Goal: Transaction & Acquisition: Purchase product/service

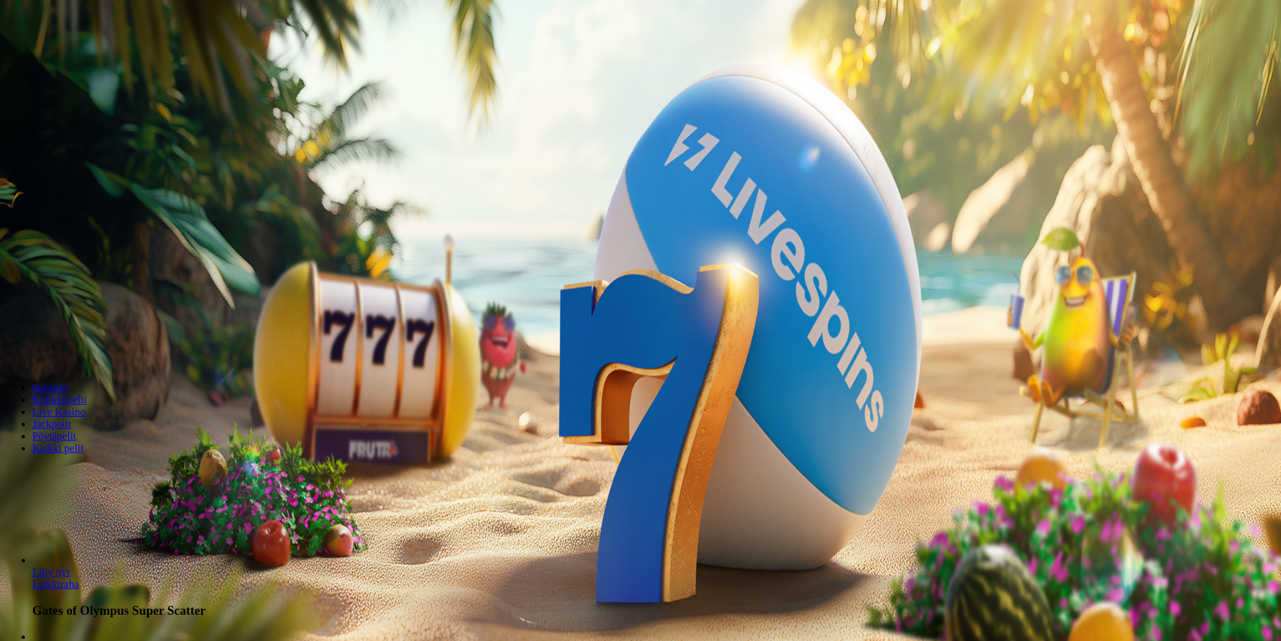
drag, startPoint x: 690, startPoint y: 300, endPoint x: 637, endPoint y: 300, distance: 53.2
click at [101, 307] on input "***" at bounding box center [53, 313] width 96 height 13
type input "**"
click at [71, 348] on span "Talleta ja pelaa" at bounding box center [41, 352] width 60 height 10
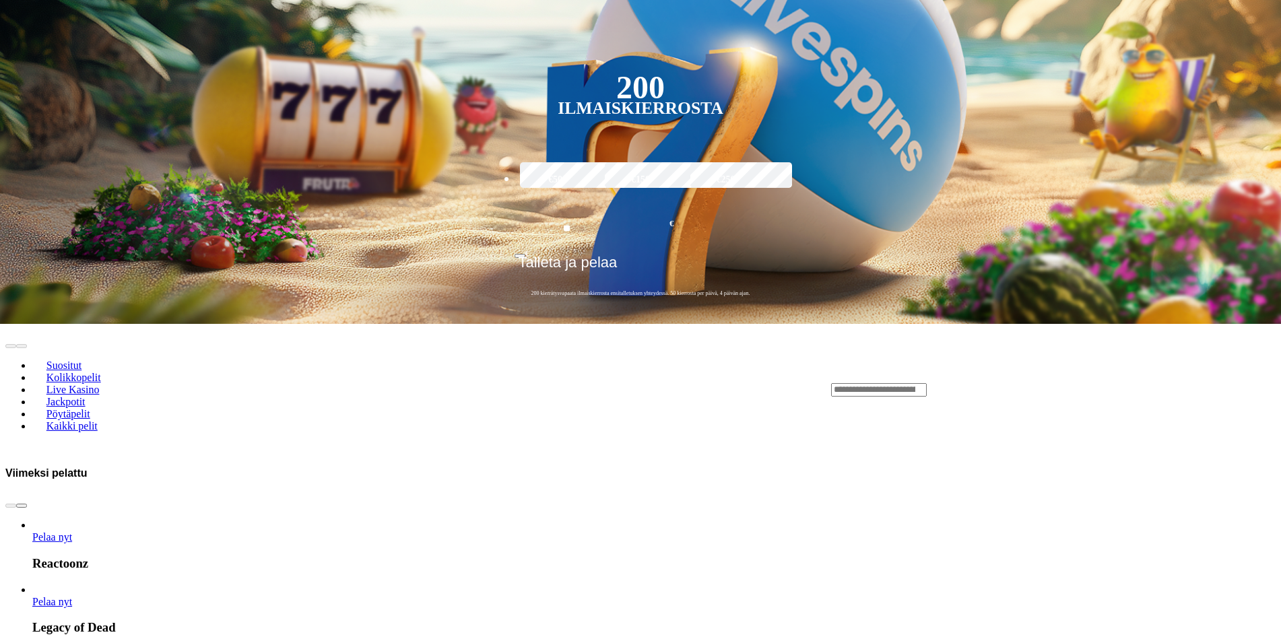
scroll to position [269, 0]
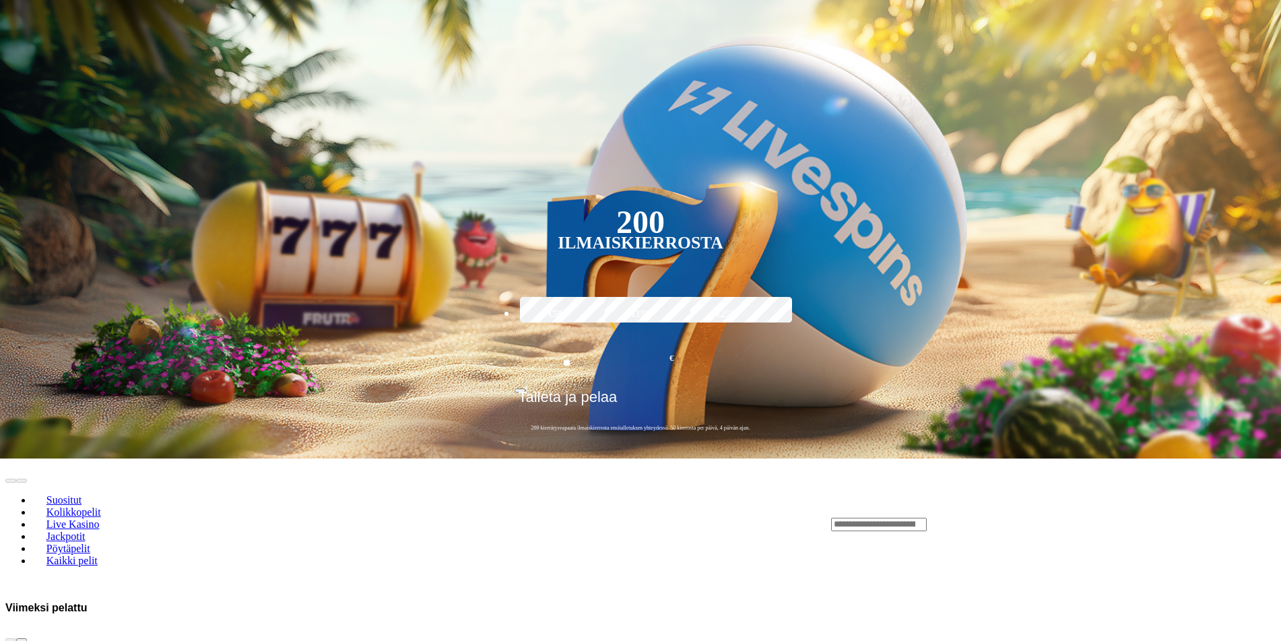
click at [927, 518] on input "Search" at bounding box center [879, 524] width 96 height 13
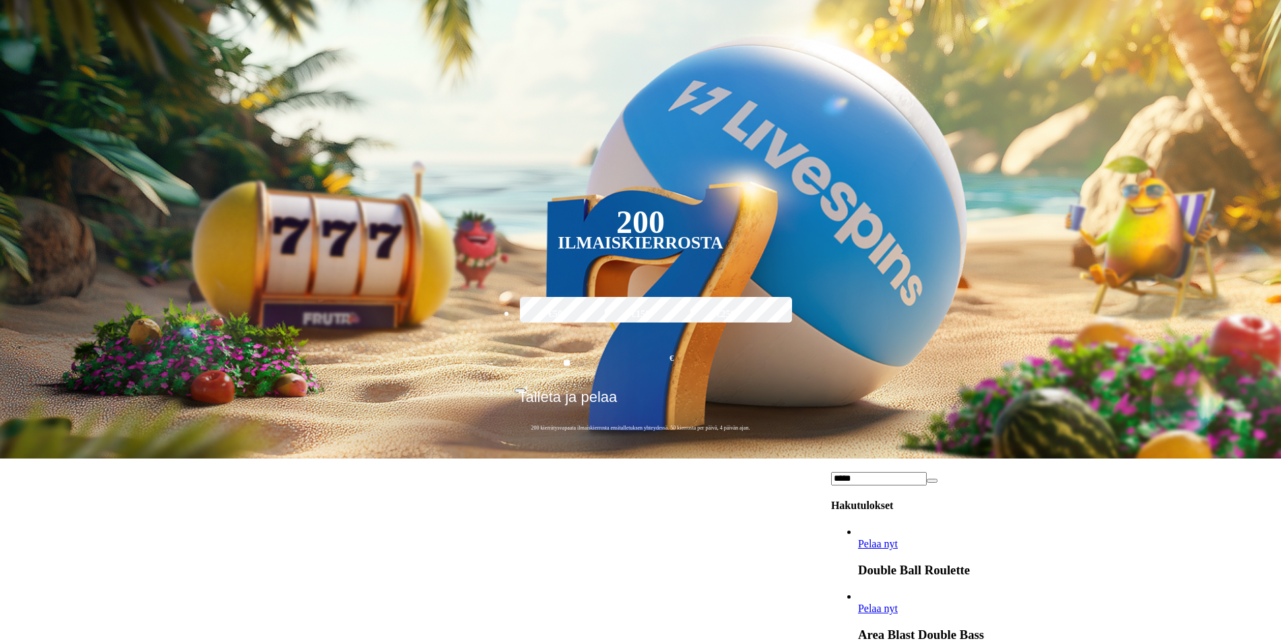
drag, startPoint x: 946, startPoint y: 463, endPoint x: 941, endPoint y: 300, distance: 163.1
click at [930, 471] on div "*****" at bounding box center [1053, 478] width 445 height 14
click at [927, 472] on input "*****" at bounding box center [879, 478] width 96 height 13
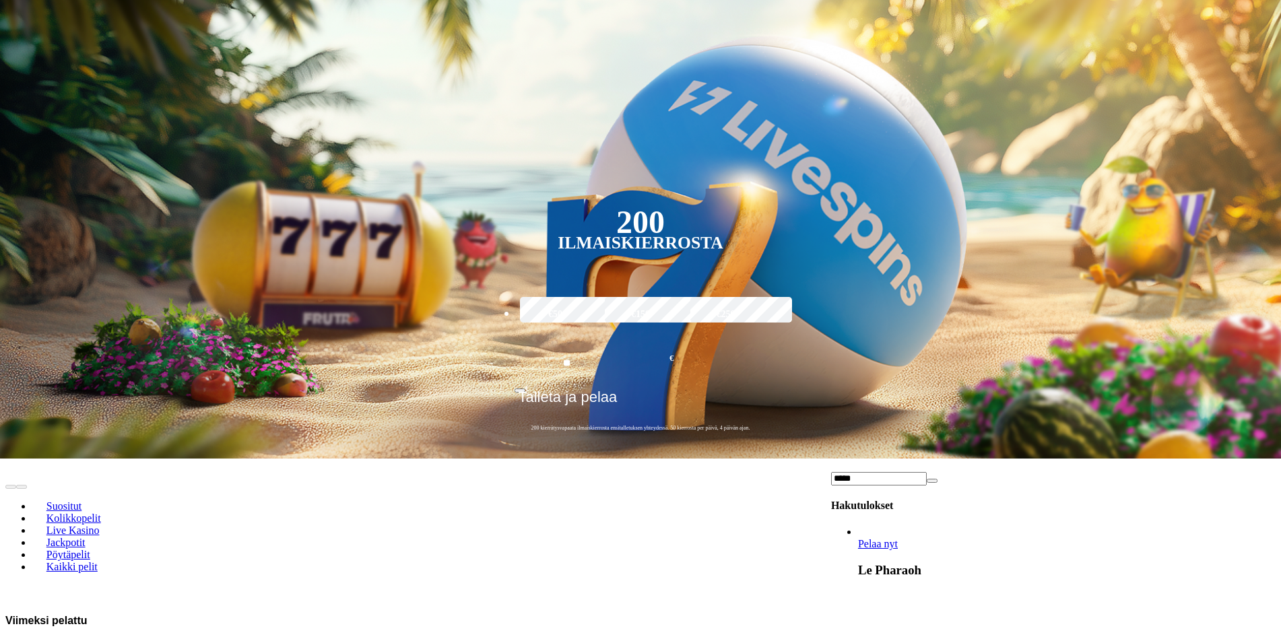
type input "*****"
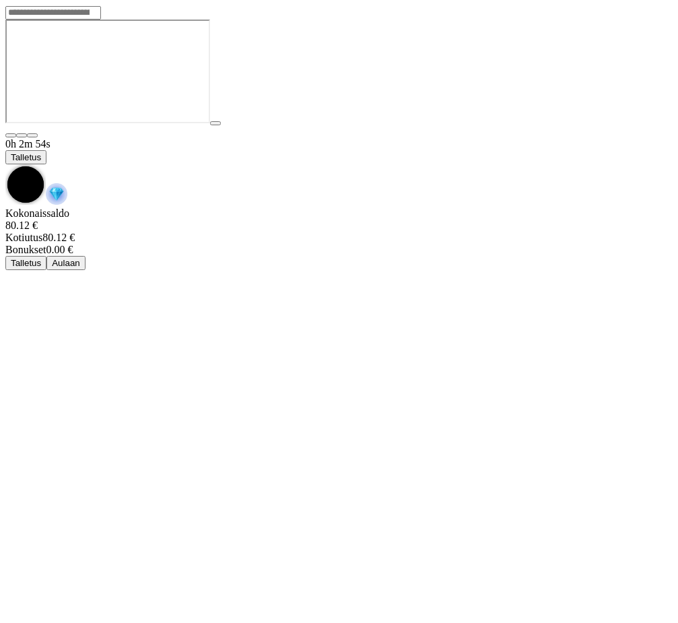
click at [5, 164] on span "chevron-down icon" at bounding box center [5, 164] width 0 height 0
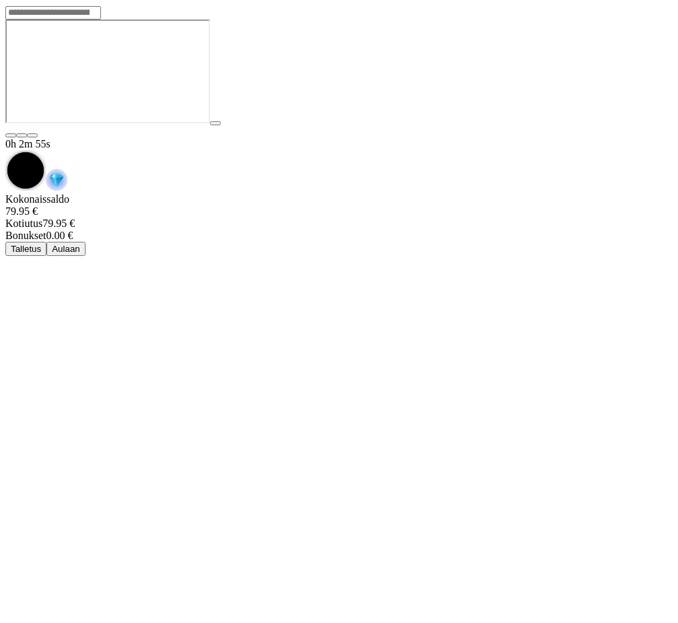
click at [86, 242] on button "Aulaan" at bounding box center [65, 249] width 39 height 14
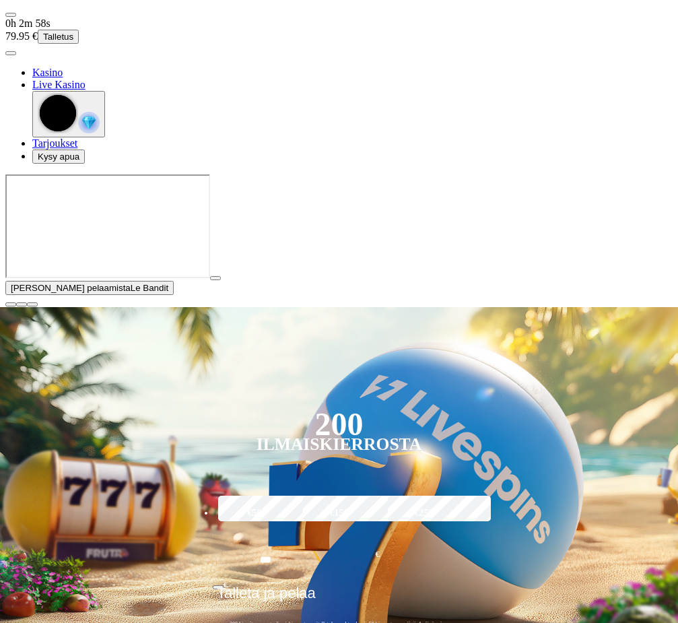
type input "*********"
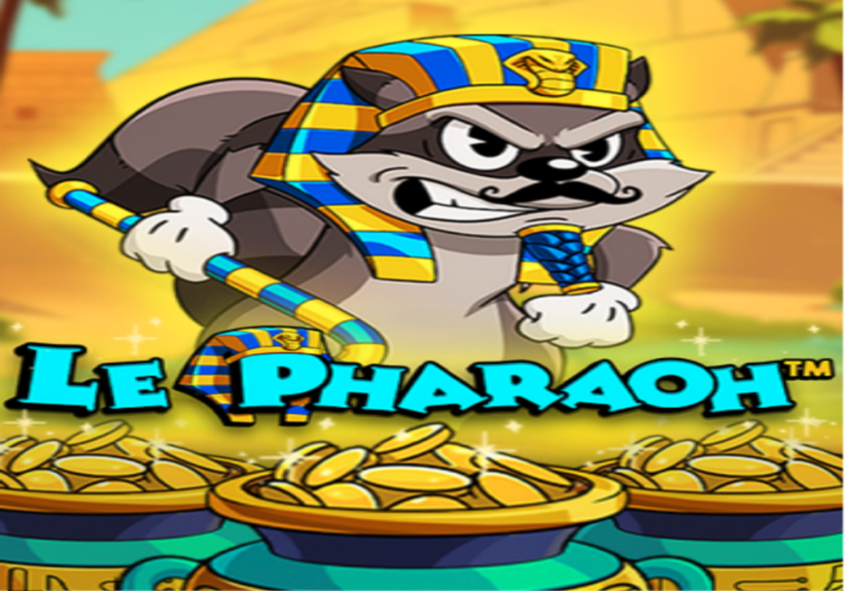
click at [411, 420] on div at bounding box center [422, 473] width 834 height 106
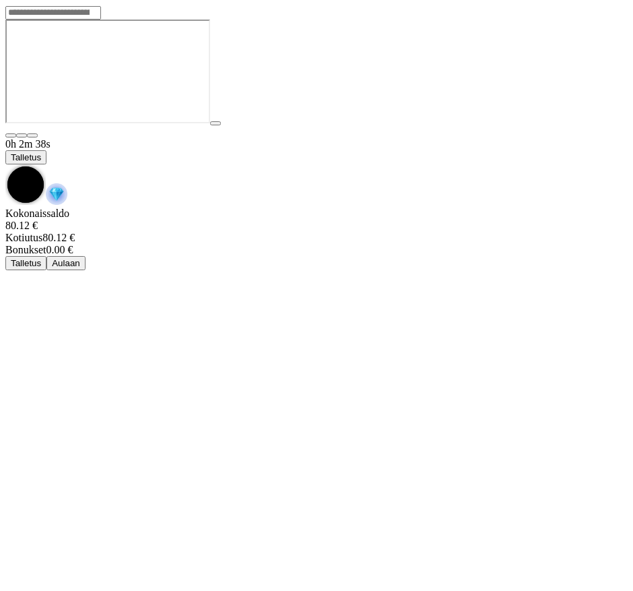
drag, startPoint x: 584, startPoint y: 22, endPoint x: 563, endPoint y: 37, distance: 26.0
click at [5, 164] on span "chevron-down icon" at bounding box center [5, 164] width 0 height 0
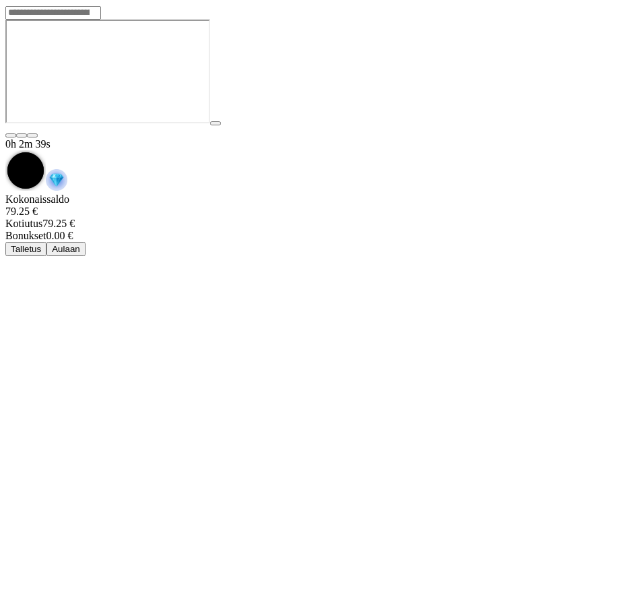
click at [80, 244] on span "Aulaan" at bounding box center [66, 249] width 28 height 10
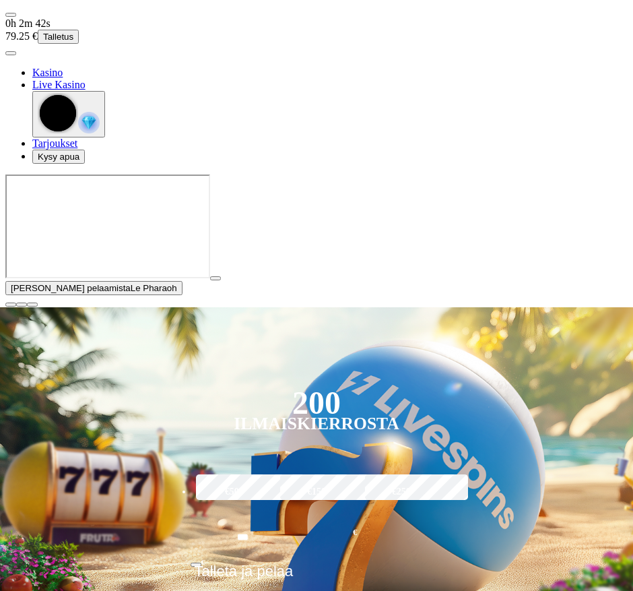
type input "*****"
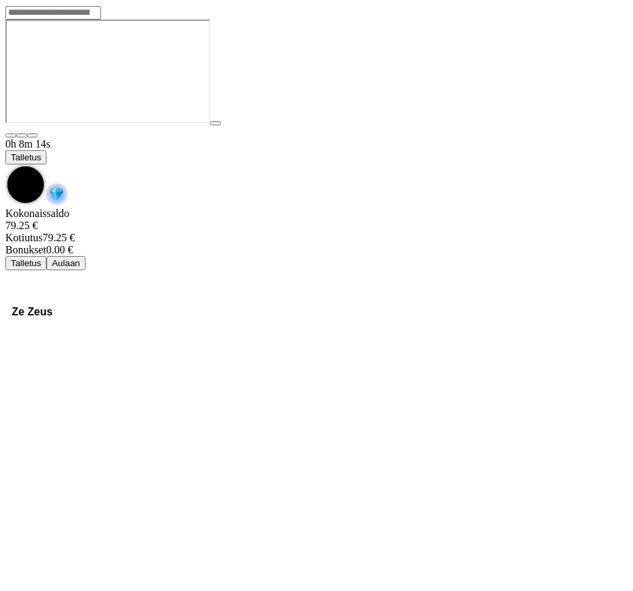
click at [5, 164] on span "chevron-down icon" at bounding box center [5, 164] width 0 height 0
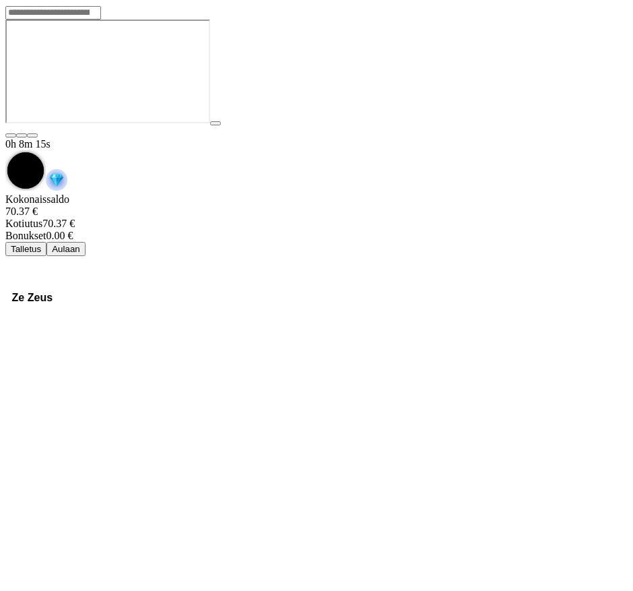
click at [80, 244] on span "Aulaan" at bounding box center [66, 249] width 28 height 10
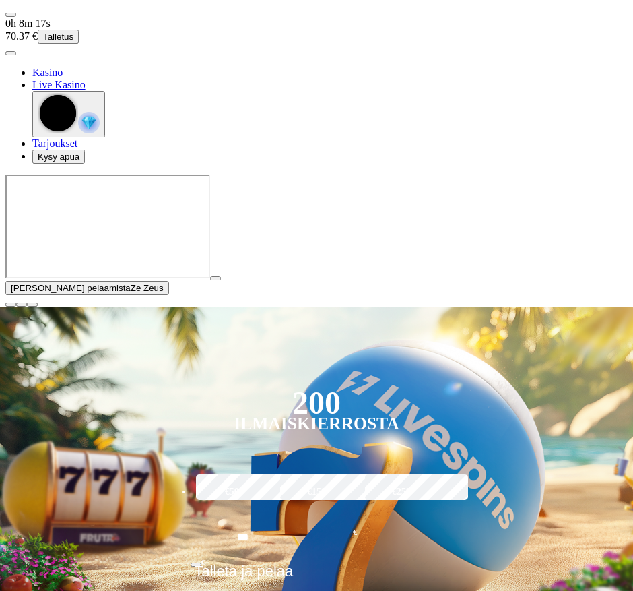
click at [16, 306] on button "button" at bounding box center [10, 304] width 11 height 4
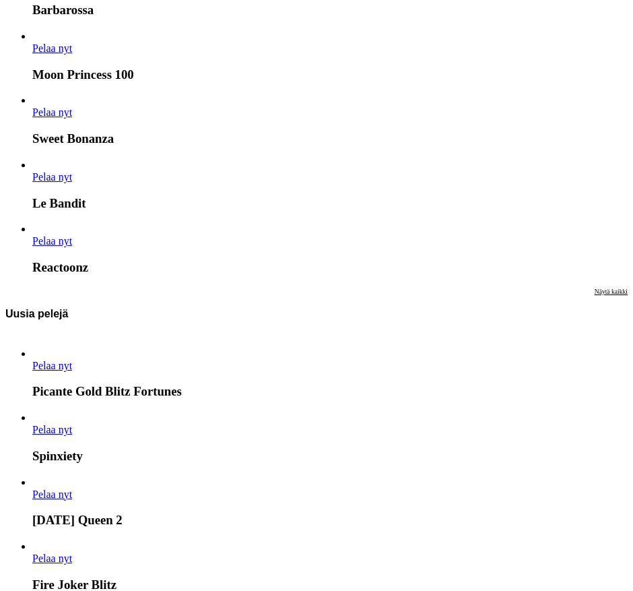
scroll to position [1751, 0]
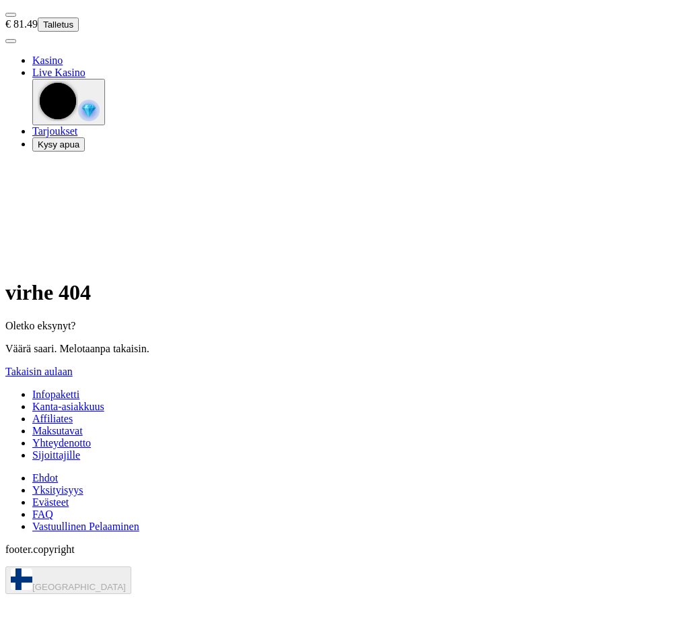
click at [73, 366] on span "Takaisin aulaan" at bounding box center [38, 371] width 67 height 11
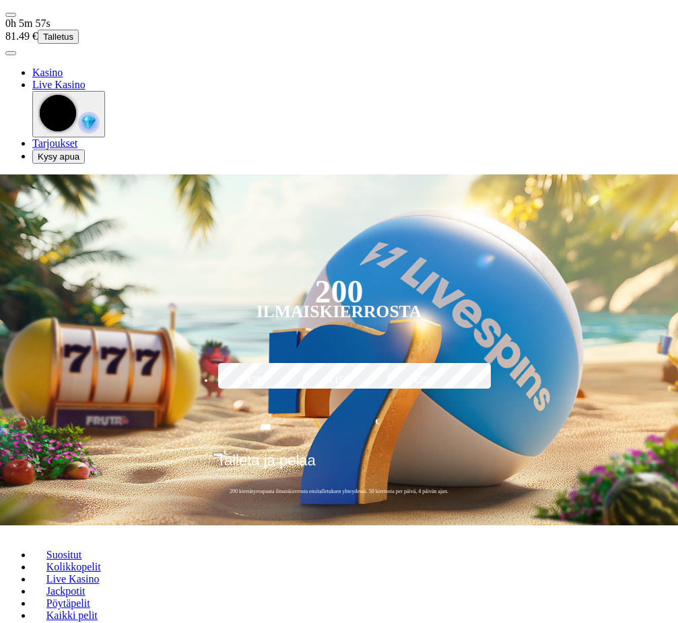
type input "****"
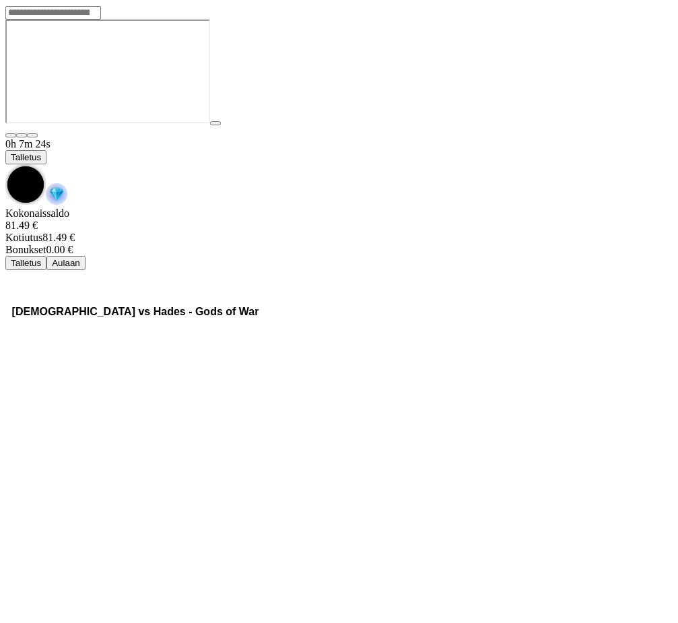
click at [5, 164] on span "chevron-down icon" at bounding box center [5, 164] width 0 height 0
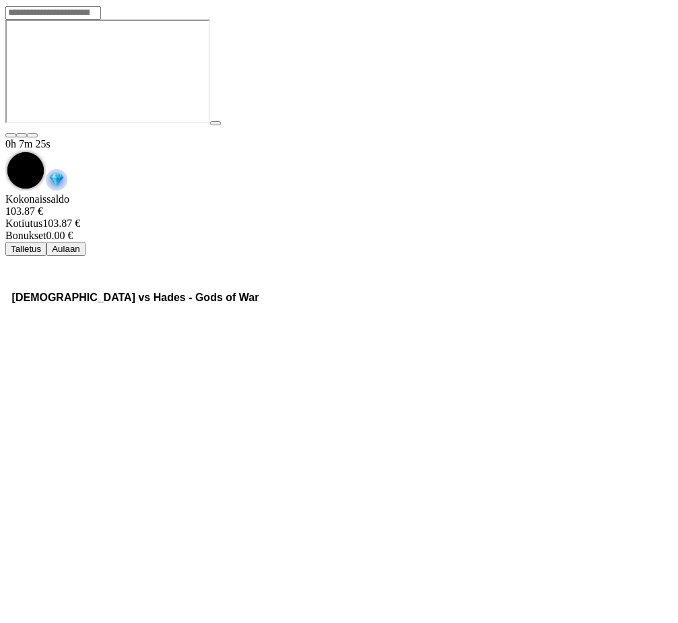
click at [86, 242] on button "Aulaan" at bounding box center [65, 249] width 39 height 14
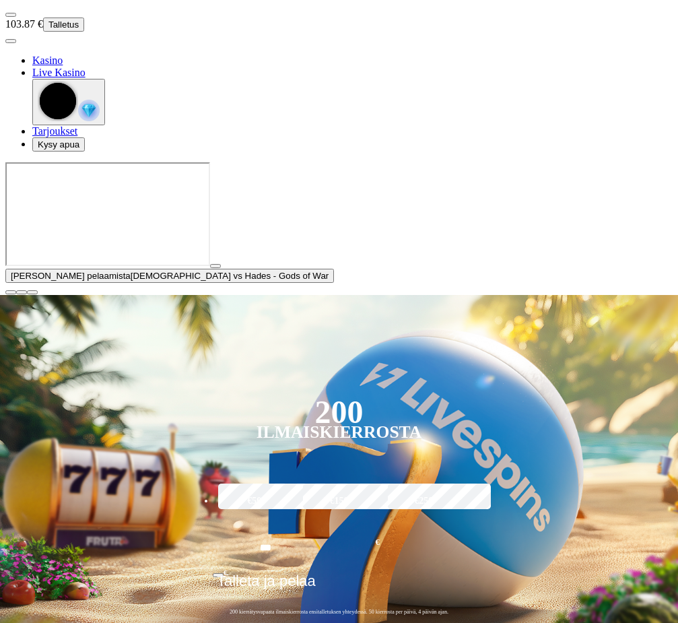
click at [16, 294] on button "button" at bounding box center [10, 292] width 11 height 4
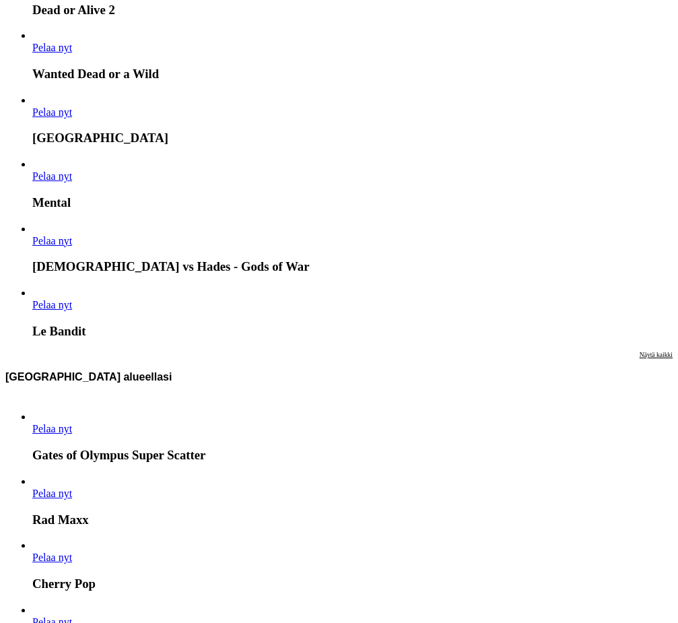
scroll to position [1482, 0]
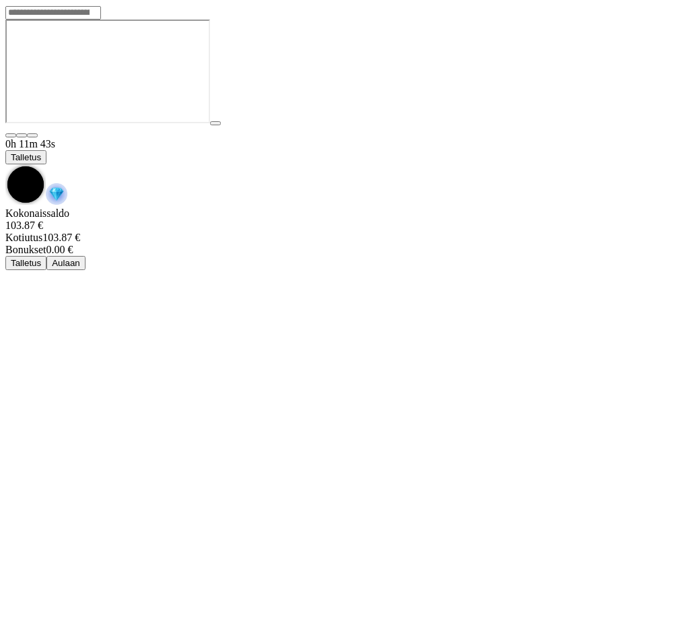
click at [5, 164] on span "chevron-down icon" at bounding box center [5, 164] width 0 height 0
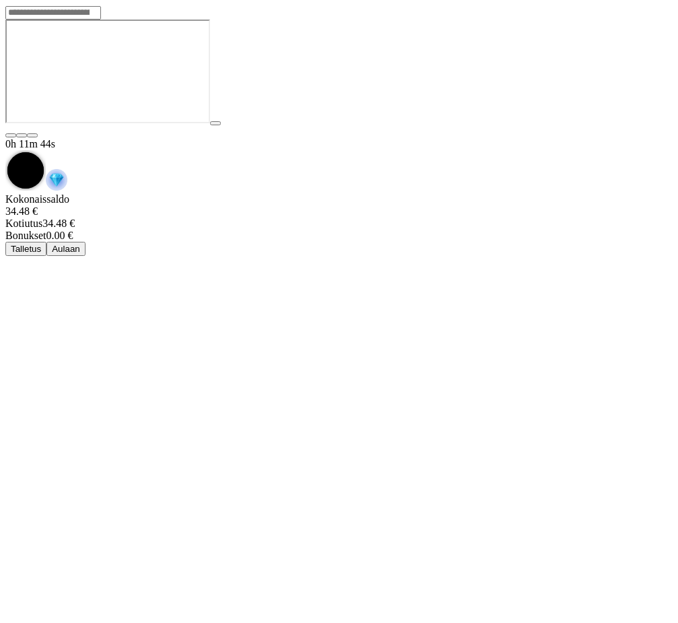
click at [80, 244] on span "Aulaan" at bounding box center [66, 249] width 28 height 10
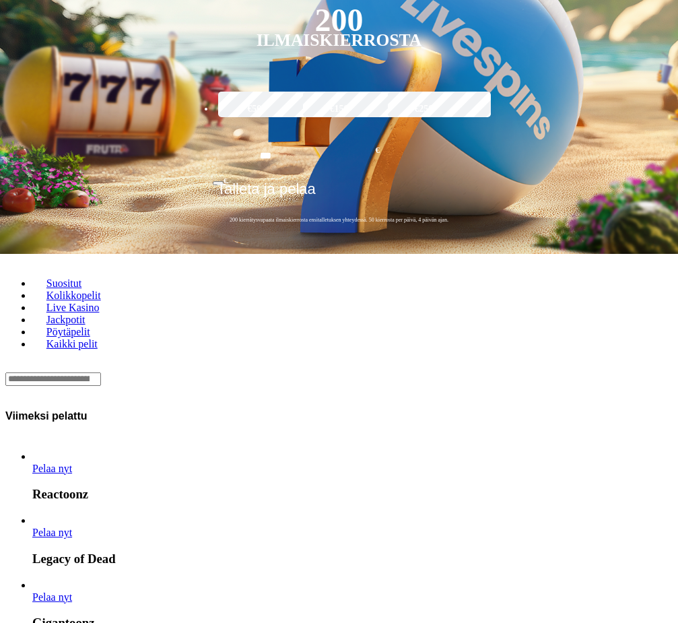
scroll to position [135, 0]
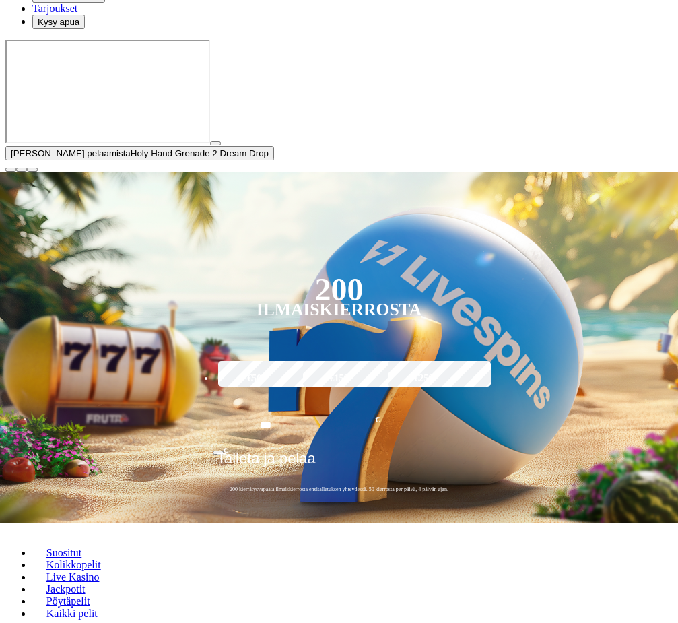
type input "******"
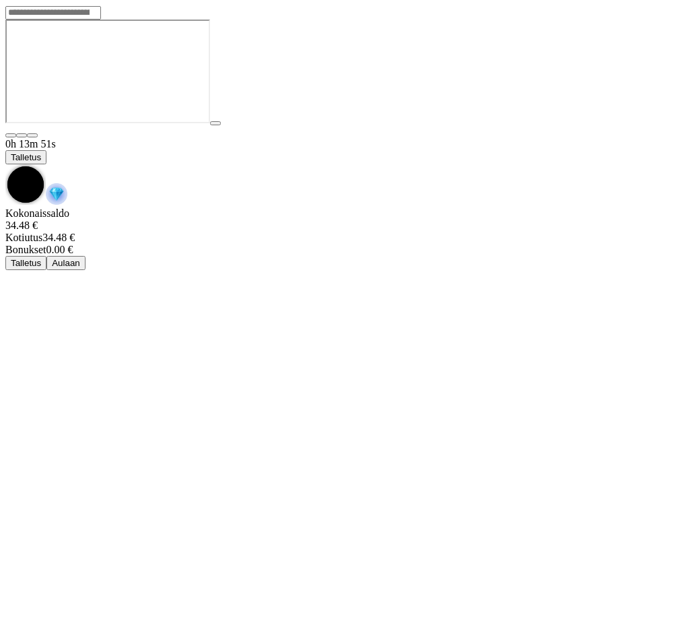
drag, startPoint x: 626, startPoint y: 19, endPoint x: 620, endPoint y: 21, distance: 7.0
click at [5, 164] on span "chevron-down icon" at bounding box center [5, 164] width 0 height 0
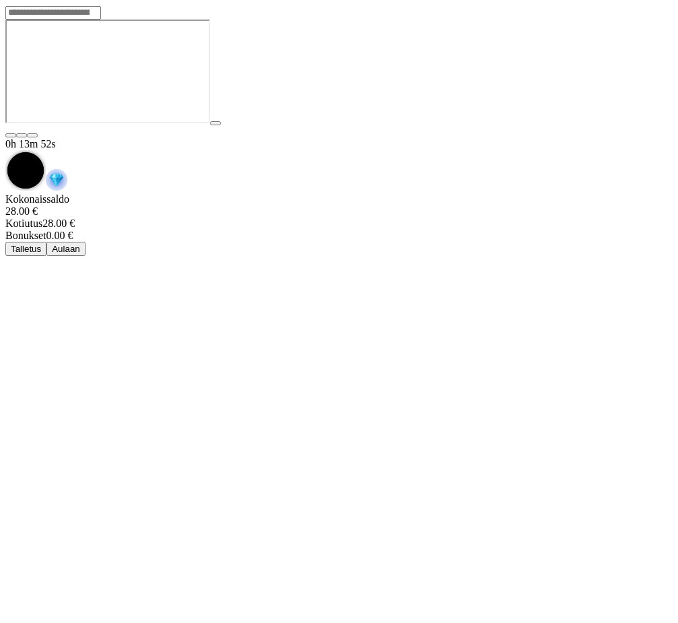
click at [86, 242] on button "Aulaan" at bounding box center [65, 249] width 39 height 14
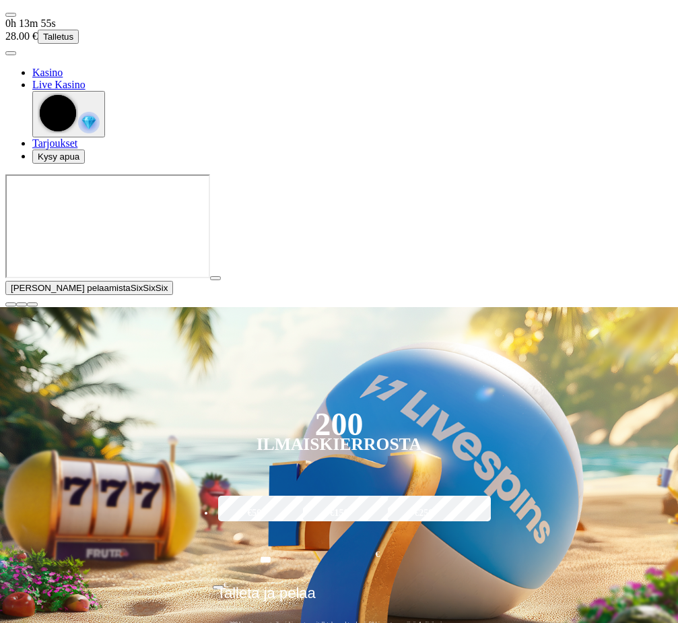
type input "******"
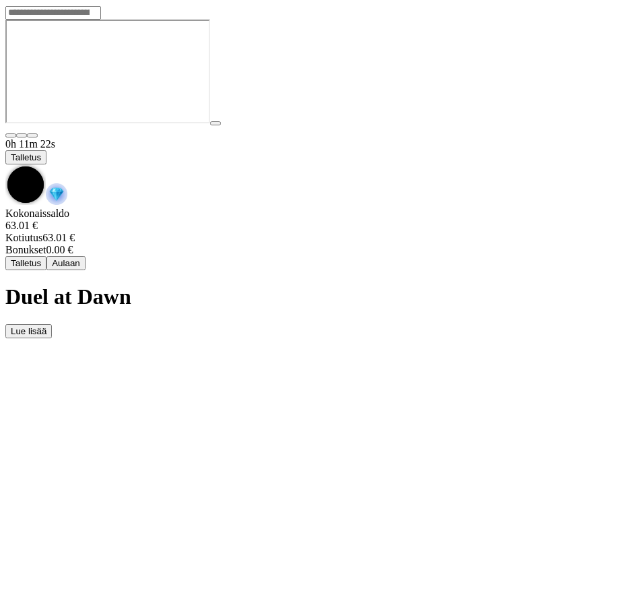
drag, startPoint x: 589, startPoint y: 29, endPoint x: 550, endPoint y: 44, distance: 42.0
click at [5, 164] on span "chevron-down icon" at bounding box center [5, 164] width 0 height 0
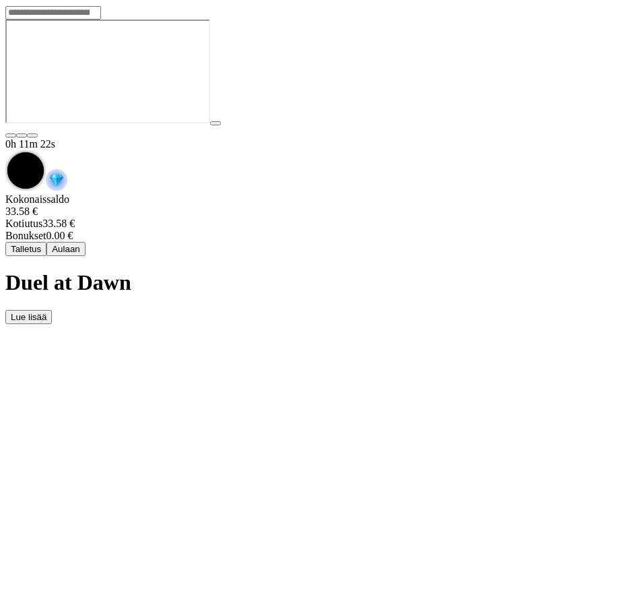
click at [80, 244] on span "Aulaan" at bounding box center [66, 249] width 28 height 10
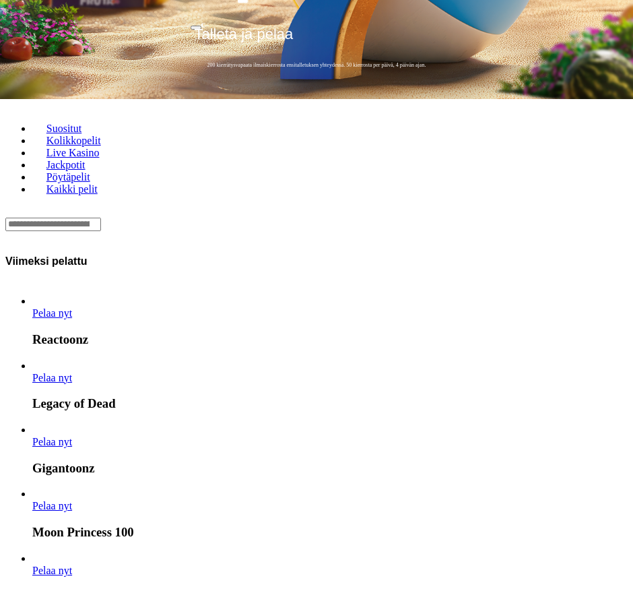
scroll to position [135, 0]
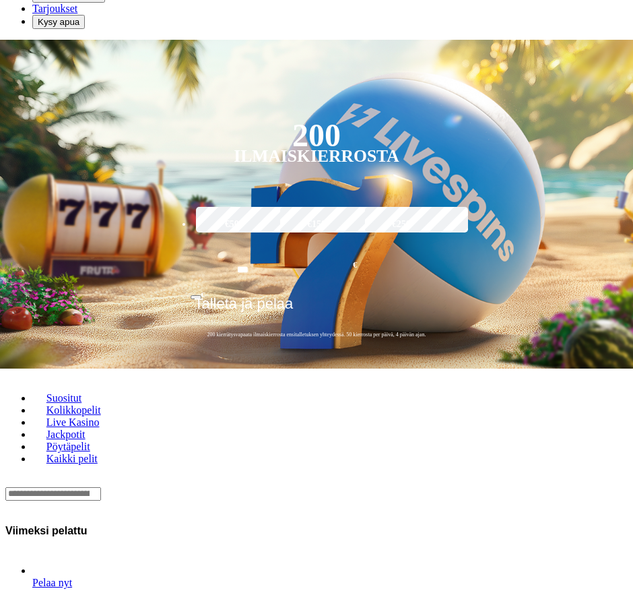
click at [61, 577] on span "Pelaa nyt" at bounding box center [52, 582] width 40 height 11
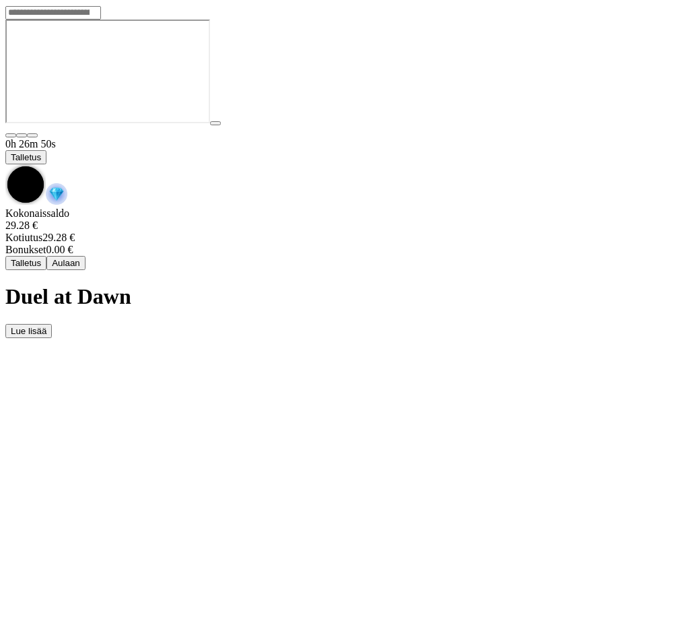
click at [5, 164] on span "chevron-down icon" at bounding box center [5, 164] width 0 height 0
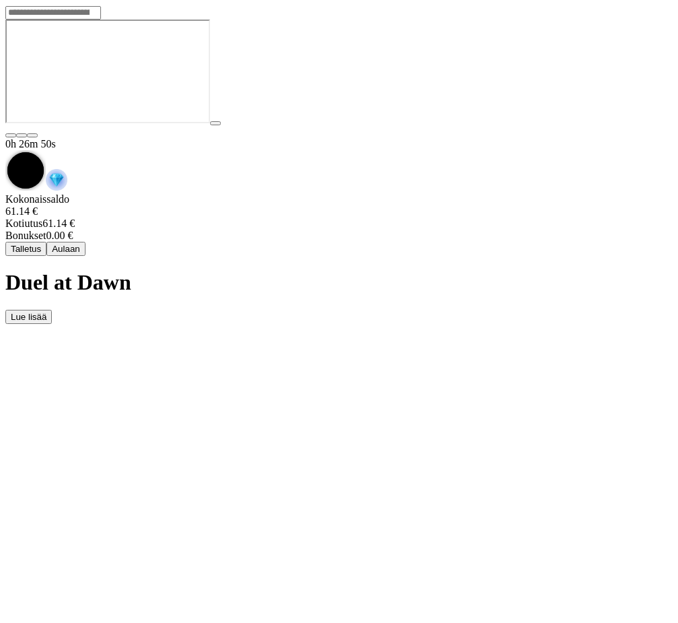
click at [80, 244] on span "Aulaan" at bounding box center [66, 249] width 28 height 10
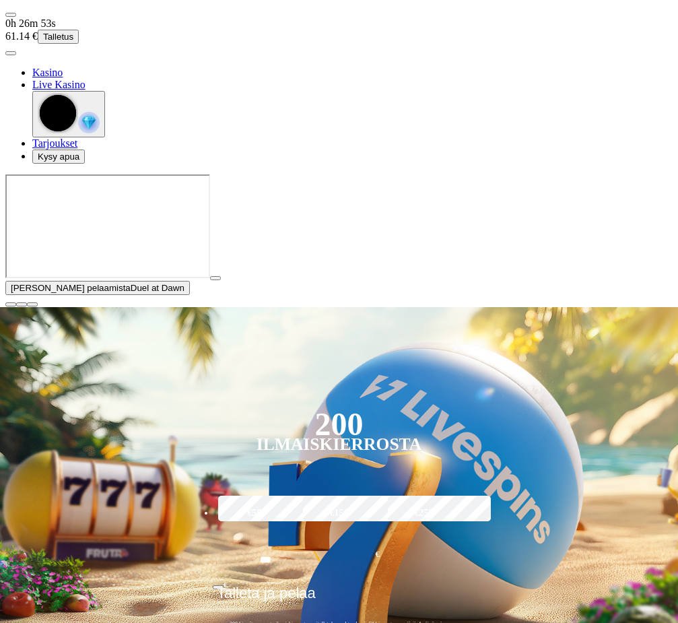
click at [11, 304] on span "close icon" at bounding box center [11, 304] width 0 height 0
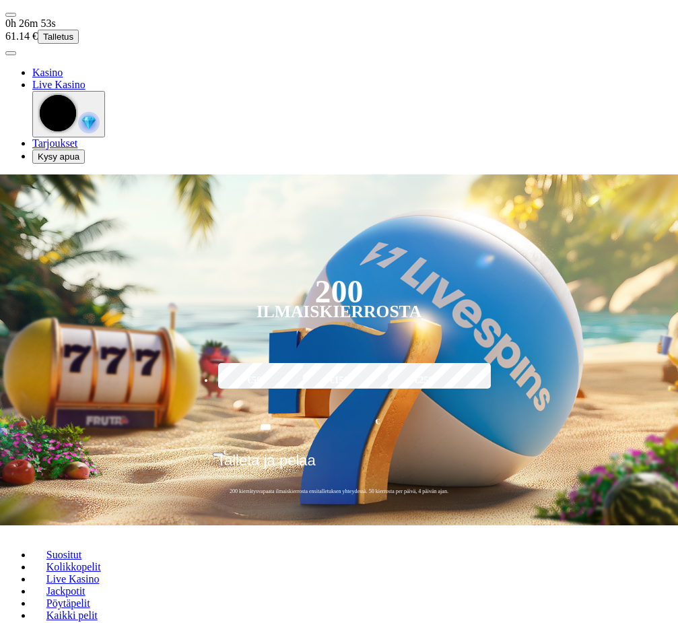
type input "*******"
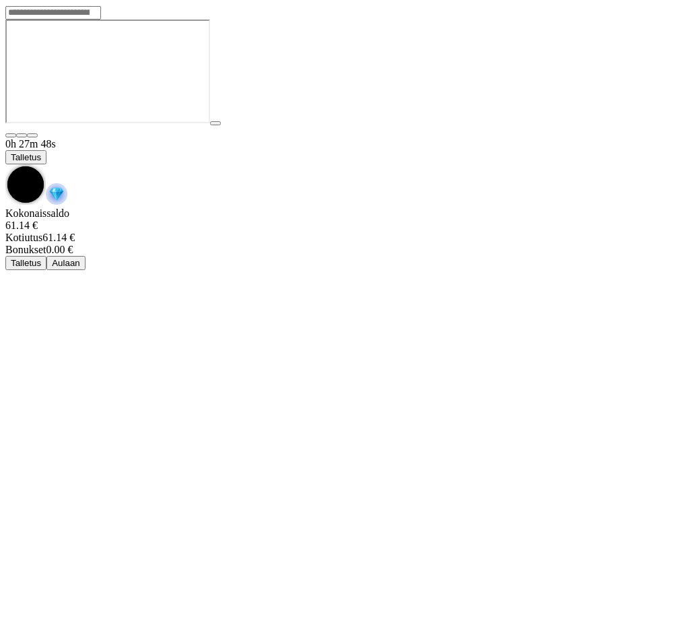
click at [5, 164] on span "chevron-down icon" at bounding box center [5, 164] width 0 height 0
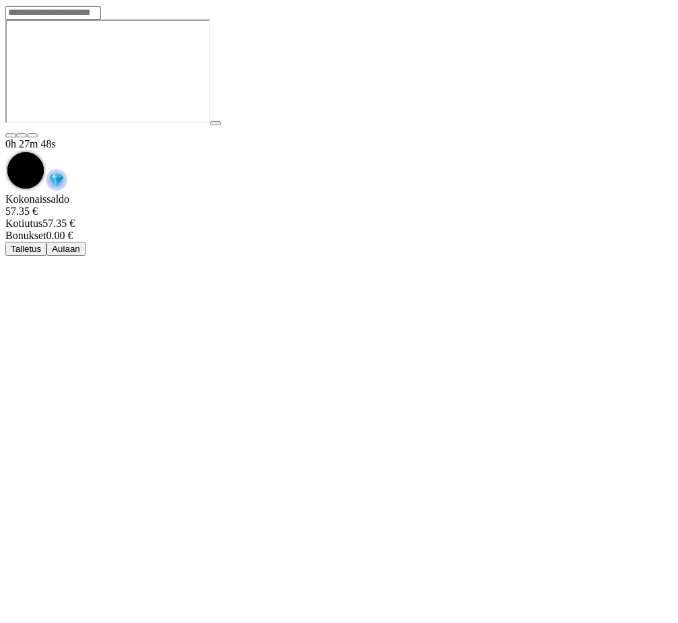
click at [86, 242] on button "Aulaan" at bounding box center [65, 249] width 39 height 14
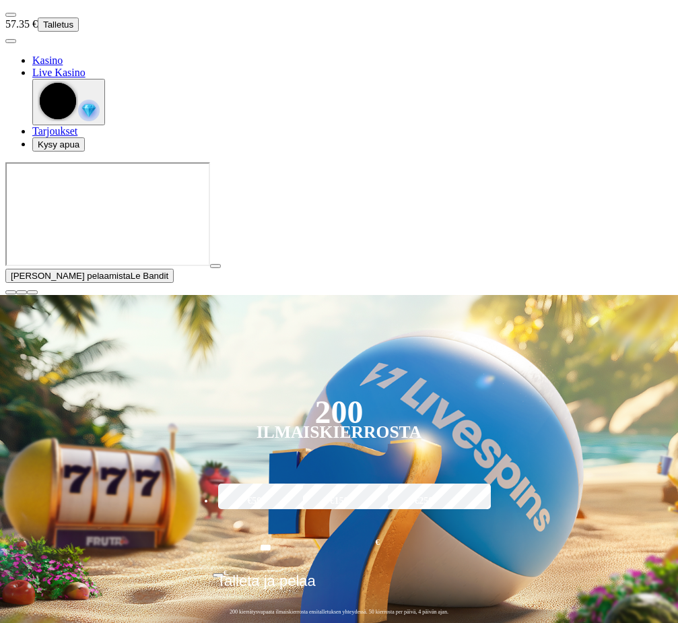
click at [11, 292] on span "close icon" at bounding box center [11, 292] width 0 height 0
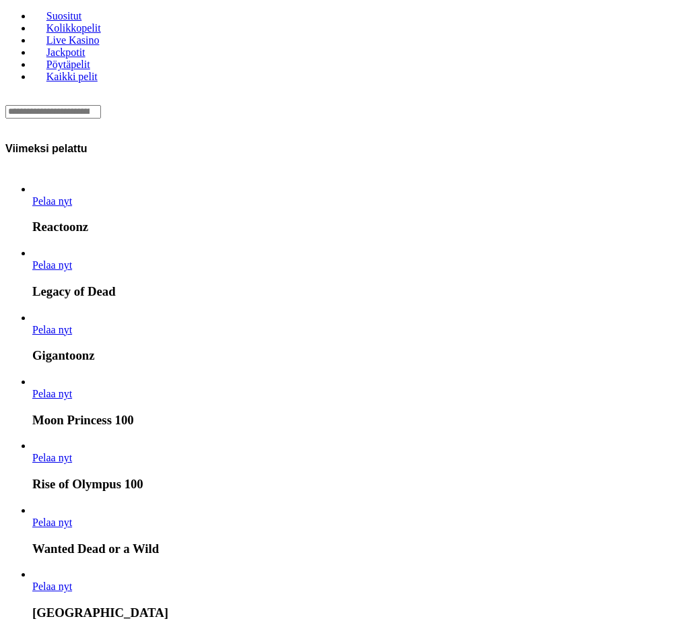
scroll to position [404, 0]
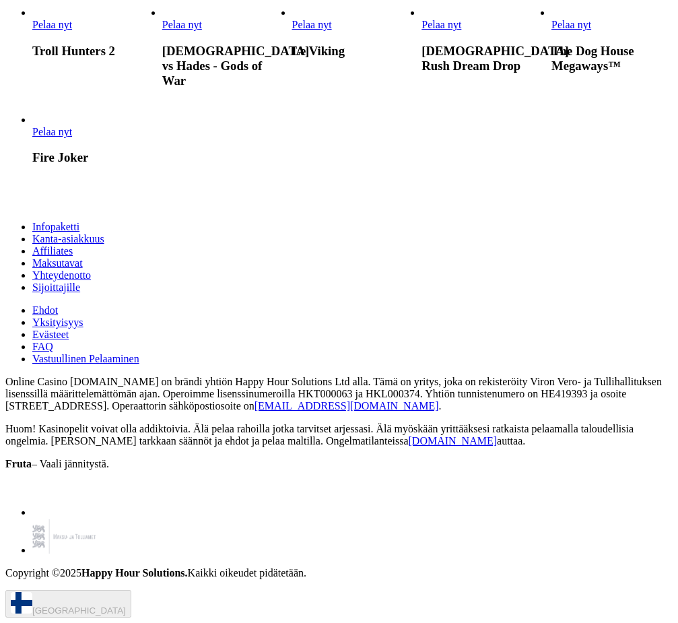
scroll to position [1482, 0]
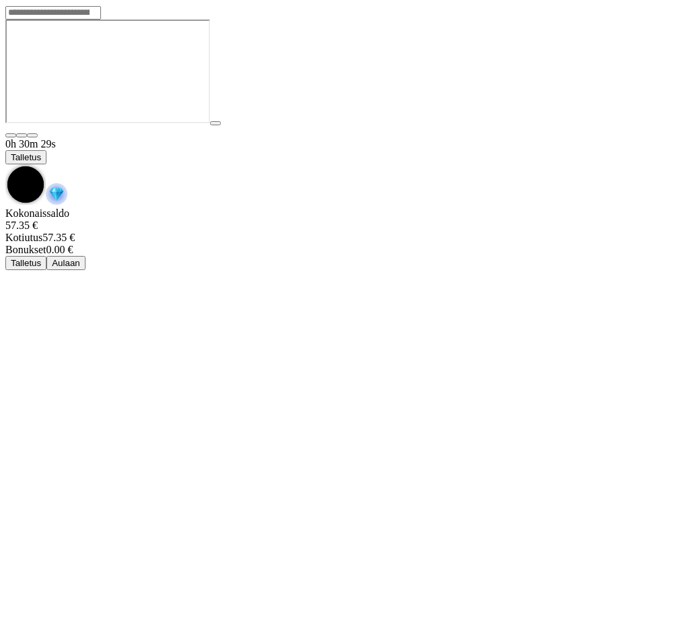
click at [5, 164] on span "chevron-down icon" at bounding box center [5, 164] width 0 height 0
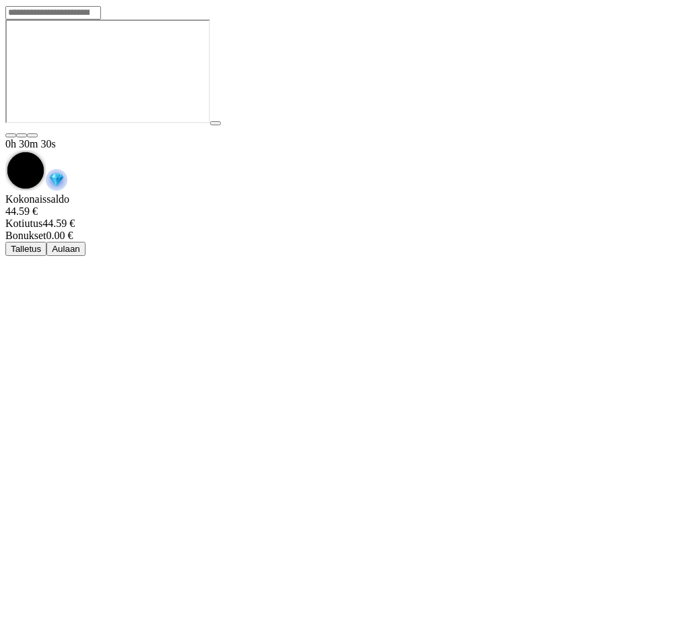
click at [86, 242] on button "Aulaan" at bounding box center [65, 249] width 39 height 14
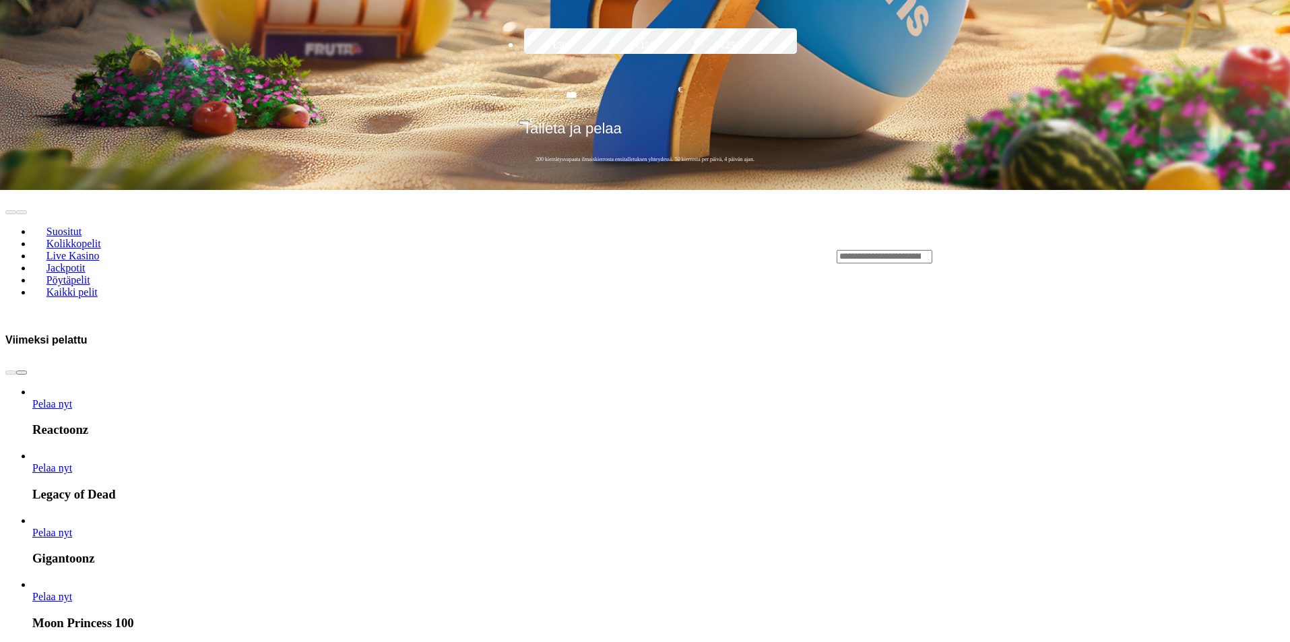
scroll to position [943, 0]
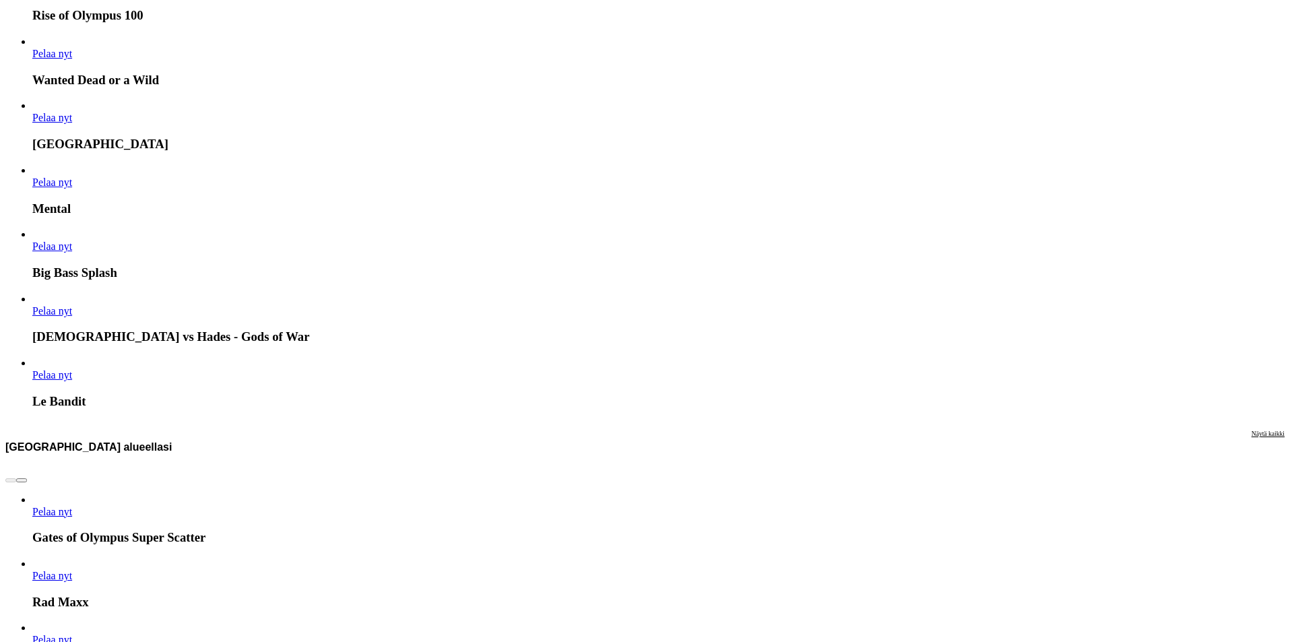
scroll to position [1078, 0]
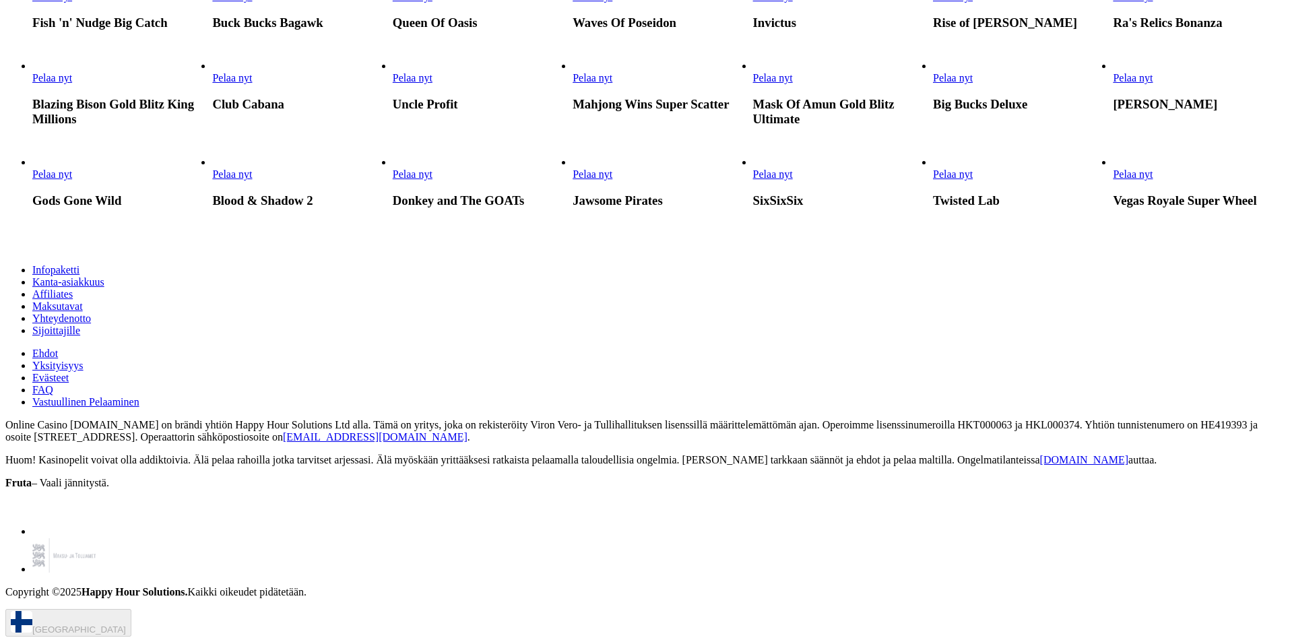
scroll to position [2425, 0]
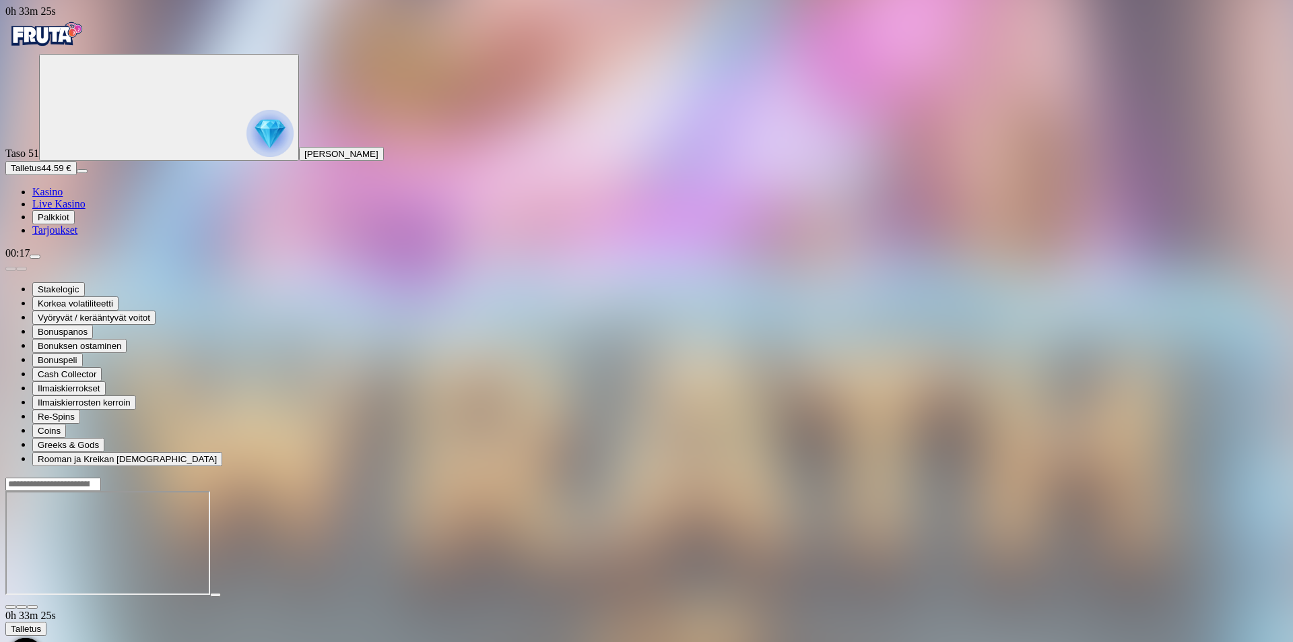
drag, startPoint x: 990, startPoint y: 40, endPoint x: 987, endPoint y: 28, distance: 12.6
click at [678, 477] on header at bounding box center [646, 484] width 1282 height 14
click at [101, 478] on input "Search" at bounding box center [53, 484] width 96 height 13
type input "*******"
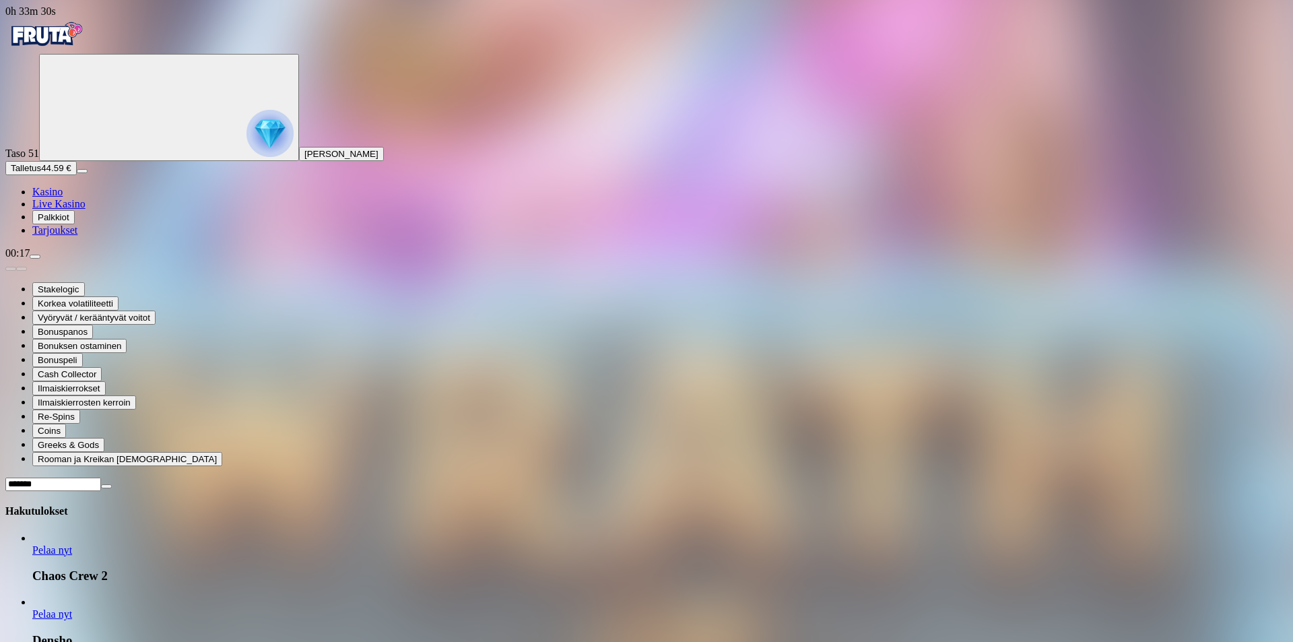
scroll to position [1090, 0]
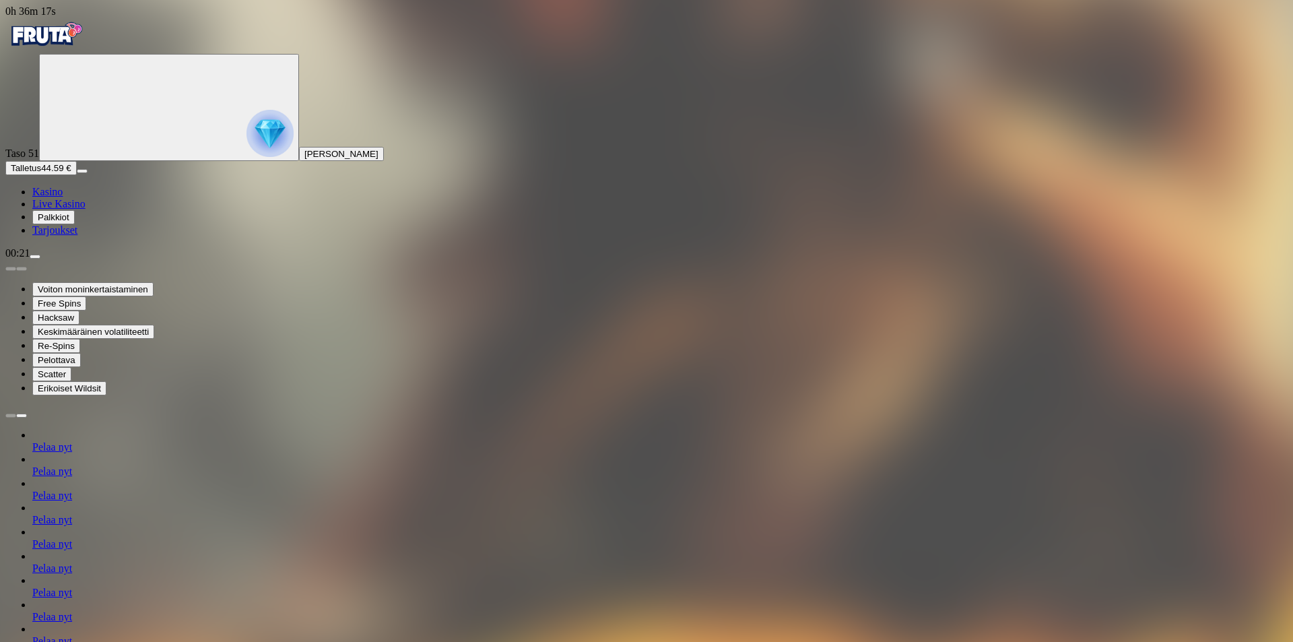
click at [84, 43] on img "Primary" at bounding box center [45, 35] width 81 height 34
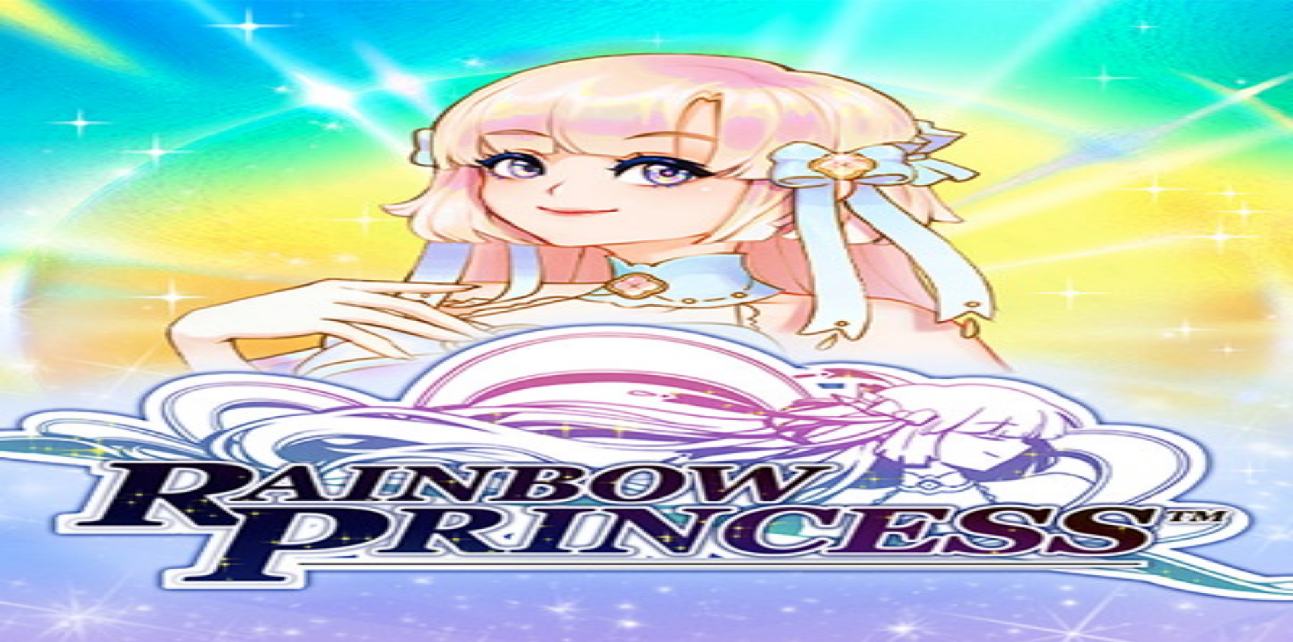
click at [86, 46] on img "Primary" at bounding box center [45, 35] width 81 height 34
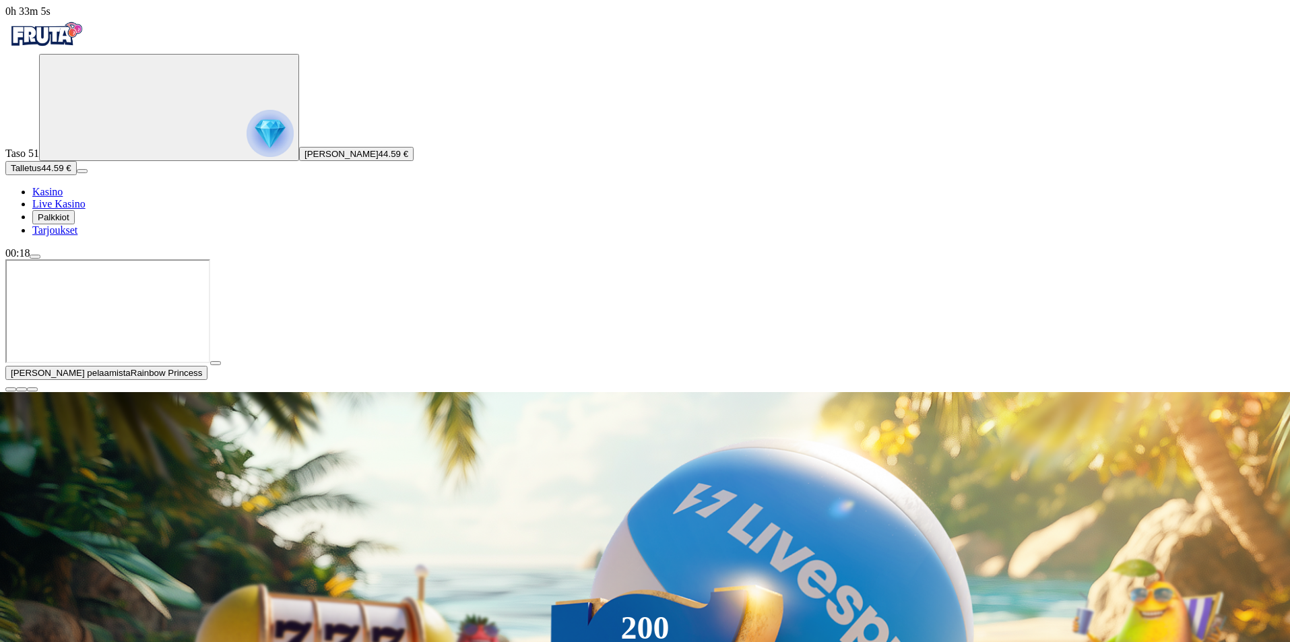
click at [16, 391] on button "button" at bounding box center [10, 389] width 11 height 4
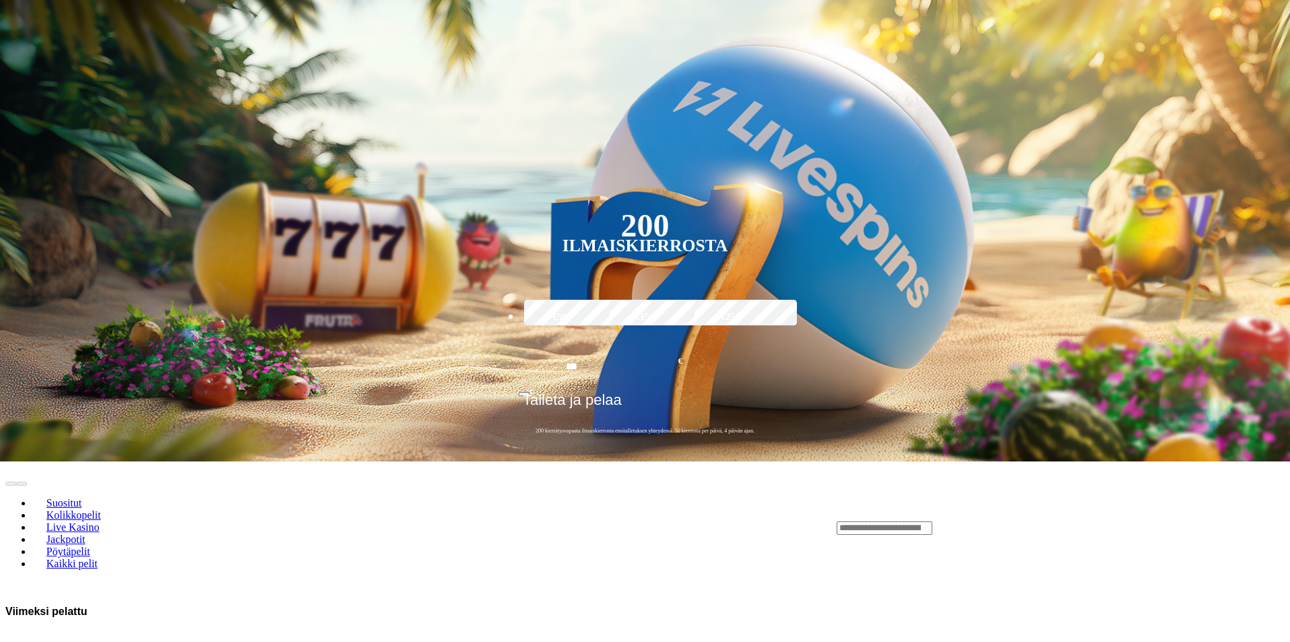
scroll to position [404, 0]
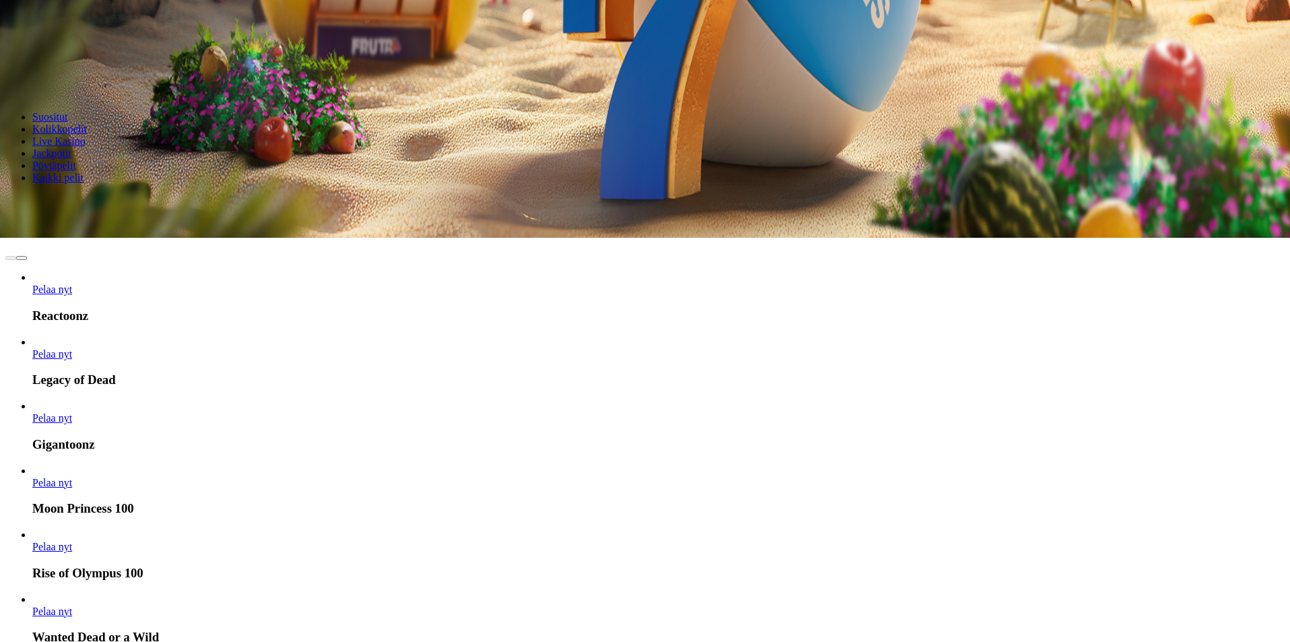
scroll to position [269, 0]
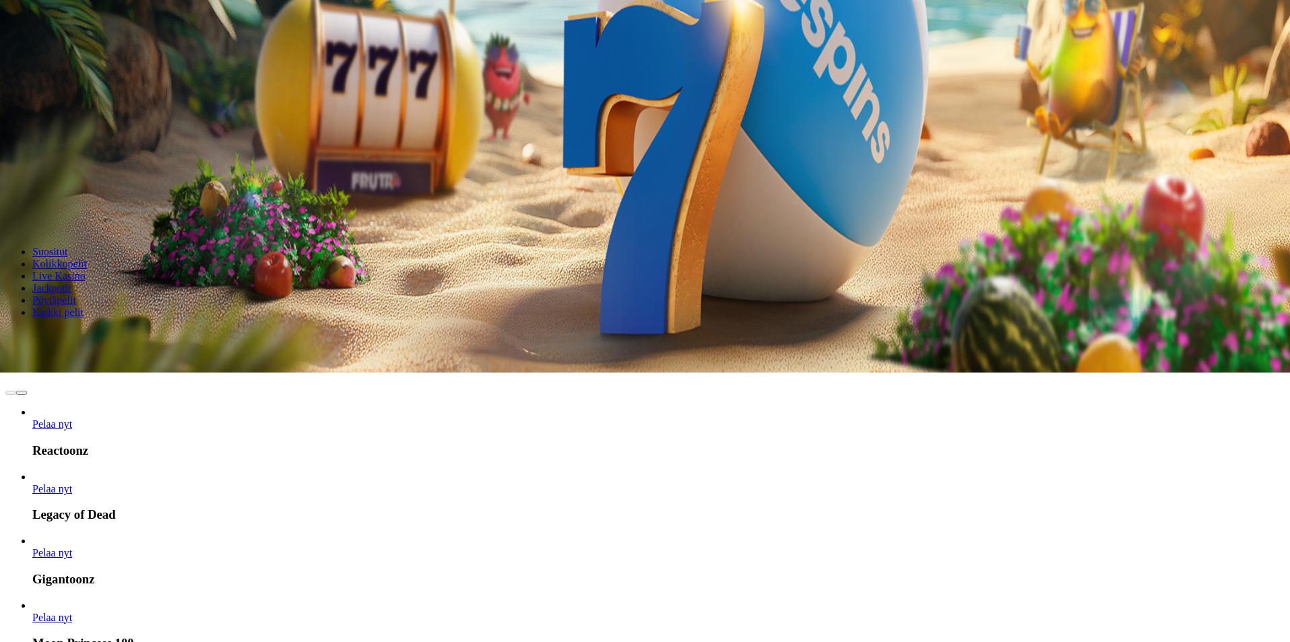
drag, startPoint x: 666, startPoint y: 310, endPoint x: 578, endPoint y: 267, distance: 98.2
click at [72, 483] on span "Pelaa nyt" at bounding box center [52, 488] width 40 height 11
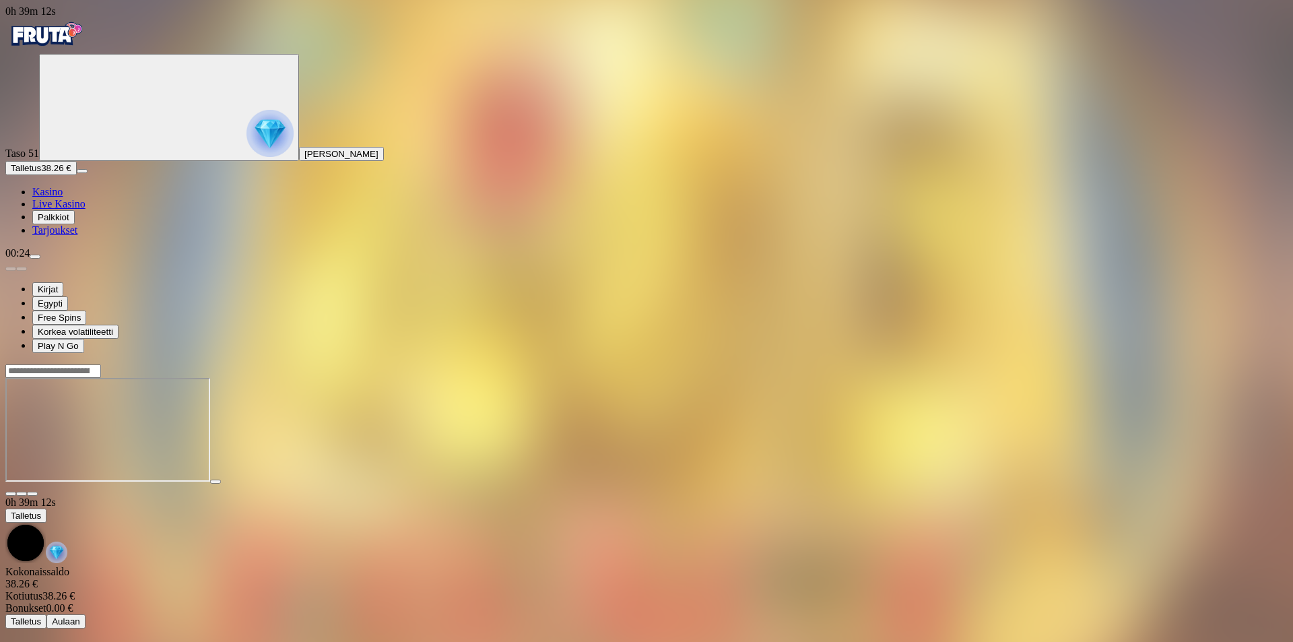
click at [101, 364] on input "Search" at bounding box center [53, 370] width 96 height 13
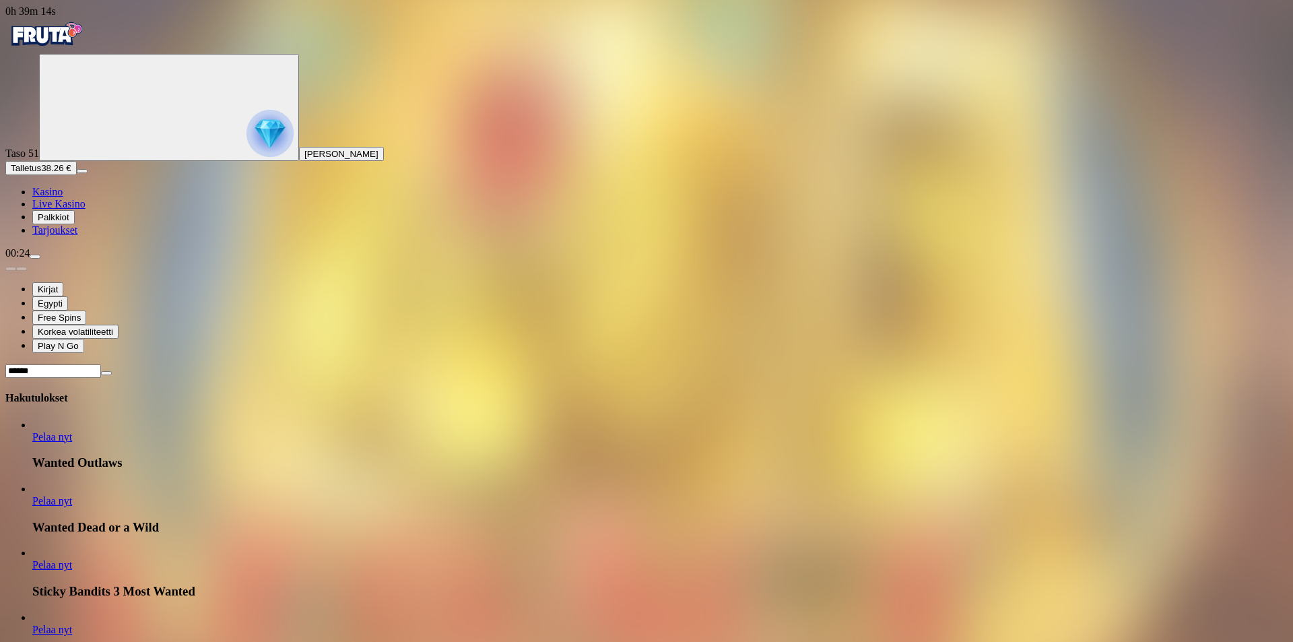
type input "******"
click at [72, 495] on link "Pelaa nyt" at bounding box center [52, 500] width 40 height 11
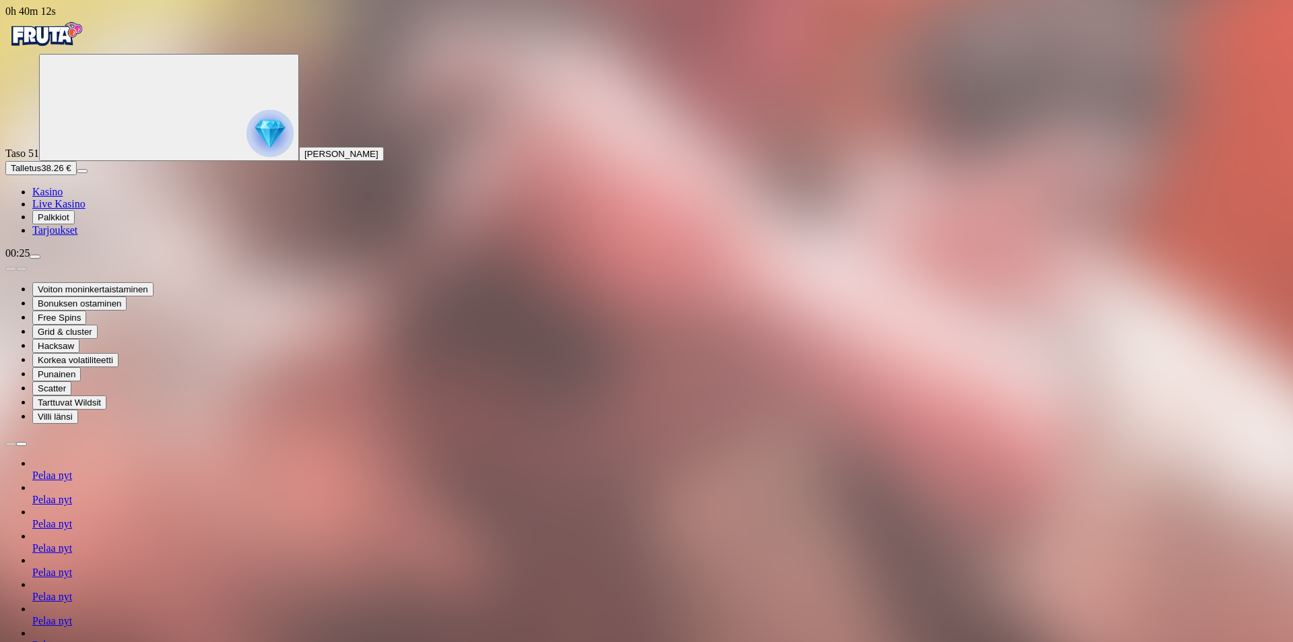
click at [35, 257] on span "menu icon" at bounding box center [35, 257] width 0 height 0
type input "***"
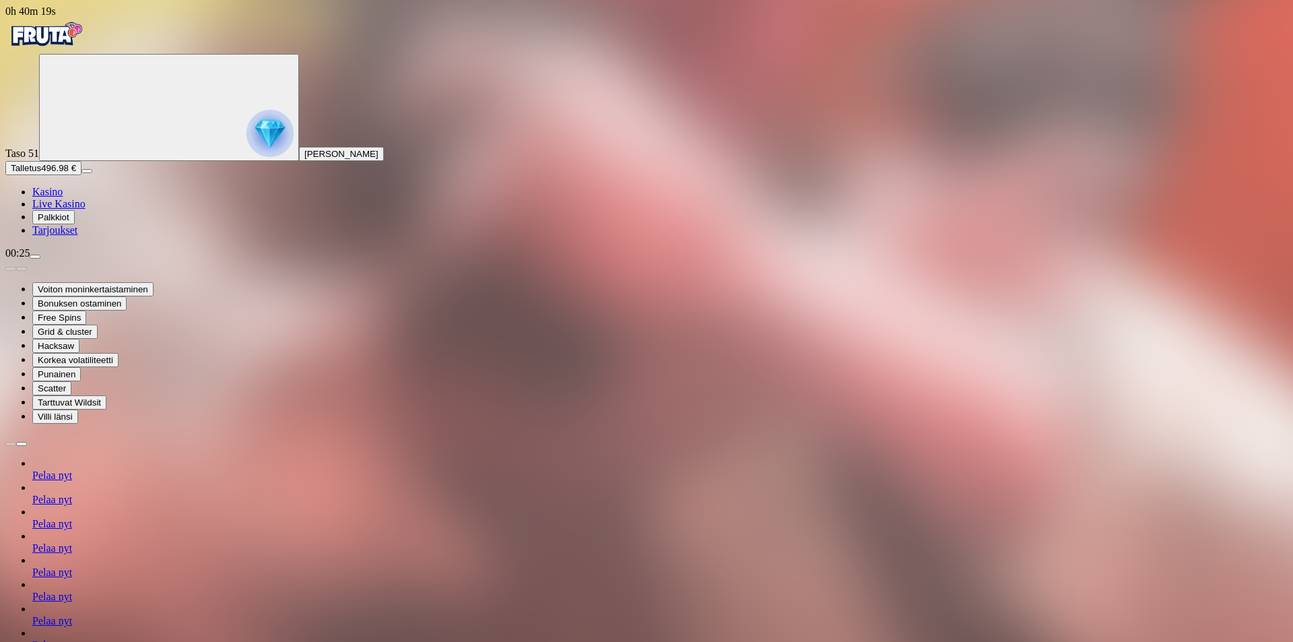
click at [86, 51] on img "Primary" at bounding box center [45, 35] width 81 height 34
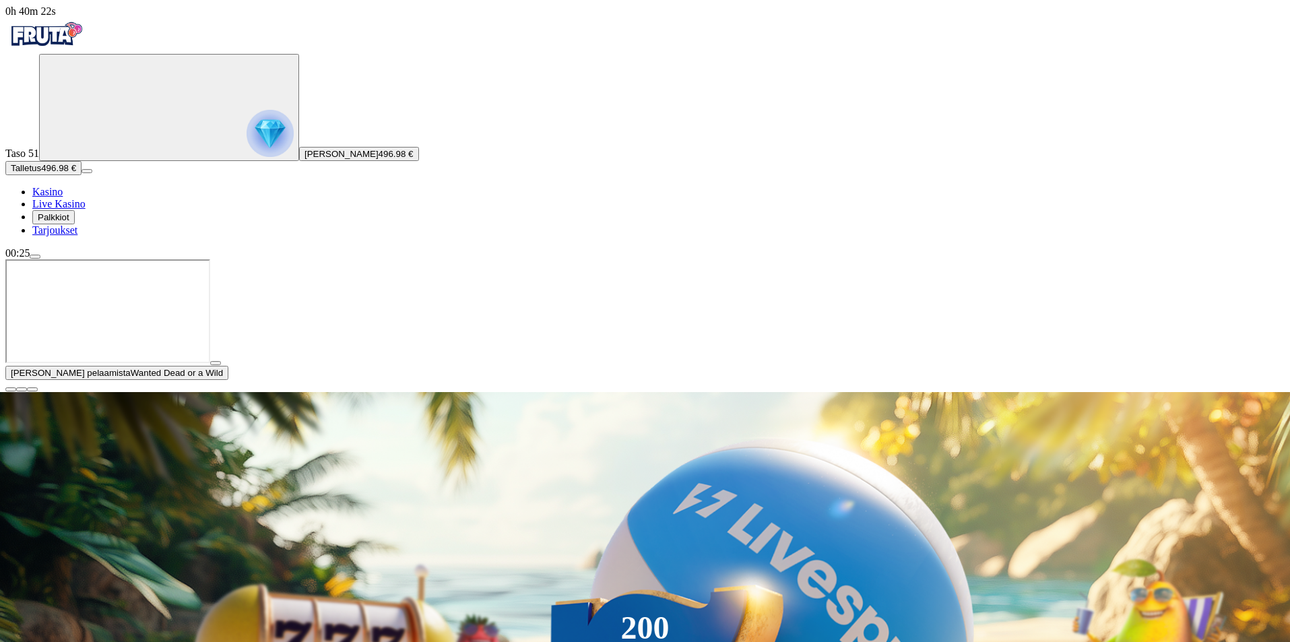
scroll to position [269, 0]
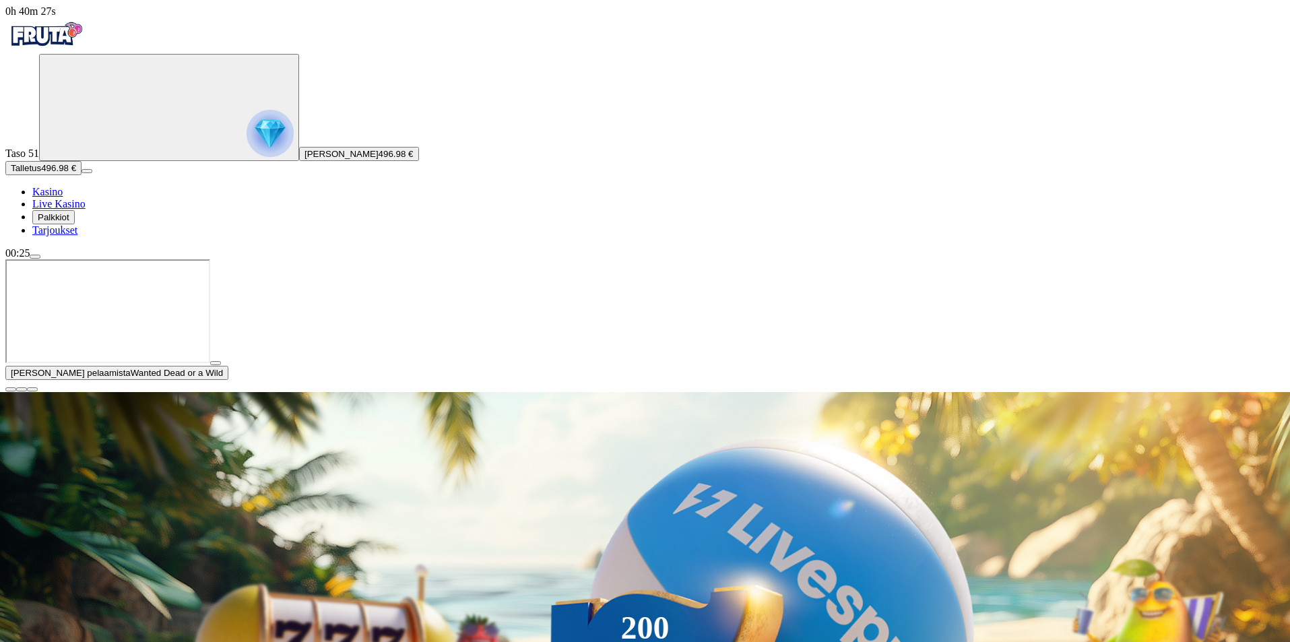
scroll to position [404, 0]
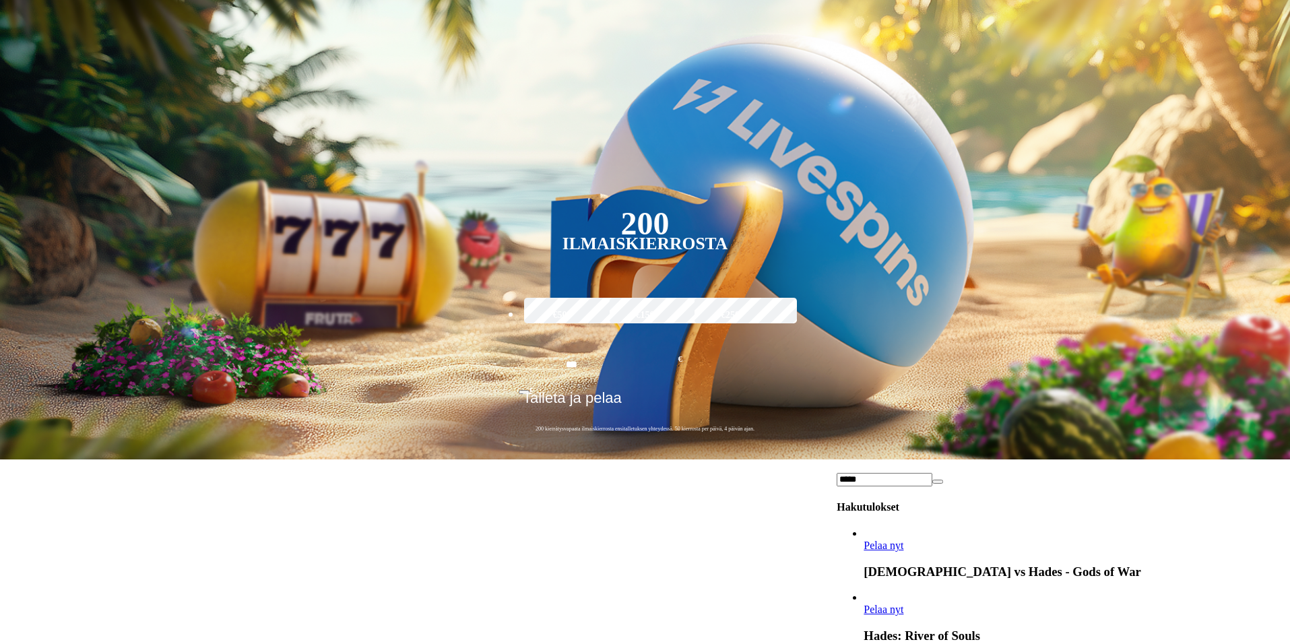
type input "*****"
click at [863, 552] on link "Zeus vs Hades - Gods of War" at bounding box center [863, 552] width 0 height 0
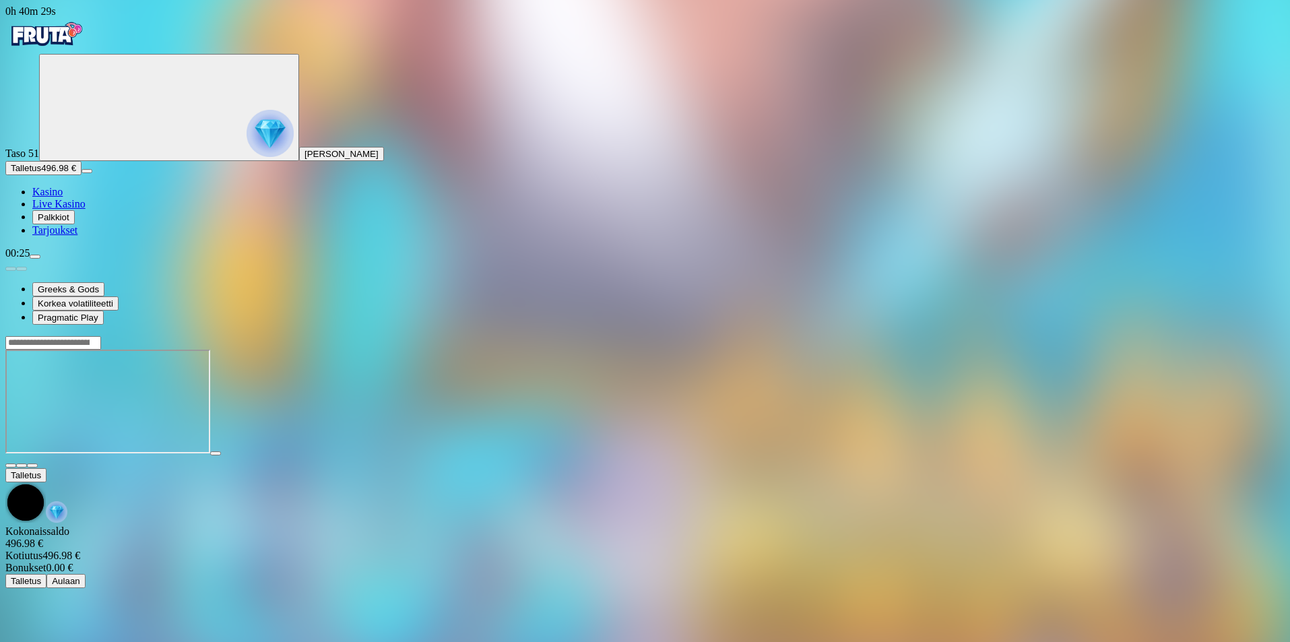
click at [101, 336] on input "Search" at bounding box center [53, 342] width 96 height 13
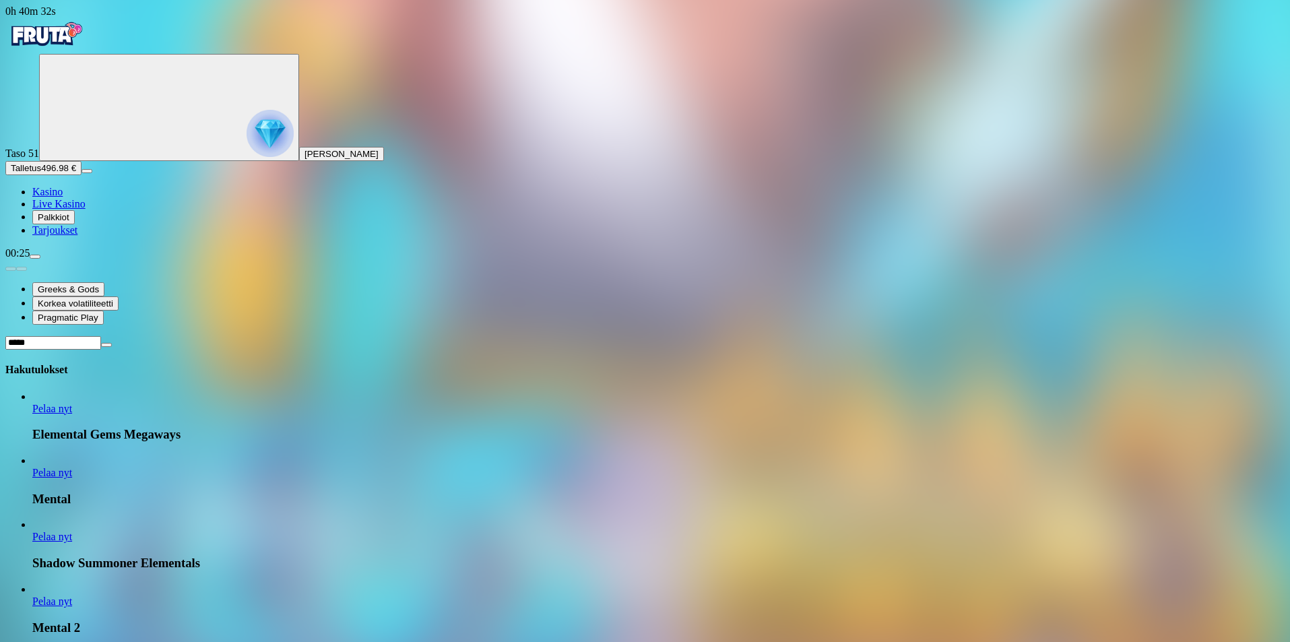
type input "*****"
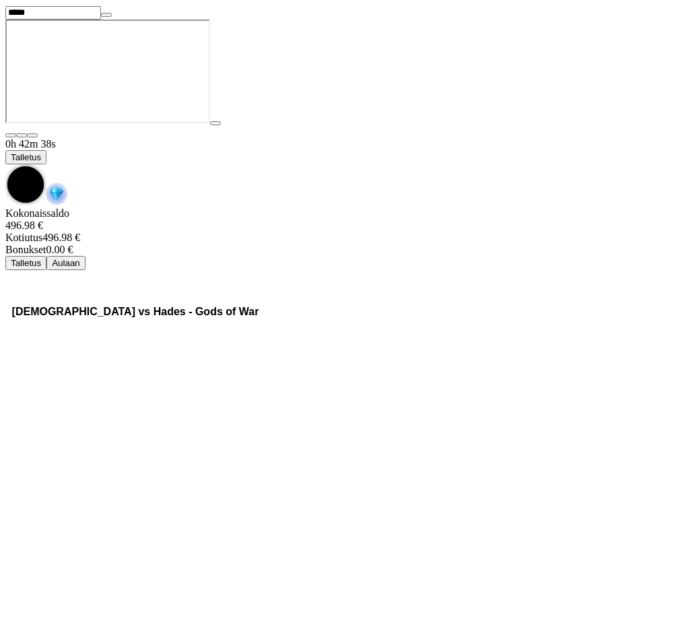
click at [566, 138] on div "0h 42m 38s Talletus" at bounding box center [338, 172] width 667 height 69
click at [5, 164] on span "chevron-down icon" at bounding box center [5, 164] width 0 height 0
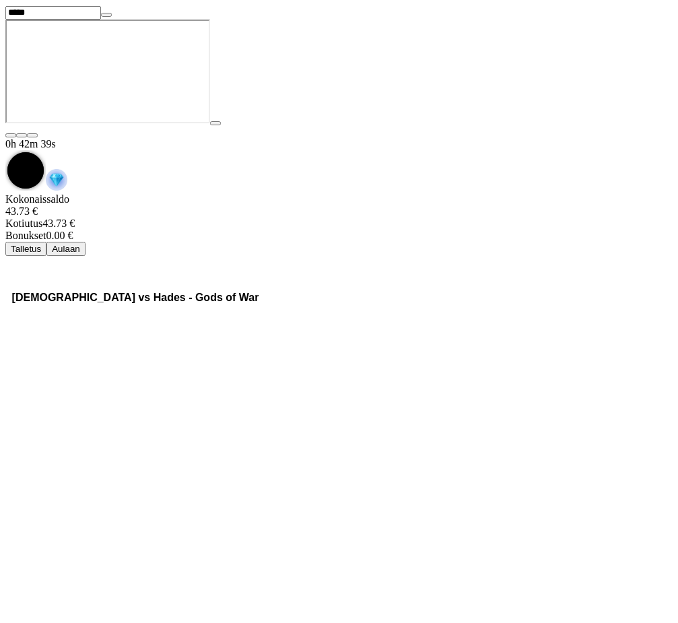
click at [86, 242] on button "Aulaan" at bounding box center [65, 249] width 39 height 14
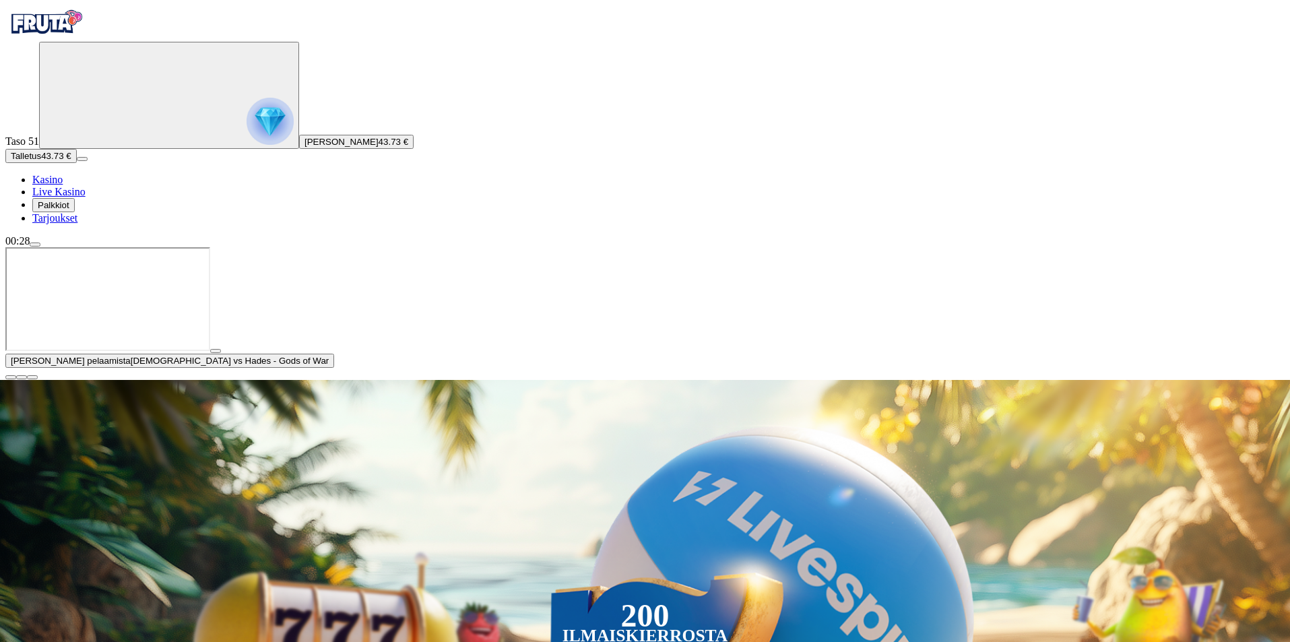
scroll to position [539, 0]
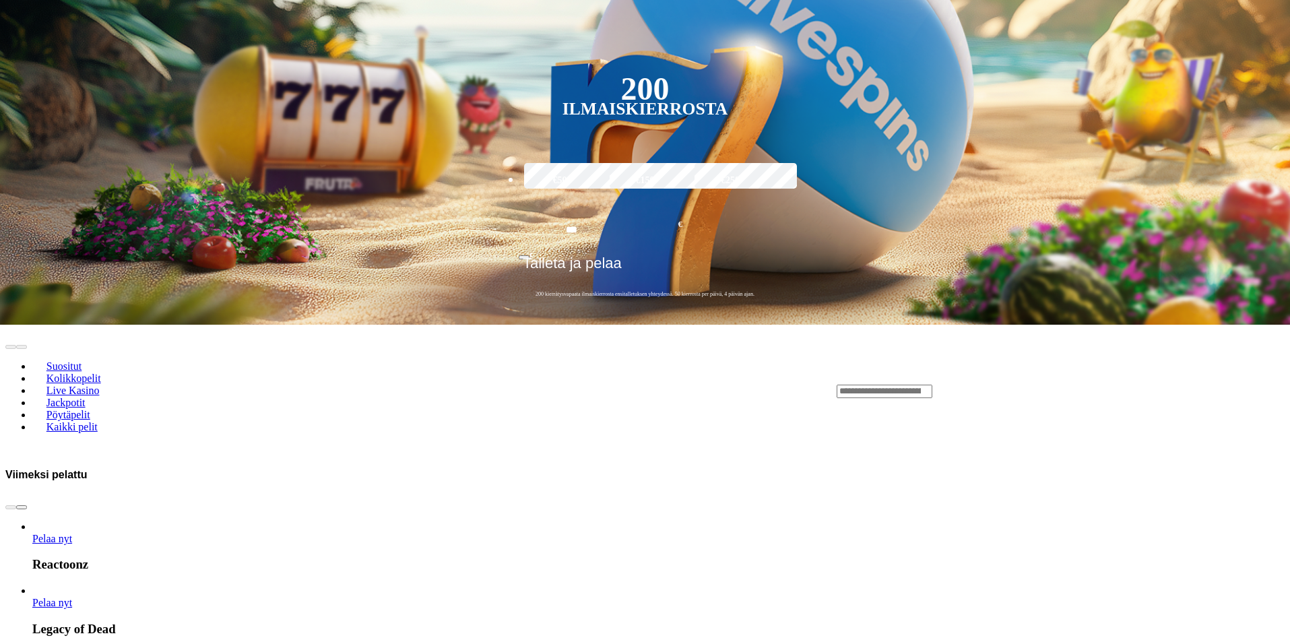
drag, startPoint x: 1276, startPoint y: 518, endPoint x: 1257, endPoint y: 509, distance: 20.5
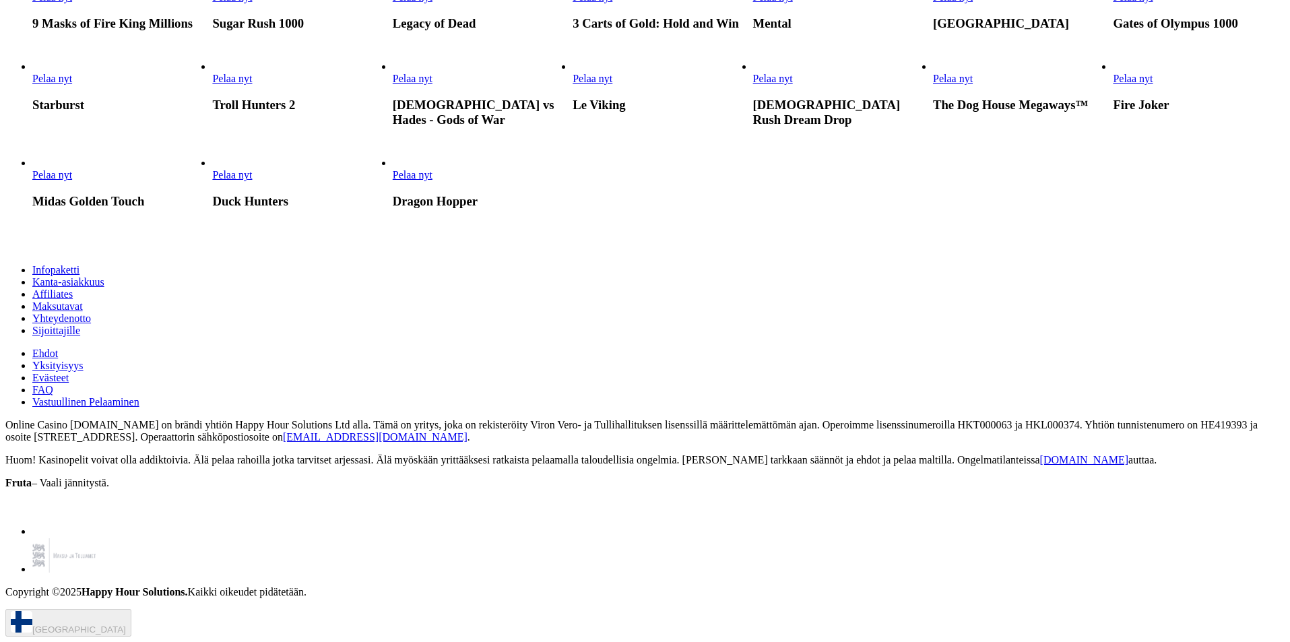
scroll to position [1616, 0]
click at [252, 84] on link "Pelaa nyt" at bounding box center [232, 78] width 40 height 11
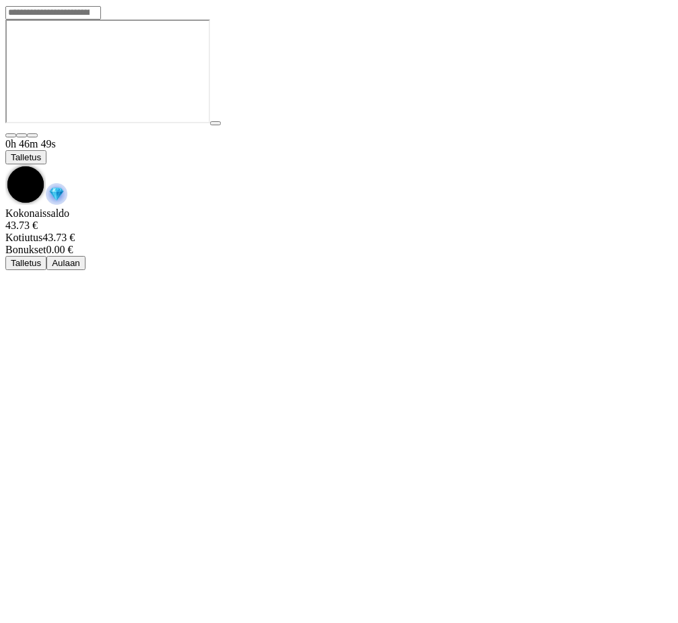
click at [5, 164] on span "chevron-down icon" at bounding box center [5, 164] width 0 height 0
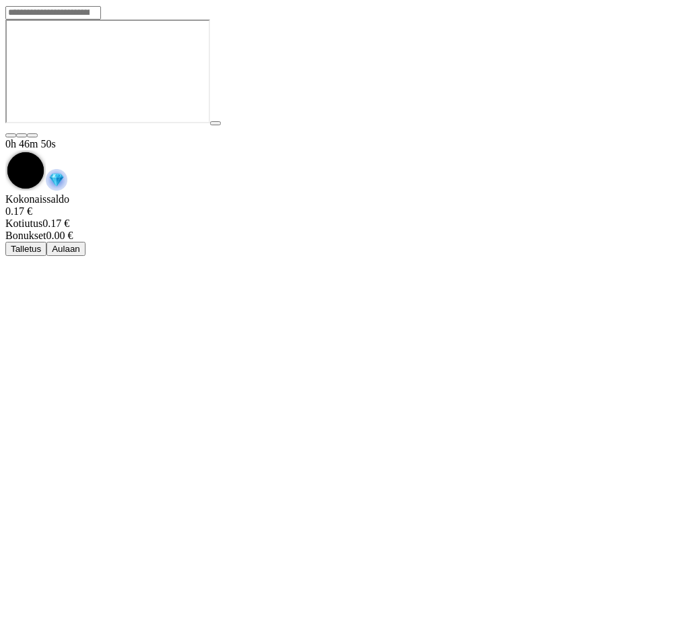
click at [366, 193] on div "Kokonaissaldo 0.17 € Kotiutus 0.17 € Bonukset 0.00 € Talletus Aulaan" at bounding box center [338, 224] width 667 height 63
click at [86, 242] on button "Aulaan" at bounding box center [65, 249] width 39 height 14
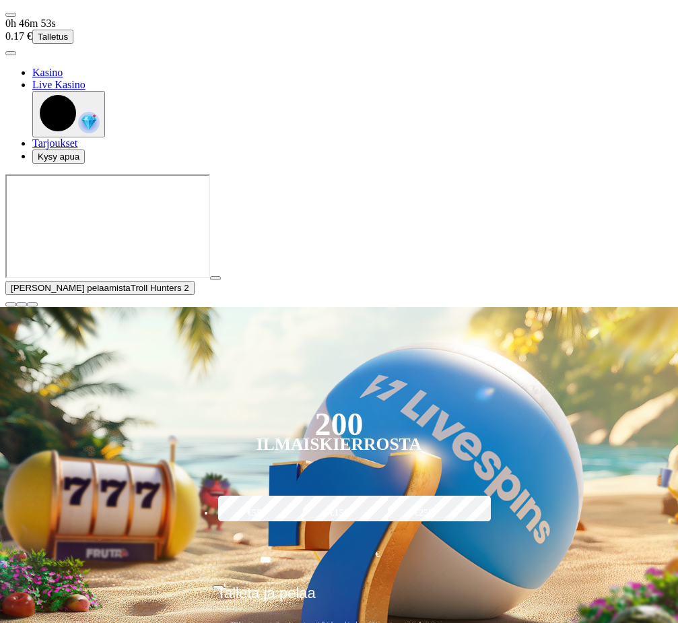
click at [11, 304] on span "close icon" at bounding box center [11, 304] width 0 height 0
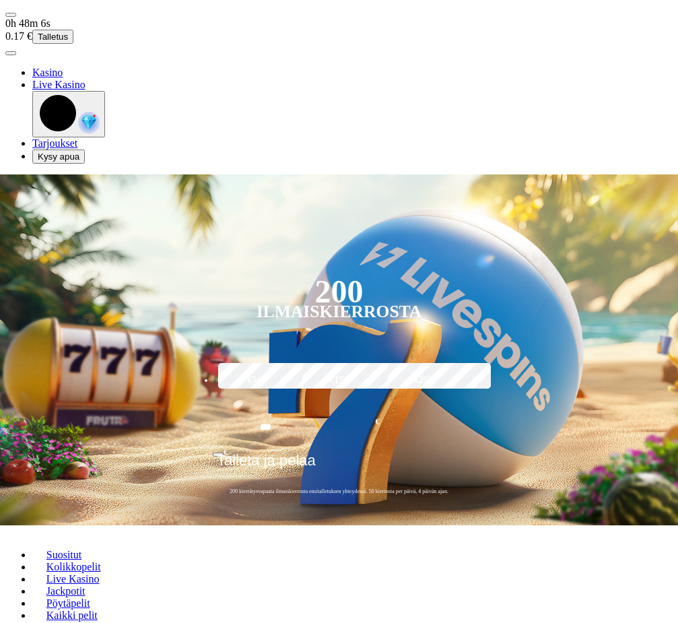
click at [100, 133] on img "button" at bounding box center [89, 123] width 22 height 22
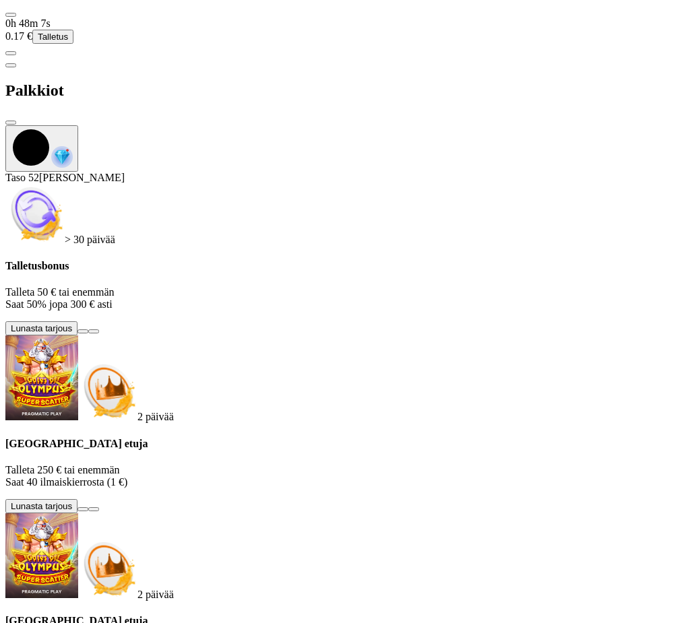
scroll to position [366, 0]
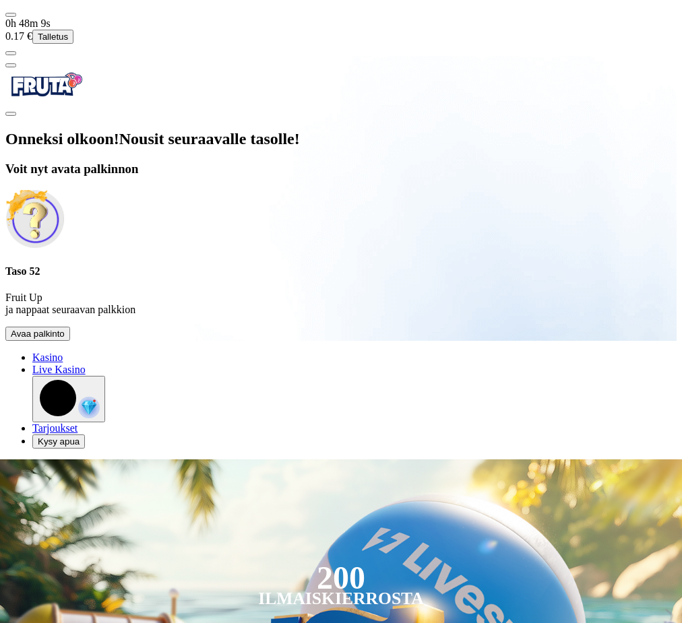
click at [166, 341] on div "Onneksi olkoon! Nousit seuraavalle tasolle! Voit nyt avata palkinnon Taso 52 Fr…" at bounding box center [340, 235] width 671 height 211
click at [70, 341] on button "Avaa palkinto" at bounding box center [37, 334] width 65 height 14
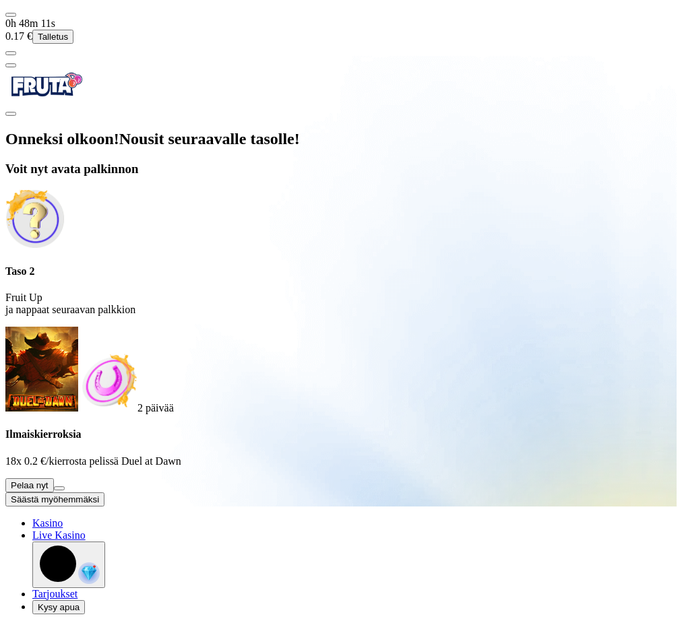
click at [65, 486] on button at bounding box center [59, 488] width 11 height 4
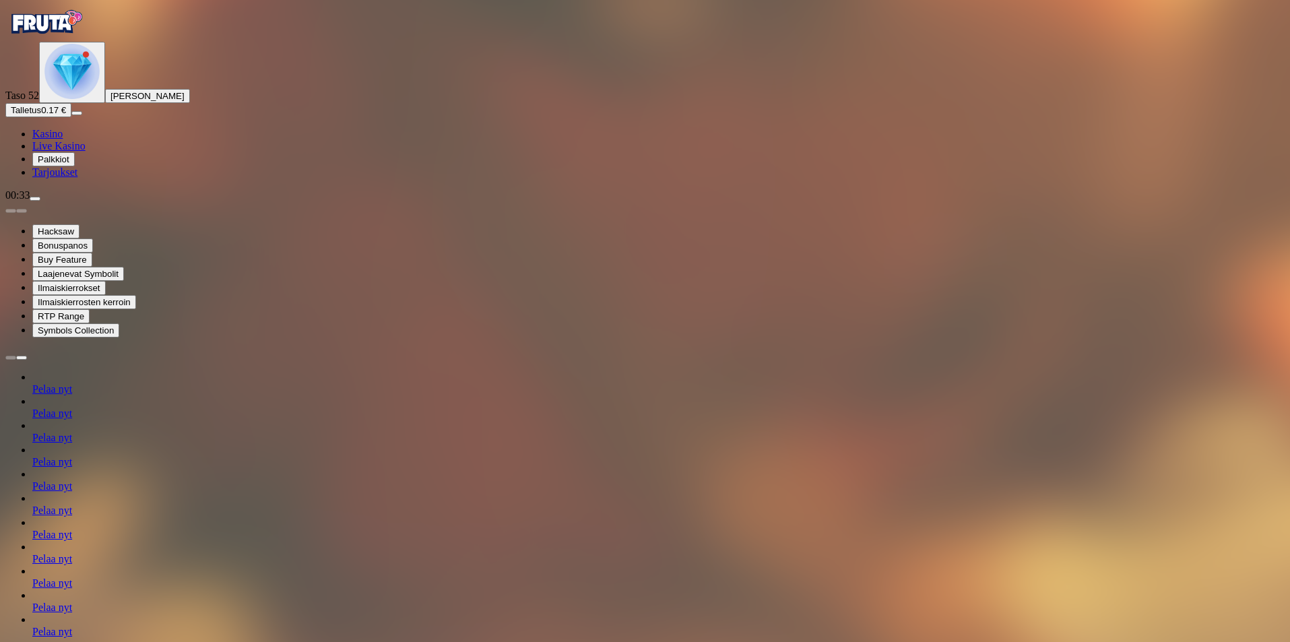
click at [73, 99] on img "Primary" at bounding box center [71, 71] width 55 height 55
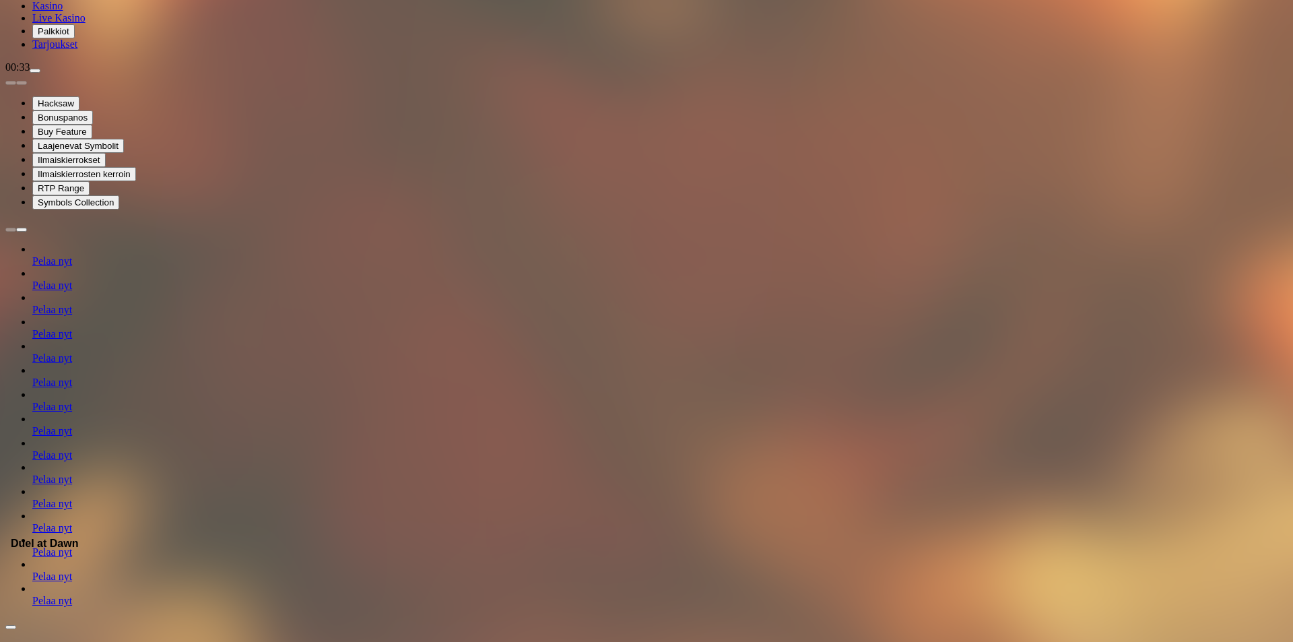
scroll to position [276, 0]
drag, startPoint x: 297, startPoint y: 334, endPoint x: 317, endPoint y: 333, distance: 20.3
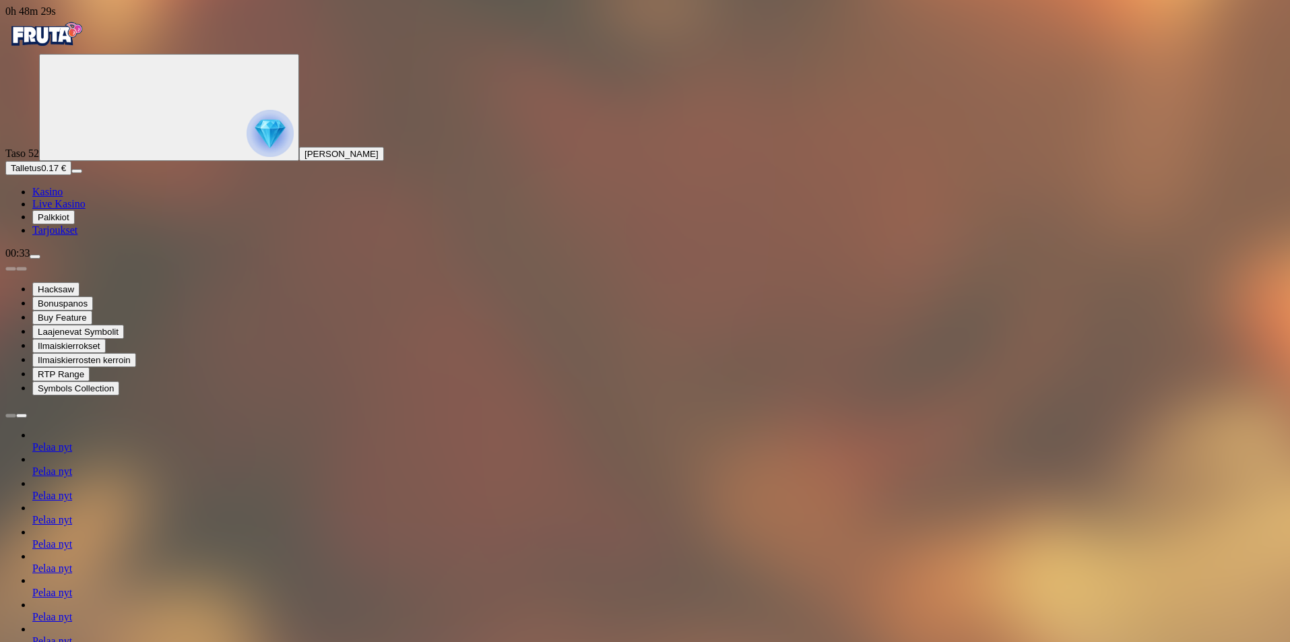
drag, startPoint x: 1251, startPoint y: 259, endPoint x: 1228, endPoint y: 340, distance: 84.7
click at [107, 157] on icon "Primary" at bounding box center [145, 106] width 202 height 101
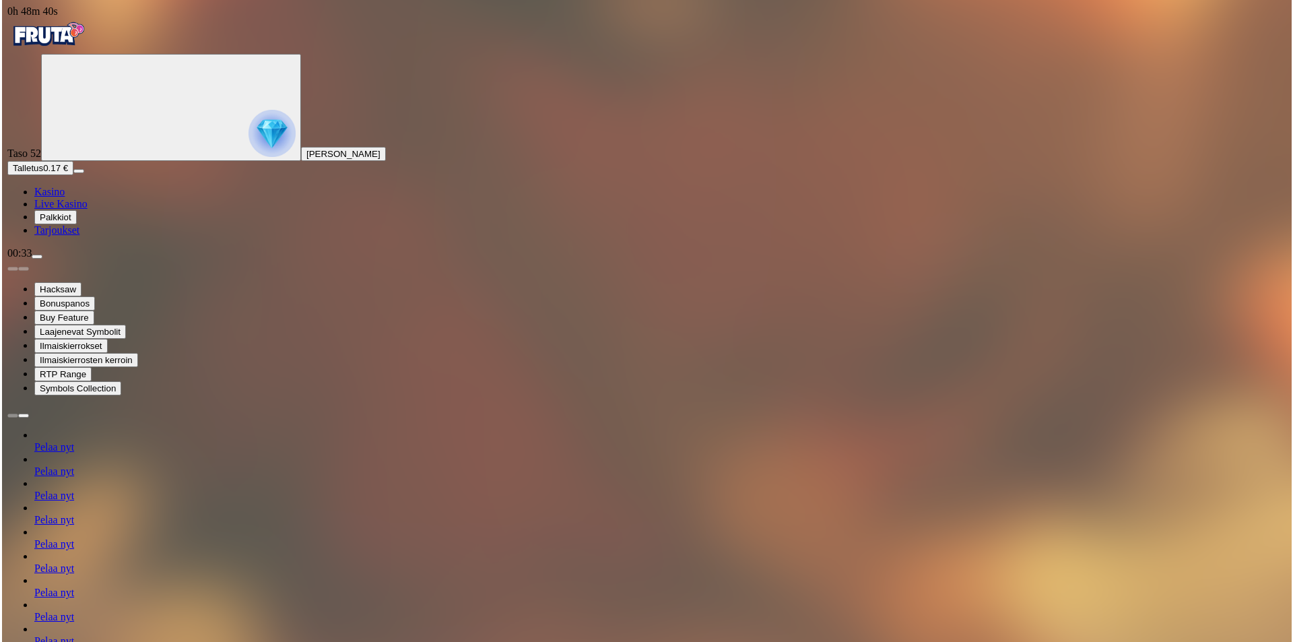
scroll to position [140, 0]
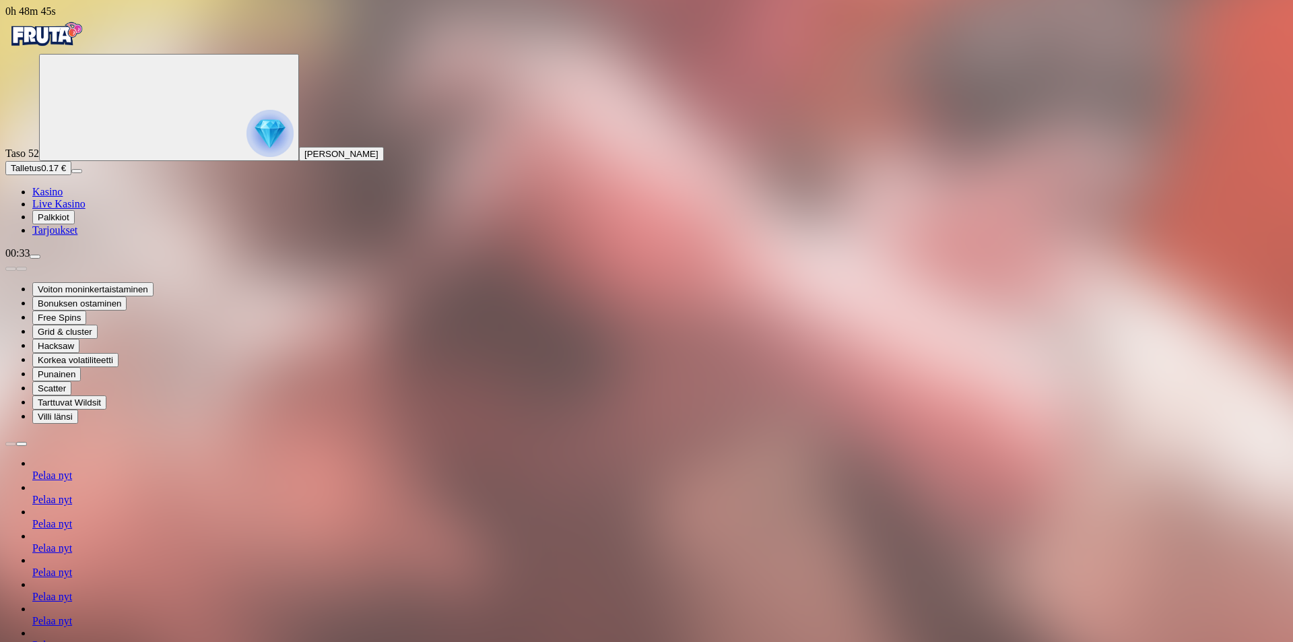
scroll to position [93, 0]
click at [247, 145] on img "Primary" at bounding box center [270, 133] width 47 height 47
click at [41, 173] on span "Talletus" at bounding box center [26, 168] width 30 height 10
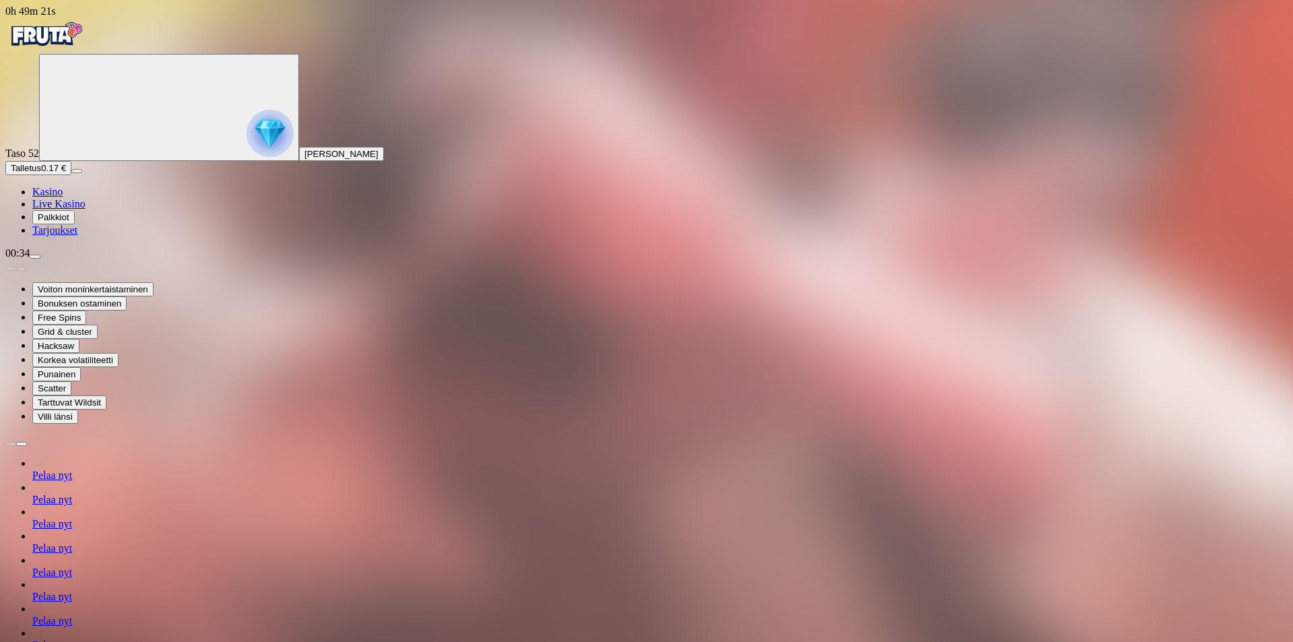
drag, startPoint x: 325, startPoint y: 287, endPoint x: 117, endPoint y: 267, distance: 208.4
drag, startPoint x: 260, startPoint y: 292, endPoint x: 71, endPoint y: 275, distance: 190.1
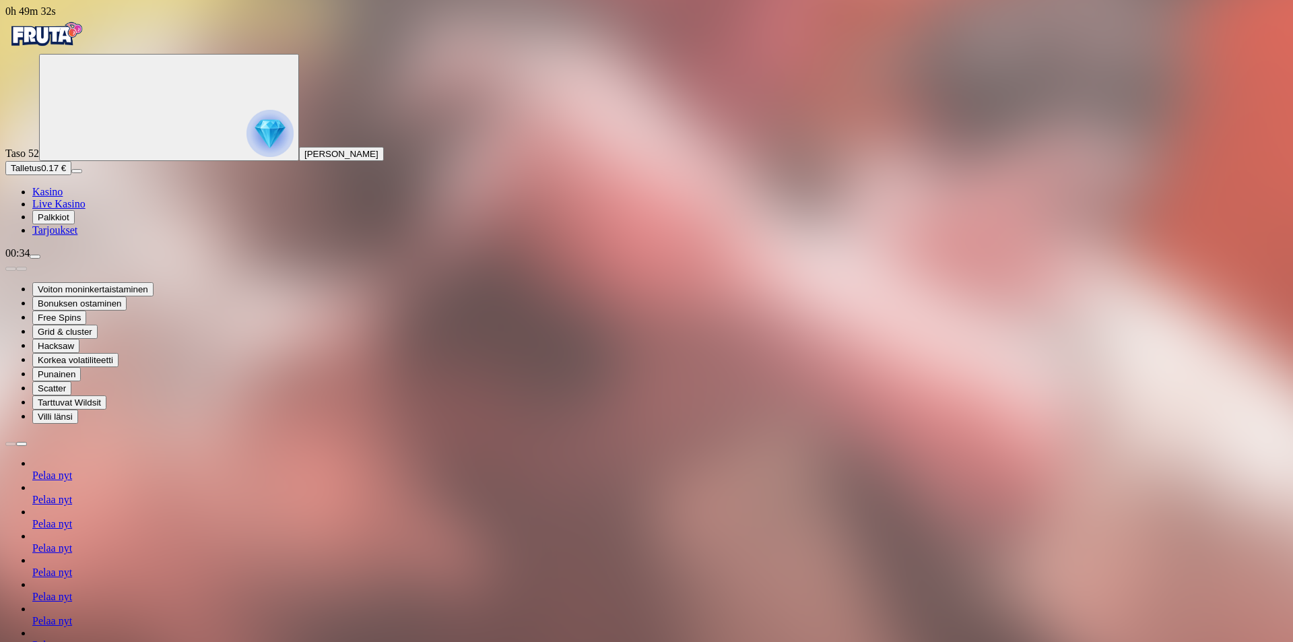
drag, startPoint x: 168, startPoint y: 282, endPoint x: 143, endPoint y: 274, distance: 26.2
drag, startPoint x: 243, startPoint y: 281, endPoint x: 99, endPoint y: 286, distance: 144.2
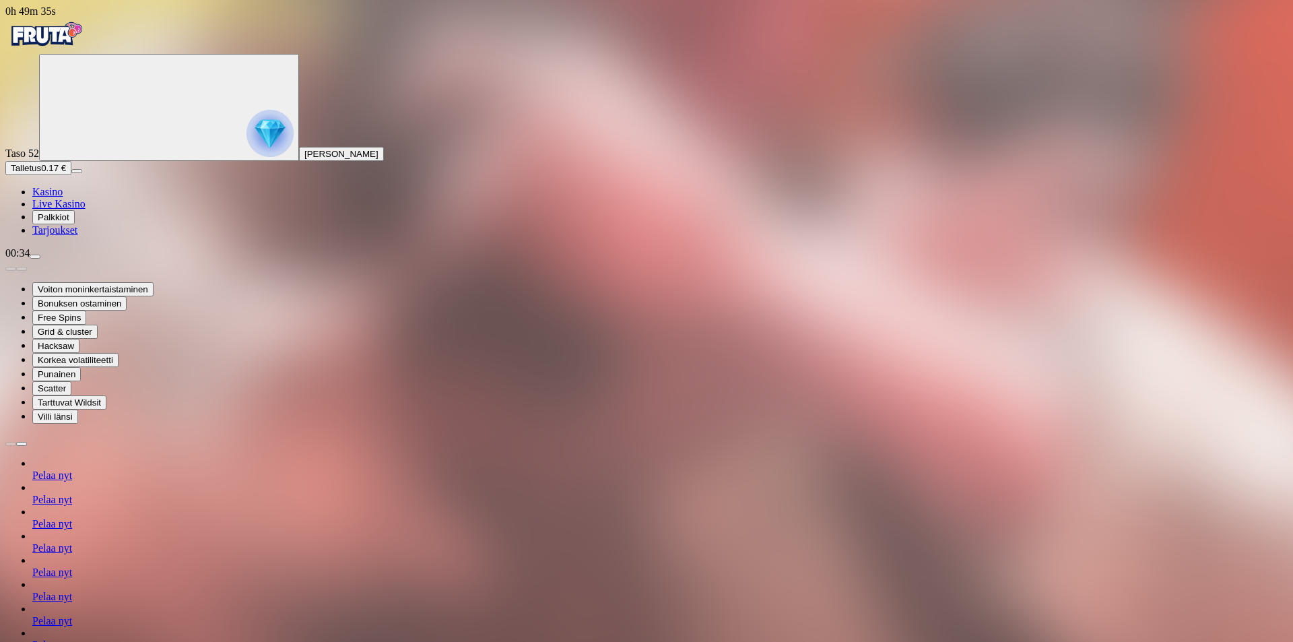
type input "*"
drag, startPoint x: 222, startPoint y: 286, endPoint x: 173, endPoint y: 292, distance: 49.0
type input "***"
drag, startPoint x: 244, startPoint y: 331, endPoint x: 287, endPoint y: 341, distance: 44.1
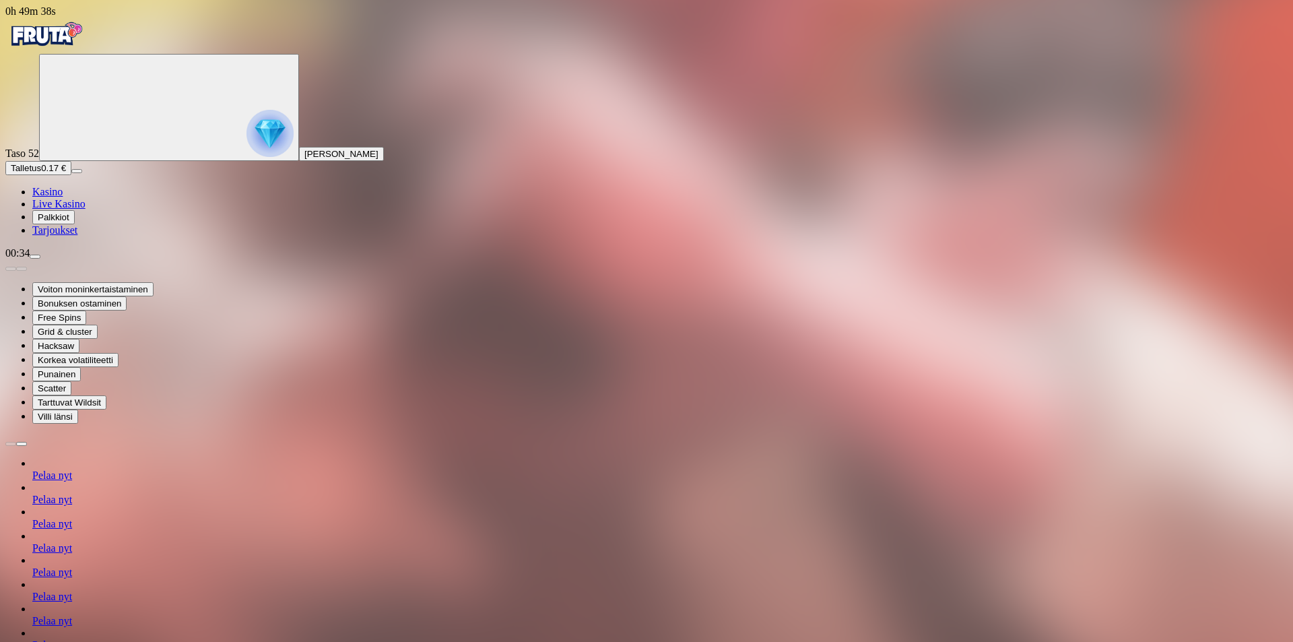
click at [86, 44] on img "Primary" at bounding box center [45, 35] width 81 height 34
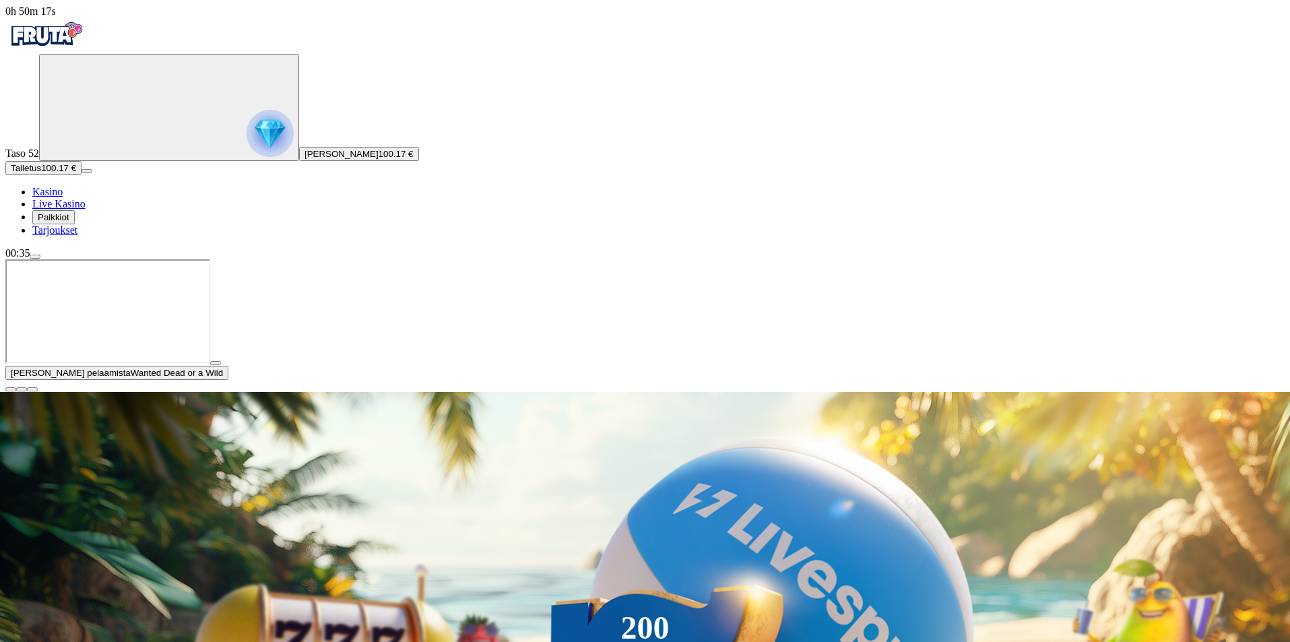
click at [11, 389] on span "close icon" at bounding box center [11, 389] width 0 height 0
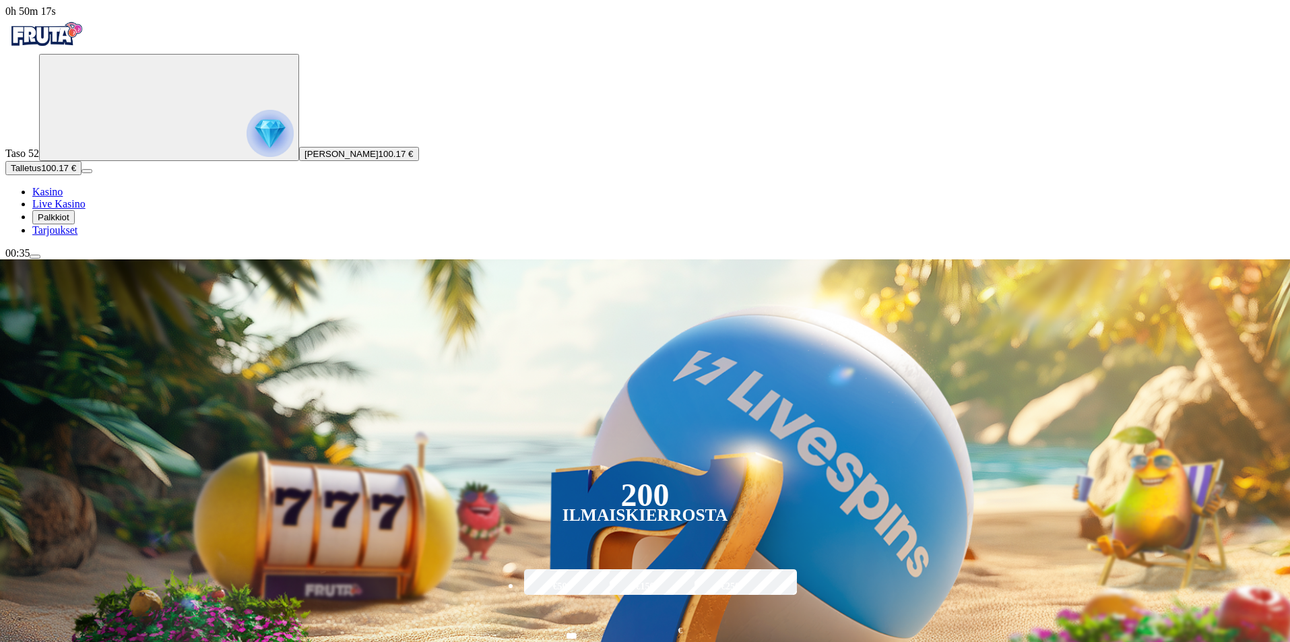
scroll to position [135, 0]
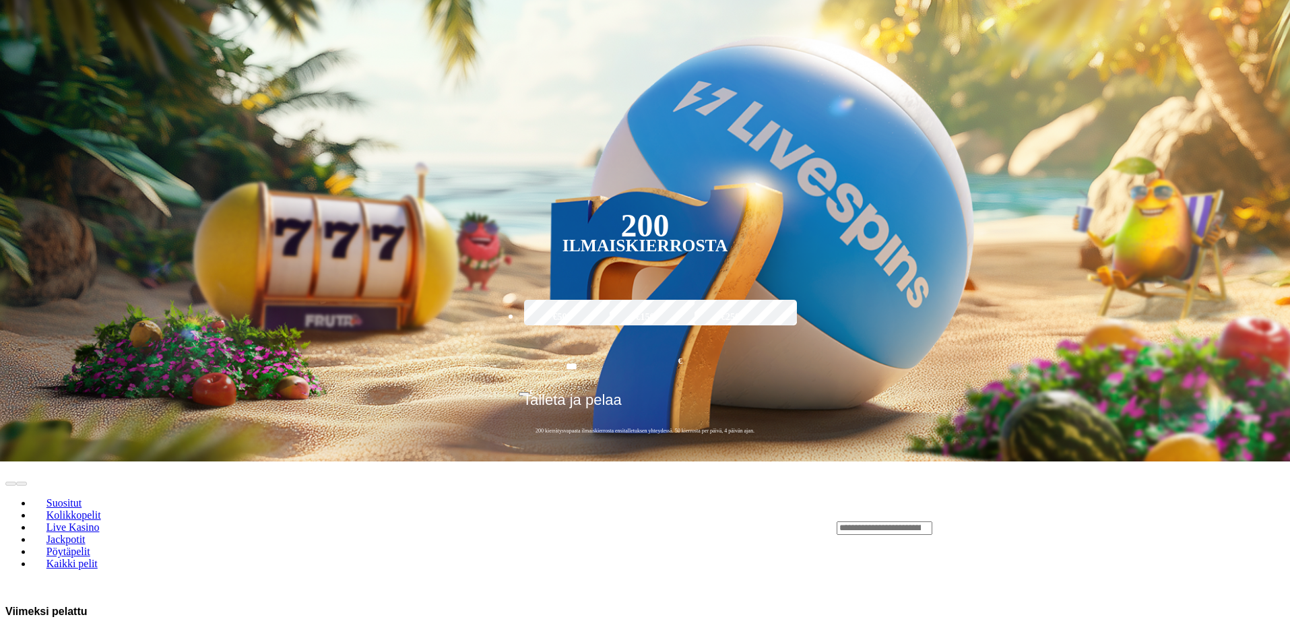
click at [22, 641] on span "chevron-right icon" at bounding box center [22, 644] width 0 height 0
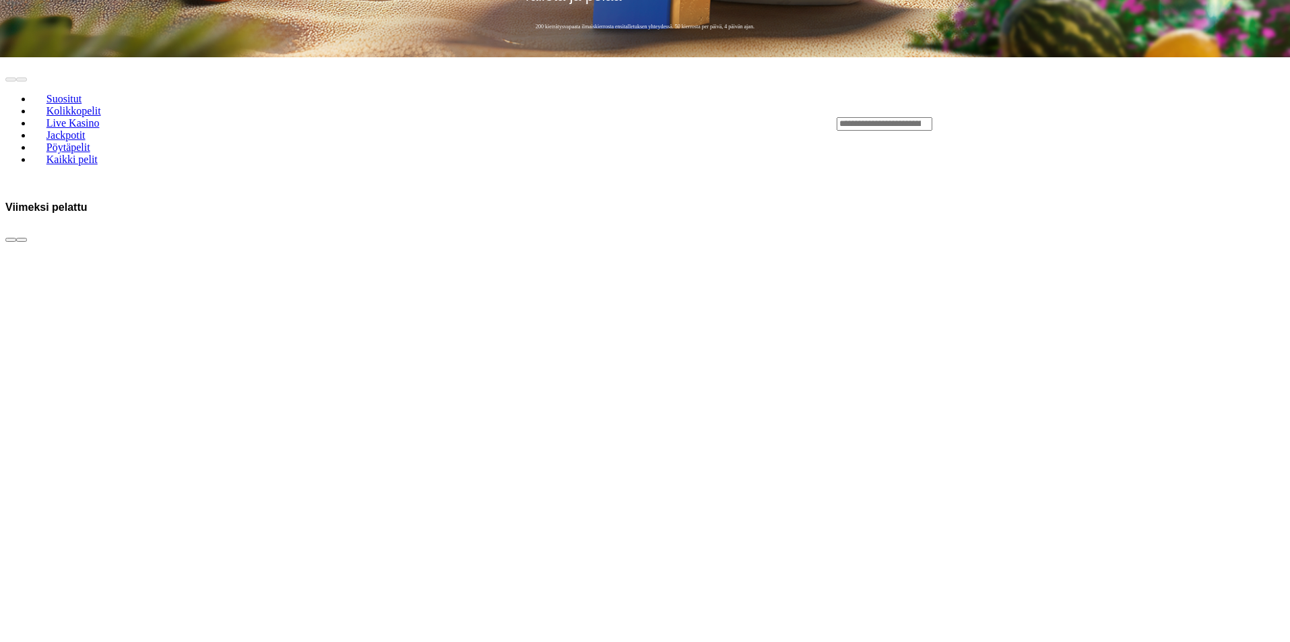
scroll to position [0, 0]
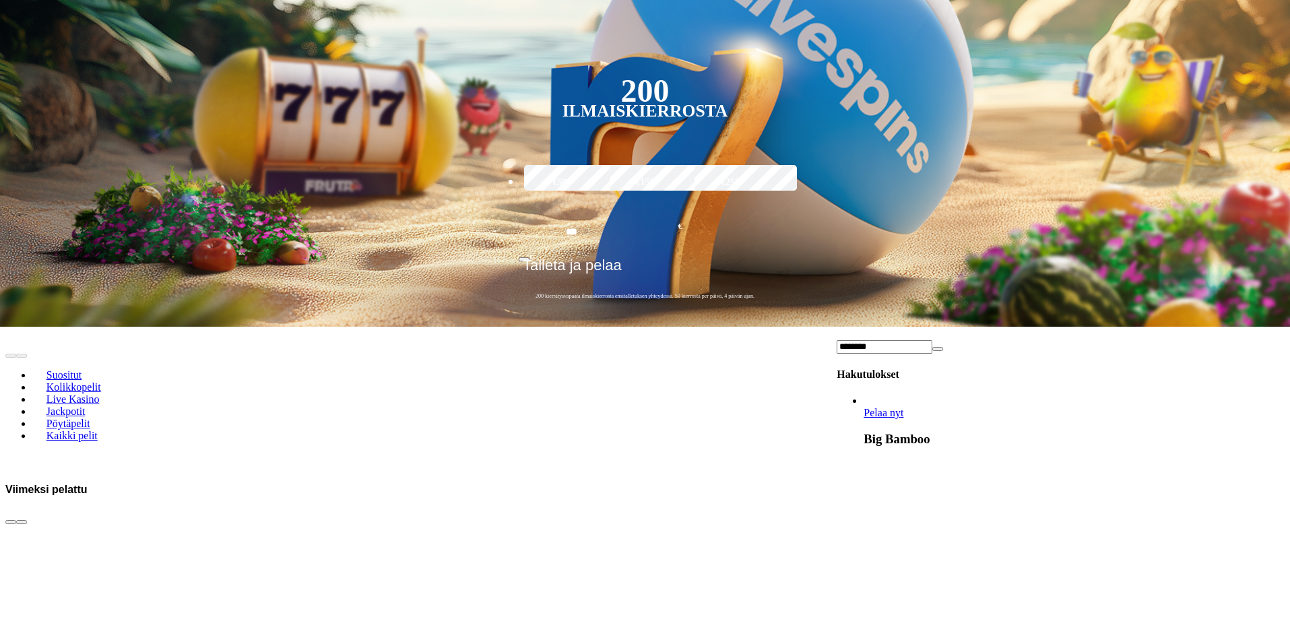
scroll to position [269, 0]
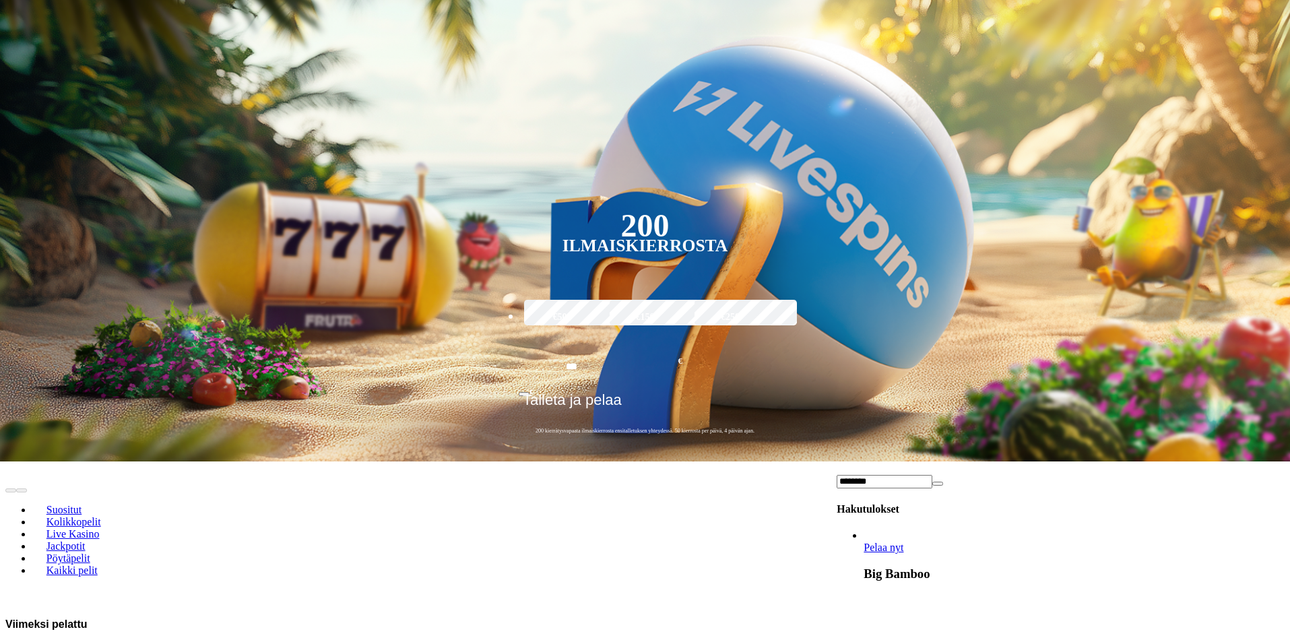
click at [932, 475] on input "********" at bounding box center [885, 481] width 96 height 13
type input "********"
click at [863, 554] on link "Tombstone No Mercy" at bounding box center [863, 554] width 0 height 0
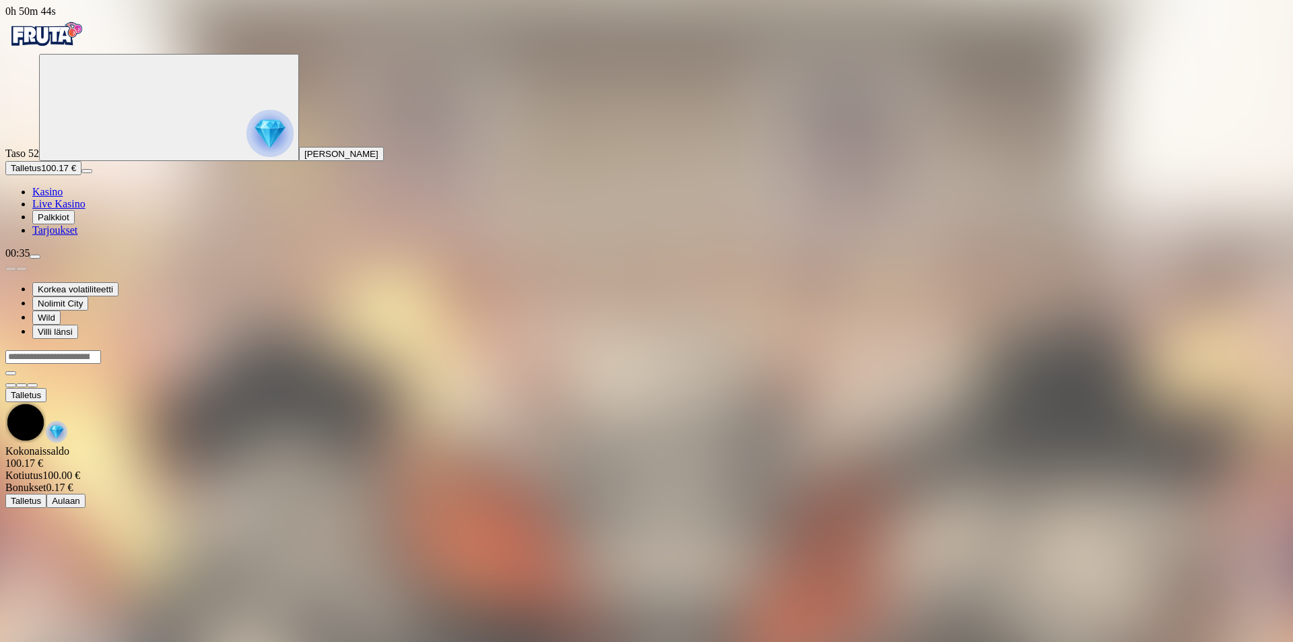
scroll to position [93, 0]
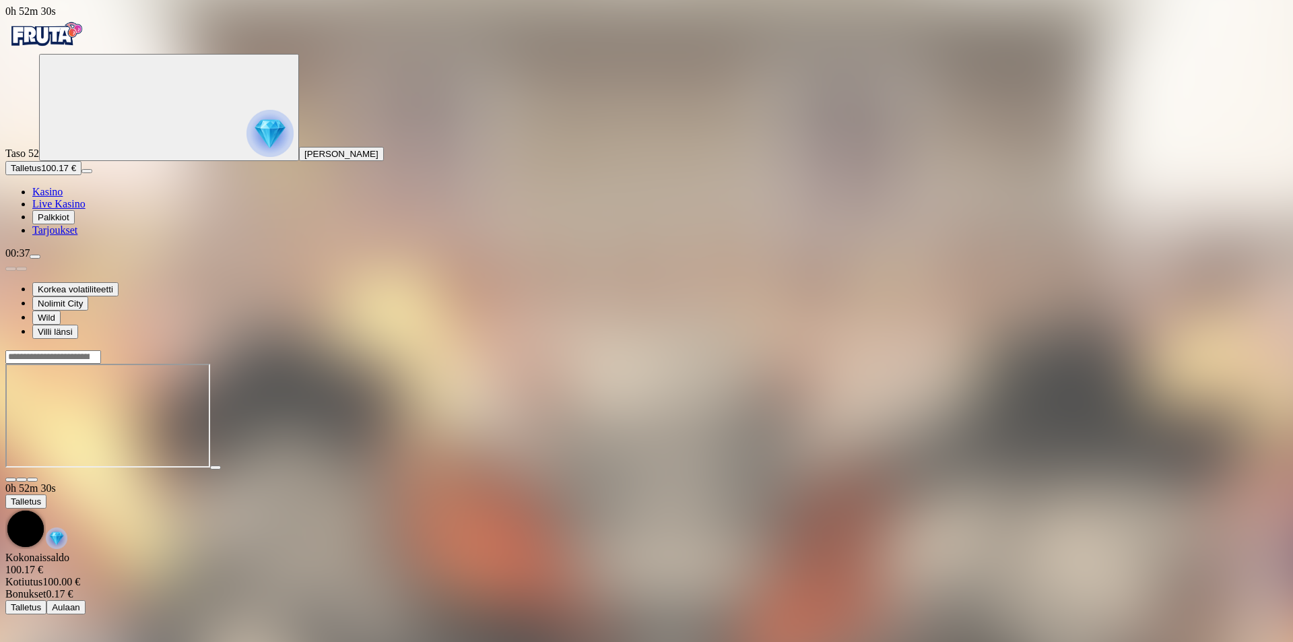
click at [32, 480] on span "fullscreen icon" at bounding box center [32, 480] width 0 height 0
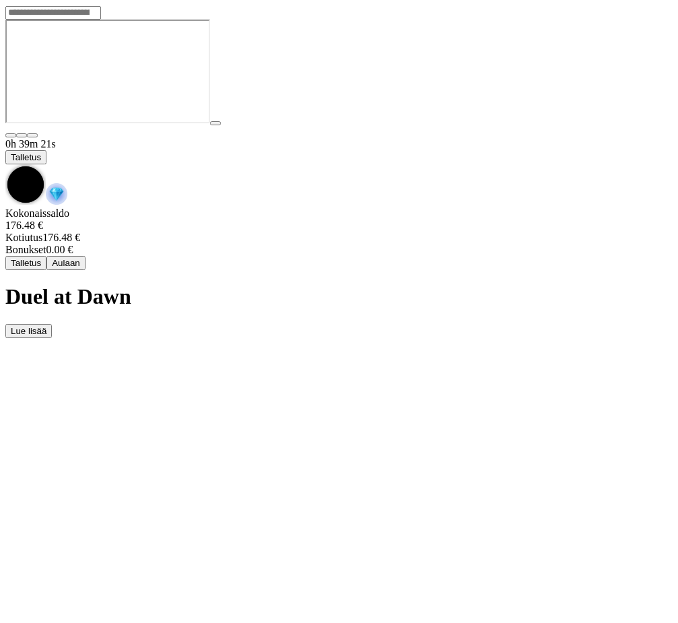
click at [643, 164] on div "Game menu" at bounding box center [338, 185] width 667 height 43
click at [5, 164] on span "chevron-down icon" at bounding box center [5, 164] width 0 height 0
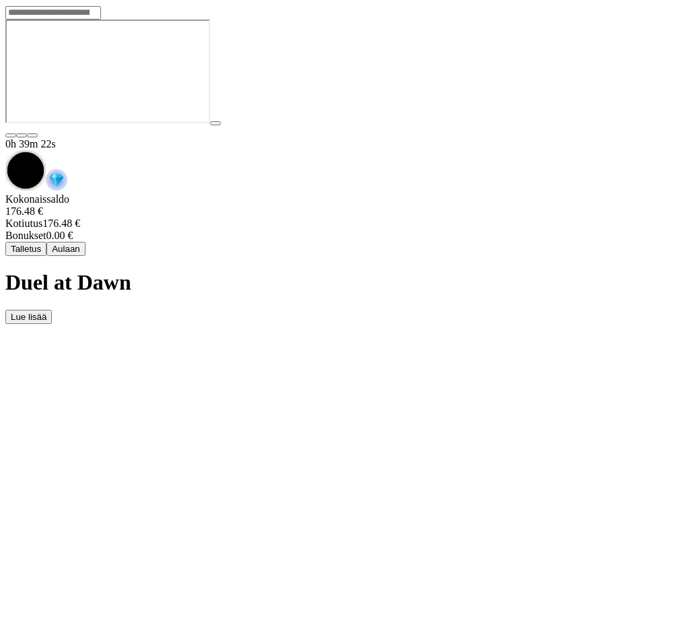
click at [46, 242] on button "Talletus" at bounding box center [25, 249] width 41 height 14
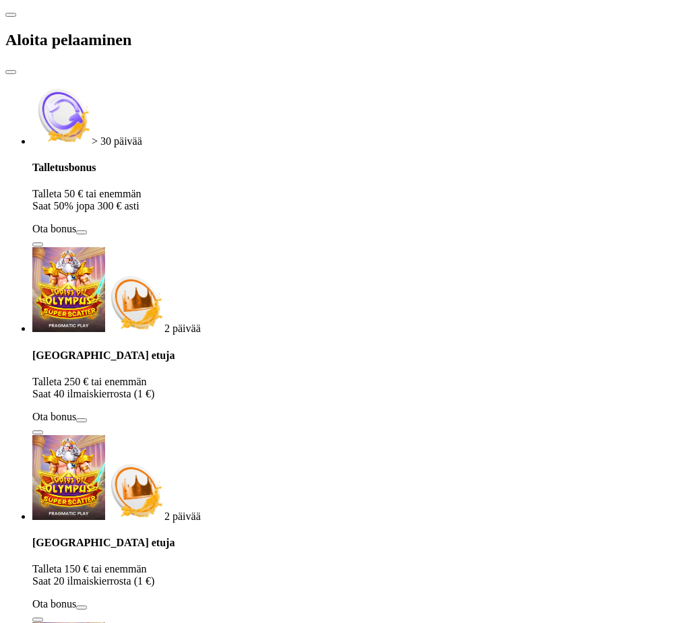
click at [294, 15] on div "Aloita pelaaminen" at bounding box center [340, 39] width 671 height 69
drag, startPoint x: 624, startPoint y: 28, endPoint x: 533, endPoint y: 26, distance: 91.0
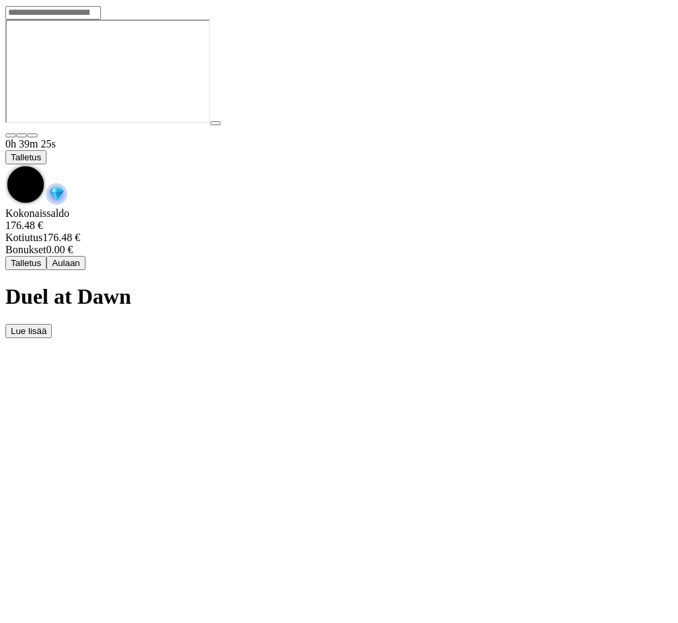
click at [5, 164] on span "chevron-down icon" at bounding box center [5, 164] width 0 height 0
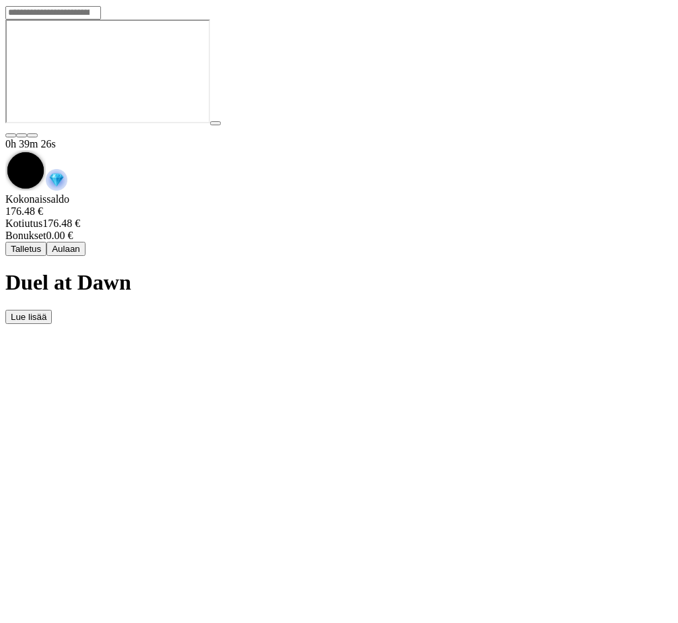
click at [86, 242] on button "Aulaan" at bounding box center [65, 249] width 39 height 14
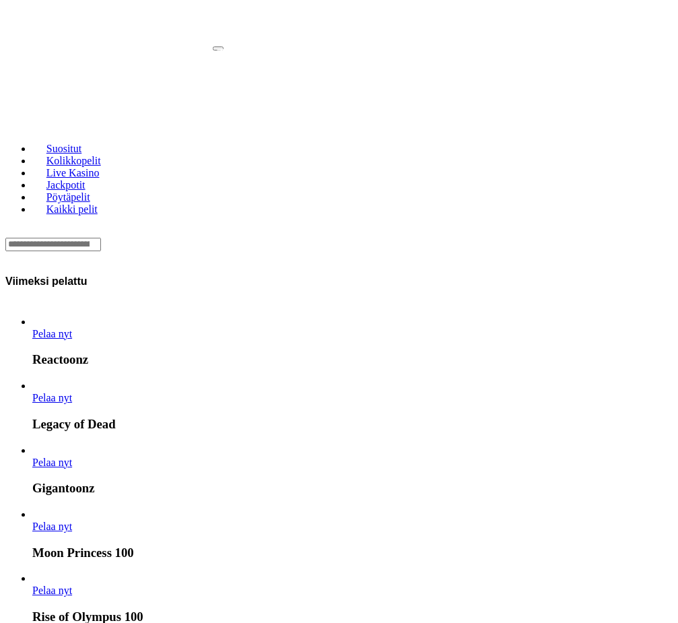
scroll to position [269, 0]
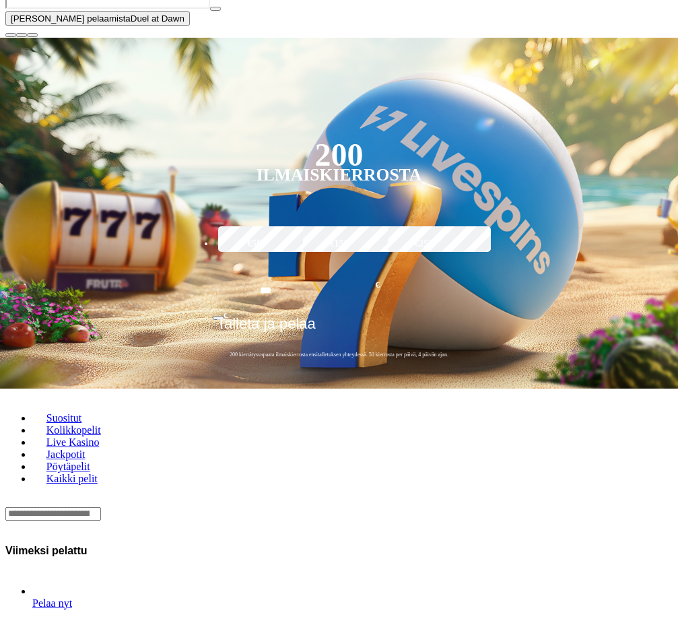
click at [338, 506] on div "Lobby" at bounding box center [338, 513] width 667 height 14
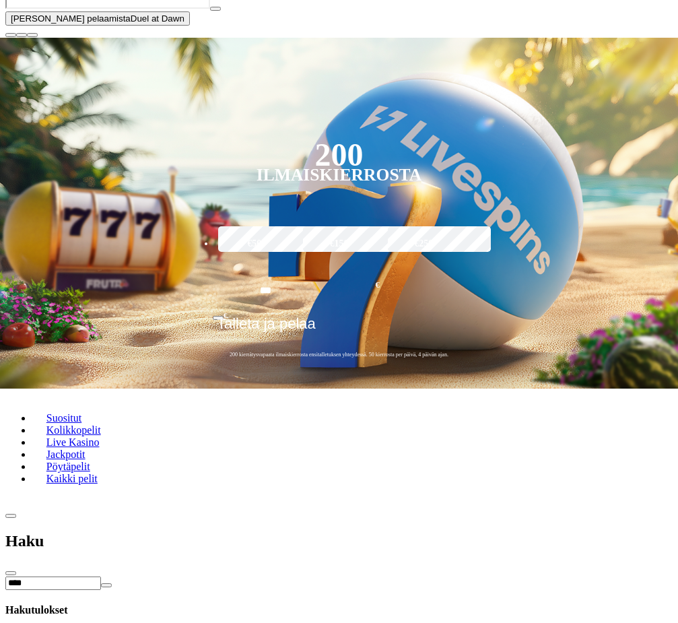
type input "****"
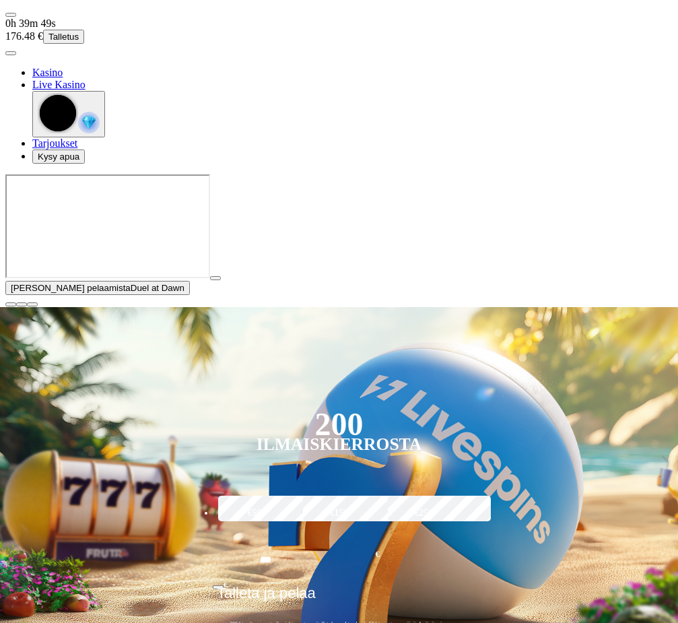
scroll to position [0, 0]
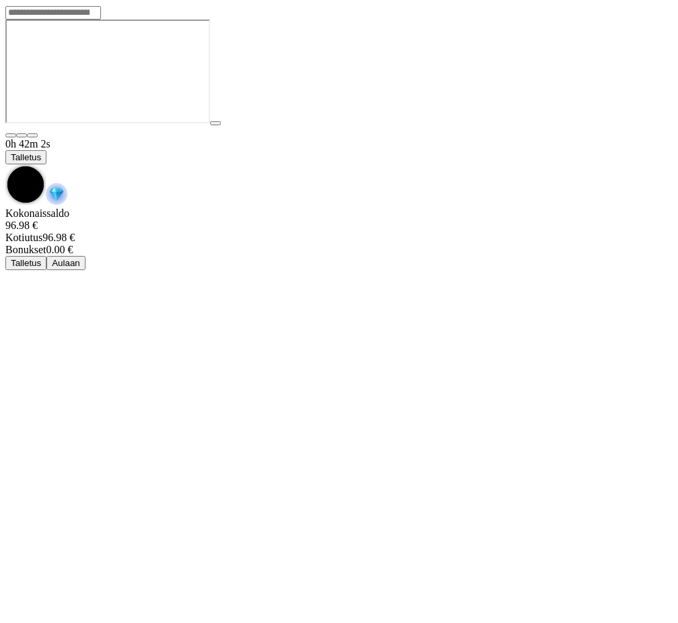
click at [5, 164] on span "chevron-down icon" at bounding box center [5, 164] width 0 height 0
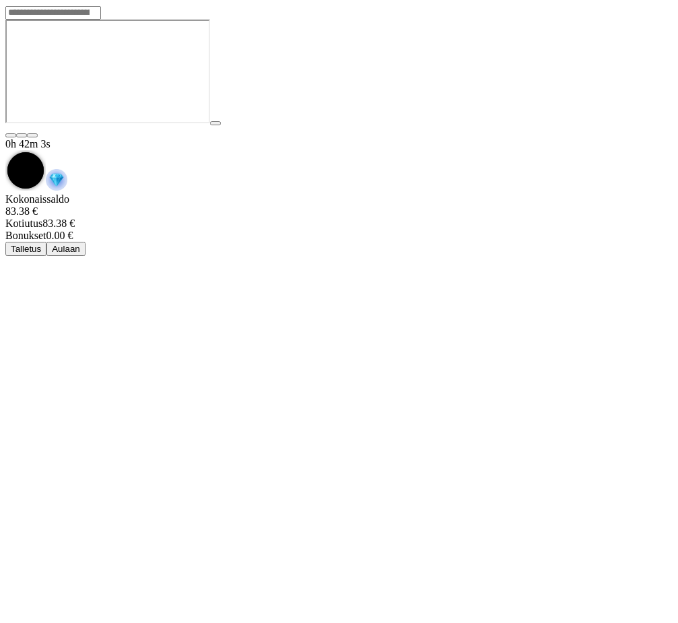
drag, startPoint x: 359, startPoint y: 185, endPoint x: 358, endPoint y: 168, distance: 16.9
click at [359, 193] on div "Kokonaissaldo 83.38 € Kotiutus 83.38 € Bonukset 0.00 € Talletus Aulaan" at bounding box center [338, 224] width 667 height 63
click at [86, 242] on button "Aulaan" at bounding box center [65, 249] width 39 height 14
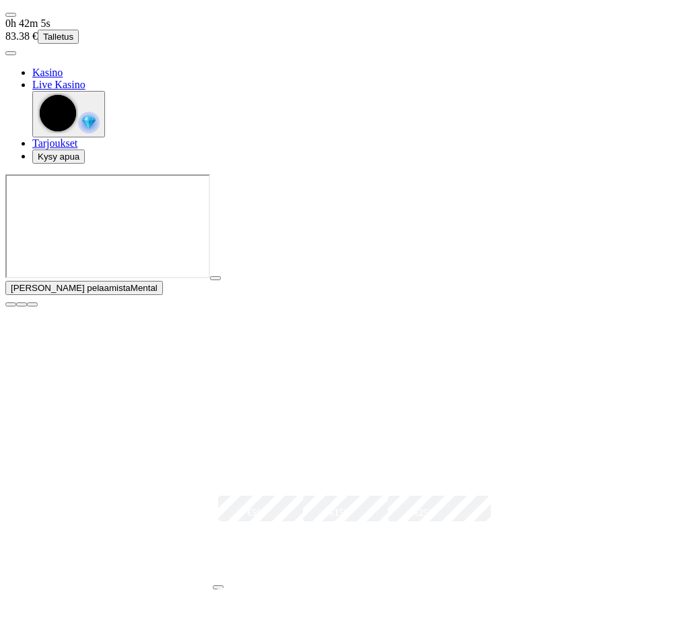
scroll to position [404, 0]
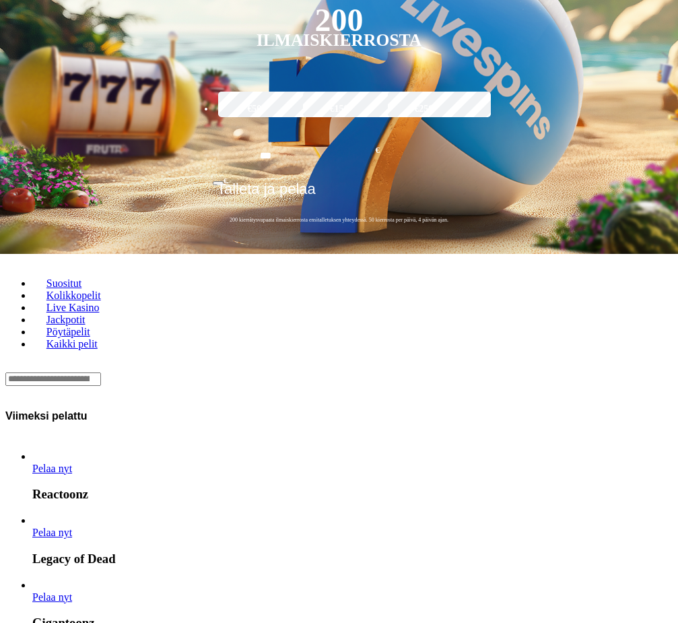
drag, startPoint x: 662, startPoint y: 556, endPoint x: 598, endPoint y: 263, distance: 299.2
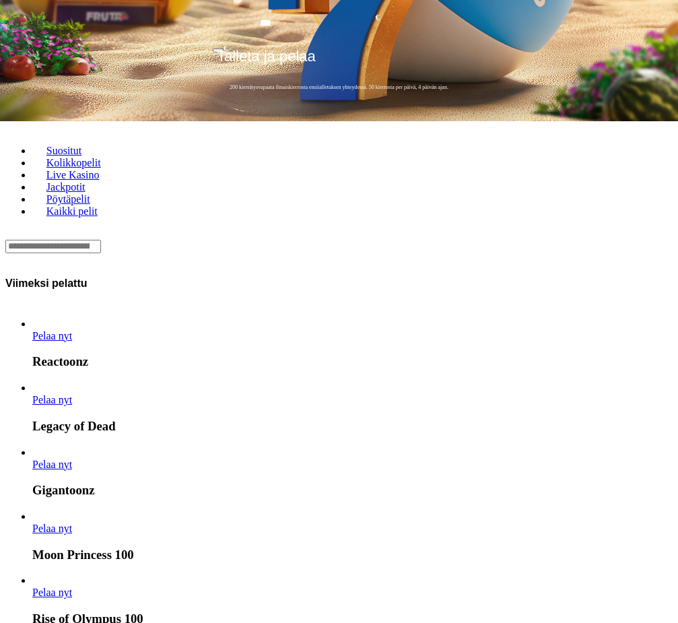
scroll to position [269, 0]
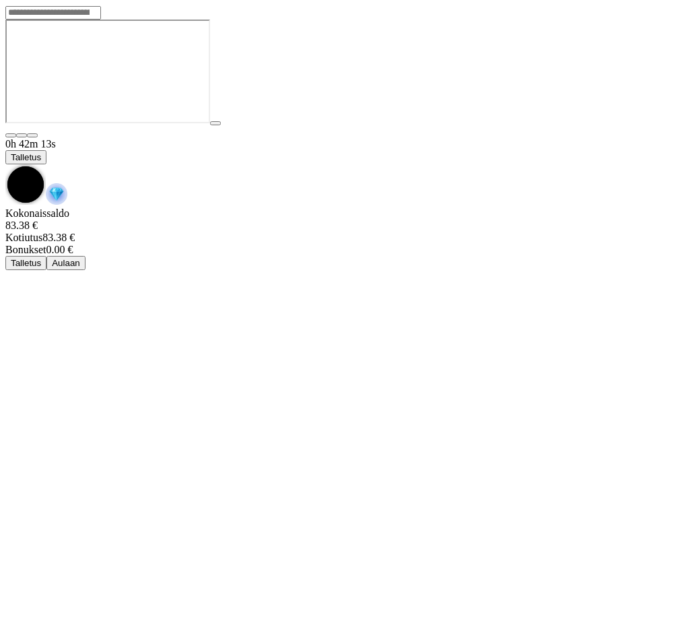
click at [5, 164] on span "chevron-down icon" at bounding box center [5, 164] width 0 height 0
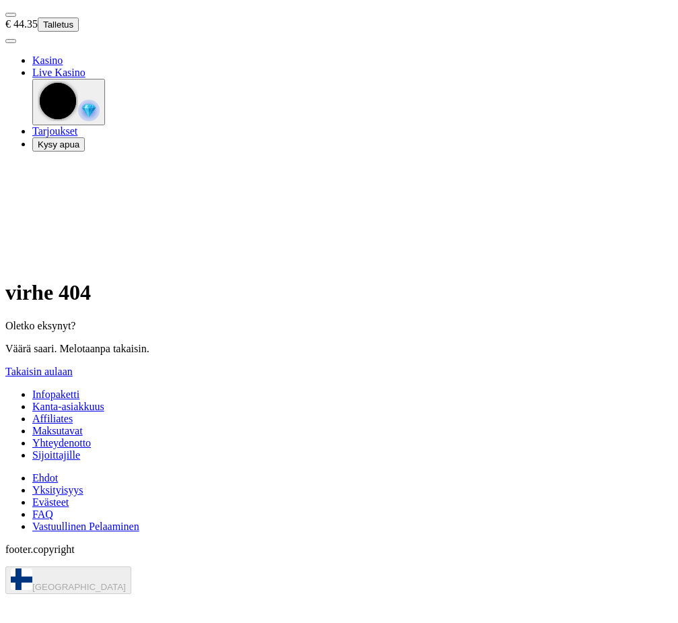
click at [207, 263] on video at bounding box center [106, 212] width 202 height 101
click at [73, 366] on link "Takaisin aulaan" at bounding box center [38, 371] width 67 height 11
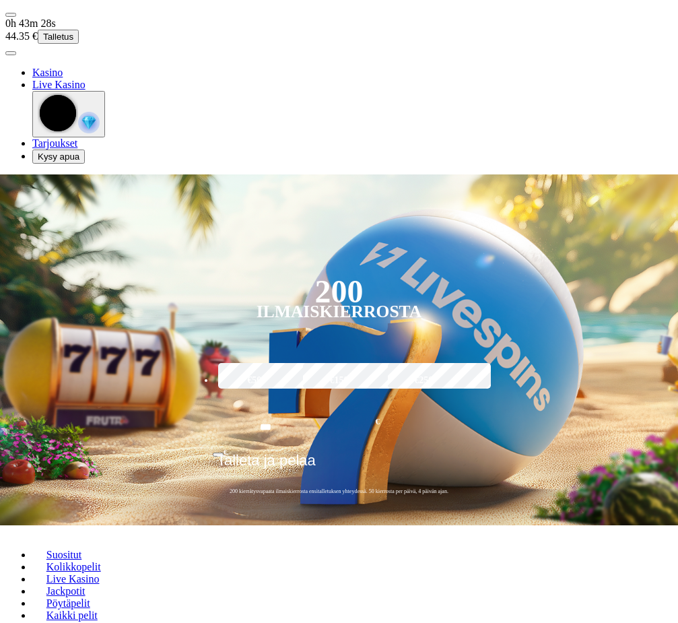
type input "*********"
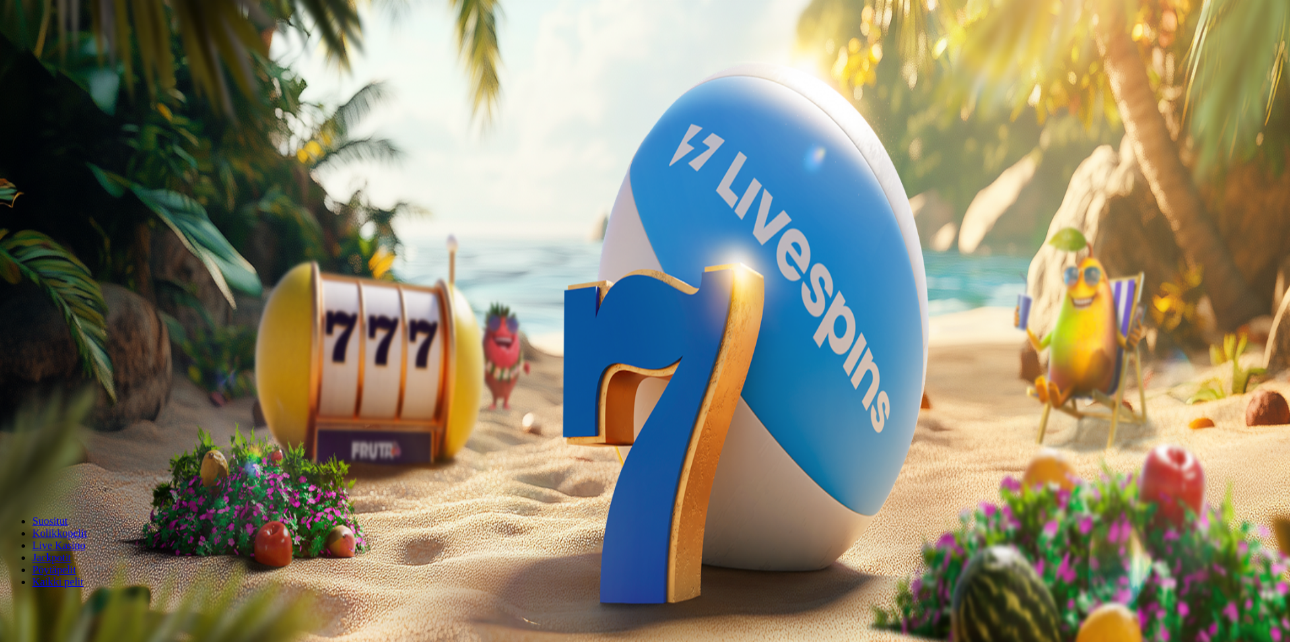
click at [101, 599] on input "Search" at bounding box center [53, 605] width 96 height 13
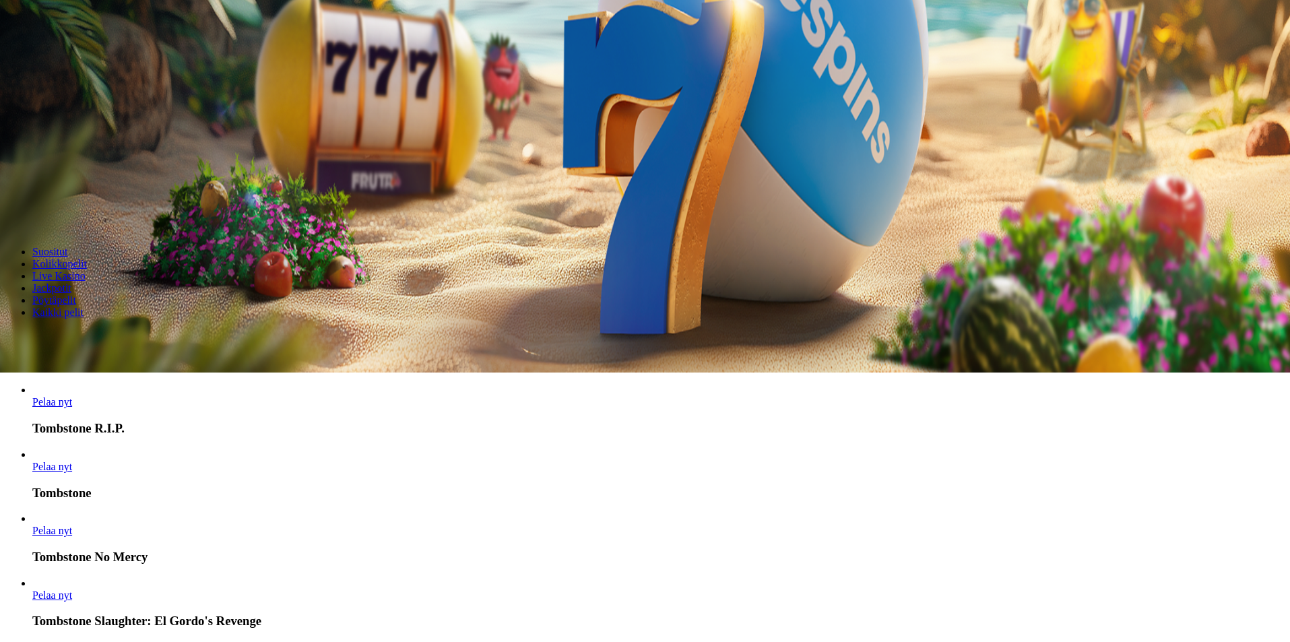
scroll to position [404, 0]
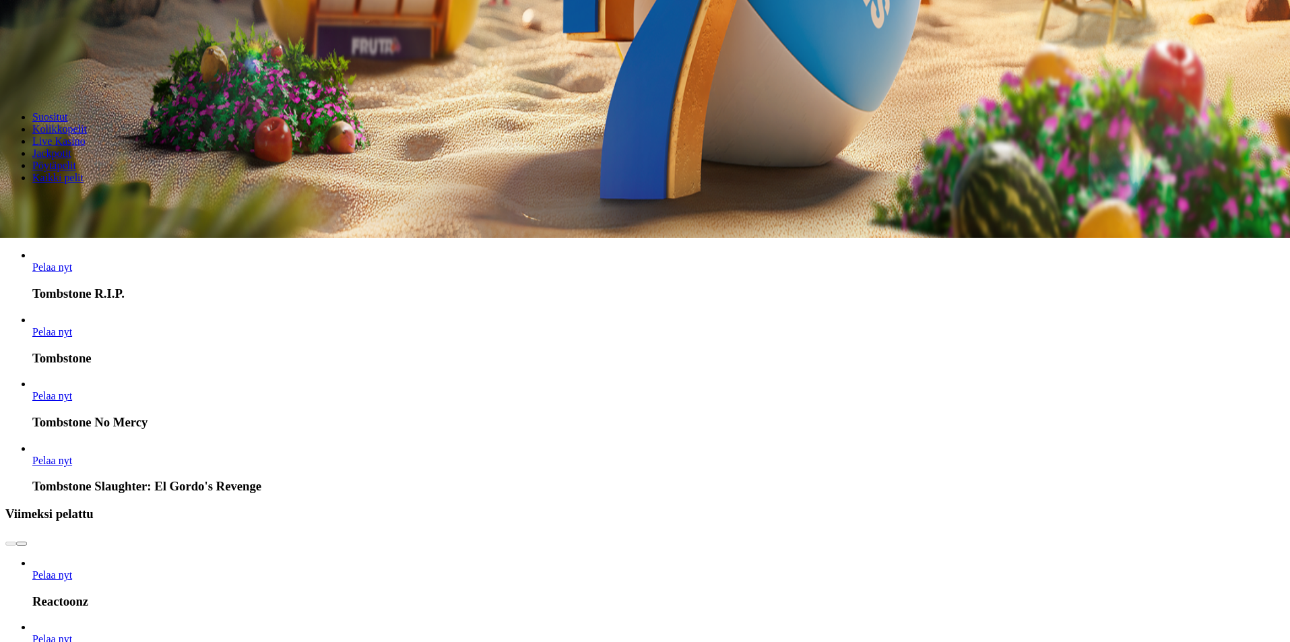
type input "*********"
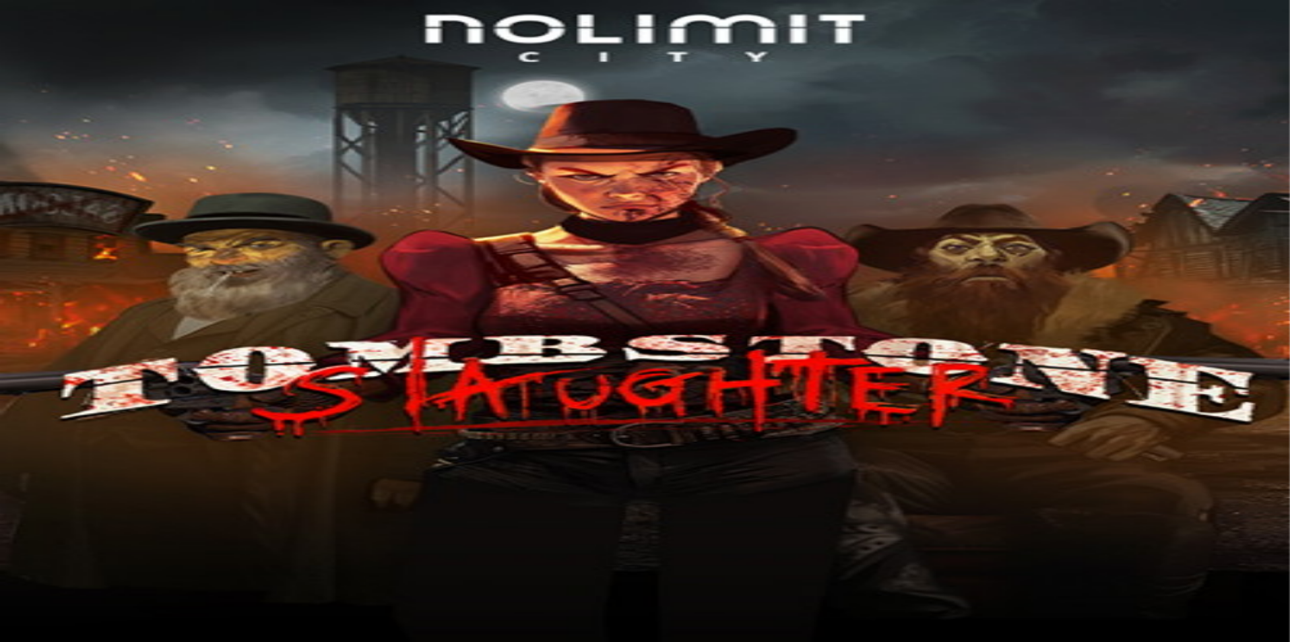
click at [77, 40] on img "Primary" at bounding box center [45, 35] width 81 height 34
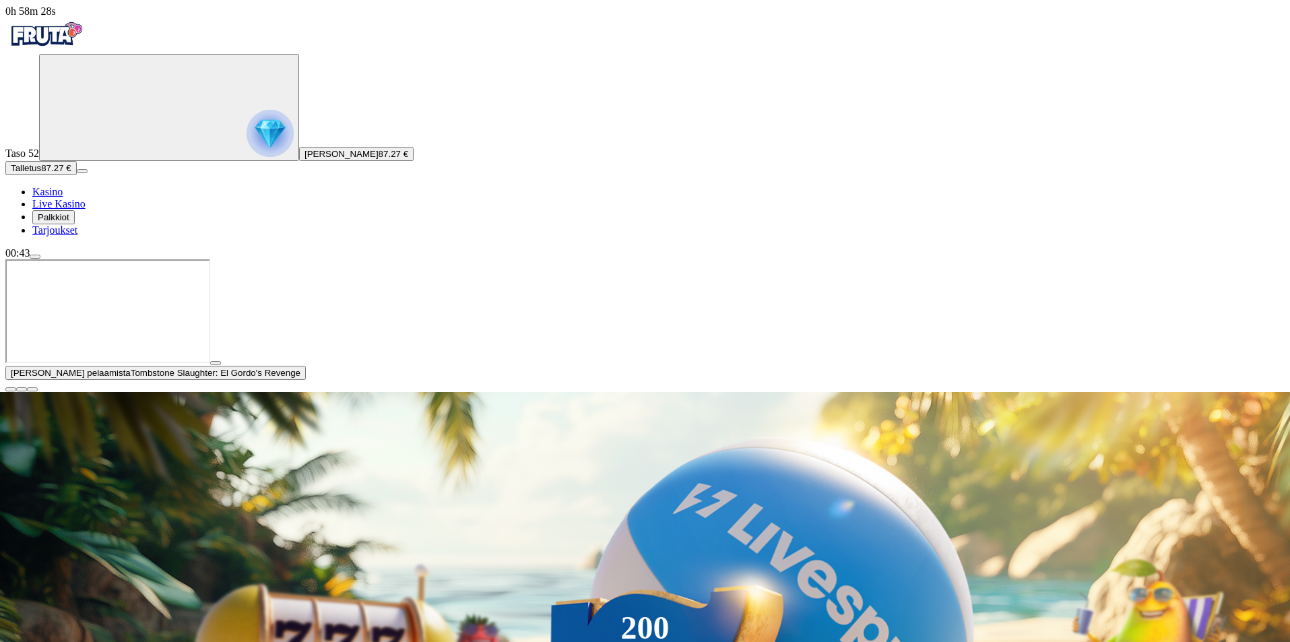
click at [11, 389] on span "close icon" at bounding box center [11, 389] width 0 height 0
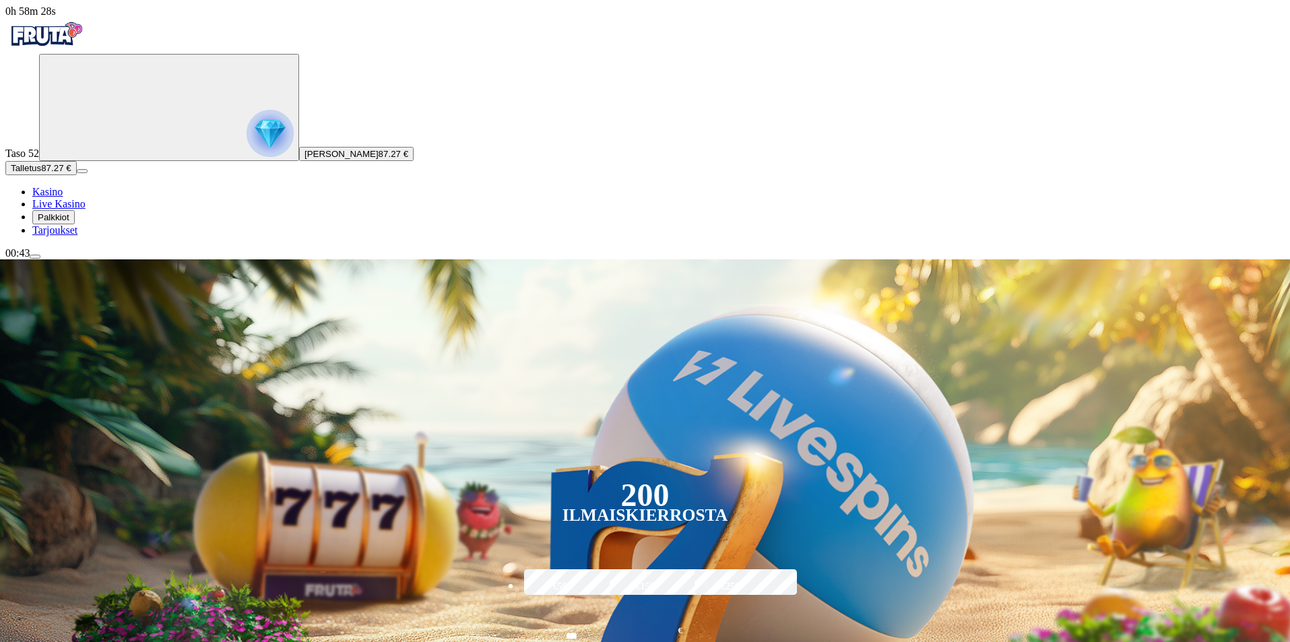
scroll to position [404, 0]
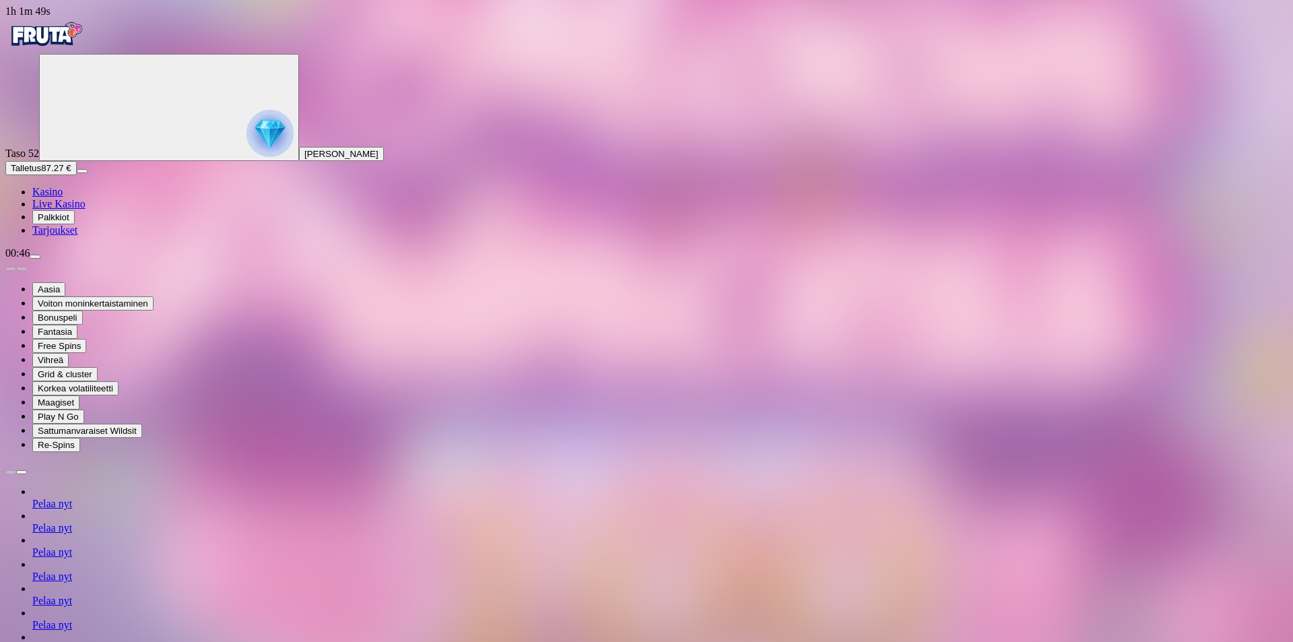
drag, startPoint x: 1040, startPoint y: 25, endPoint x: 787, endPoint y: 11, distance: 253.0
type input "*****"
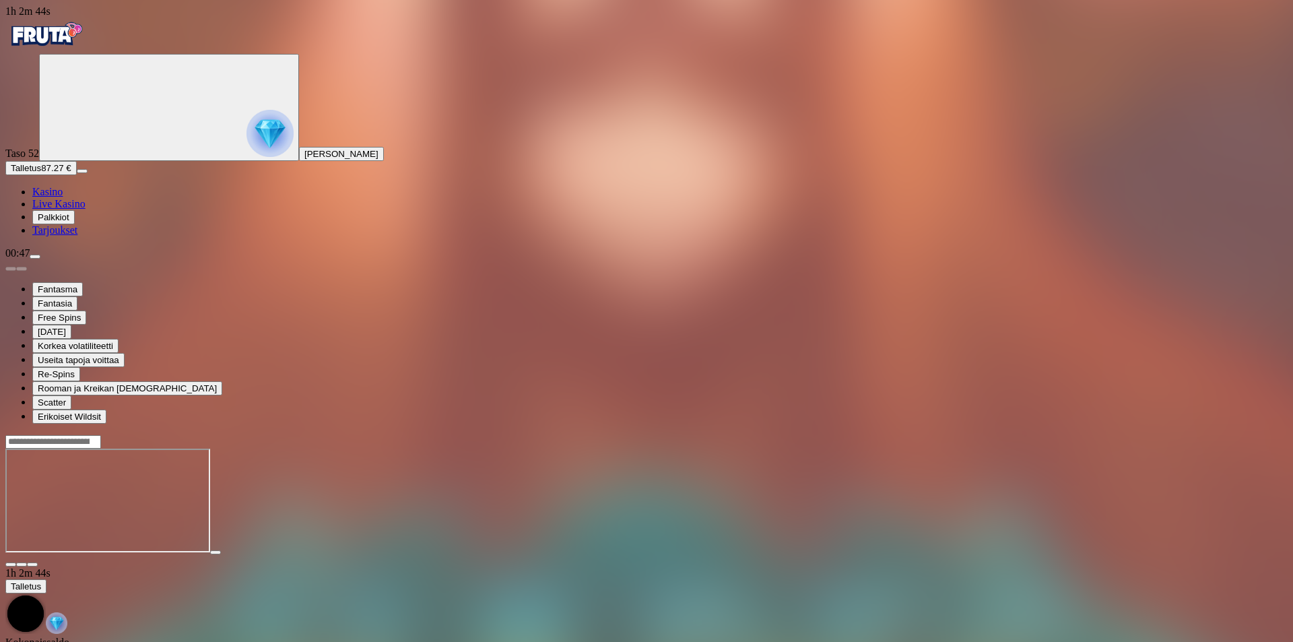
click at [101, 435] on input "Search" at bounding box center [53, 441] width 96 height 13
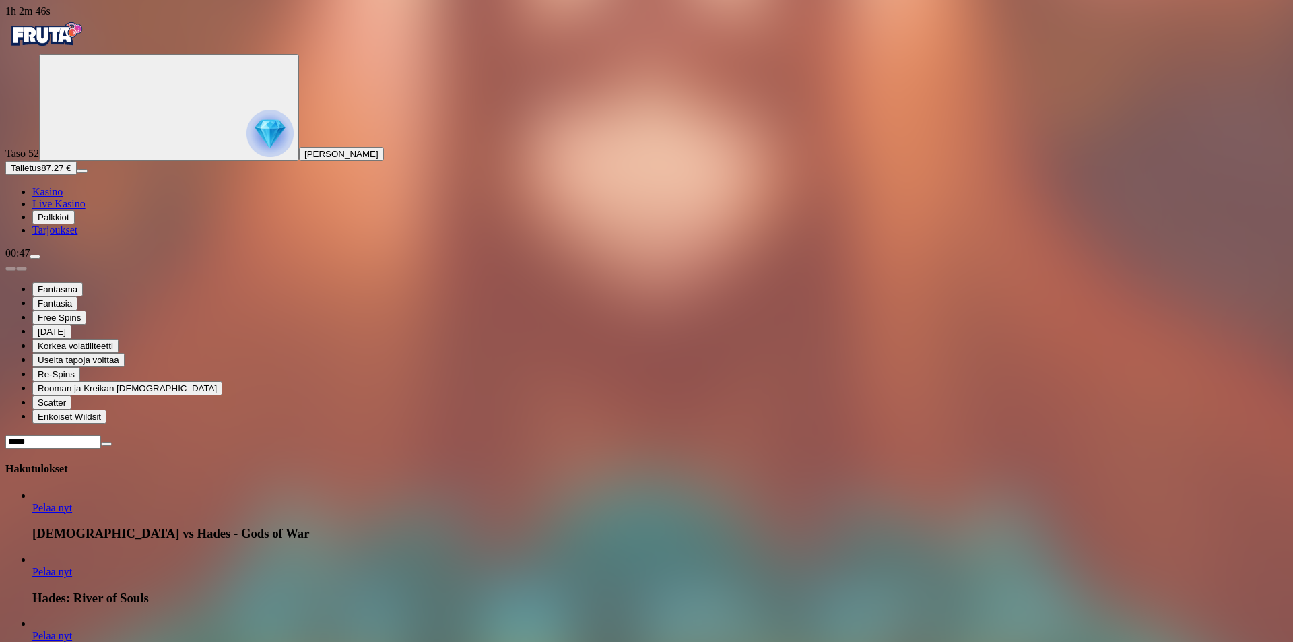
type input "*****"
click at [72, 502] on span "Pelaa nyt" at bounding box center [52, 507] width 40 height 11
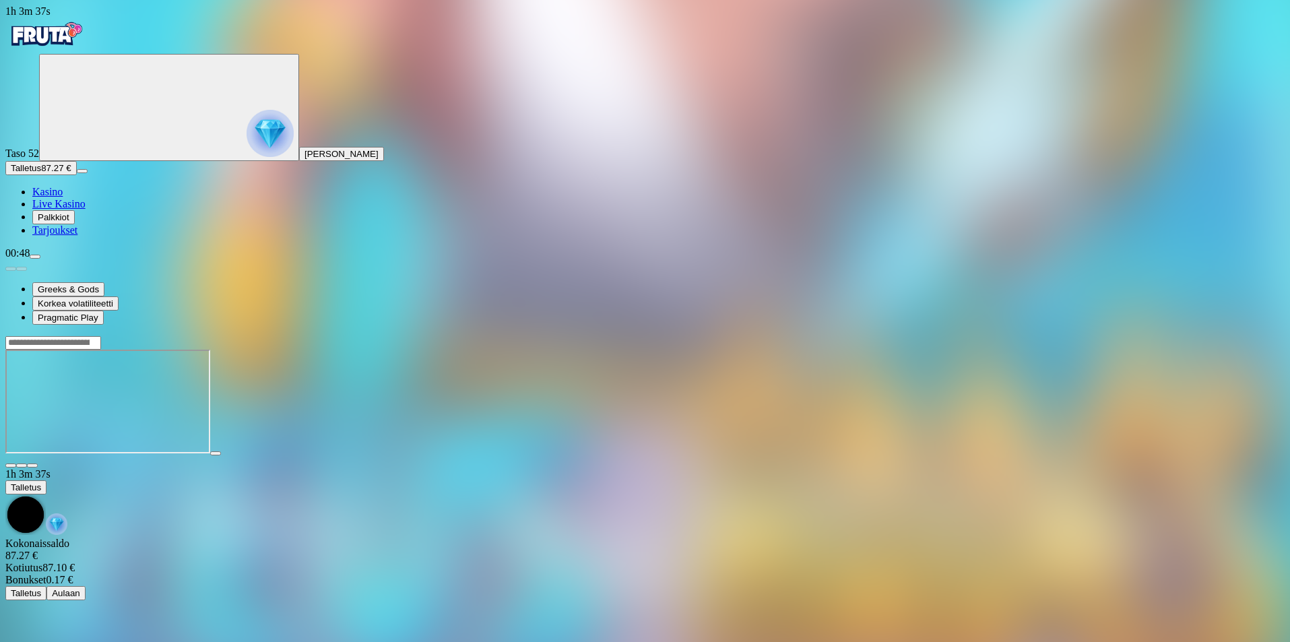
click at [86, 51] on img "Primary" at bounding box center [45, 35] width 81 height 34
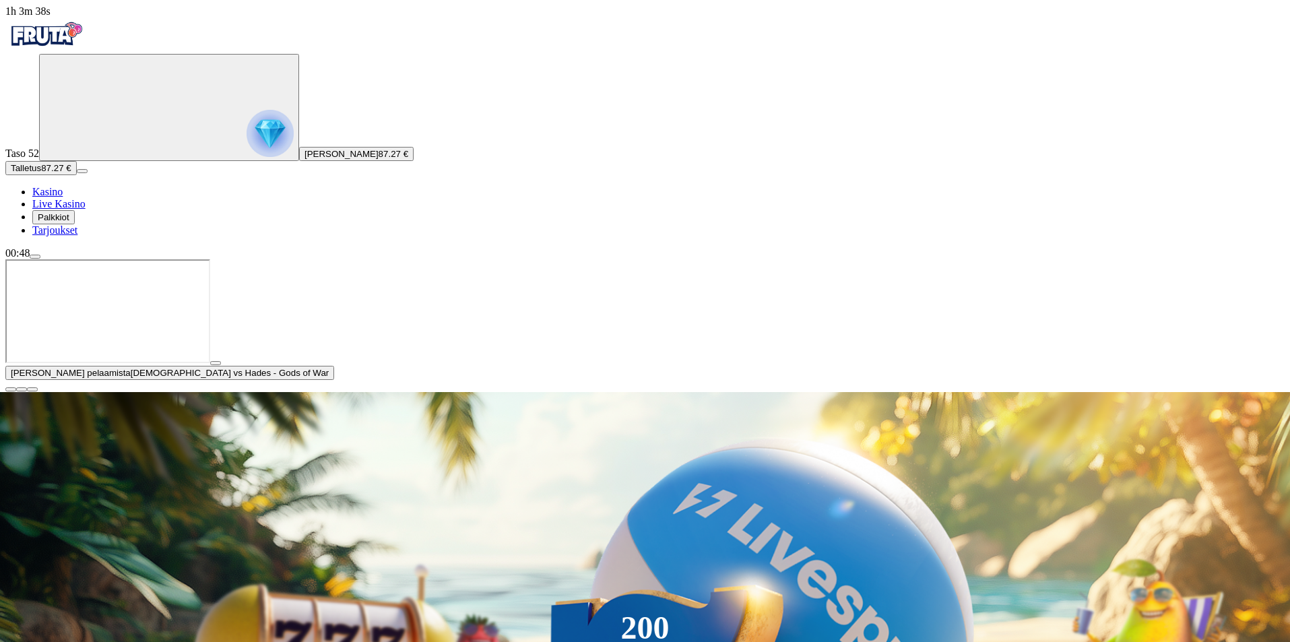
scroll to position [674, 0]
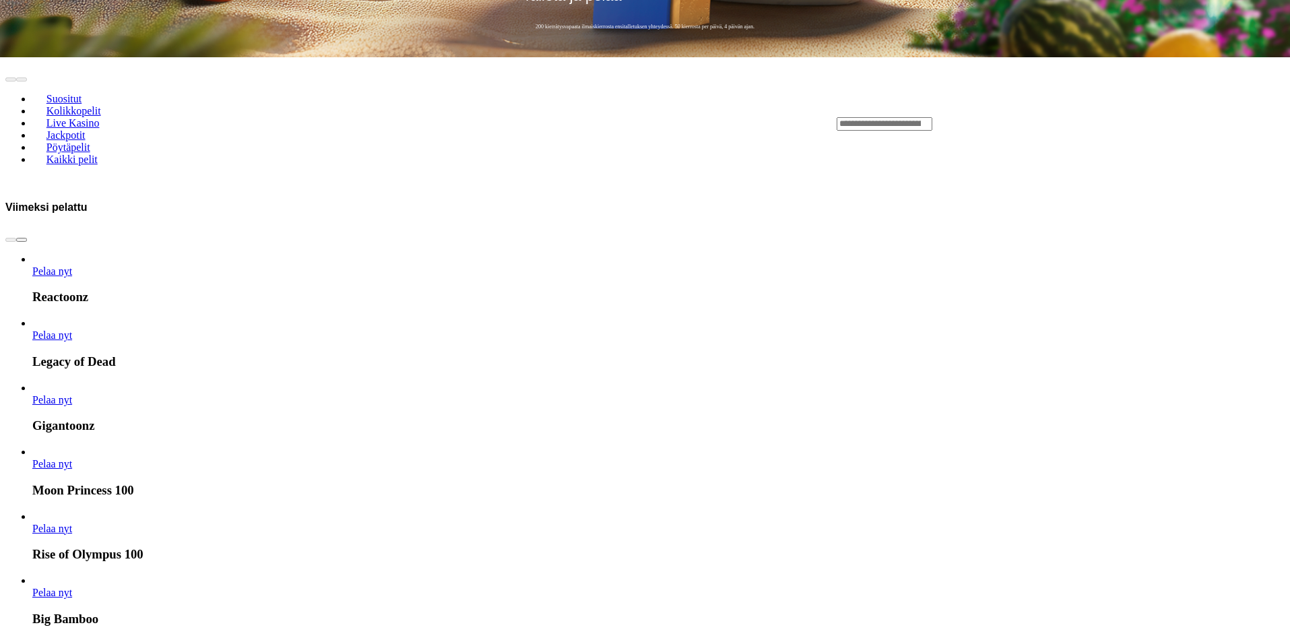
scroll to position [269, 0]
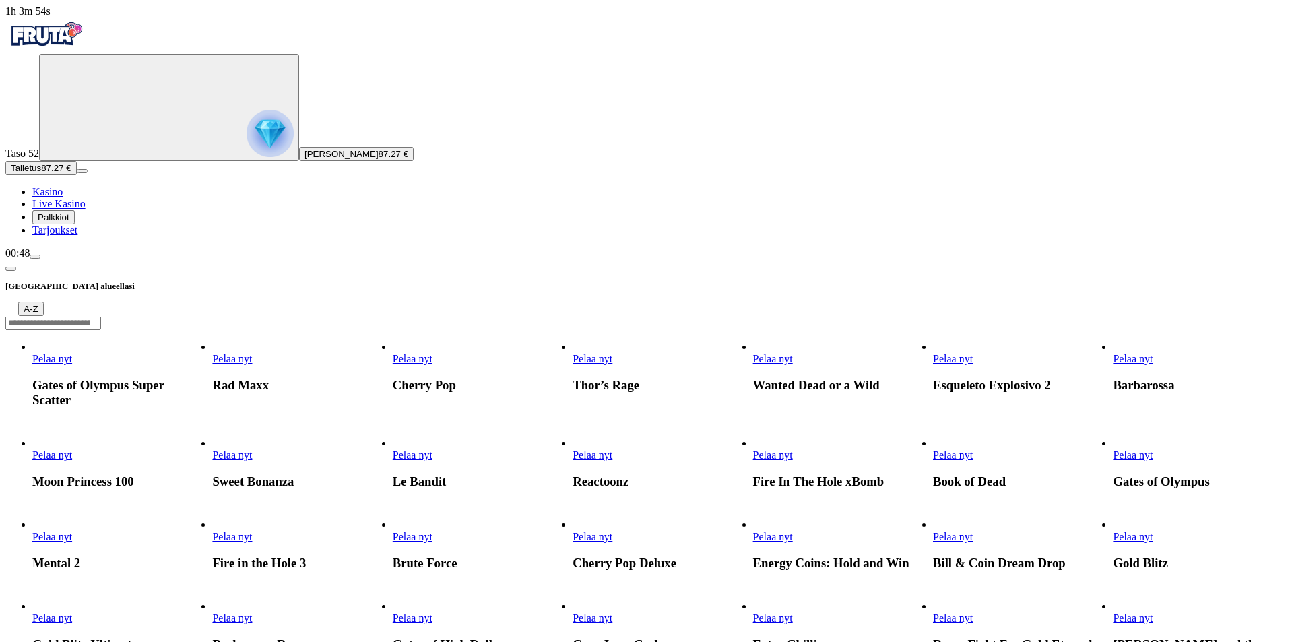
click at [958, 316] on div at bounding box center [644, 323] width 1279 height 14
click at [101, 317] on input "Search" at bounding box center [53, 323] width 96 height 13
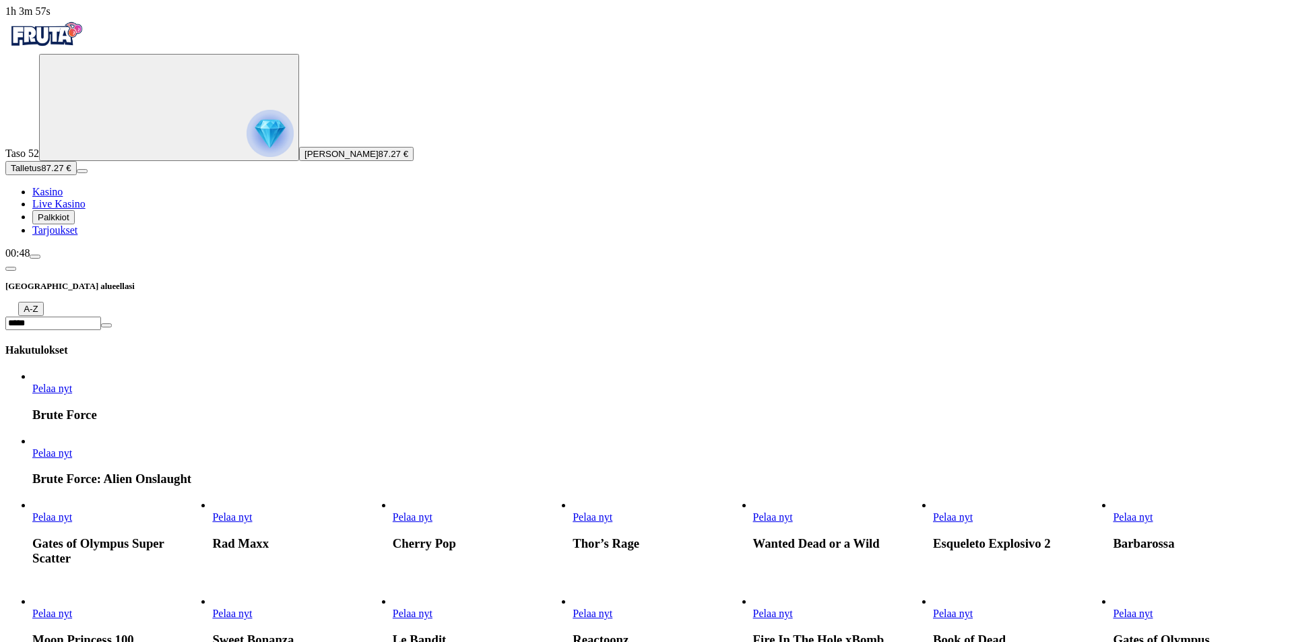
type input "*****"
click at [72, 447] on link "Pelaa nyt" at bounding box center [52, 452] width 40 height 11
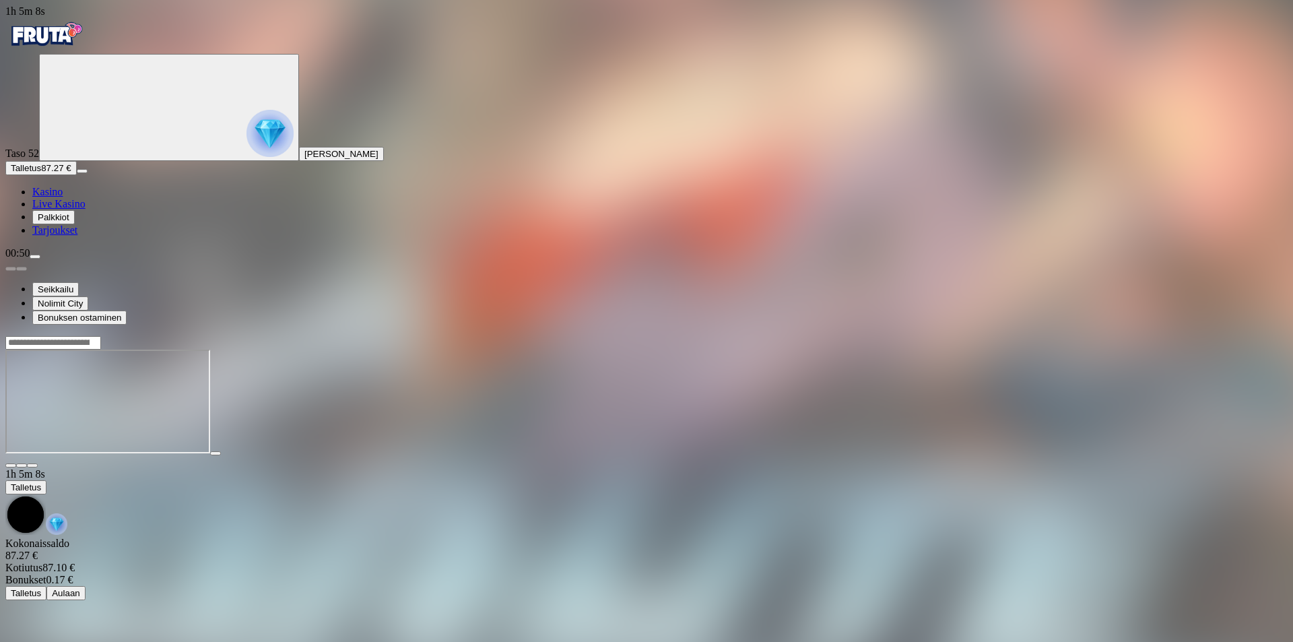
click at [1015, 335] on div at bounding box center [646, 342] width 1282 height 14
click at [101, 336] on input "Search" at bounding box center [53, 342] width 96 height 13
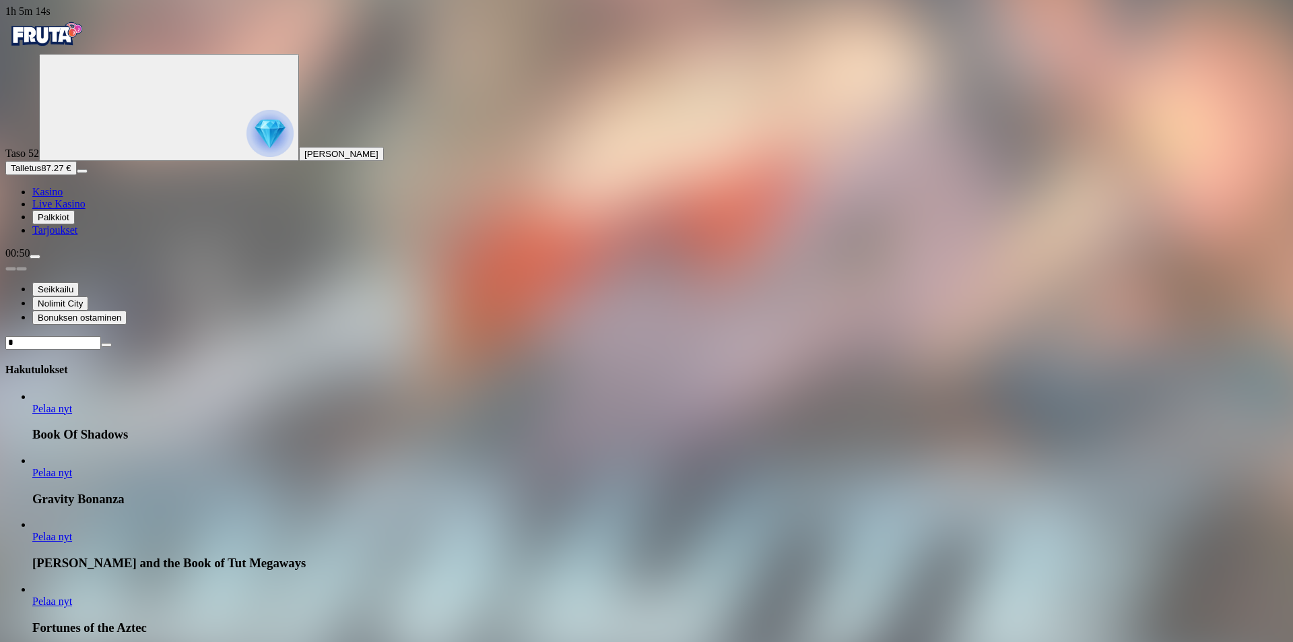
scroll to position [404, 0]
type input "*"
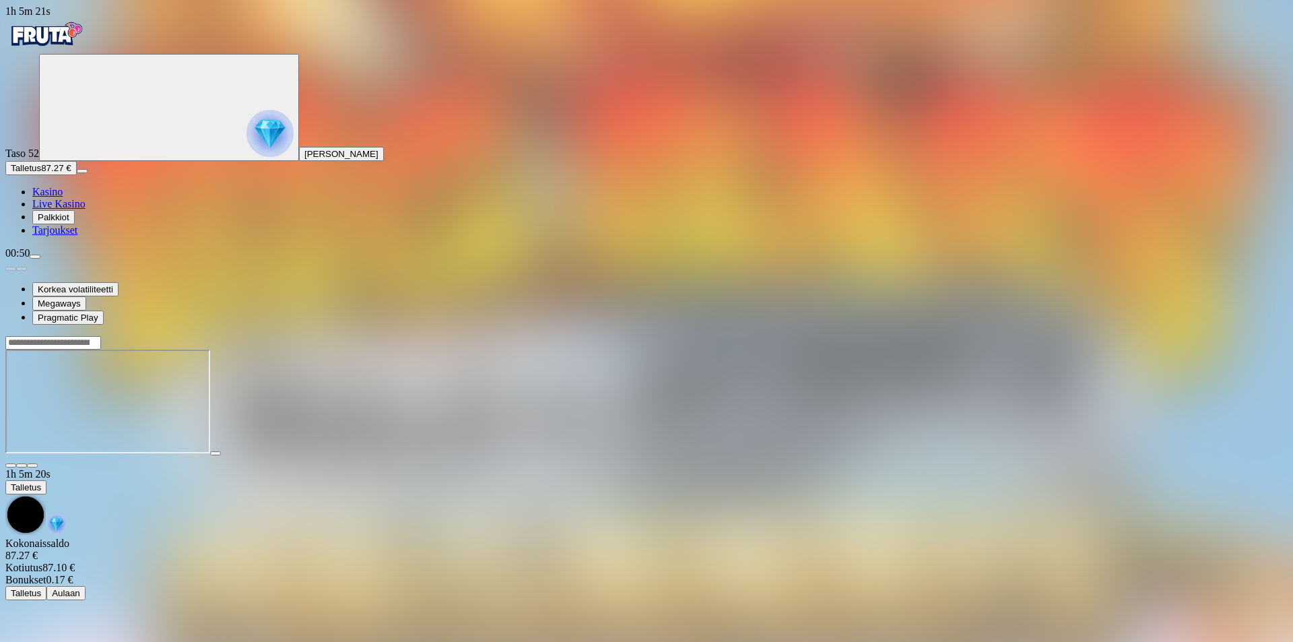
click at [101, 336] on input "Search" at bounding box center [53, 342] width 96 height 13
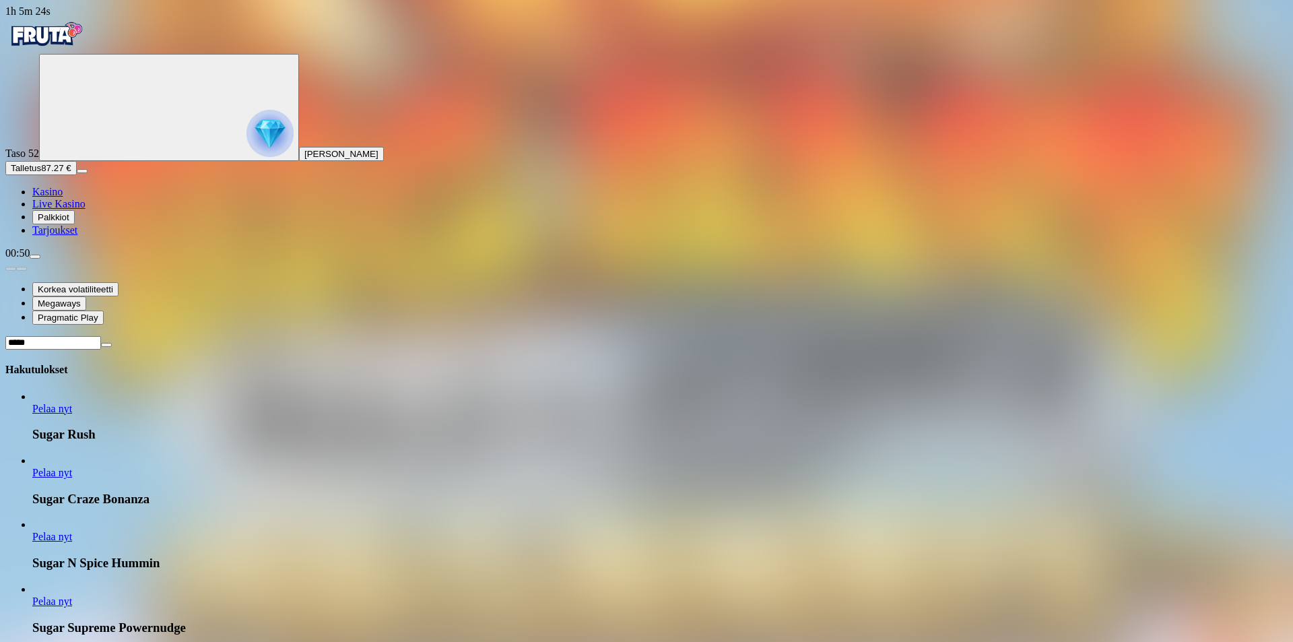
type input "*****"
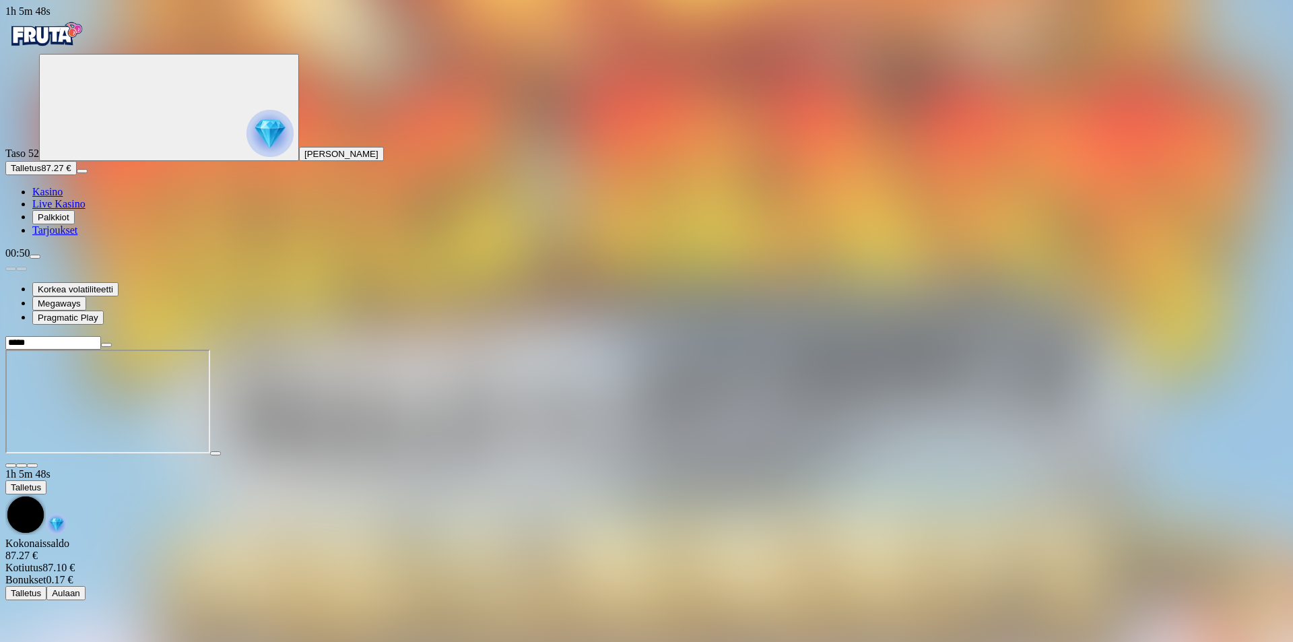
click at [101, 336] on input "*****" at bounding box center [53, 342] width 96 height 13
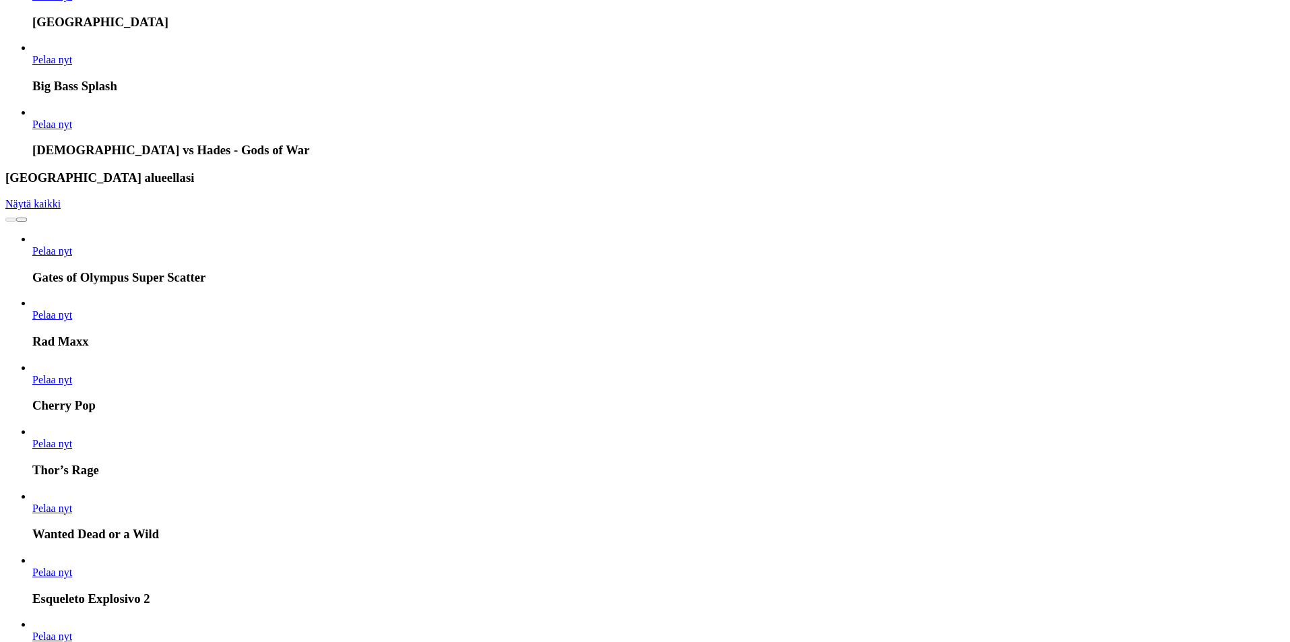
scroll to position [1078, 0]
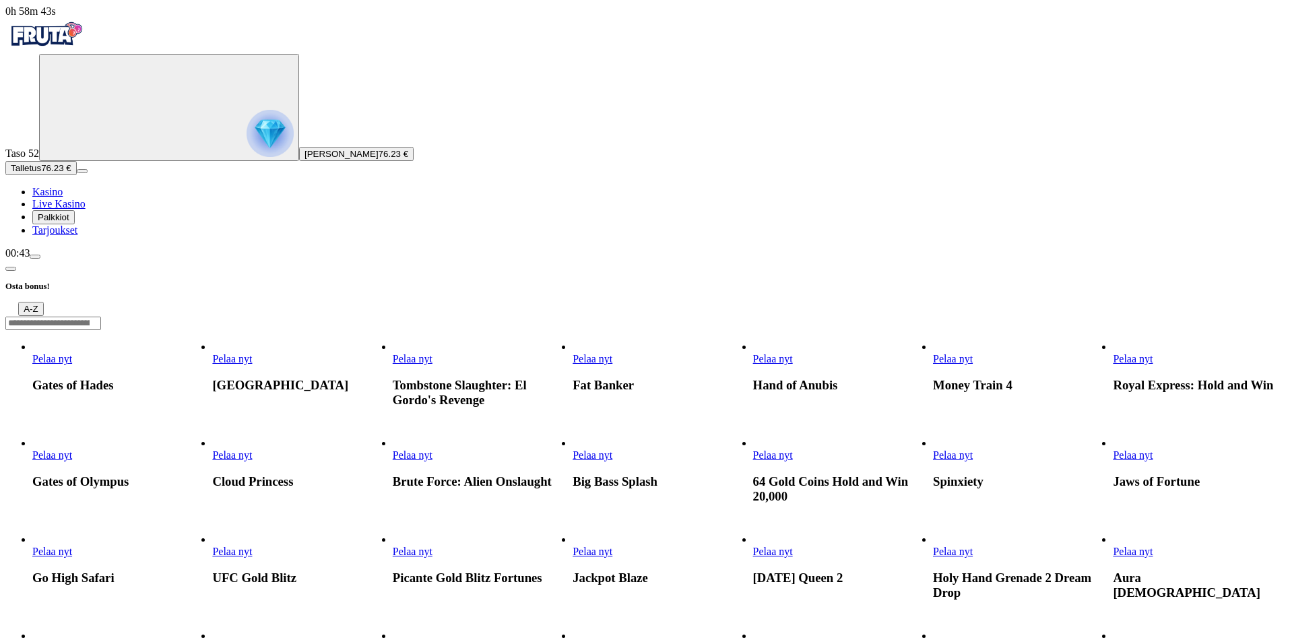
click at [101, 317] on input "Search" at bounding box center [53, 323] width 96 height 13
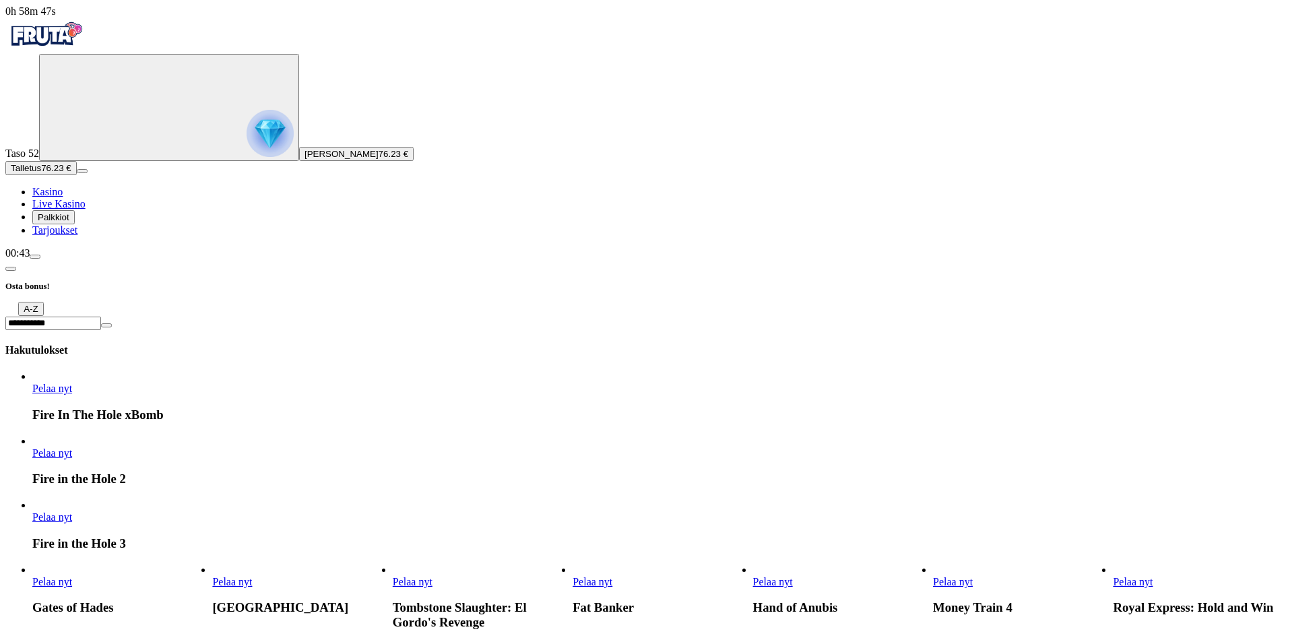
type input "**********"
click at [32, 523] on link "Fire in the Hole 3" at bounding box center [32, 523] width 0 height 0
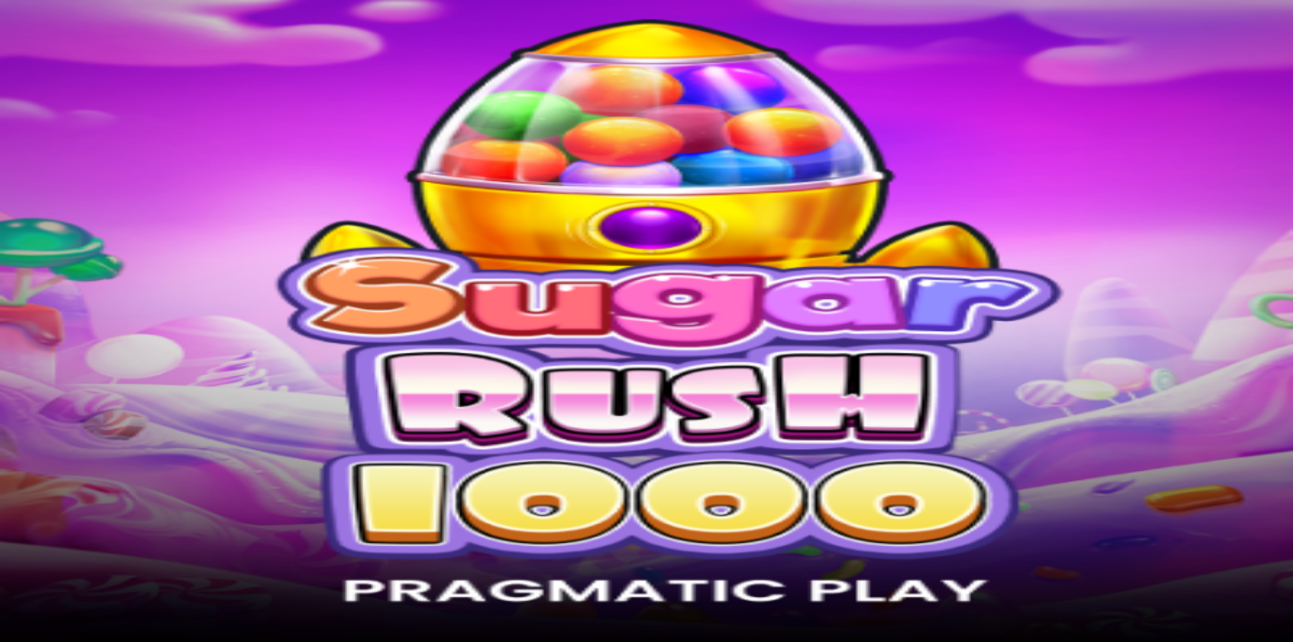
click at [82, 42] on img "Primary" at bounding box center [45, 35] width 81 height 34
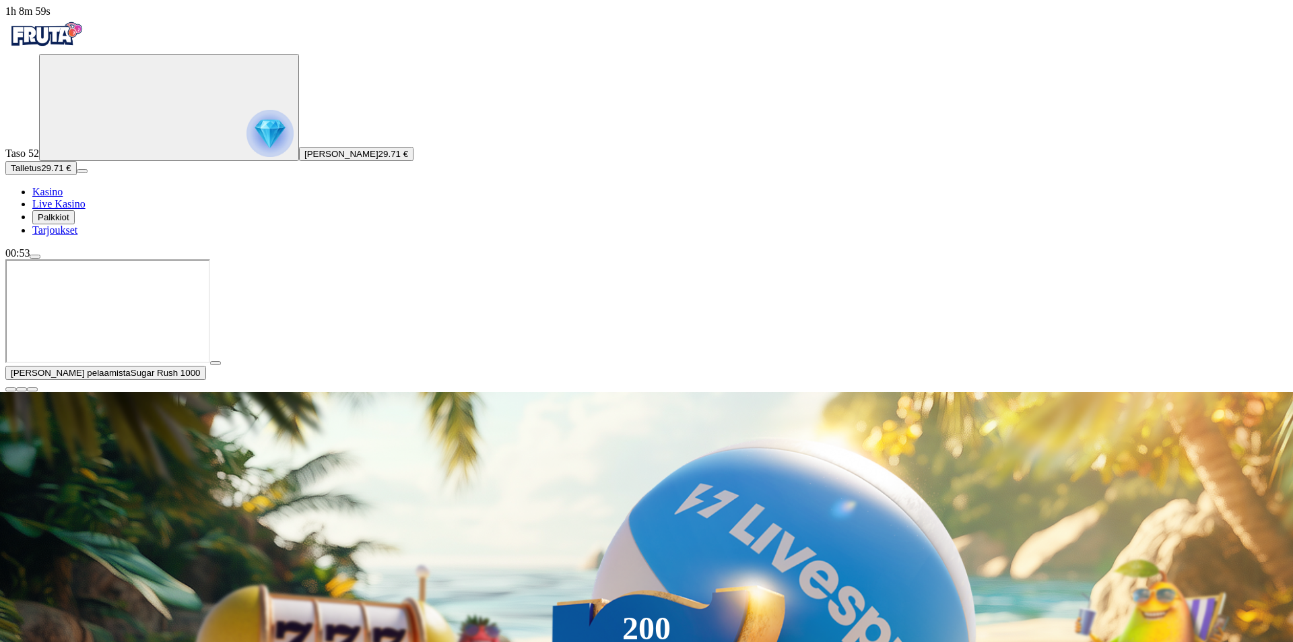
click at [81, 42] on img "Primary" at bounding box center [45, 35] width 81 height 34
click at [11, 389] on span "close icon" at bounding box center [11, 389] width 0 height 0
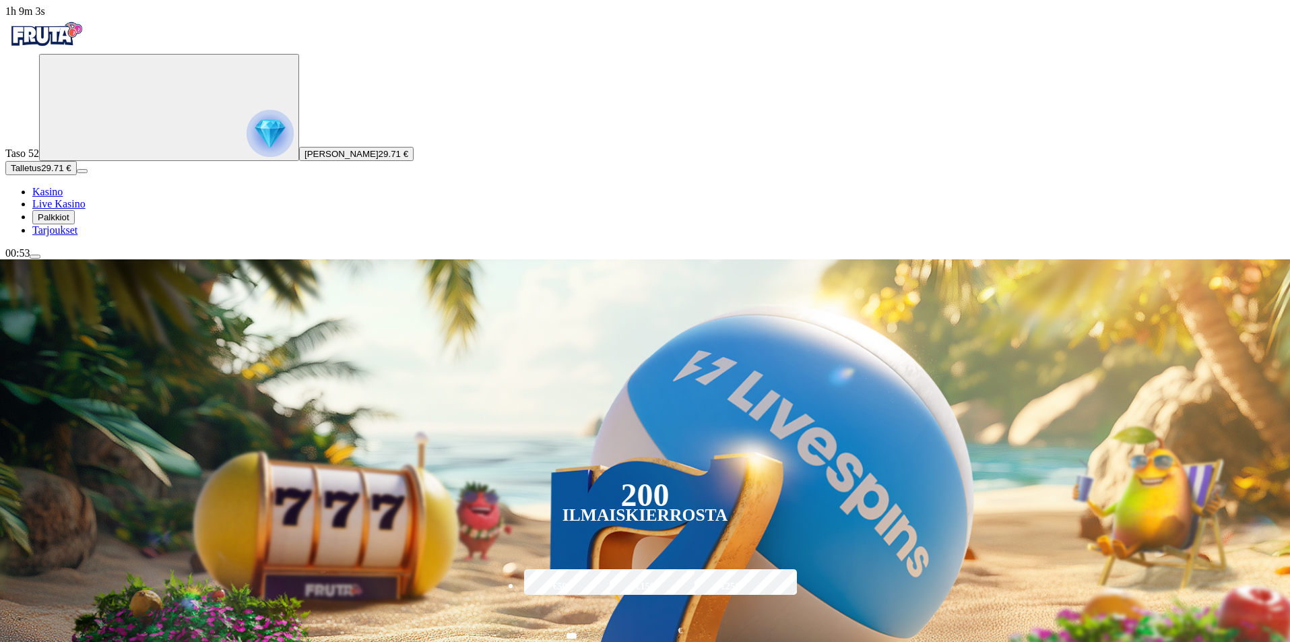
click at [304, 159] on span "[PERSON_NAME]" at bounding box center [341, 154] width 74 height 10
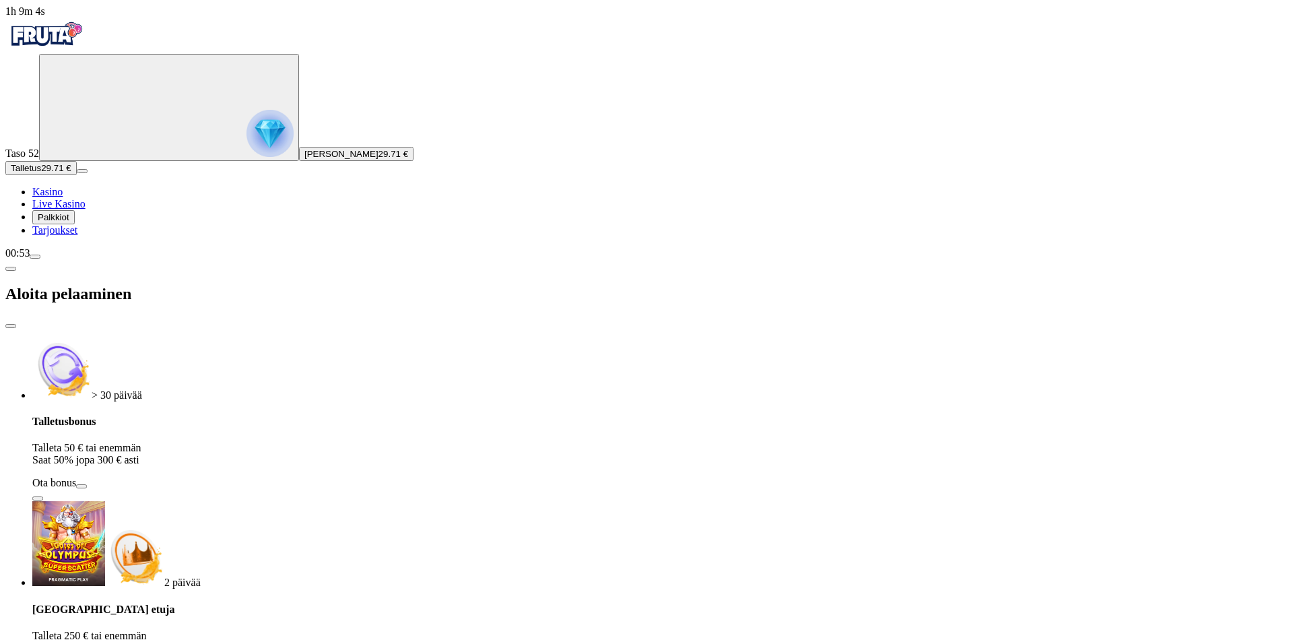
click at [247, 132] on img "Primary" at bounding box center [270, 133] width 47 height 47
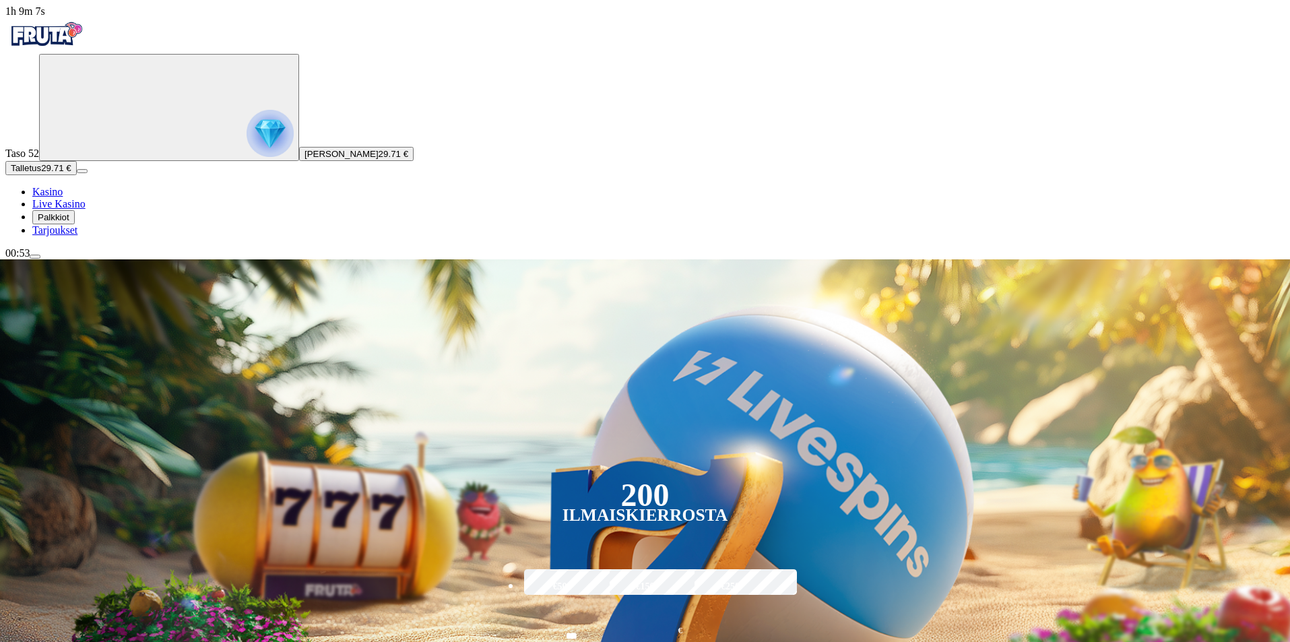
click at [299, 161] on button "Andreas Valentin Aulakoski 29.71 €" at bounding box center [356, 154] width 114 height 14
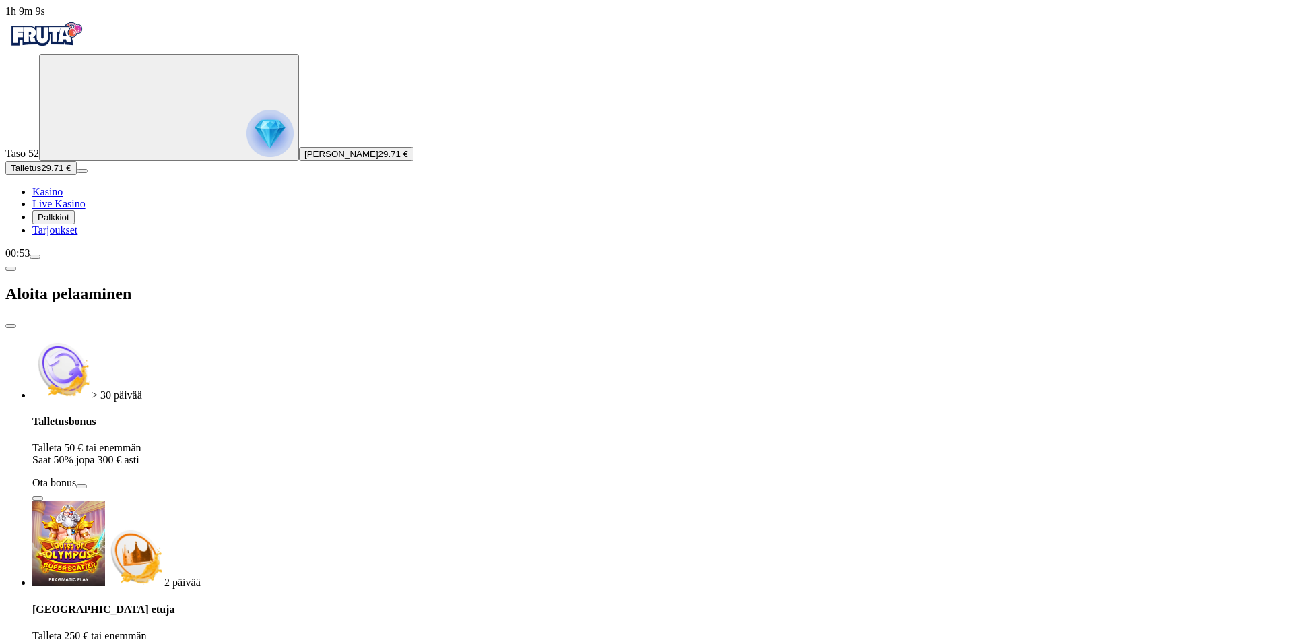
drag, startPoint x: 275, startPoint y: 276, endPoint x: 187, endPoint y: 286, distance: 88.8
type input "***"
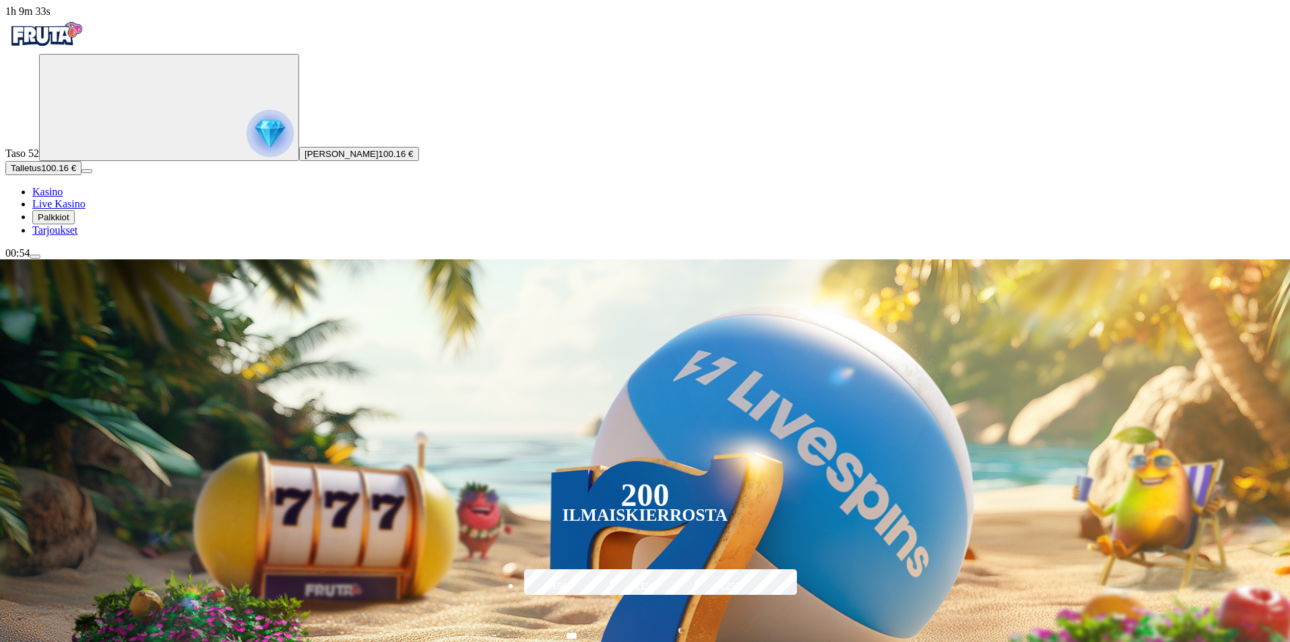
scroll to position [404, 0]
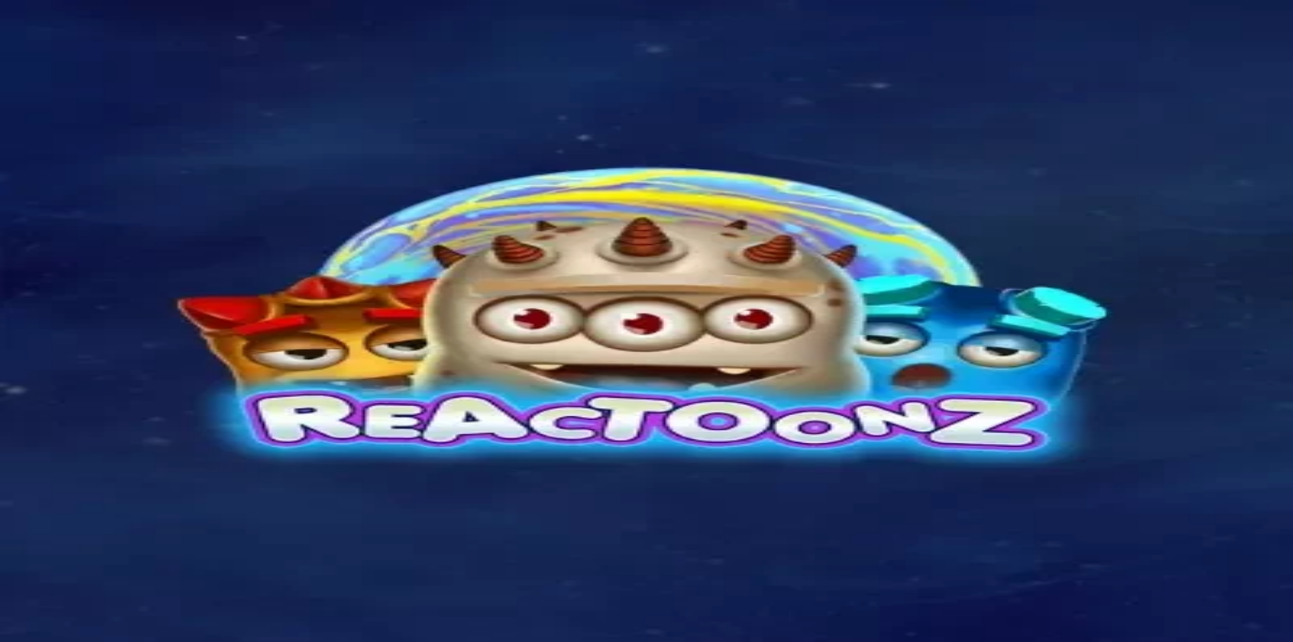
type input "*****"
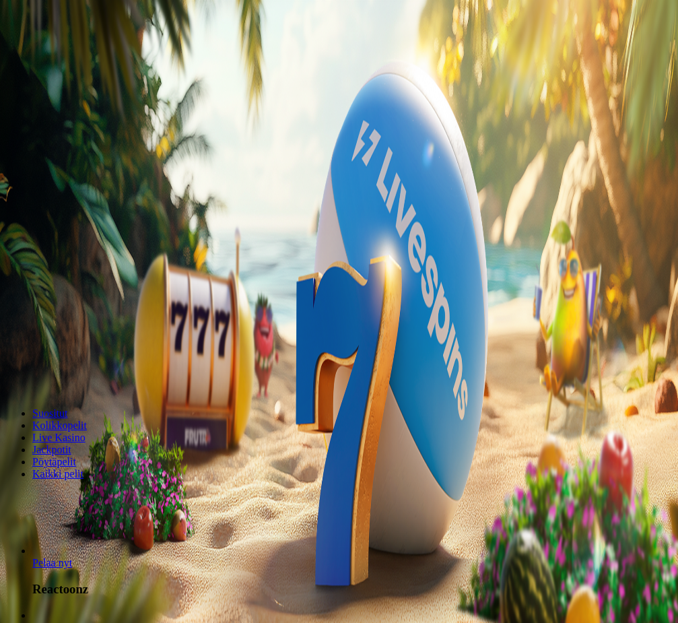
click at [187, 491] on div "Lobby" at bounding box center [338, 498] width 667 height 14
type input "*****"
click at [72, 622] on span "Pelaa nyt" at bounding box center [52, 632] width 40 height 11
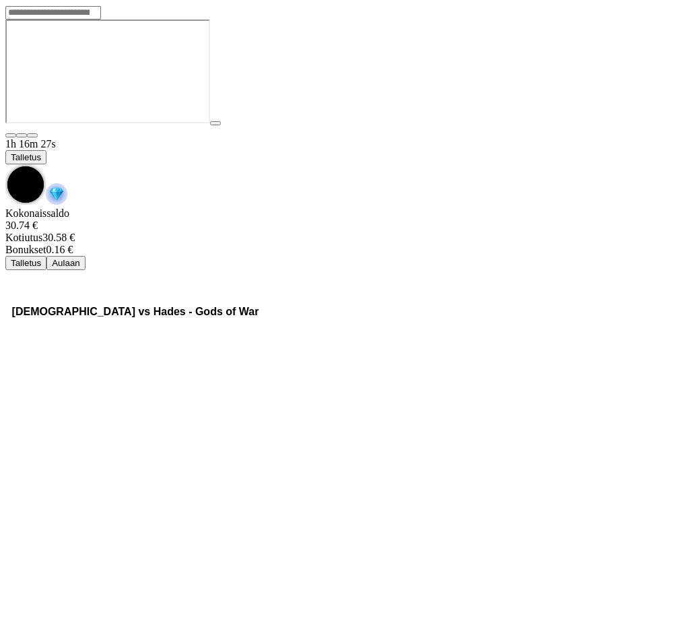
click at [5, 164] on span "chevron-down icon" at bounding box center [5, 164] width 0 height 0
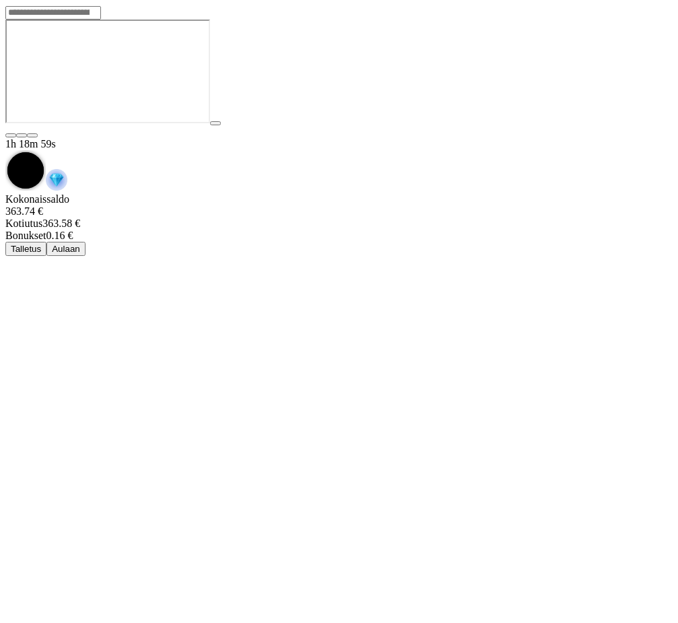
click at [86, 242] on button "Aulaan" at bounding box center [65, 249] width 39 height 14
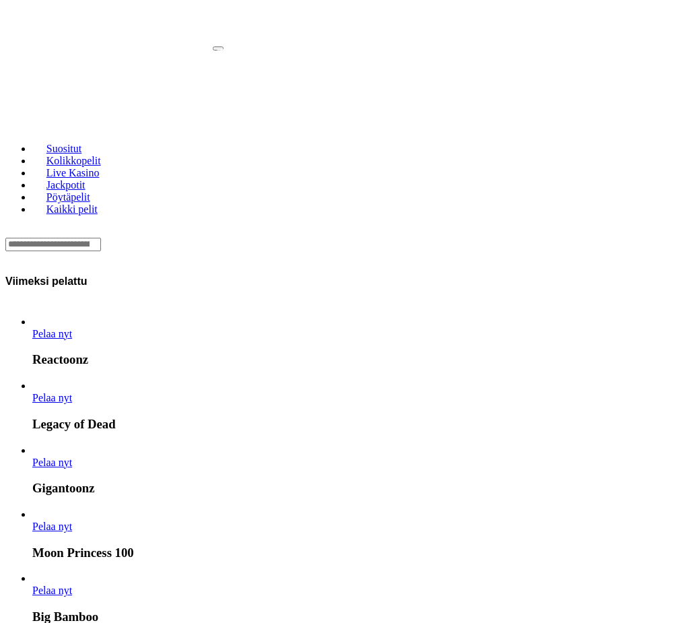
scroll to position [269, 0]
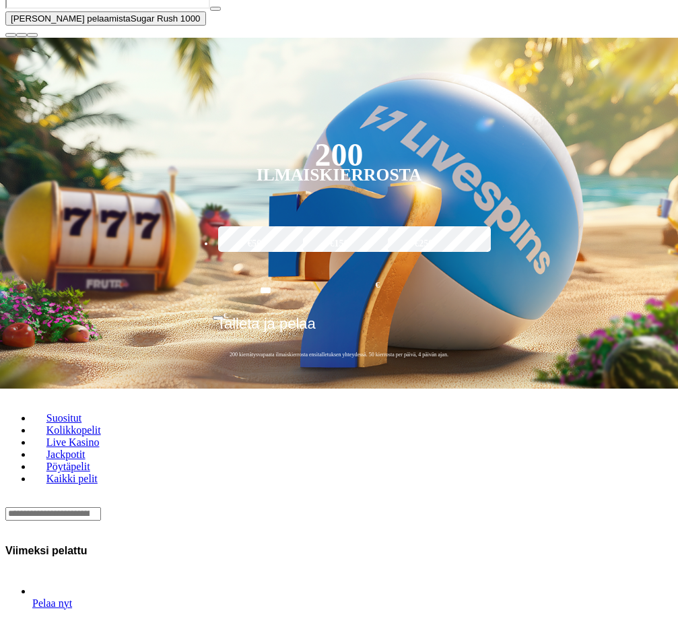
click at [200, 506] on div "Lobby" at bounding box center [338, 513] width 667 height 14
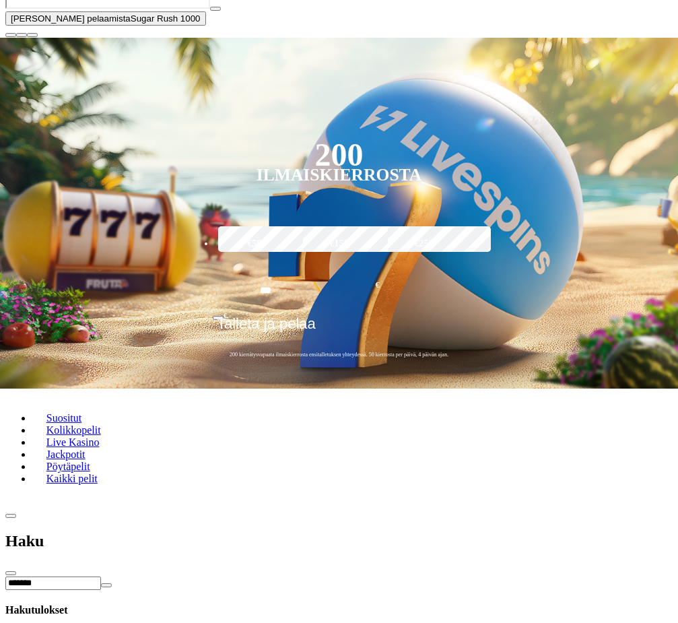
click at [143, 576] on div "*******" at bounding box center [338, 583] width 667 height 14
click at [101, 577] on input "*******" at bounding box center [53, 583] width 96 height 13
type input "****"
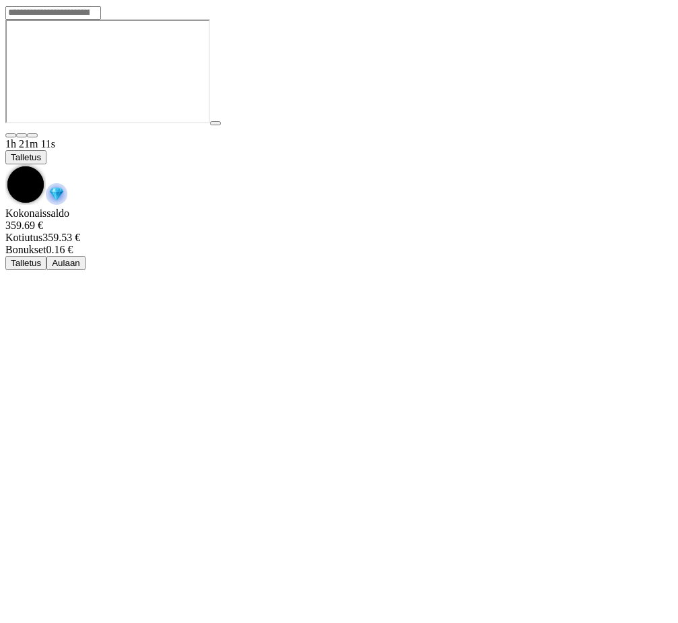
click at [5, 164] on span "chevron-down icon" at bounding box center [5, 164] width 0 height 0
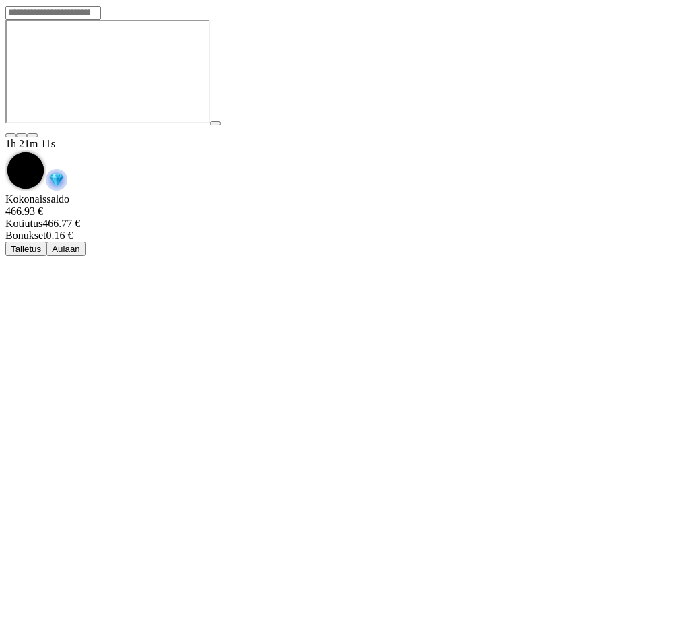
click at [86, 242] on button "Aulaan" at bounding box center [65, 249] width 39 height 14
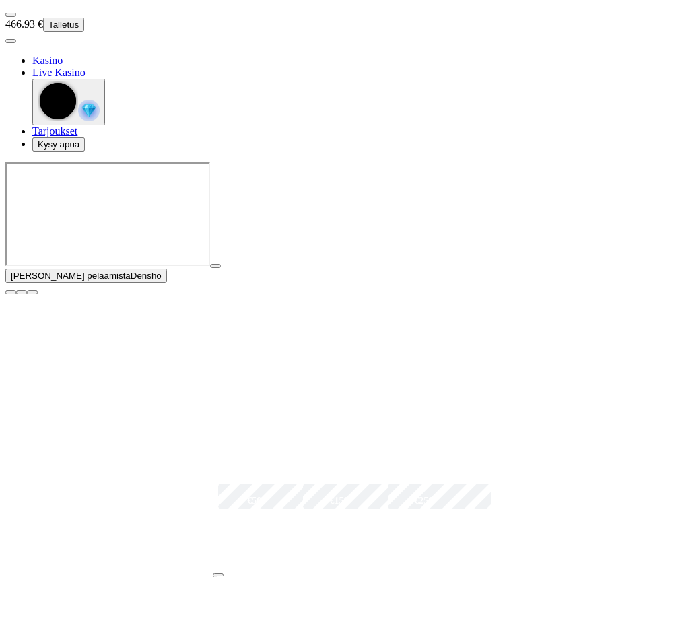
scroll to position [269, 0]
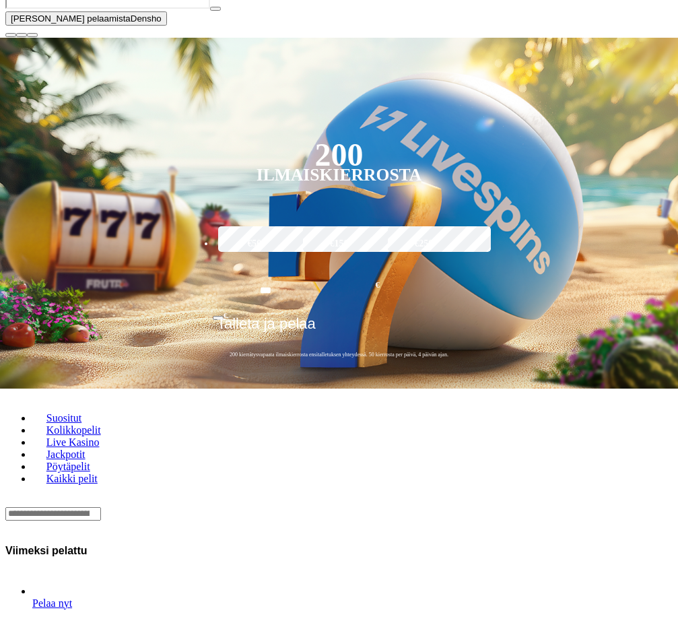
click at [11, 35] on span "close icon" at bounding box center [11, 35] width 0 height 0
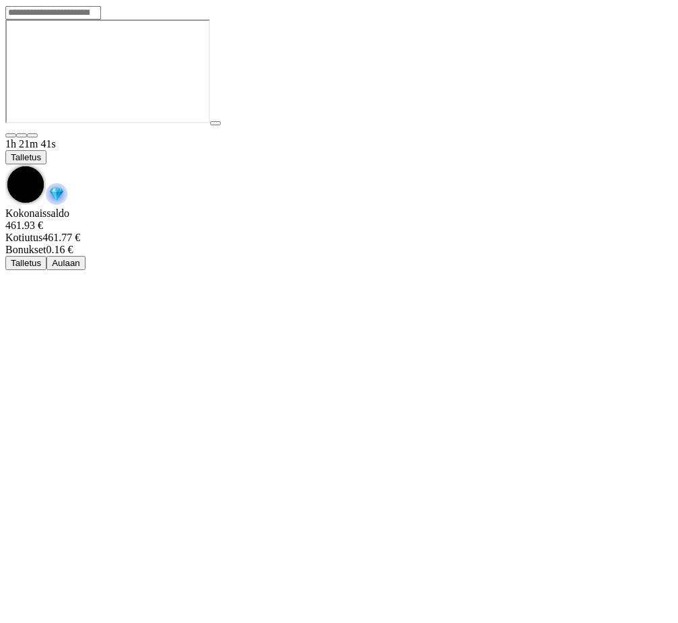
scroll to position [40, 0]
click at [5, 164] on span "chevron-down icon" at bounding box center [5, 164] width 0 height 0
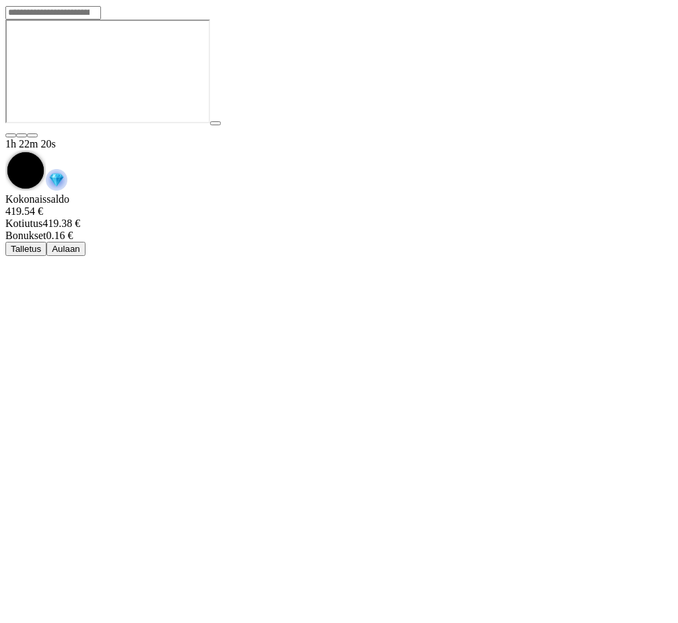
click at [86, 242] on button "Aulaan" at bounding box center [65, 249] width 39 height 14
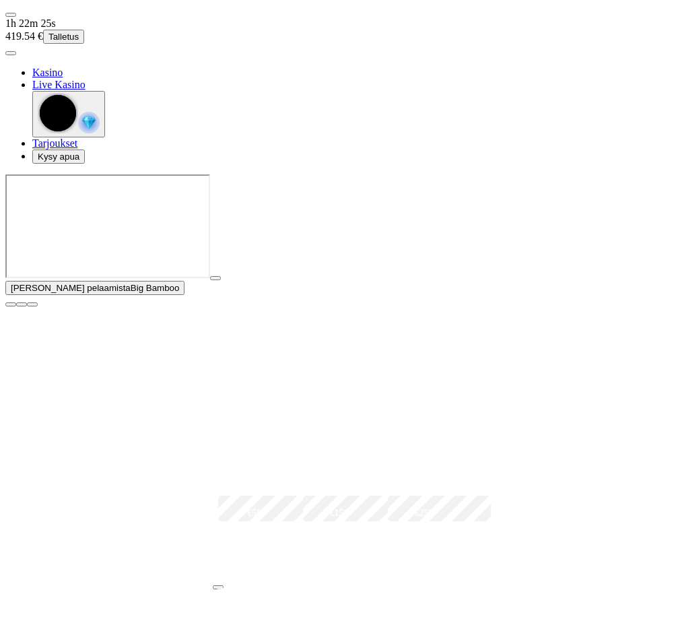
scroll to position [404, 0]
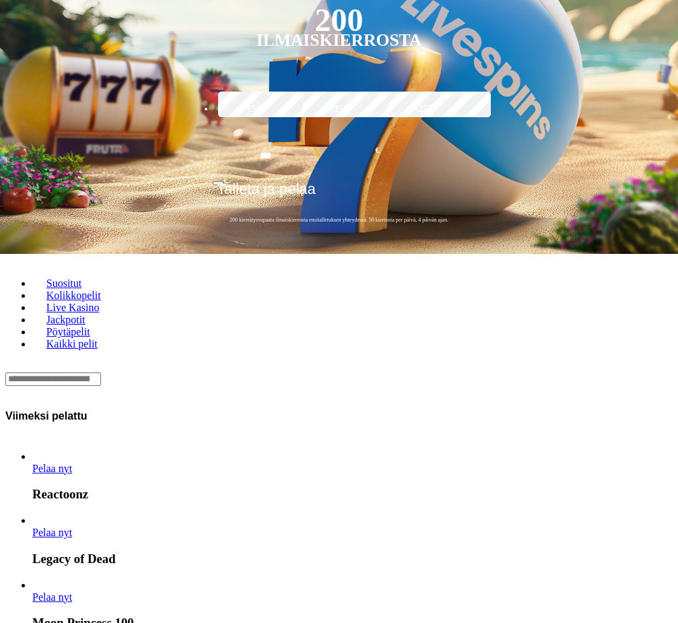
drag, startPoint x: 662, startPoint y: 552, endPoint x: 658, endPoint y: 544, distance: 8.4
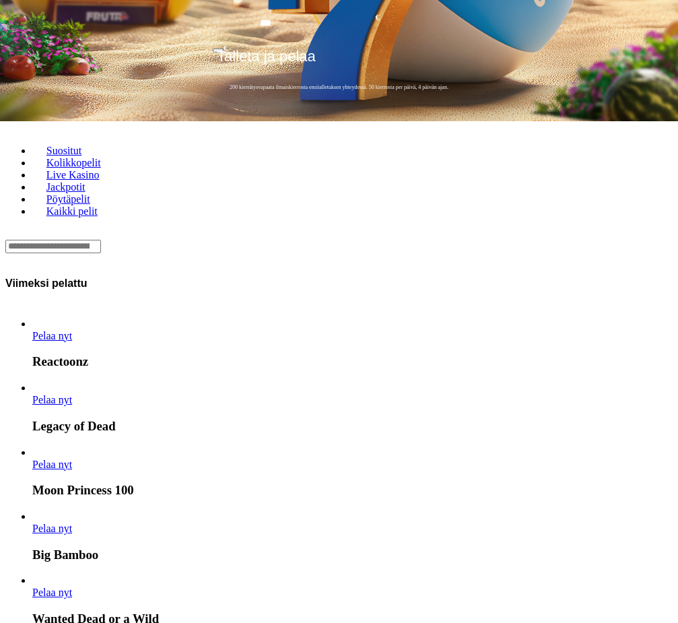
scroll to position [135, 0]
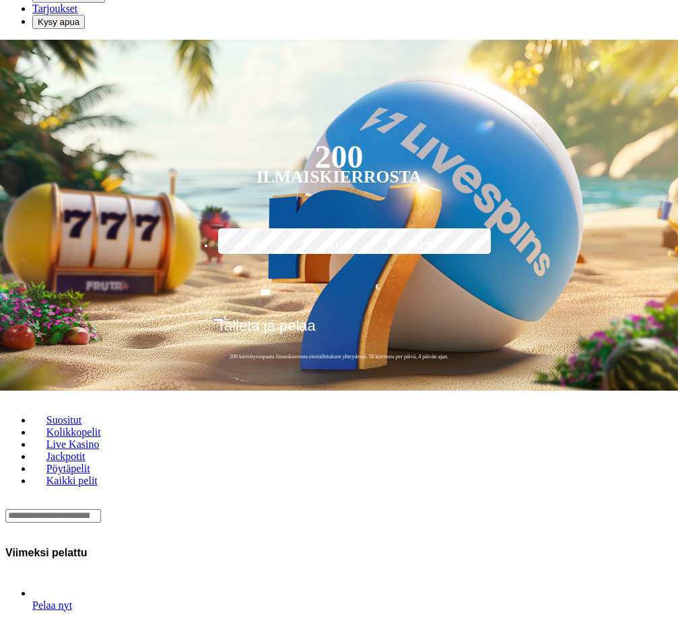
click at [221, 509] on div "Lobby" at bounding box center [338, 516] width 667 height 14
type input "*****"
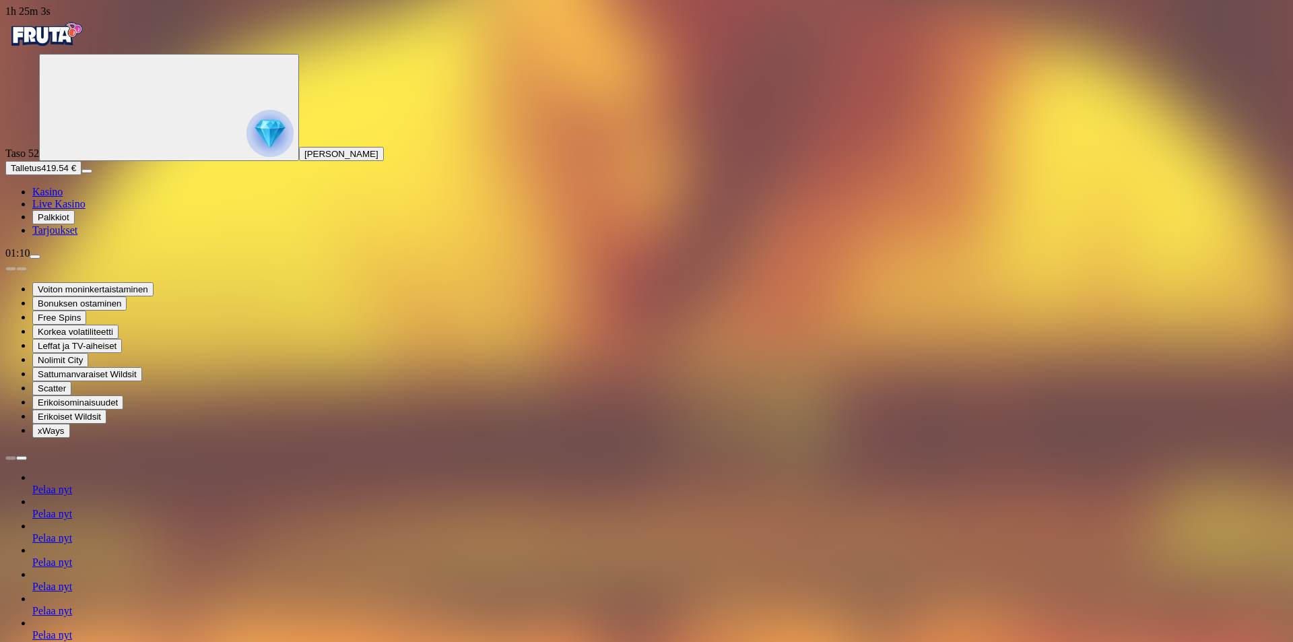
type input "*****"
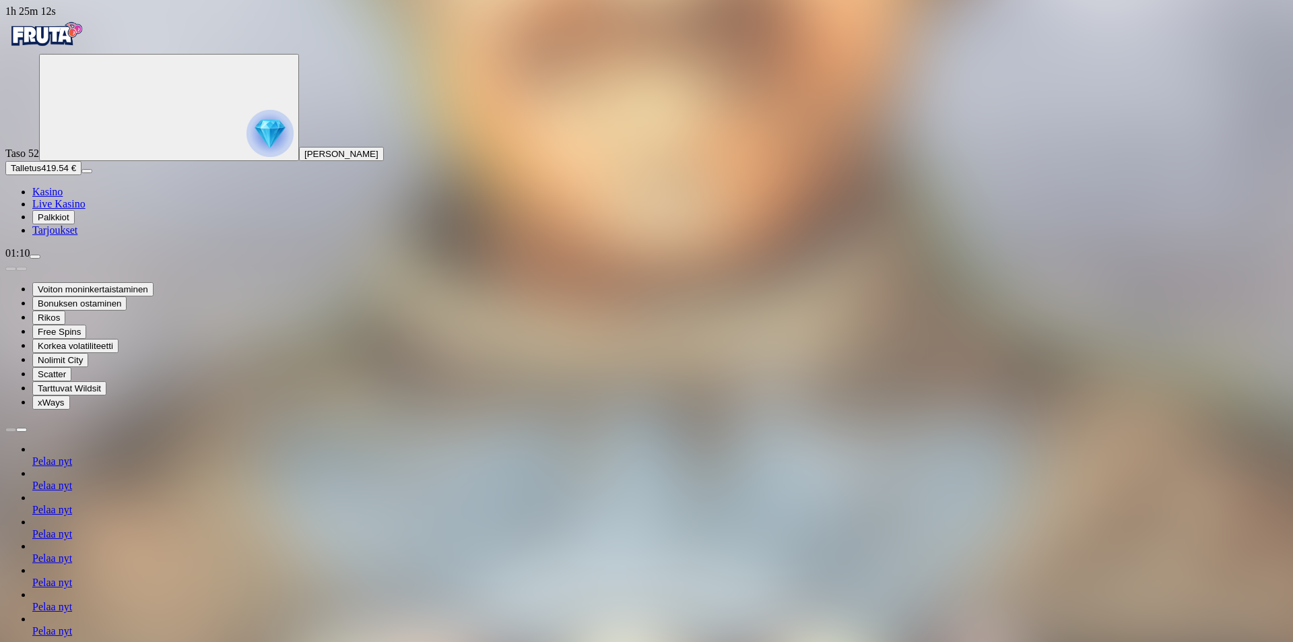
click at [35, 257] on span "menu icon" at bounding box center [35, 257] width 0 height 0
drag, startPoint x: 127, startPoint y: 616, endPoint x: 123, endPoint y: 604, distance: 12.1
click at [35, 257] on span "menu icon" at bounding box center [35, 257] width 0 height 0
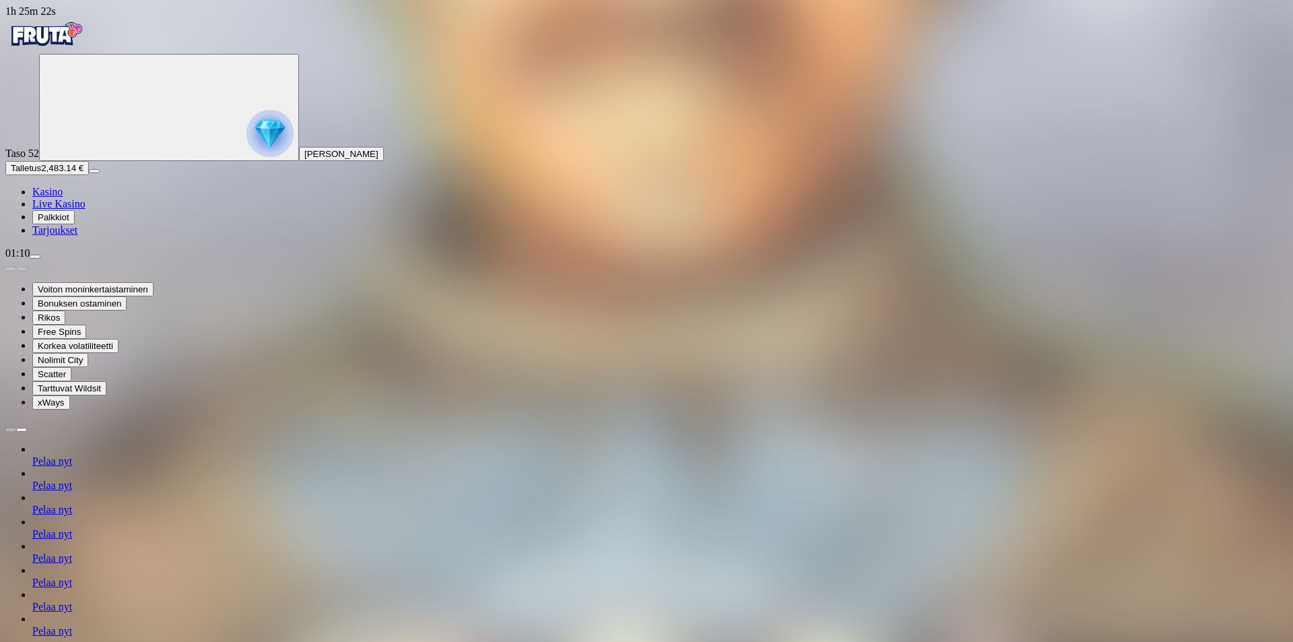
type input "****"
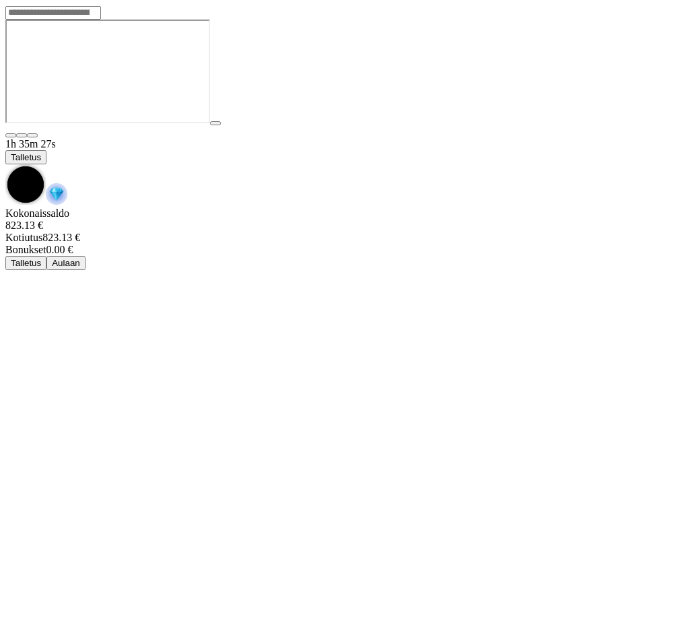
click at [5, 164] on span "chevron-down icon" at bounding box center [5, 164] width 0 height 0
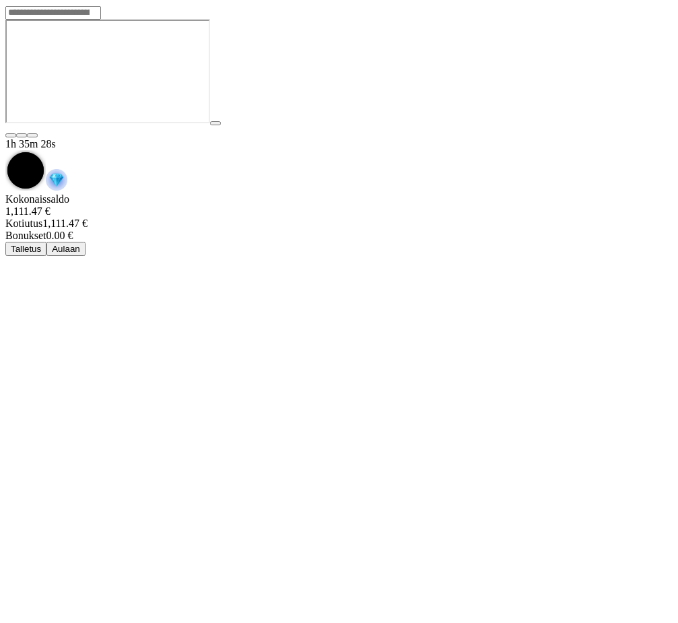
click at [86, 242] on button "Aulaan" at bounding box center [65, 249] width 39 height 14
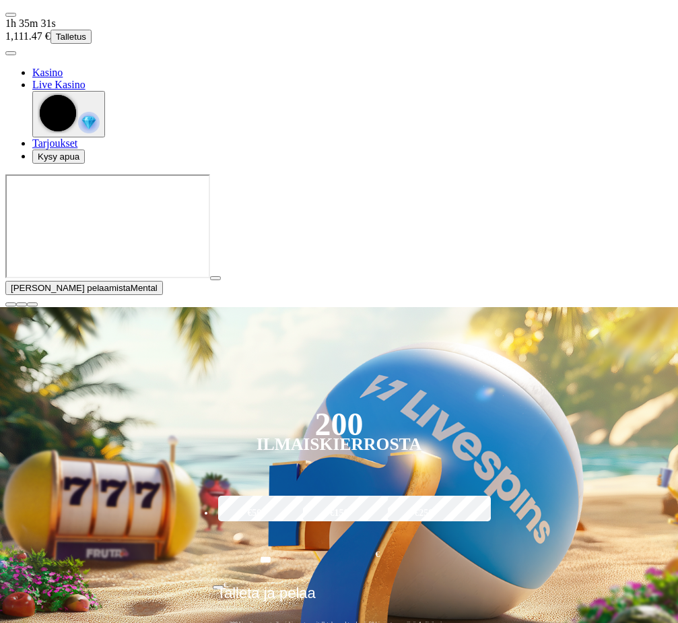
drag, startPoint x: 115, startPoint y: 69, endPoint x: 66, endPoint y: 69, distance: 49.2
drag, startPoint x: 82, startPoint y: 69, endPoint x: 60, endPoint y: 73, distance: 22.6
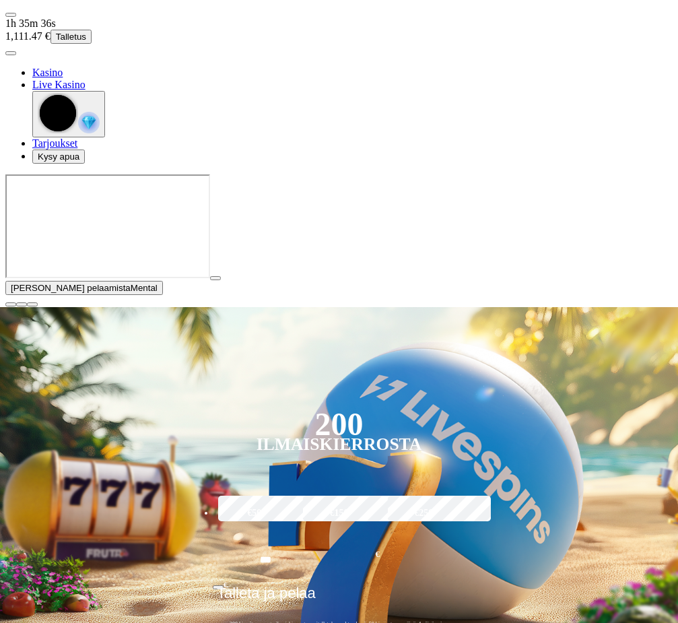
type input "******"
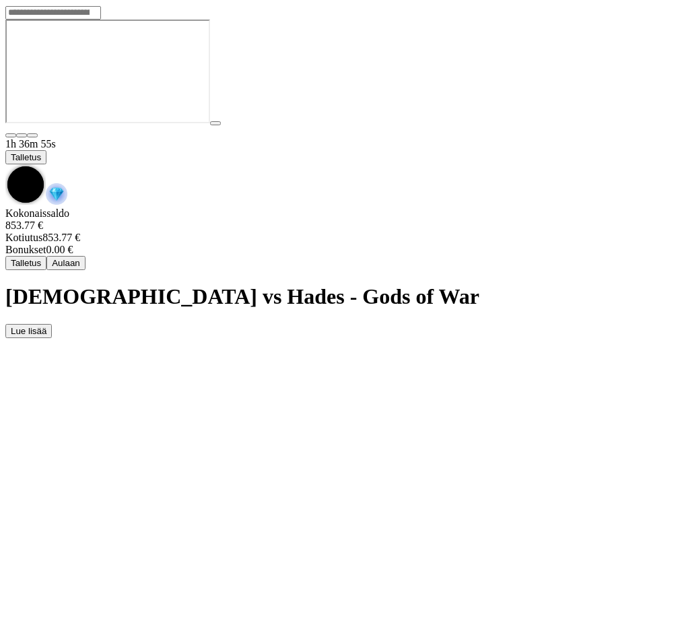
click at [5, 164] on span "chevron-down icon" at bounding box center [5, 164] width 0 height 0
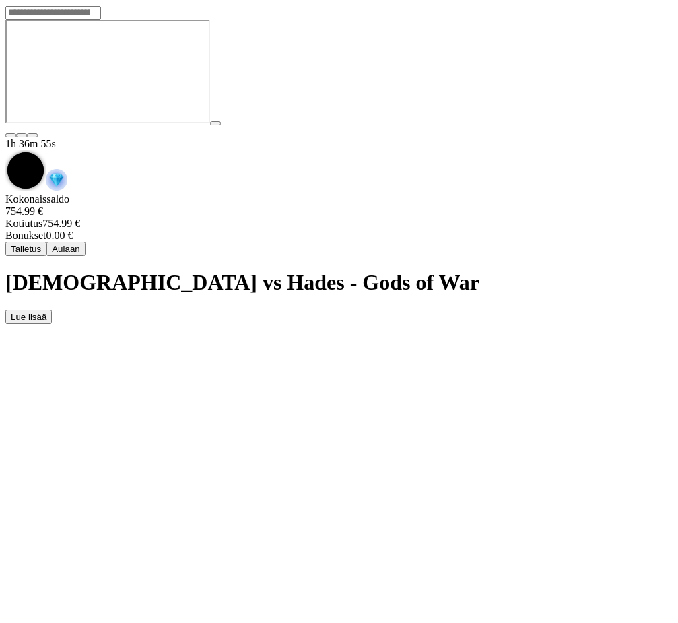
click at [86, 242] on button "Aulaan" at bounding box center [65, 249] width 39 height 14
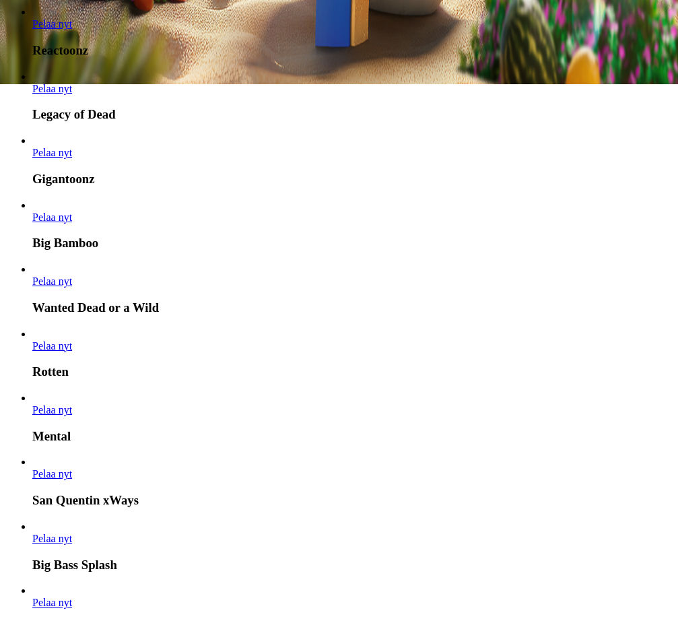
scroll to position [404, 0]
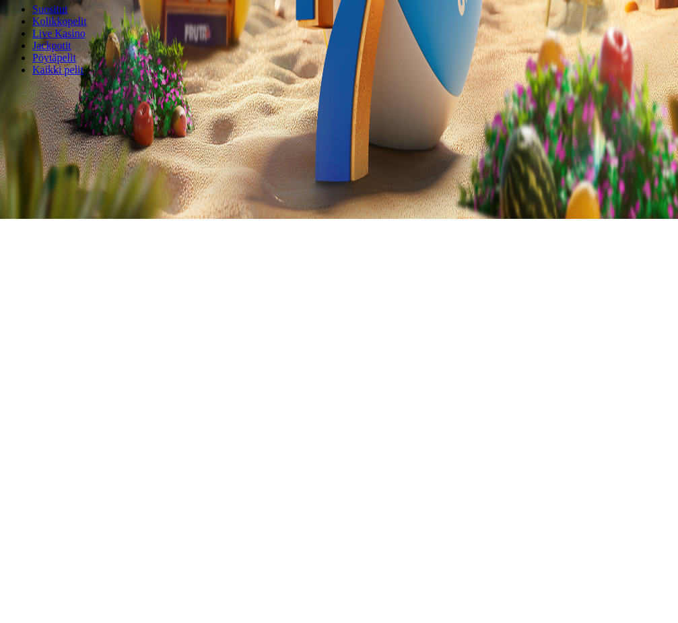
drag, startPoint x: 386, startPoint y: 156, endPoint x: 148, endPoint y: 150, distance: 238.5
drag, startPoint x: 431, startPoint y: 197, endPoint x: 249, endPoint y: 200, distance: 181.9
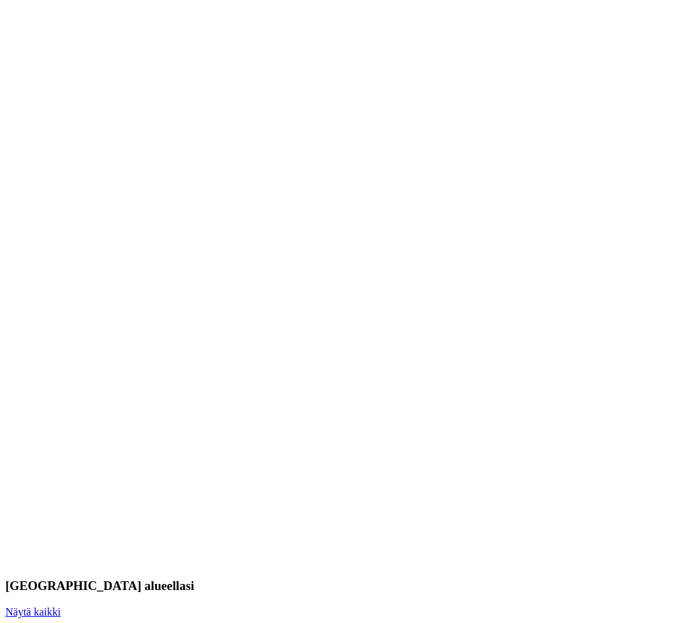
scroll to position [943, 0]
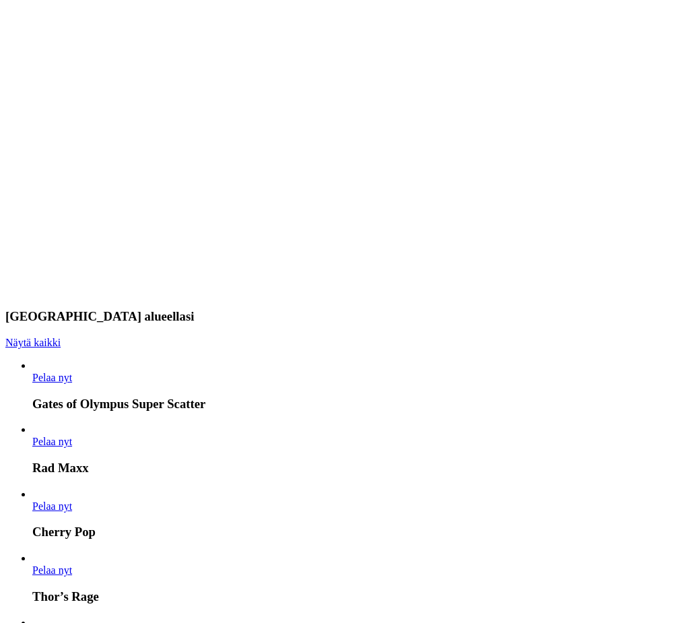
drag, startPoint x: 356, startPoint y: 271, endPoint x: 138, endPoint y: 270, distance: 218.2
drag, startPoint x: 473, startPoint y: 283, endPoint x: 155, endPoint y: 289, distance: 318.6
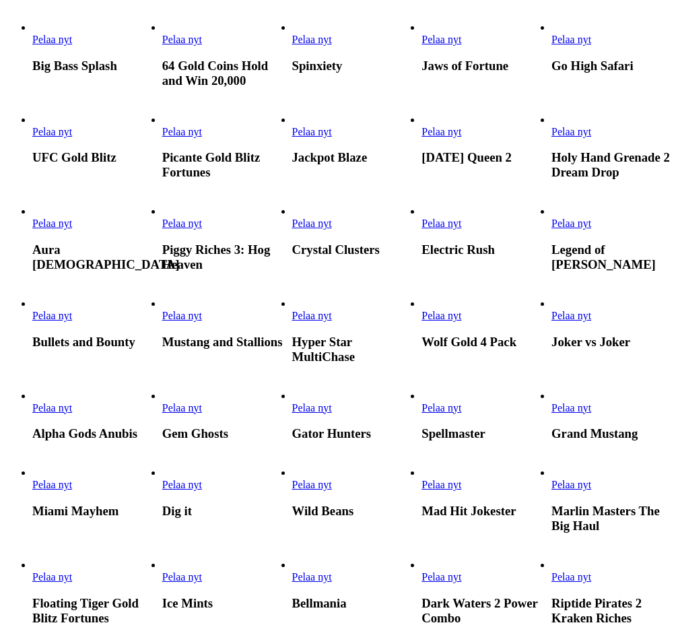
scroll to position [674, 0]
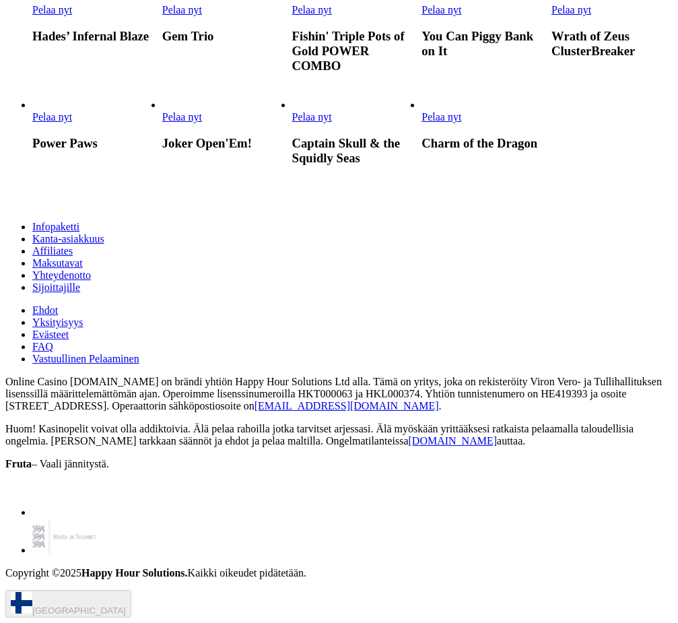
scroll to position [1913, 0]
drag, startPoint x: 407, startPoint y: 349, endPoint x: 407, endPoint y: 368, distance: 18.9
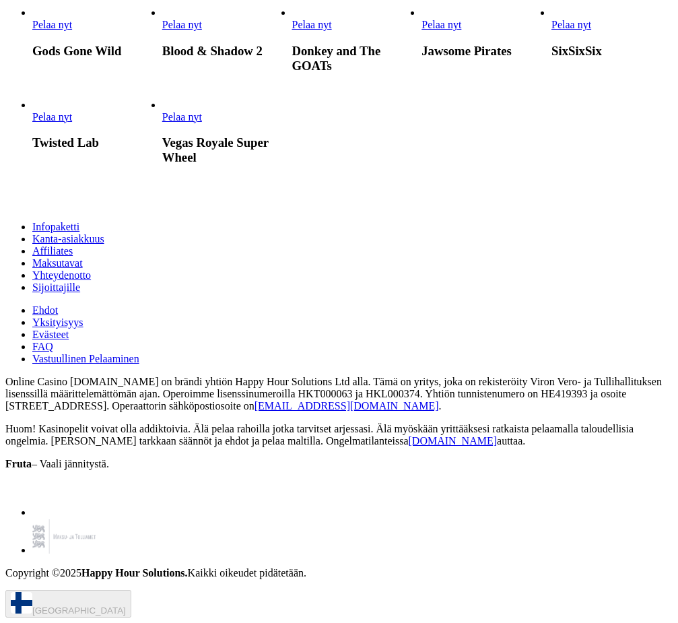
scroll to position [3261, 0]
drag, startPoint x: 406, startPoint y: 313, endPoint x: 407, endPoint y: 346, distance: 33.7
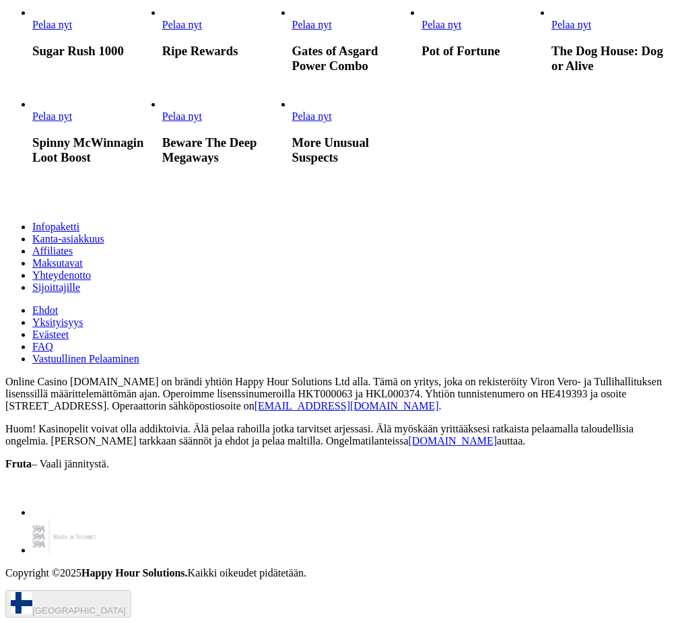
scroll to position [5080, 0]
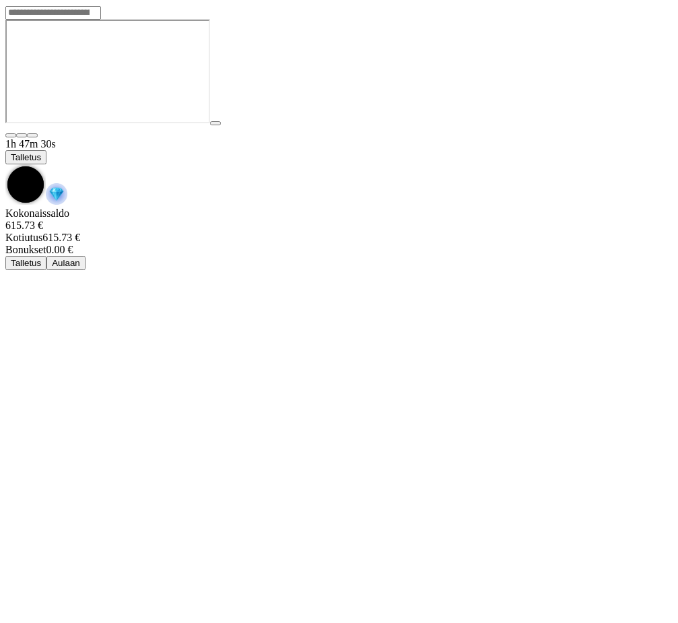
click at [5, 164] on span "chevron-down icon" at bounding box center [5, 164] width 0 height 0
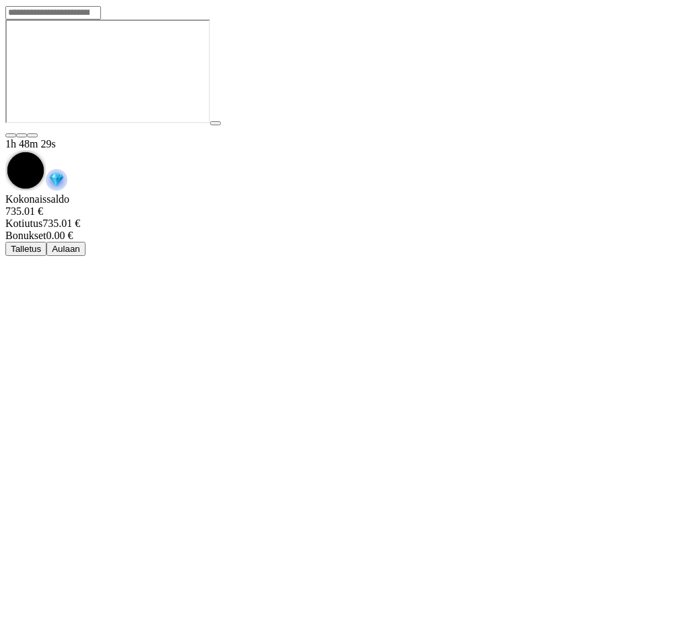
click at [86, 242] on button "Aulaan" at bounding box center [65, 249] width 39 height 14
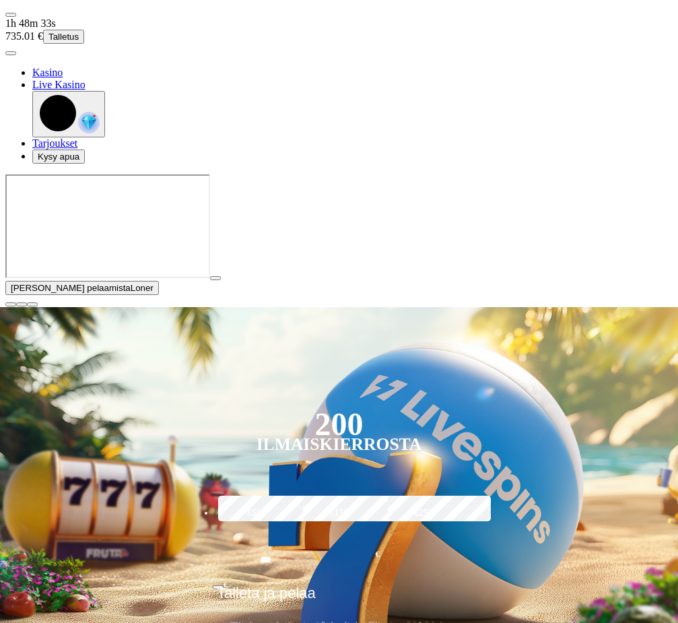
type input "*******"
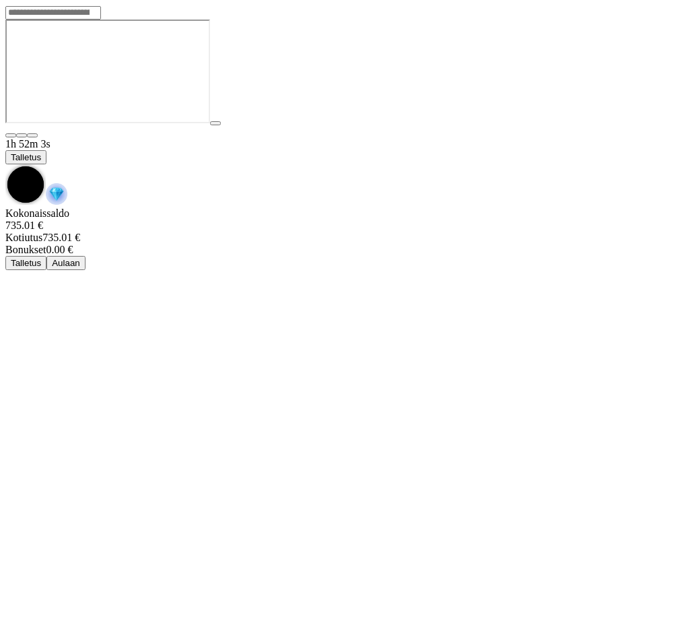
drag, startPoint x: 618, startPoint y: 16, endPoint x: 443, endPoint y: 73, distance: 183.6
click at [5, 164] on span "chevron-down icon" at bounding box center [5, 164] width 0 height 0
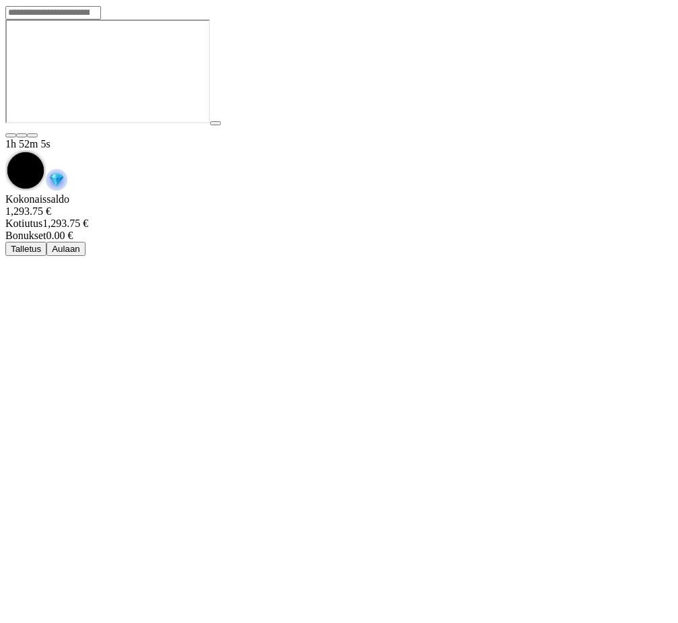
click at [80, 244] on span "Aulaan" at bounding box center [66, 249] width 28 height 10
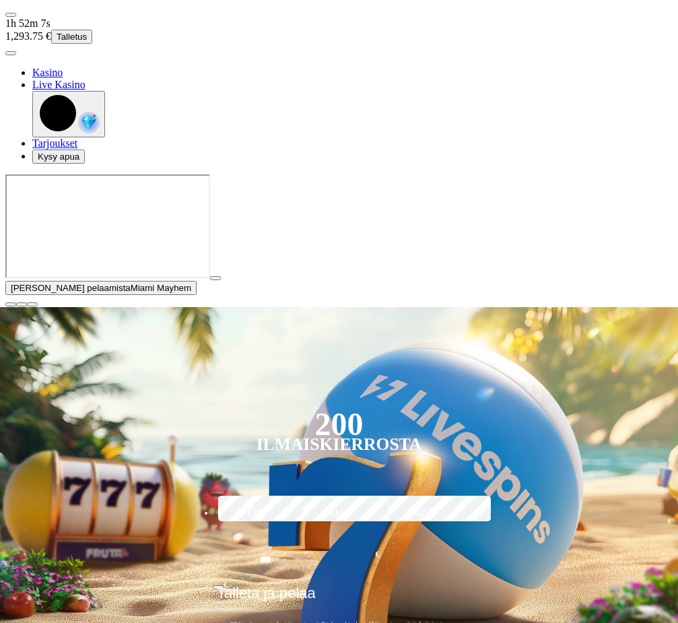
click at [11, 53] on span "user-circle icon" at bounding box center [11, 53] width 0 height 0
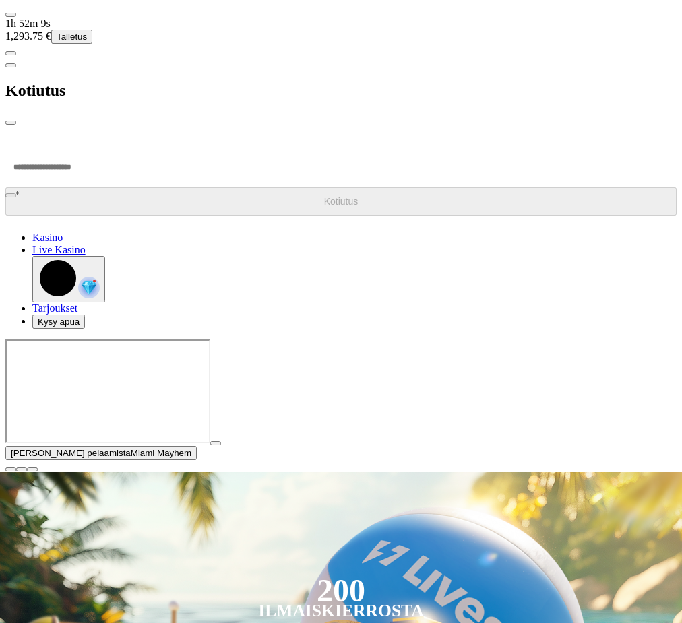
drag, startPoint x: 122, startPoint y: 100, endPoint x: 113, endPoint y: 100, distance: 8.8
click at [96, 147] on input "number" at bounding box center [50, 167] width 91 height 40
type input "***"
click at [137, 187] on button "Kotiutus" at bounding box center [340, 201] width 671 height 28
click at [11, 123] on span "close icon" at bounding box center [11, 123] width 0 height 0
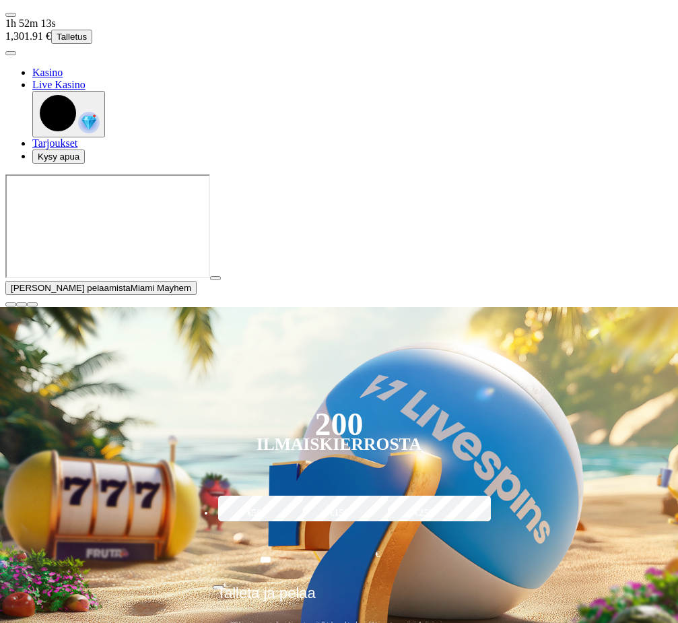
scroll to position [404, 0]
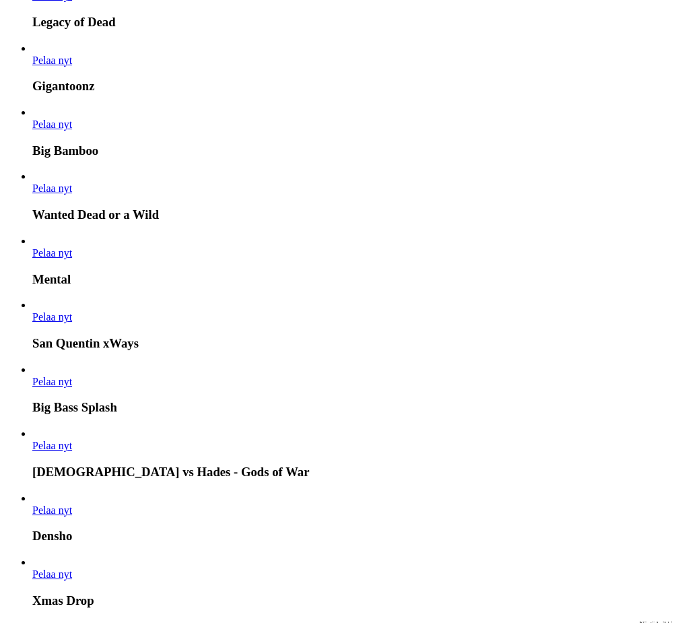
scroll to position [269, 0]
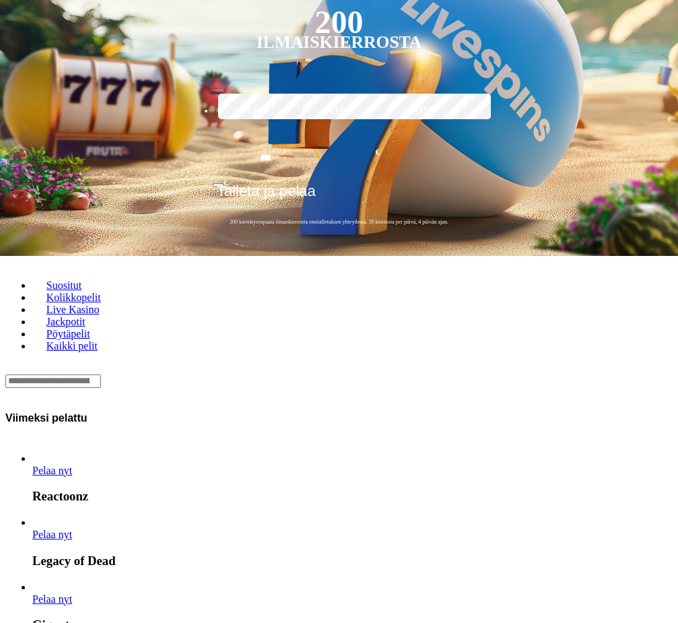
click at [346, 374] on div "Lobby" at bounding box center [338, 381] width 667 height 14
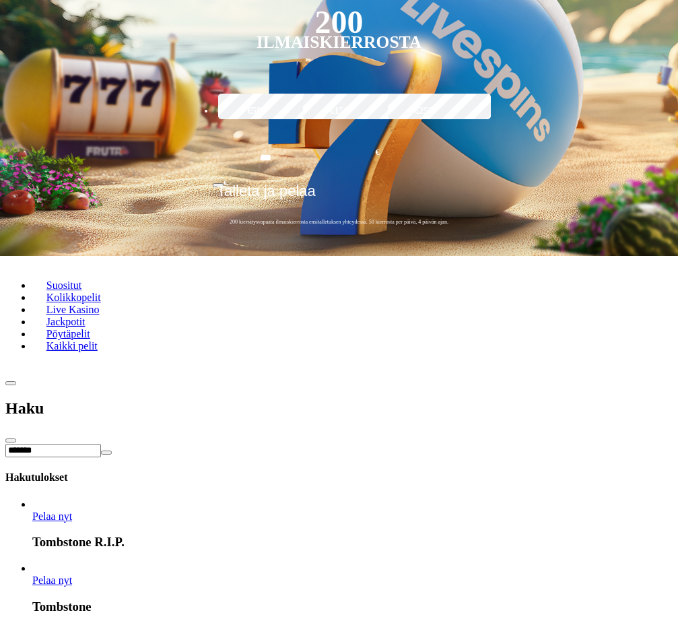
type input "*******"
click at [32, 523] on link "Tombstone R.I.P." at bounding box center [32, 523] width 0 height 0
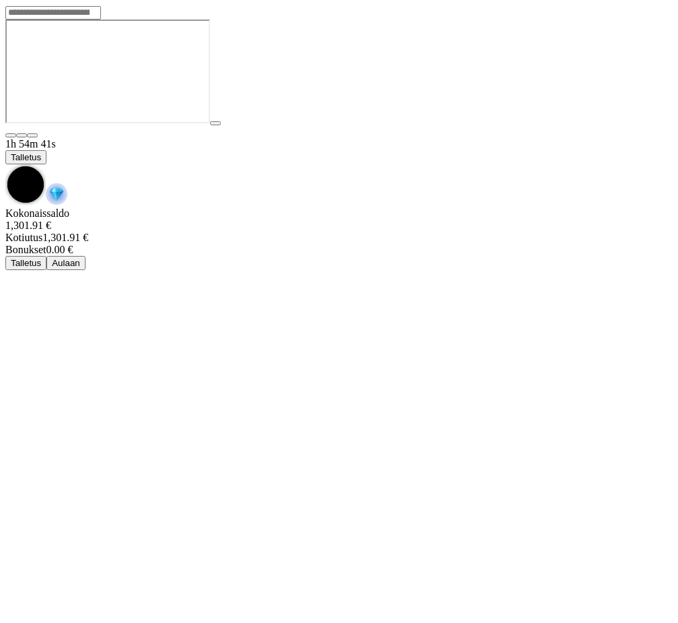
click at [5, 164] on span "chevron-down icon" at bounding box center [5, 164] width 0 height 0
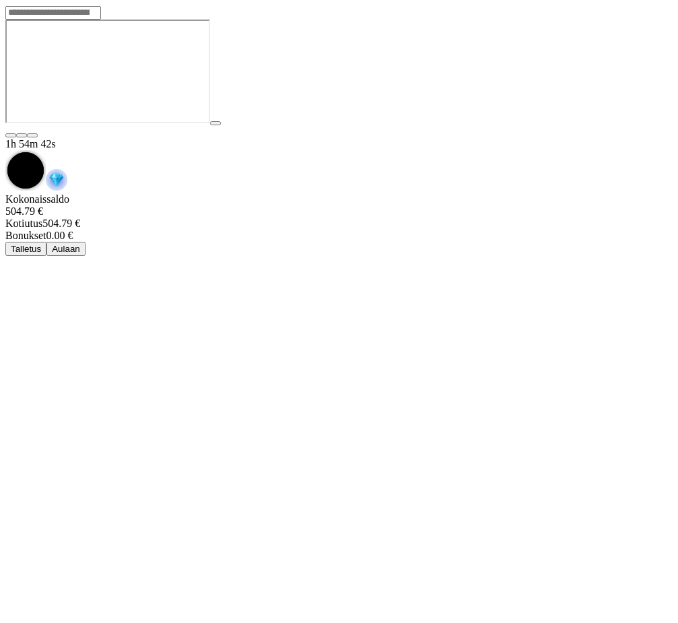
click at [86, 242] on button "Aulaan" at bounding box center [65, 249] width 39 height 14
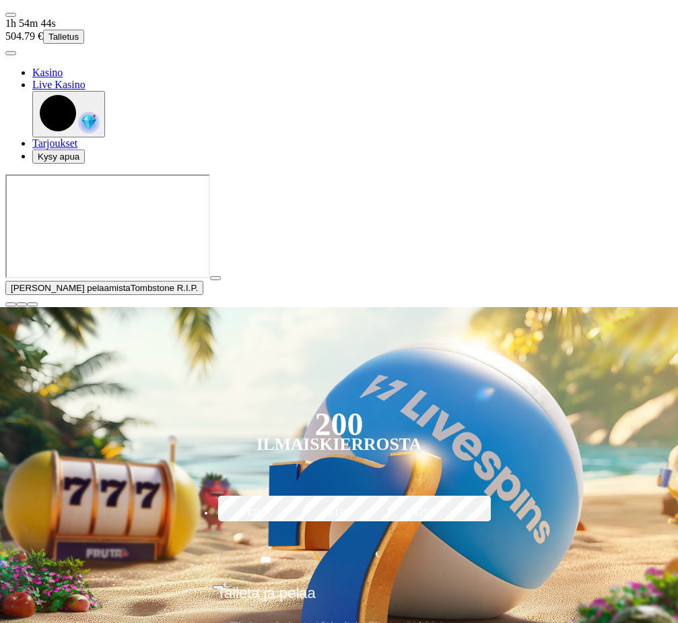
drag, startPoint x: 666, startPoint y: 556, endPoint x: 626, endPoint y: 494, distance: 74.0
click at [16, 306] on button "button" at bounding box center [10, 304] width 11 height 4
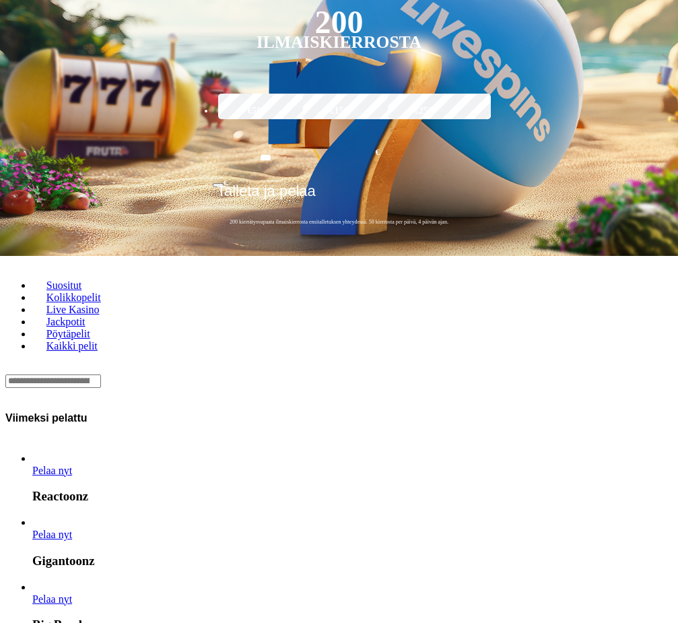
scroll to position [404, 0]
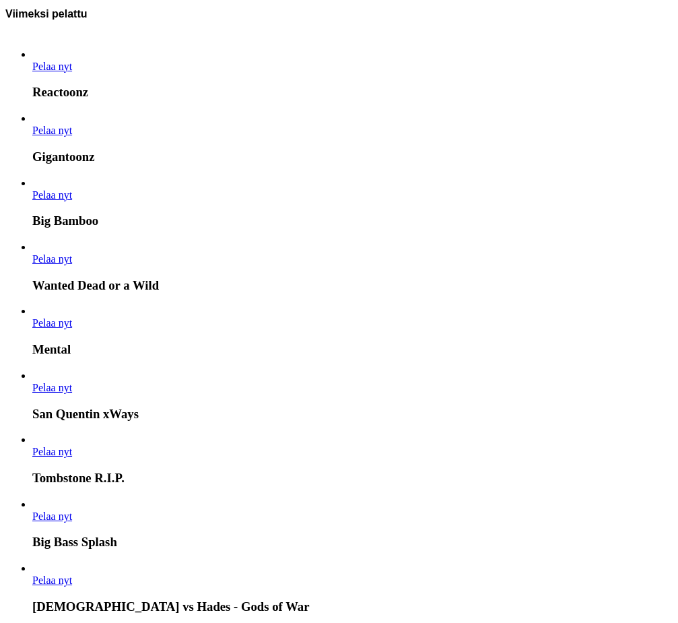
scroll to position [808, 0]
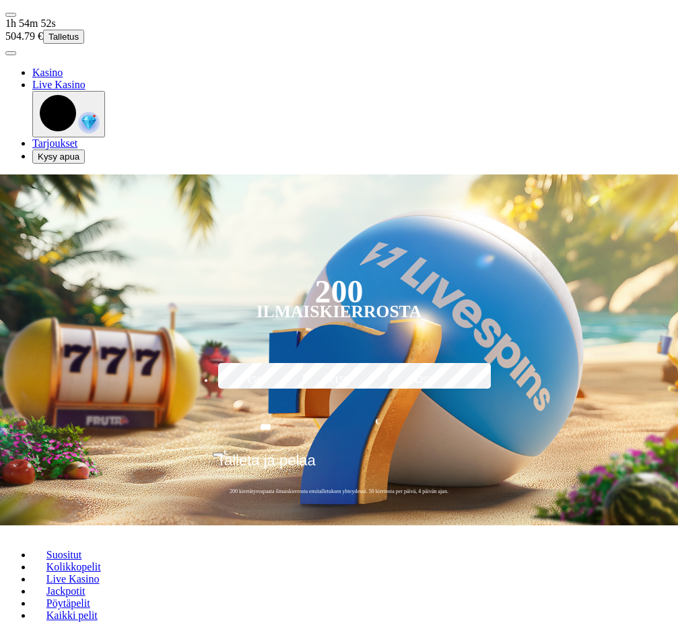
scroll to position [404, 0]
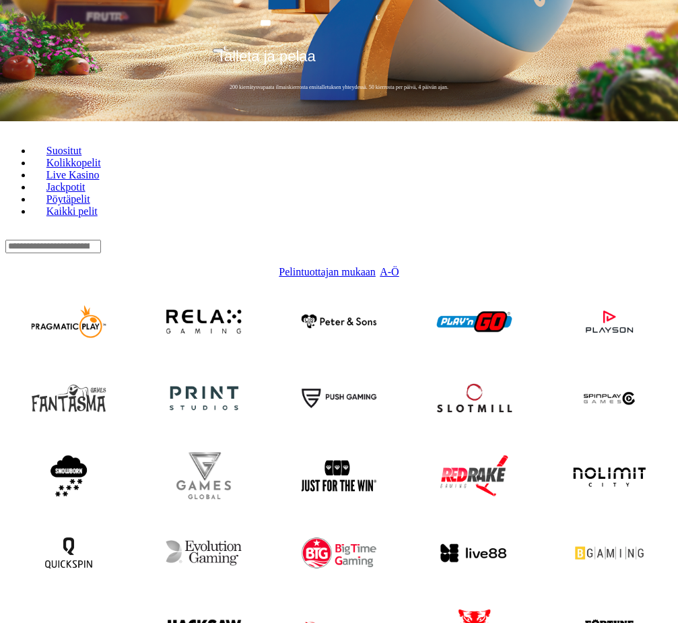
click at [562, 266] on nav "Pelintuottajan mukaan A-Ö" at bounding box center [338, 272] width 667 height 12
click at [223, 587] on img at bounding box center [204, 631] width 96 height 88
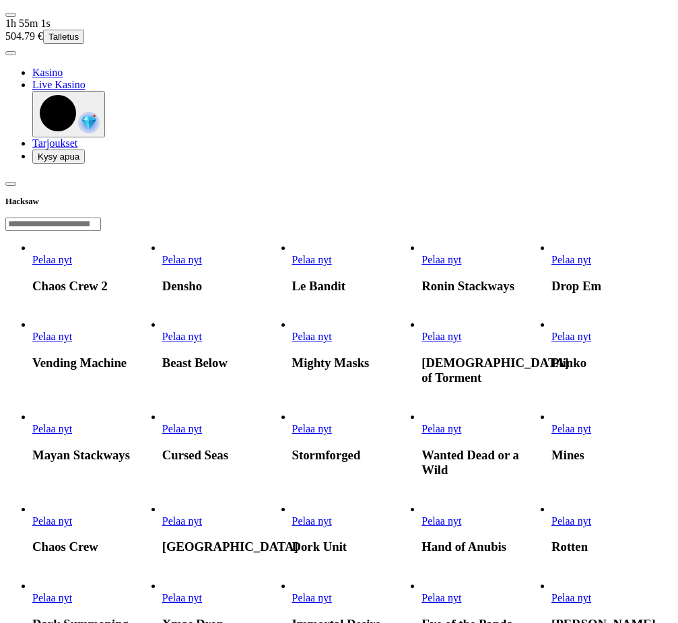
click at [239, 174] on header "Hacksaw A-Z" at bounding box center [338, 202] width 667 height 57
click at [202, 254] on span "Pelaa nyt" at bounding box center [182, 259] width 40 height 11
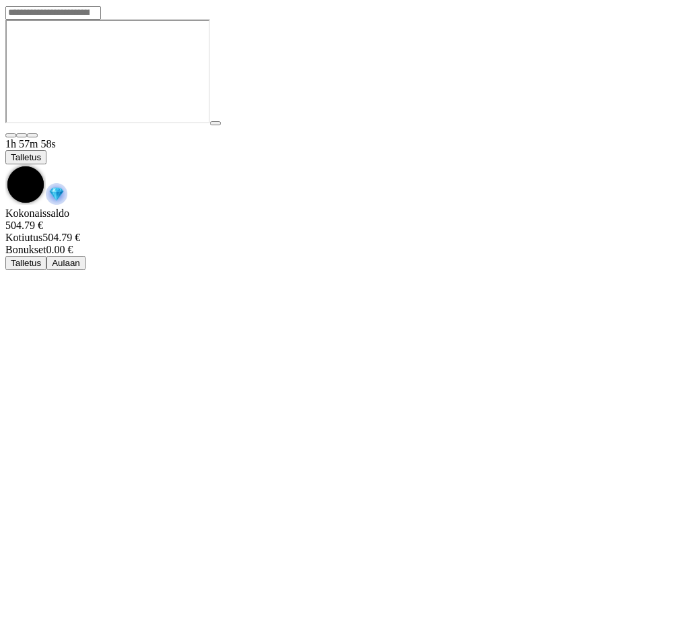
click at [5, 164] on span "chevron-down icon" at bounding box center [5, 164] width 0 height 0
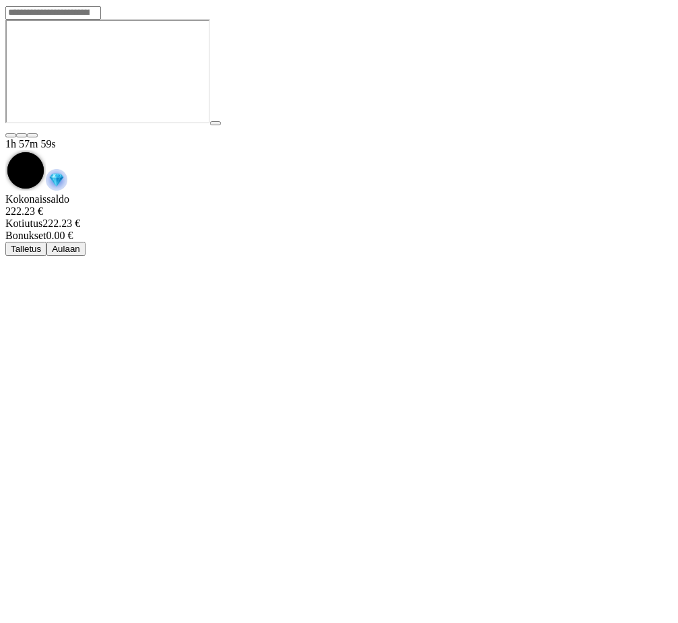
click at [41, 244] on span "Talletus" at bounding box center [26, 249] width 30 height 10
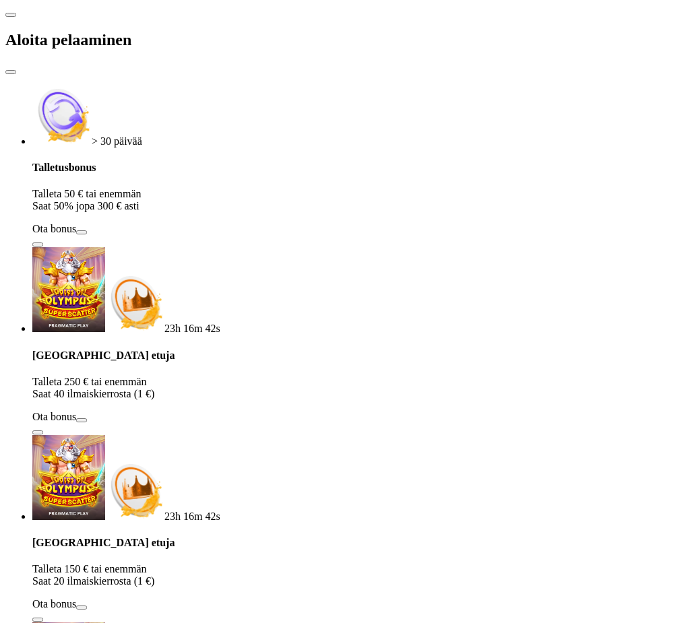
click at [11, 72] on span "close icon" at bounding box center [11, 72] width 0 height 0
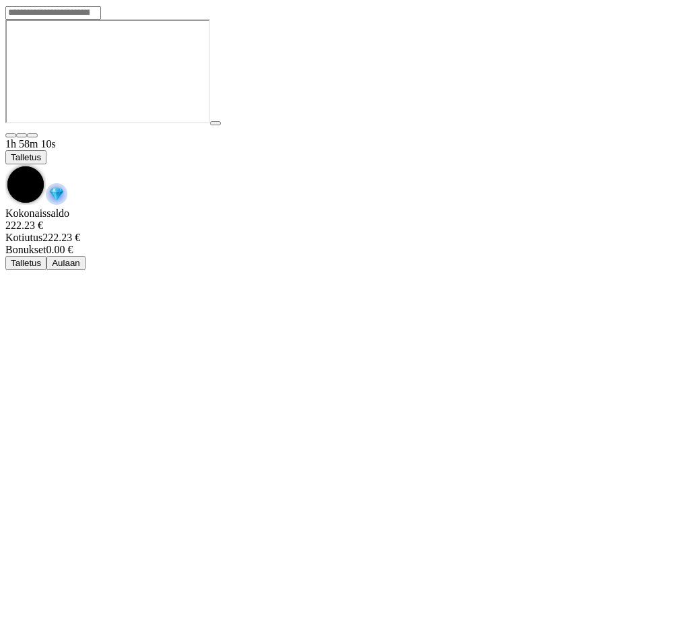
click at [210, 123] on iframe at bounding box center [107, 72] width 205 height 104
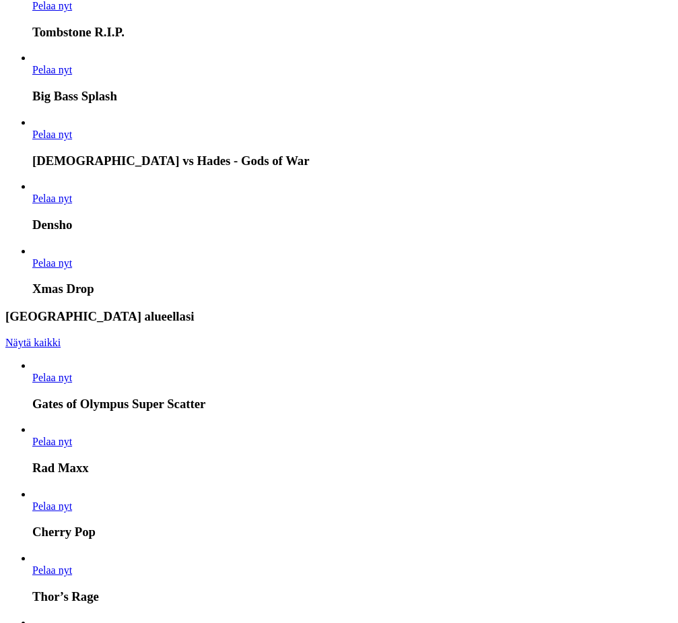
scroll to position [1078, 0]
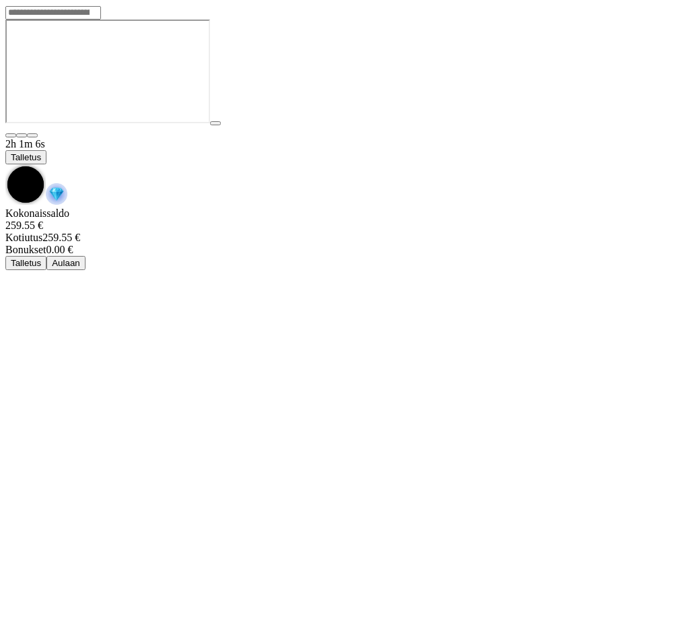
click at [5, 164] on span "chevron-down icon" at bounding box center [5, 164] width 0 height 0
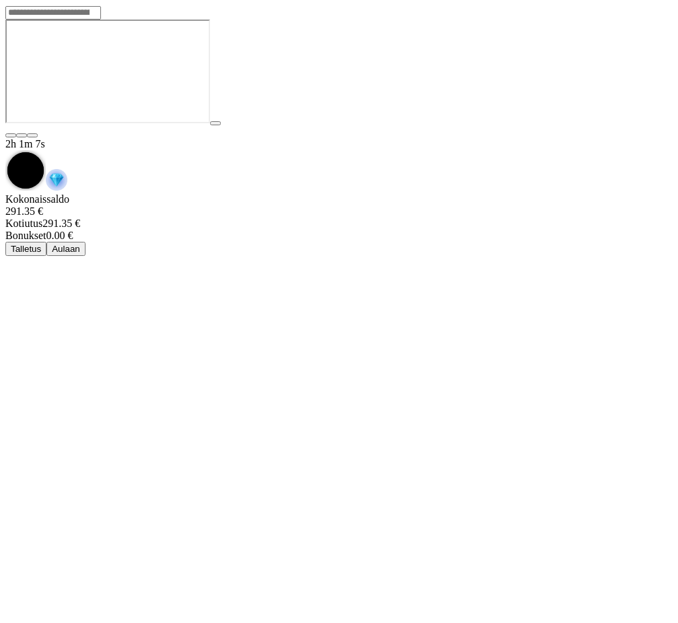
click at [80, 244] on span "Aulaan" at bounding box center [66, 249] width 28 height 10
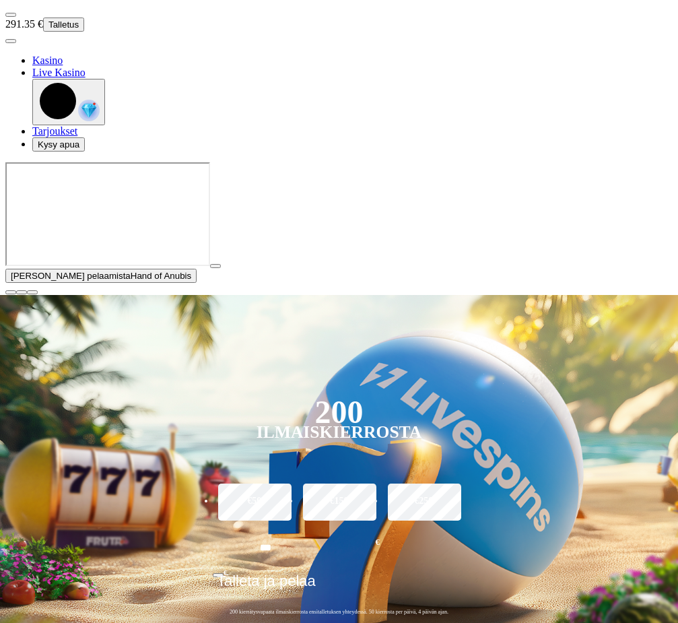
click at [457, 393] on form "200 Ilmaiskierrosta €50 €150 €250 *** € € Talleta ja pelaa 200 kierrätysvapaata…" at bounding box center [339, 510] width 270 height 234
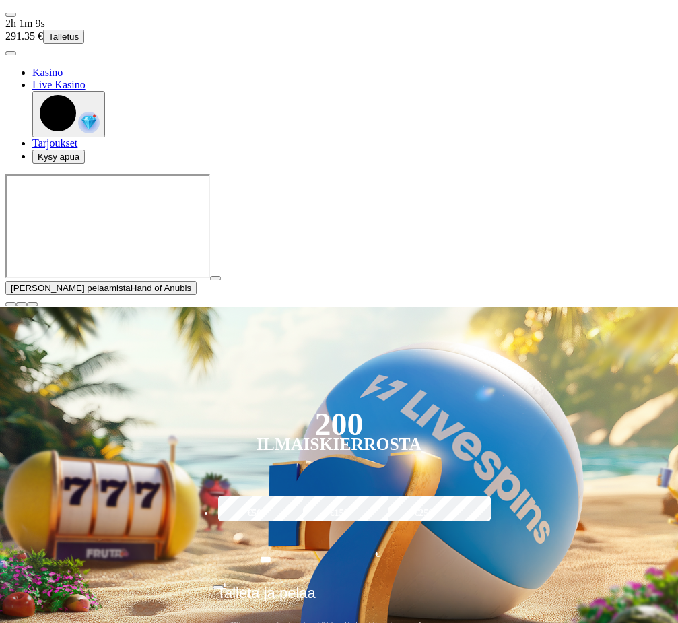
scroll to position [674, 0]
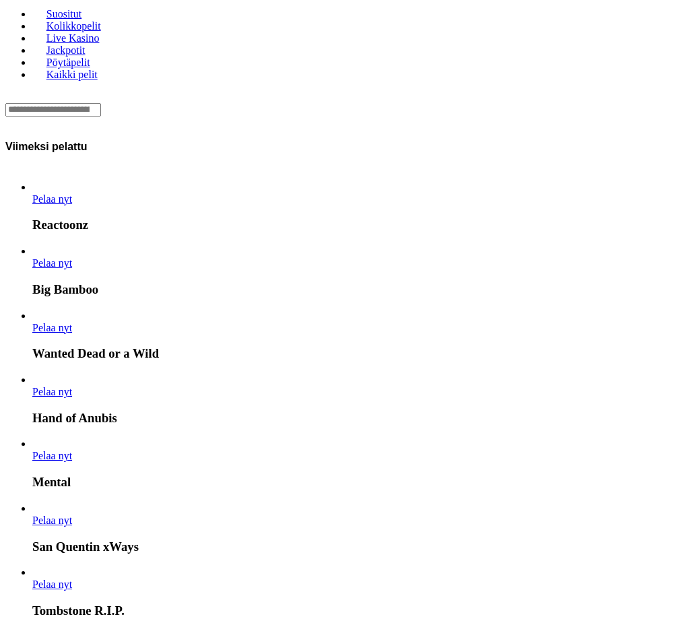
drag, startPoint x: 661, startPoint y: 552, endPoint x: 628, endPoint y: 476, distance: 83.0
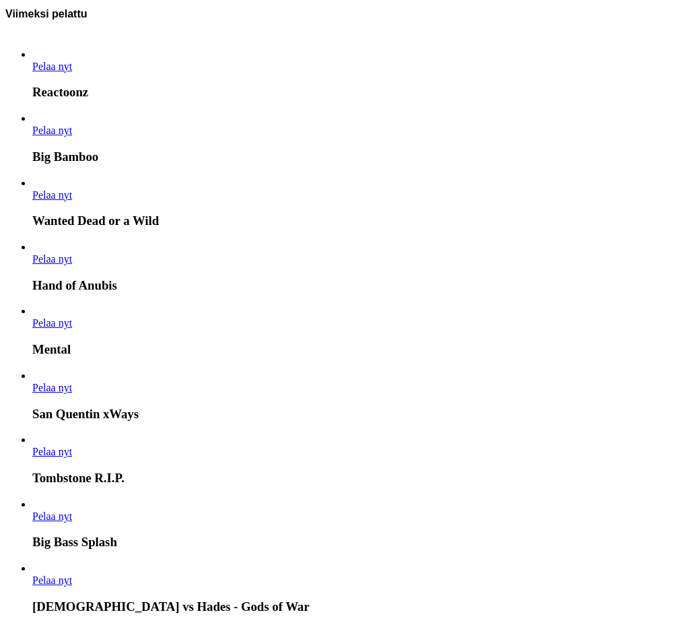
scroll to position [943, 0]
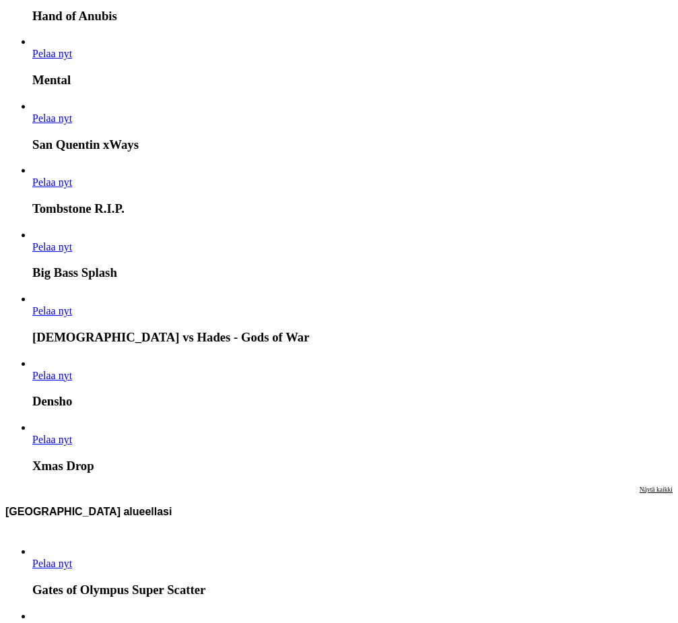
drag, startPoint x: 472, startPoint y: 250, endPoint x: 310, endPoint y: 241, distance: 162.6
drag, startPoint x: 436, startPoint y: 277, endPoint x: 332, endPoint y: 271, distance: 104.6
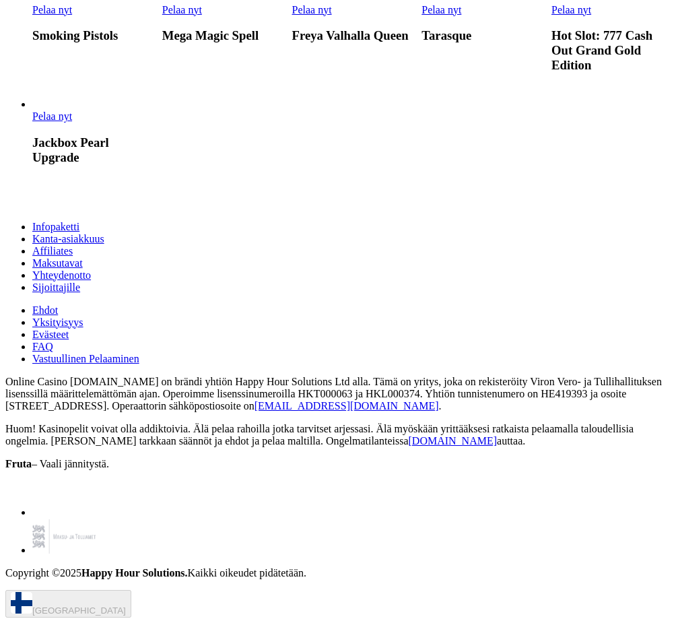
scroll to position [6735, 0]
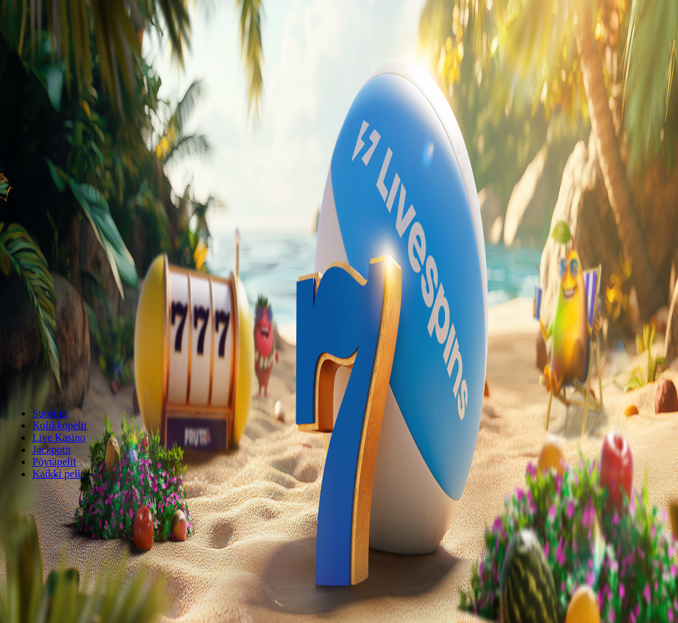
type input "******"
click at [72, 622] on link "Pelaa nyt" at bounding box center [52, 632] width 40 height 11
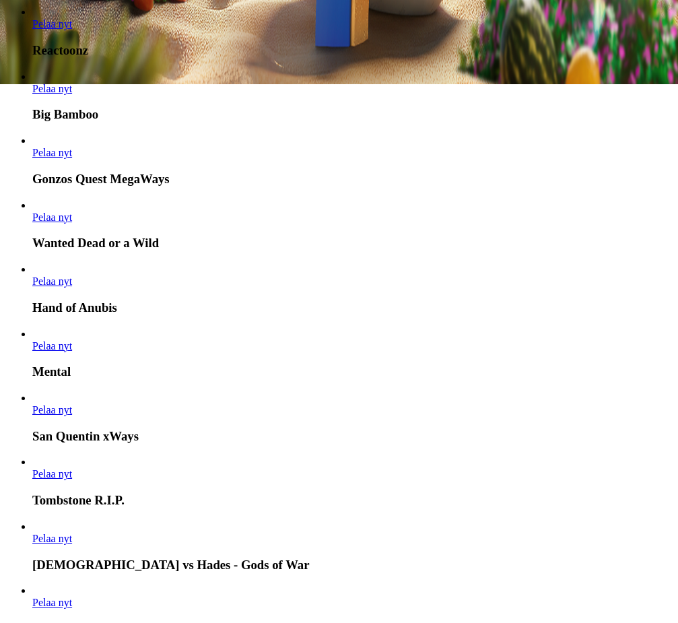
scroll to position [269, 0]
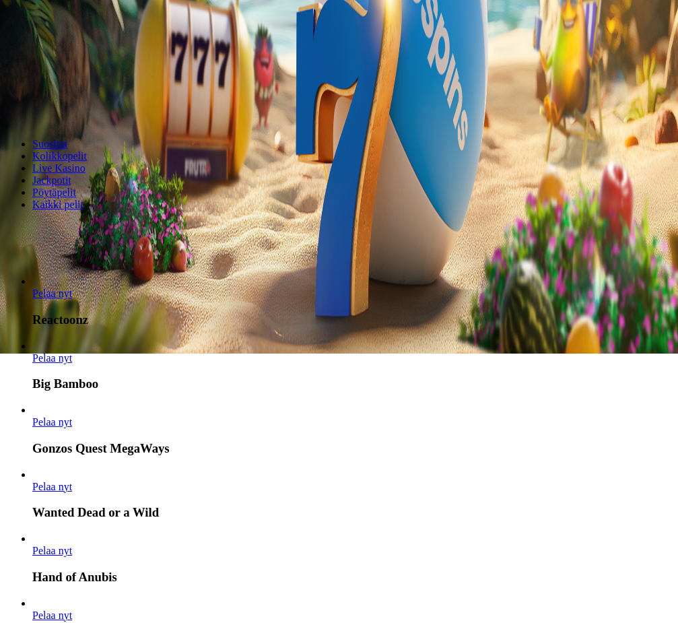
click at [145, 222] on div "Lobby" at bounding box center [338, 229] width 667 height 14
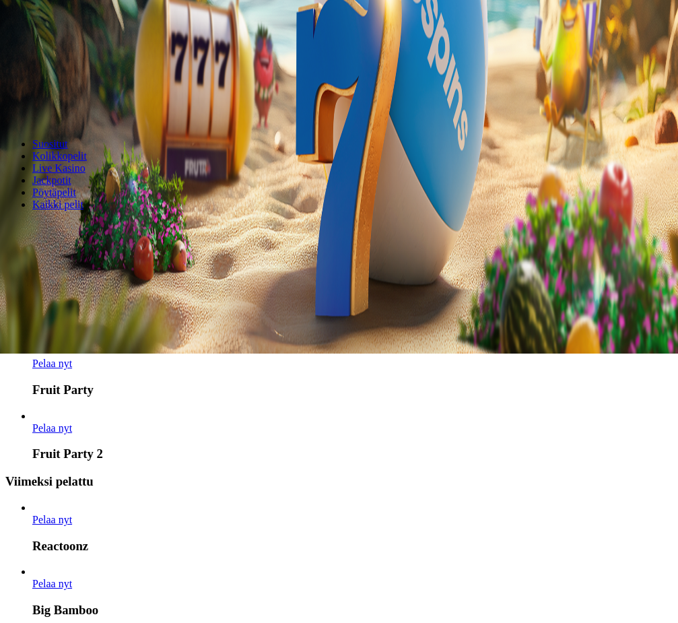
type input "**********"
click at [32, 434] on link "Fruit Party 2" at bounding box center [32, 434] width 0 height 0
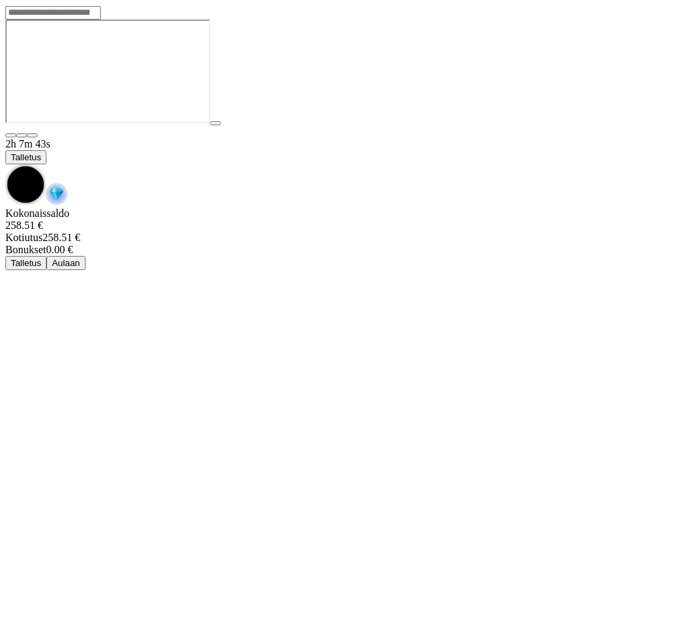
click at [5, 164] on span "chevron-down icon" at bounding box center [5, 164] width 0 height 0
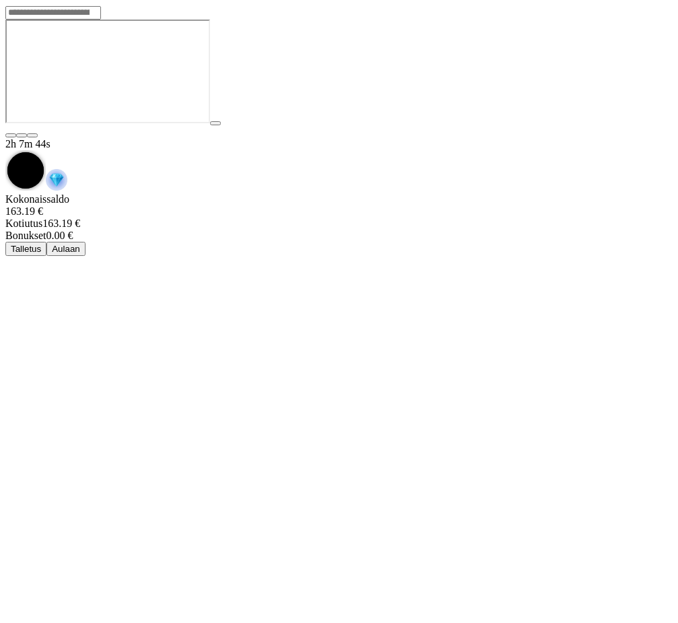
click at [80, 244] on span "Aulaan" at bounding box center [66, 249] width 28 height 10
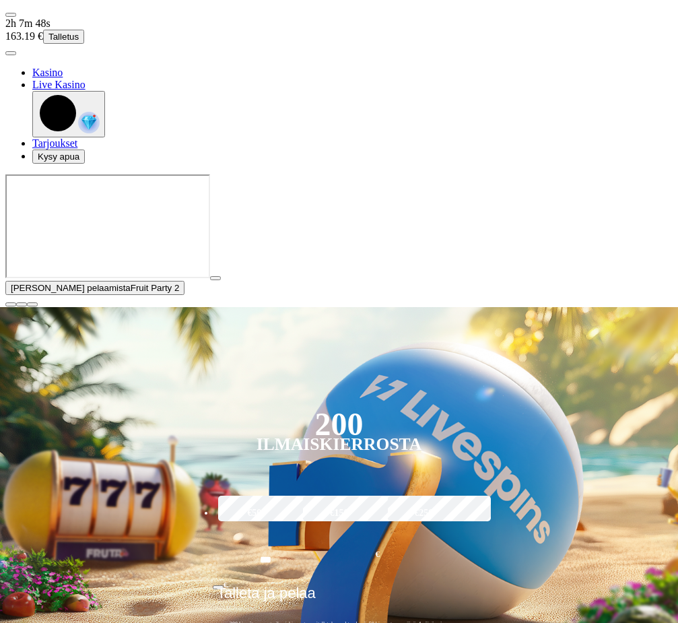
scroll to position [404, 0]
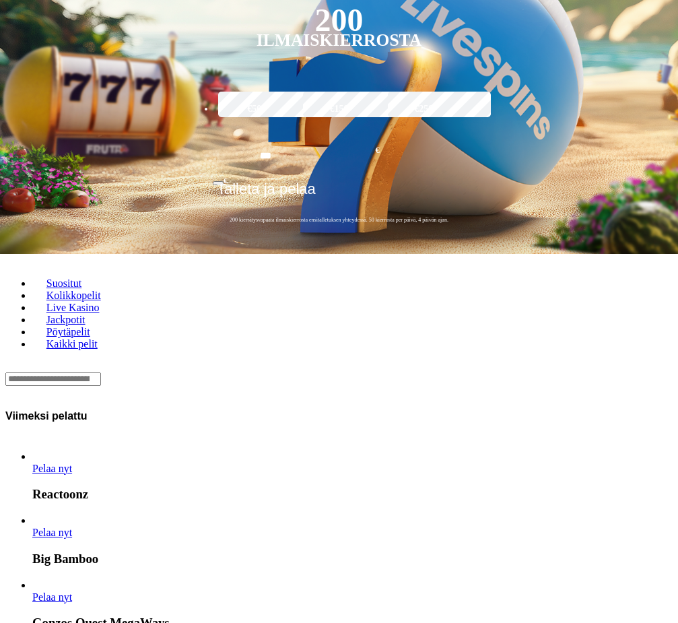
drag, startPoint x: 453, startPoint y: 437, endPoint x: 419, endPoint y: 420, distance: 38.6
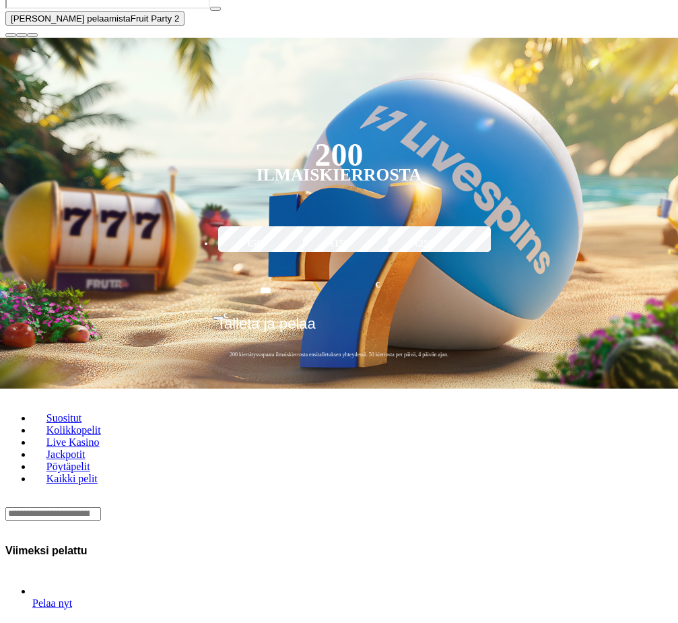
click at [145, 506] on div "Lobby" at bounding box center [338, 513] width 667 height 14
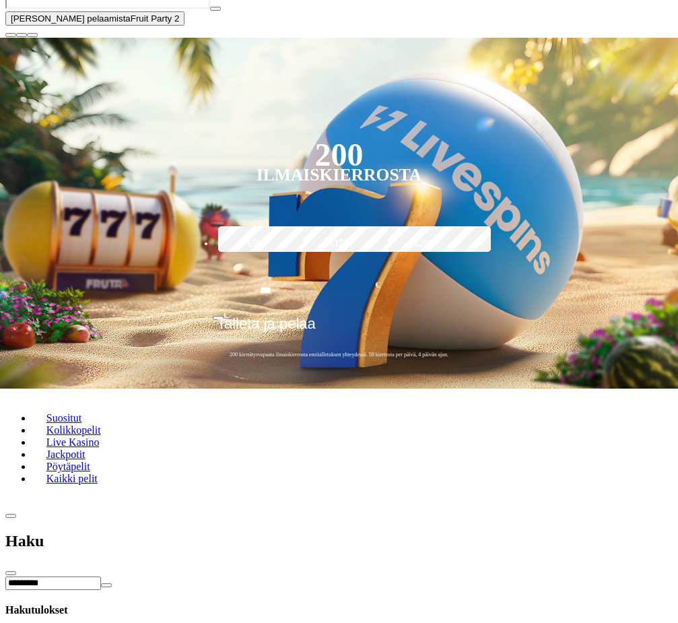
scroll to position [908, 0]
click at [101, 577] on input "*********" at bounding box center [53, 583] width 96 height 13
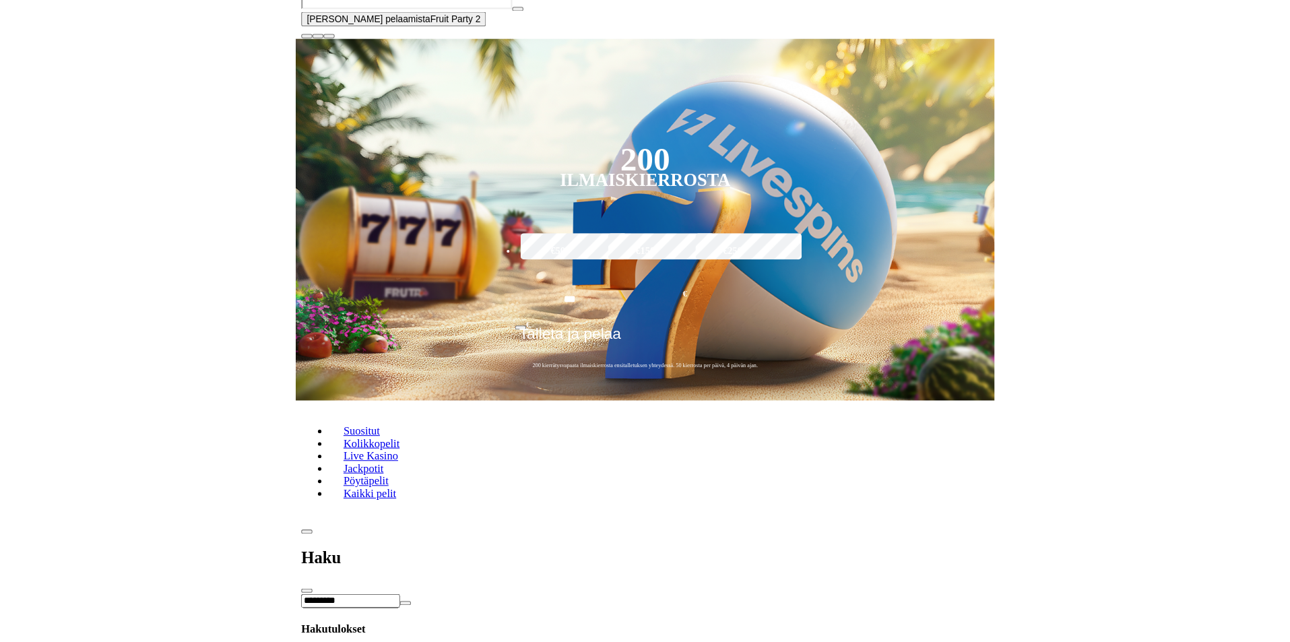
scroll to position [3294, 0]
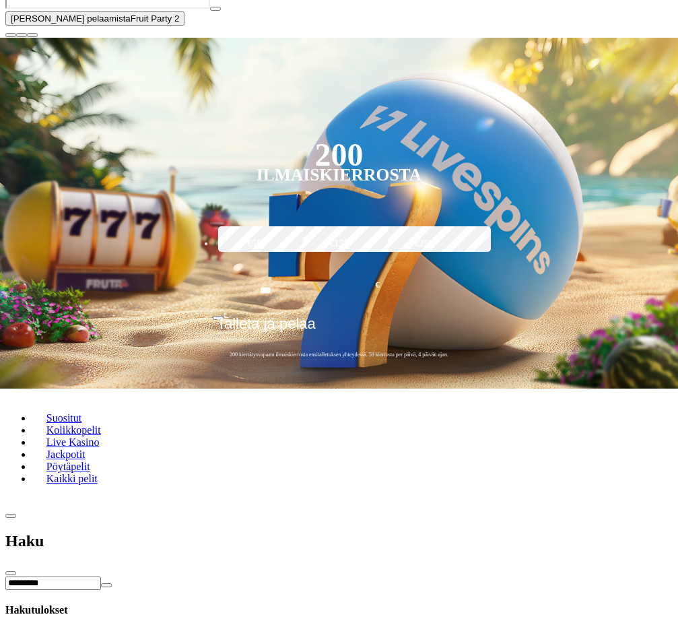
type input "*********"
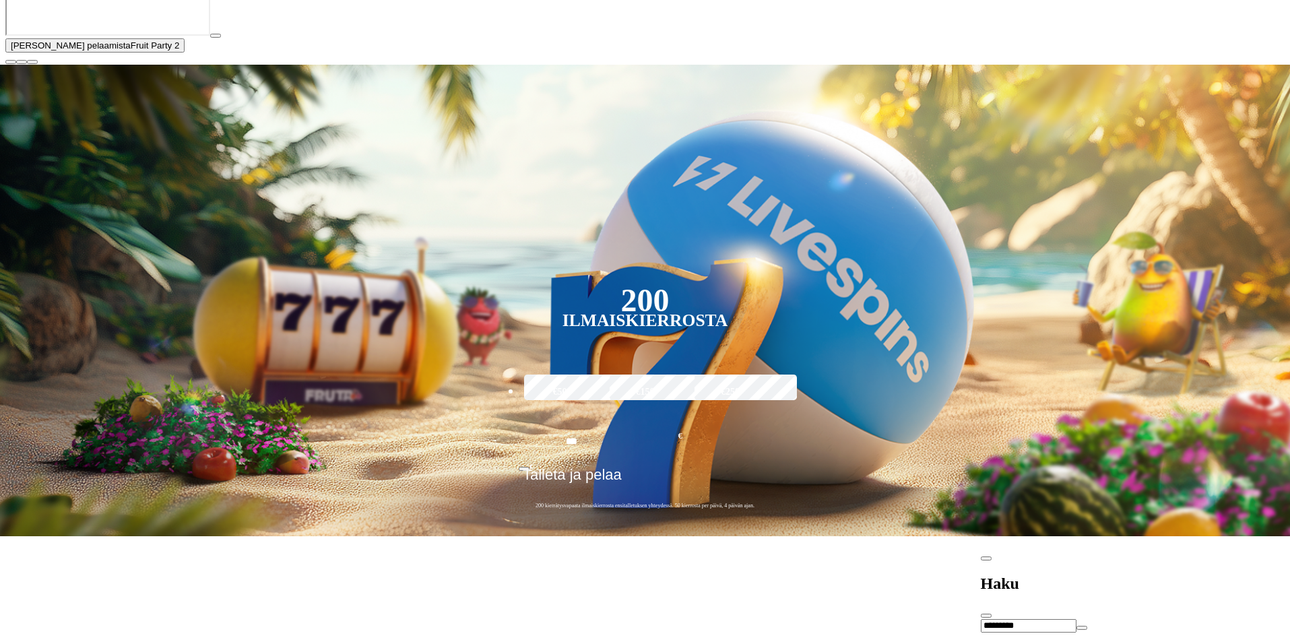
scroll to position [3832, 0]
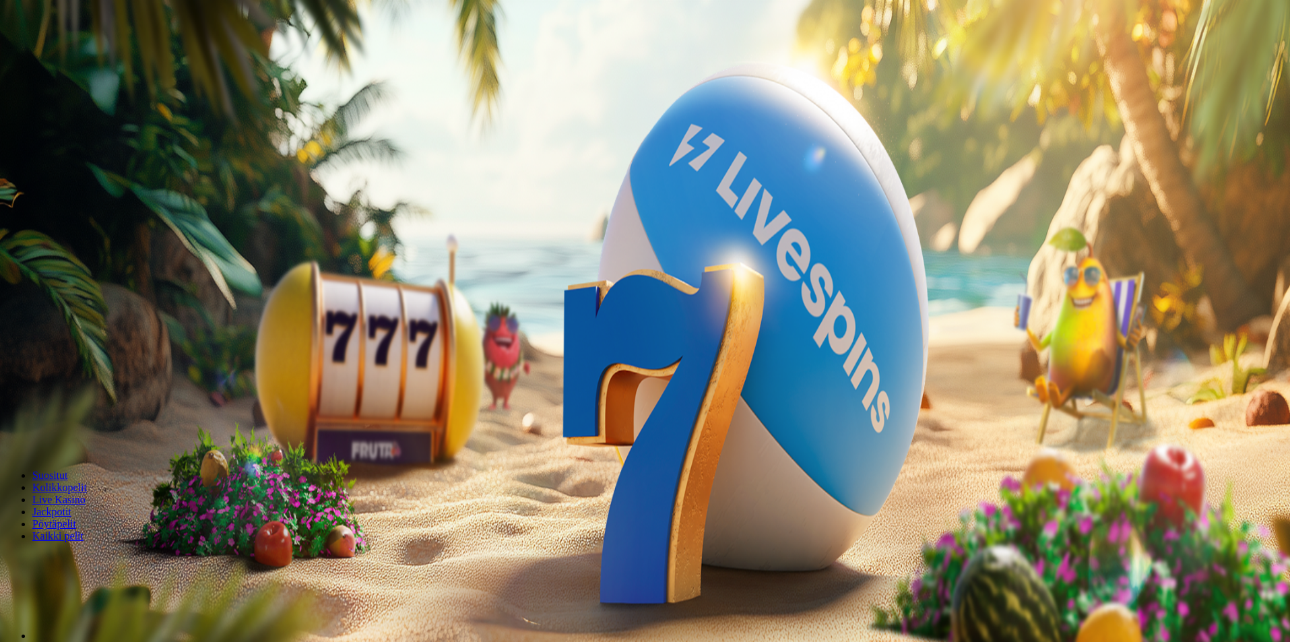
click at [101, 554] on input "Search" at bounding box center [53, 560] width 96 height 13
type input "******"
drag, startPoint x: 958, startPoint y: 445, endPoint x: 927, endPoint y: 442, distance: 31.2
click at [899, 553] on div "******" at bounding box center [644, 560] width 1279 height 14
type input "****"
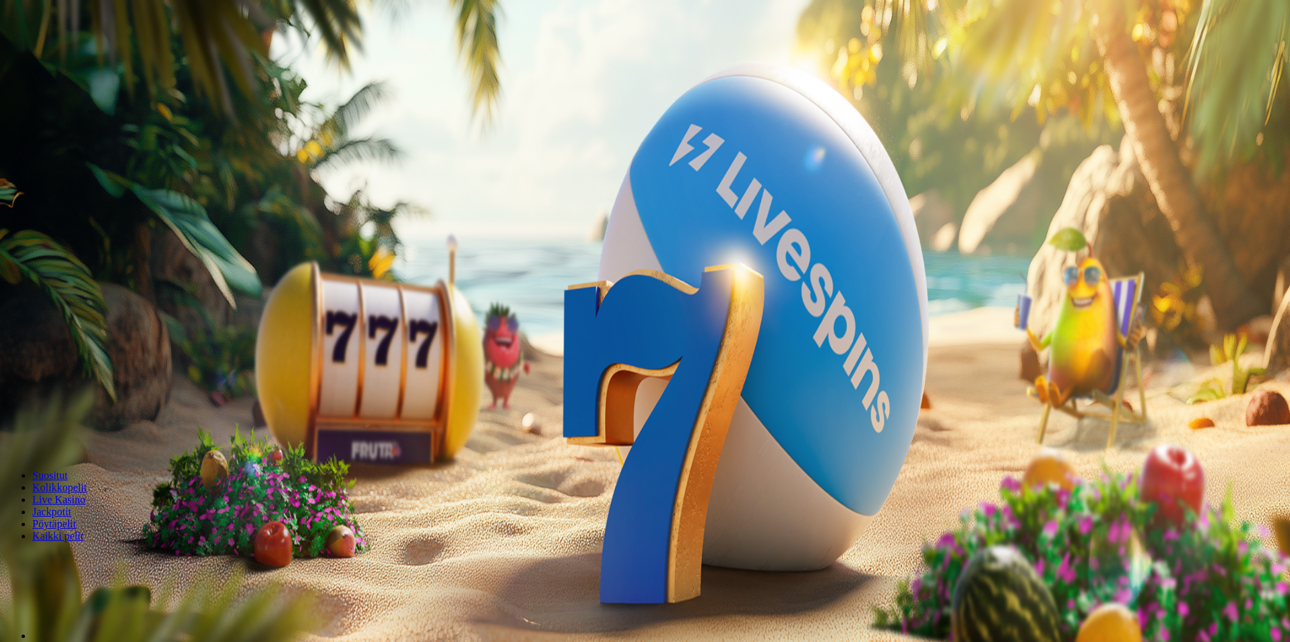
click at [856, 447] on header "Suositut Kolikkopelit Live Kasino Jackpotit Pöytäpelit Kaikki pelit" at bounding box center [644, 507] width 1279 height 121
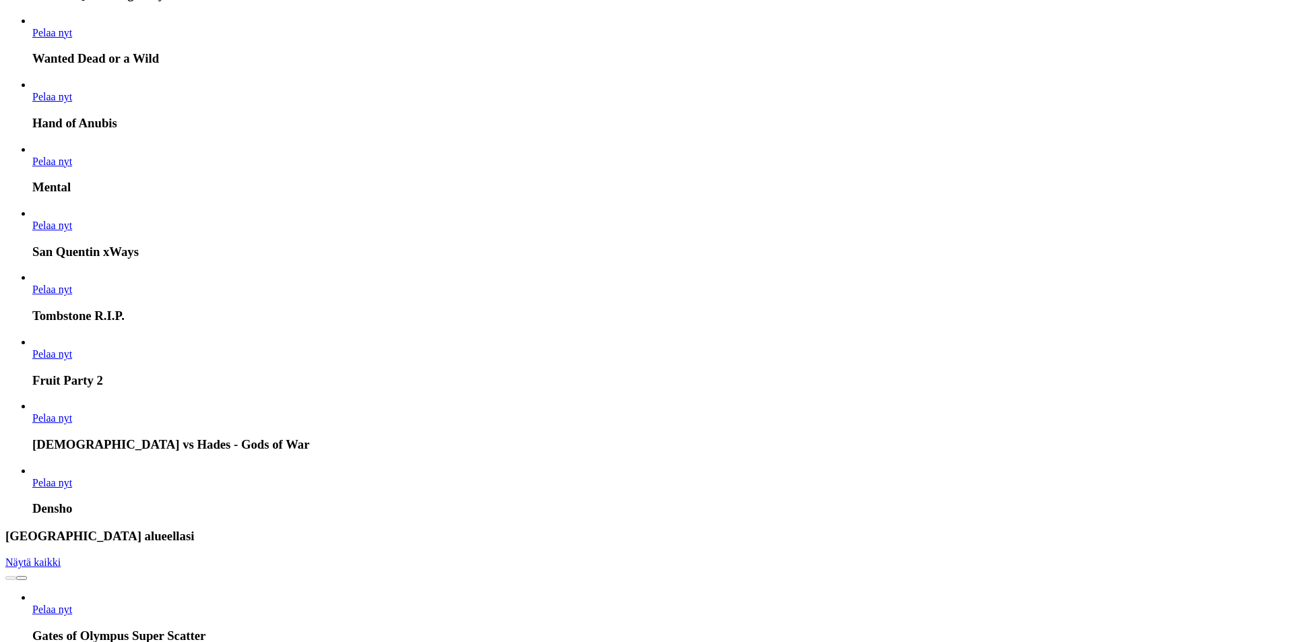
scroll to position [674, 0]
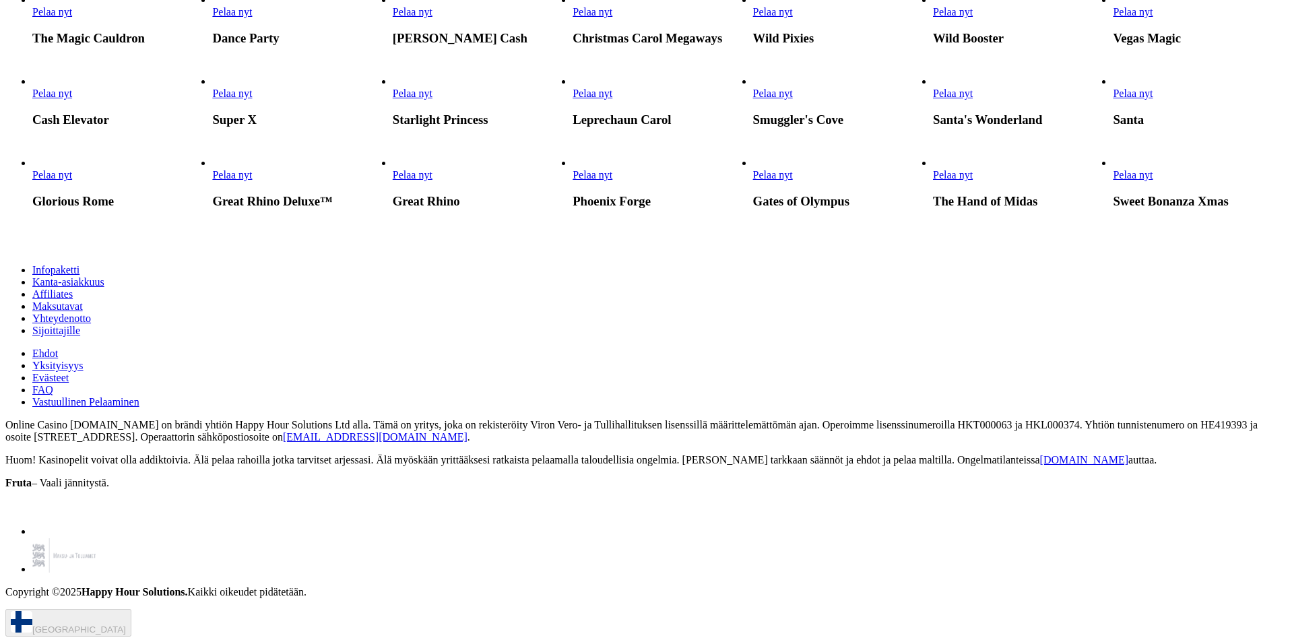
scroll to position [6654, 0]
drag, startPoint x: 638, startPoint y: 269, endPoint x: 636, endPoint y: 281, distance: 12.2
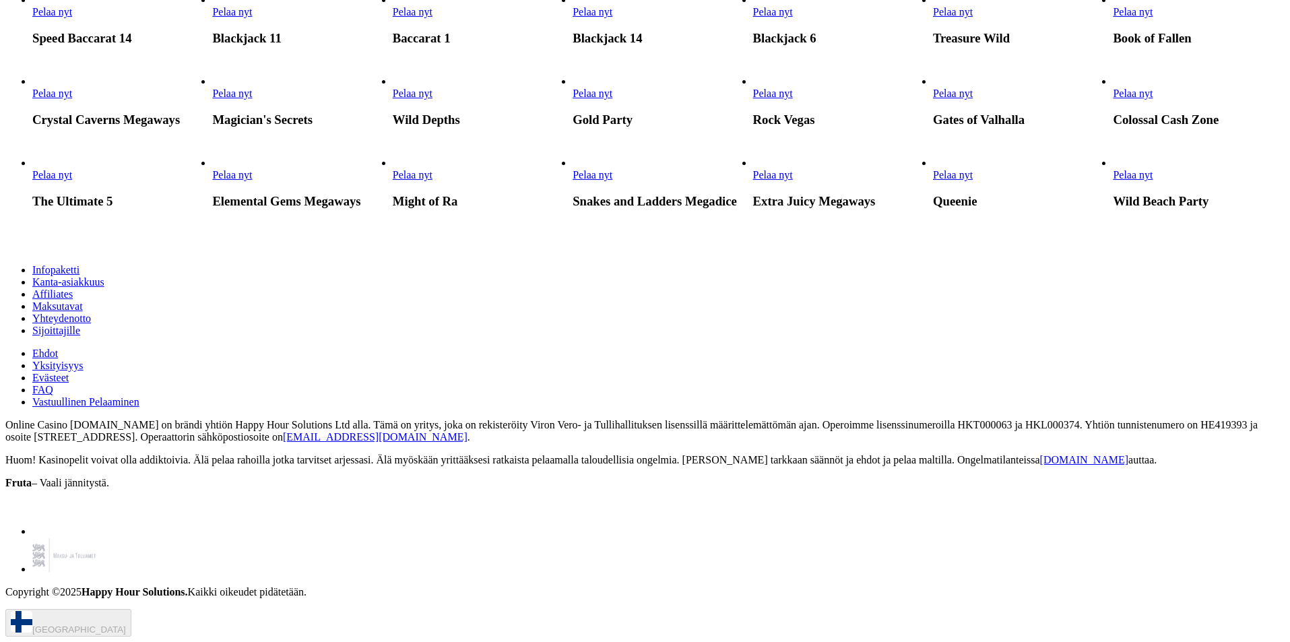
scroll to position [7578, 0]
drag, startPoint x: 958, startPoint y: 318, endPoint x: 960, endPoint y: 358, distance: 39.8
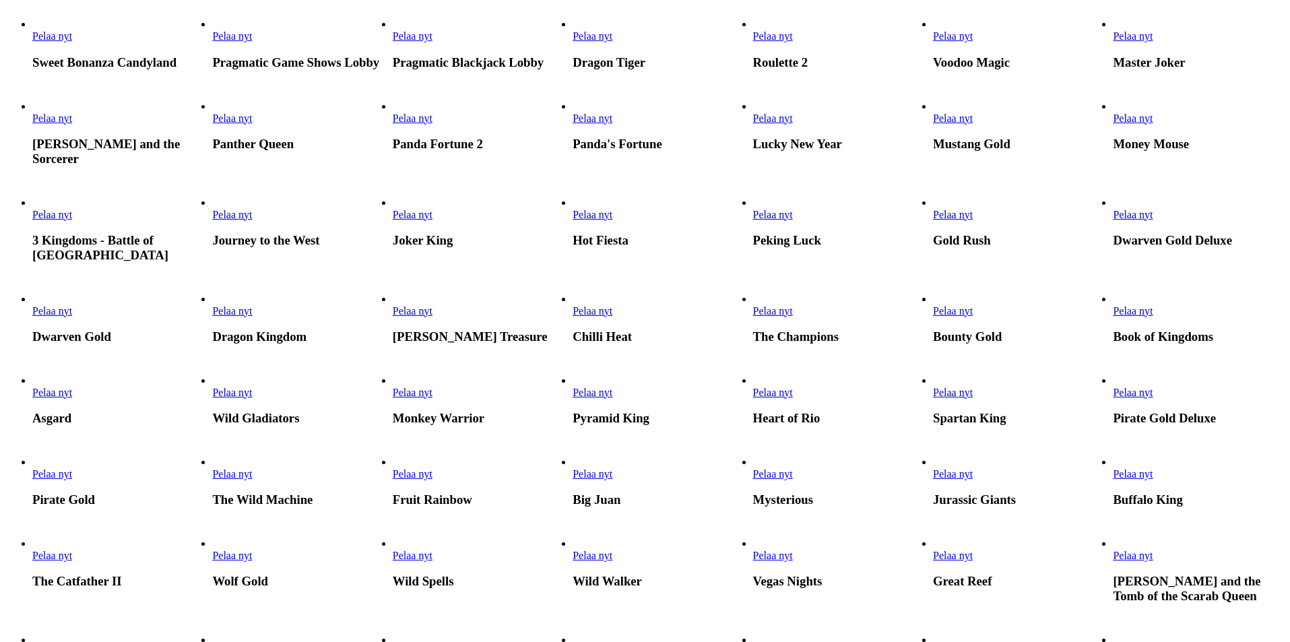
scroll to position [1023, 0]
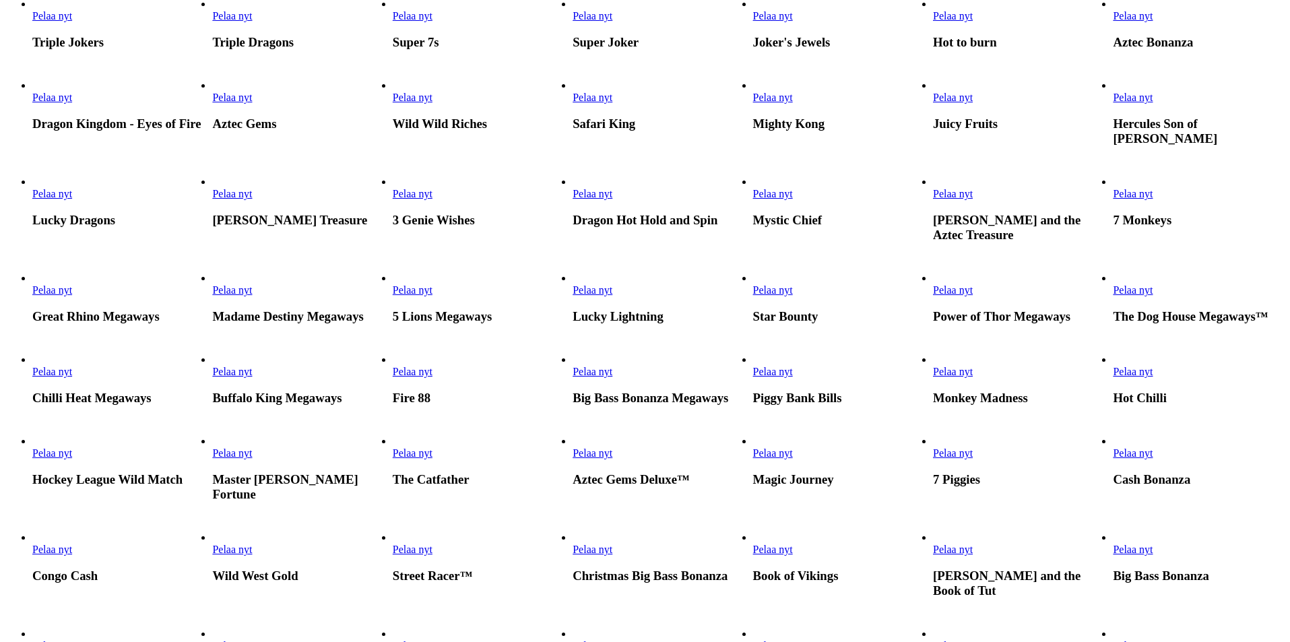
drag, startPoint x: 961, startPoint y: 395, endPoint x: 953, endPoint y: 3, distance: 392.1
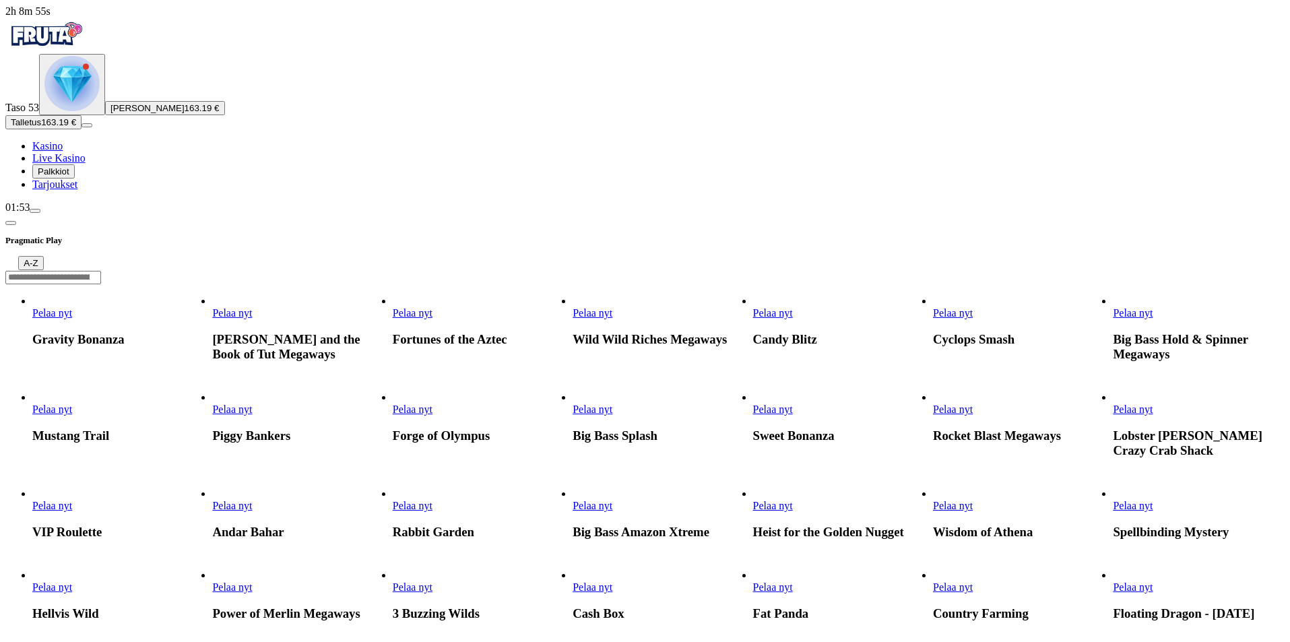
click at [101, 271] on input "Search" at bounding box center [53, 277] width 96 height 13
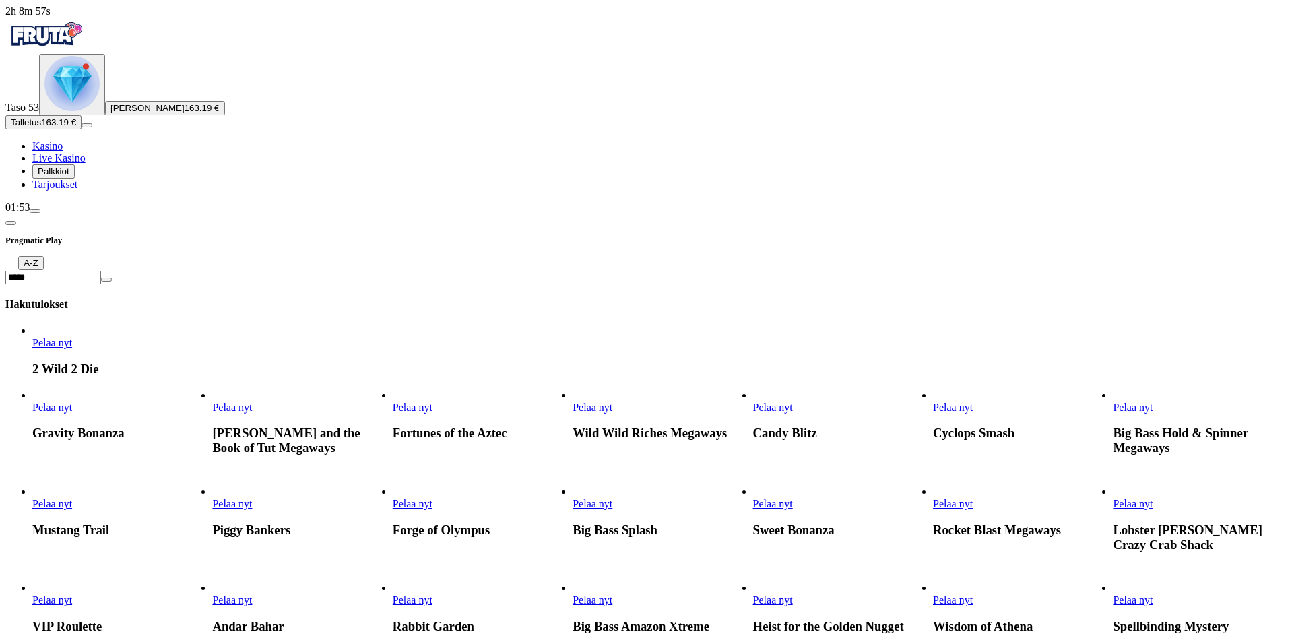
type input "******"
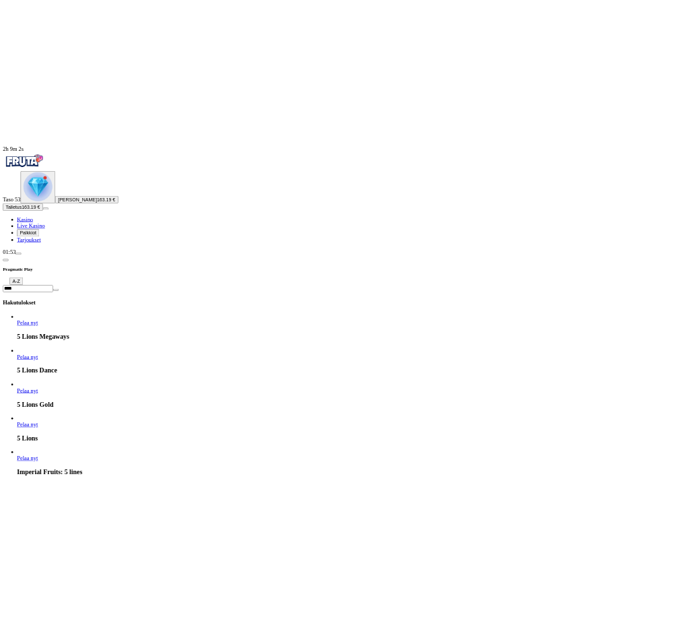
scroll to position [104, 0]
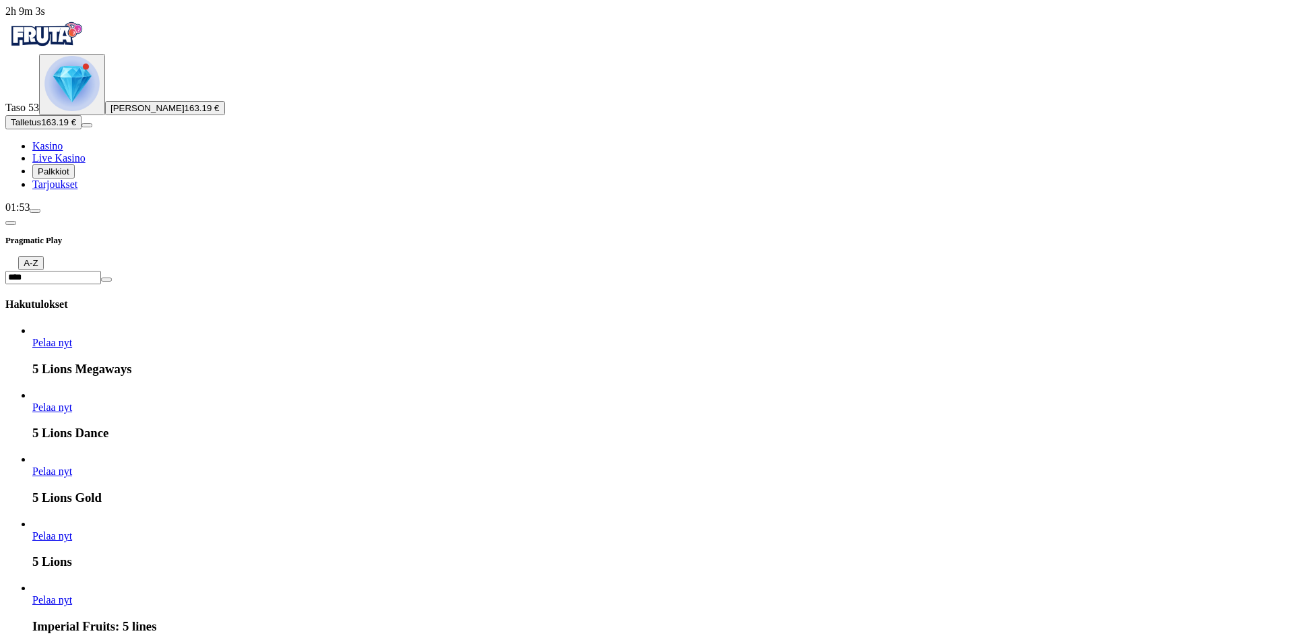
type input "****"
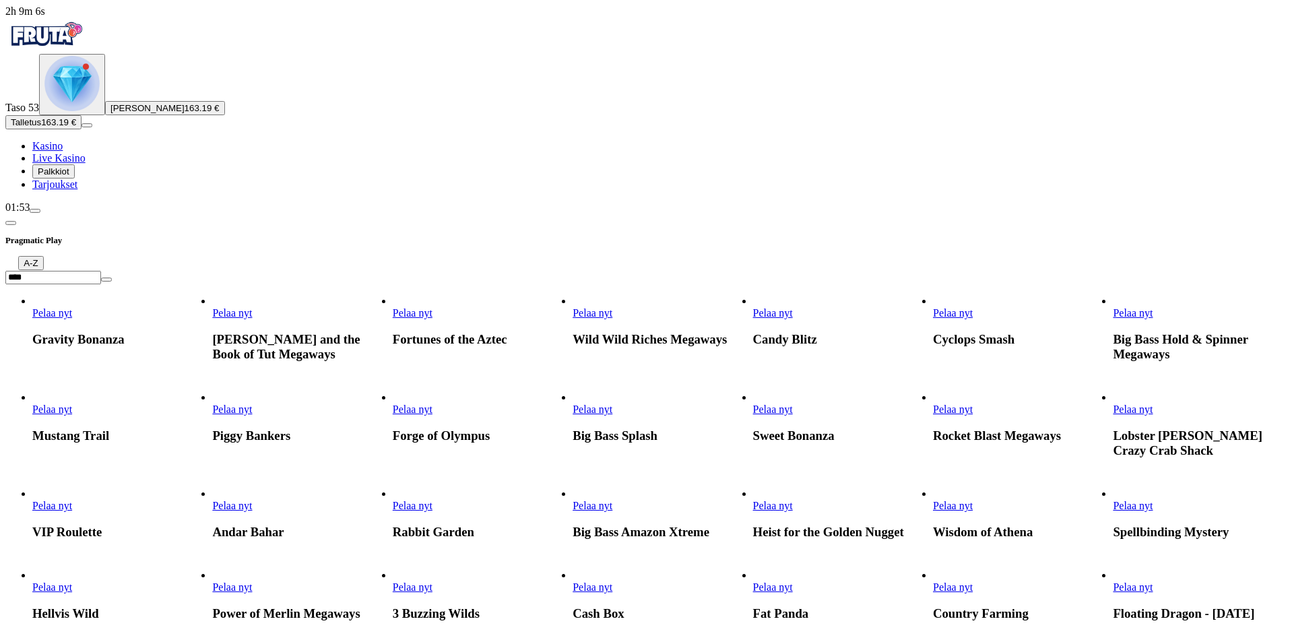
click at [79, 40] on img "Primary" at bounding box center [45, 35] width 81 height 34
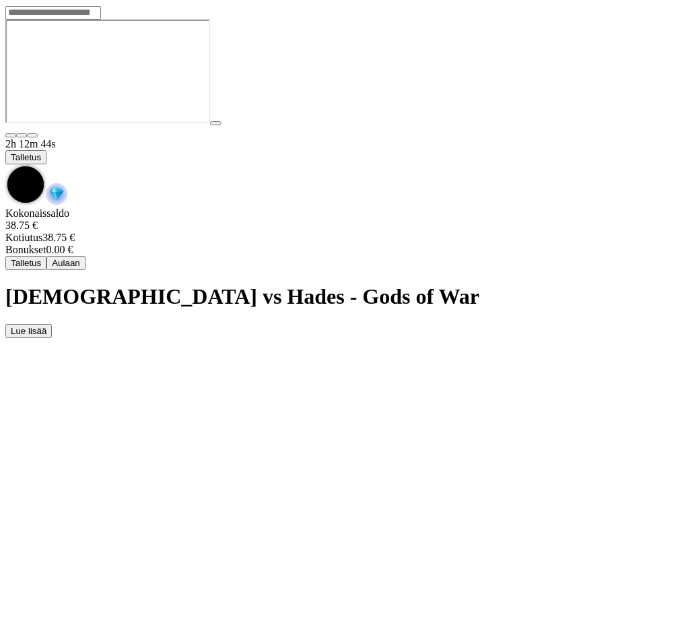
click at [5, 164] on span "chevron-down icon" at bounding box center [5, 164] width 0 height 0
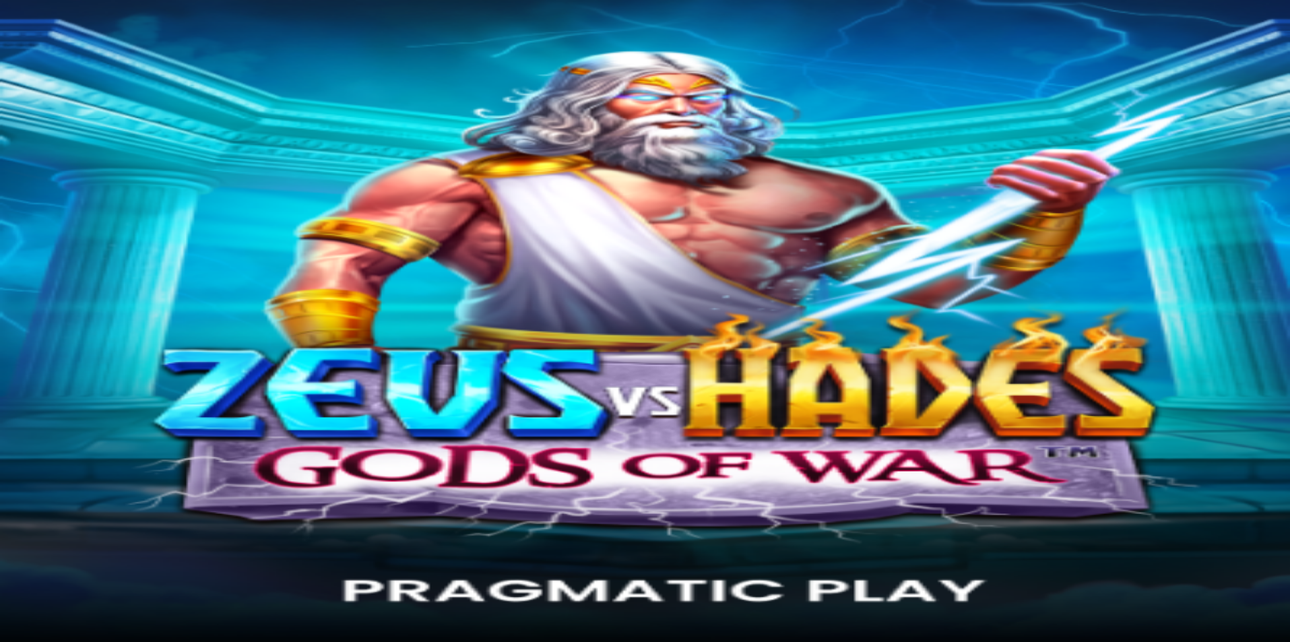
click at [73, 111] on img "Primary" at bounding box center [71, 83] width 55 height 55
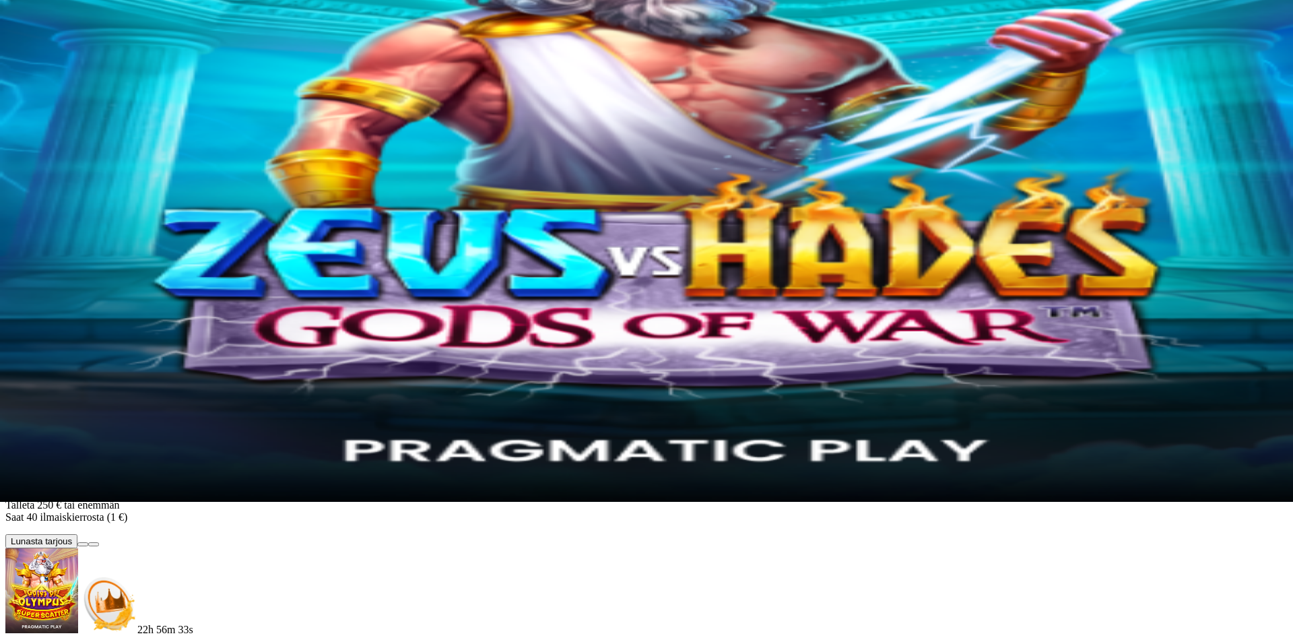
scroll to position [166, 0]
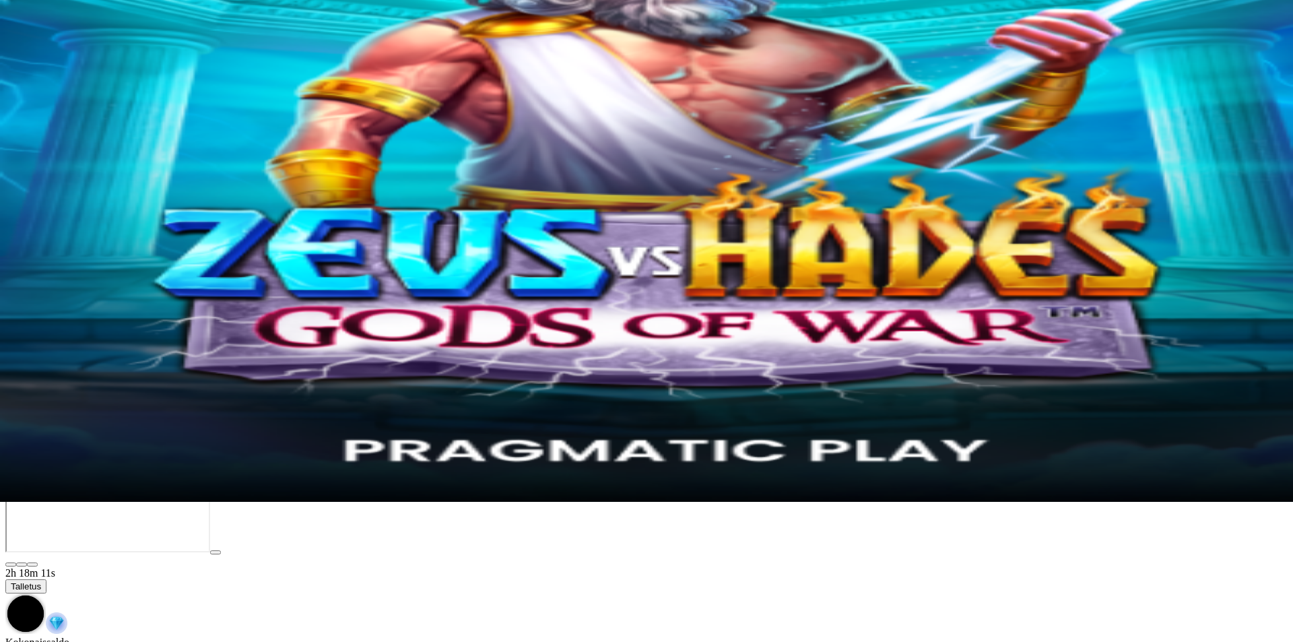
click at [70, 420] on button "Avaa palkinto" at bounding box center [37, 427] width 65 height 14
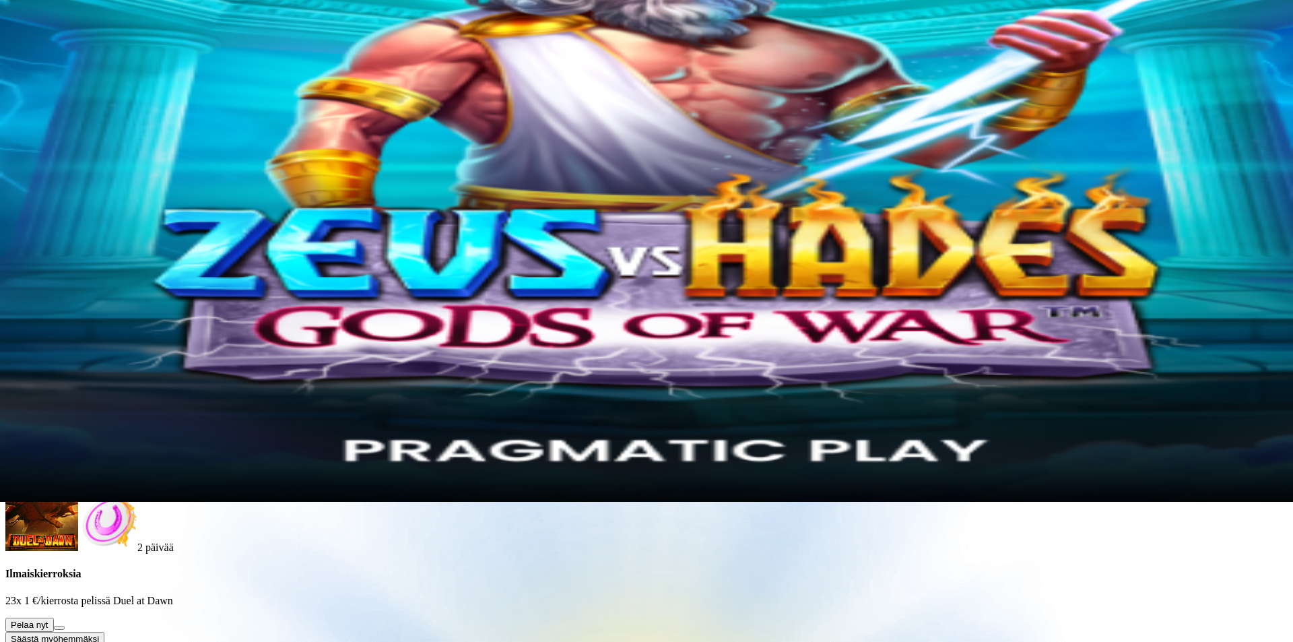
click at [65, 626] on button at bounding box center [59, 628] width 11 height 4
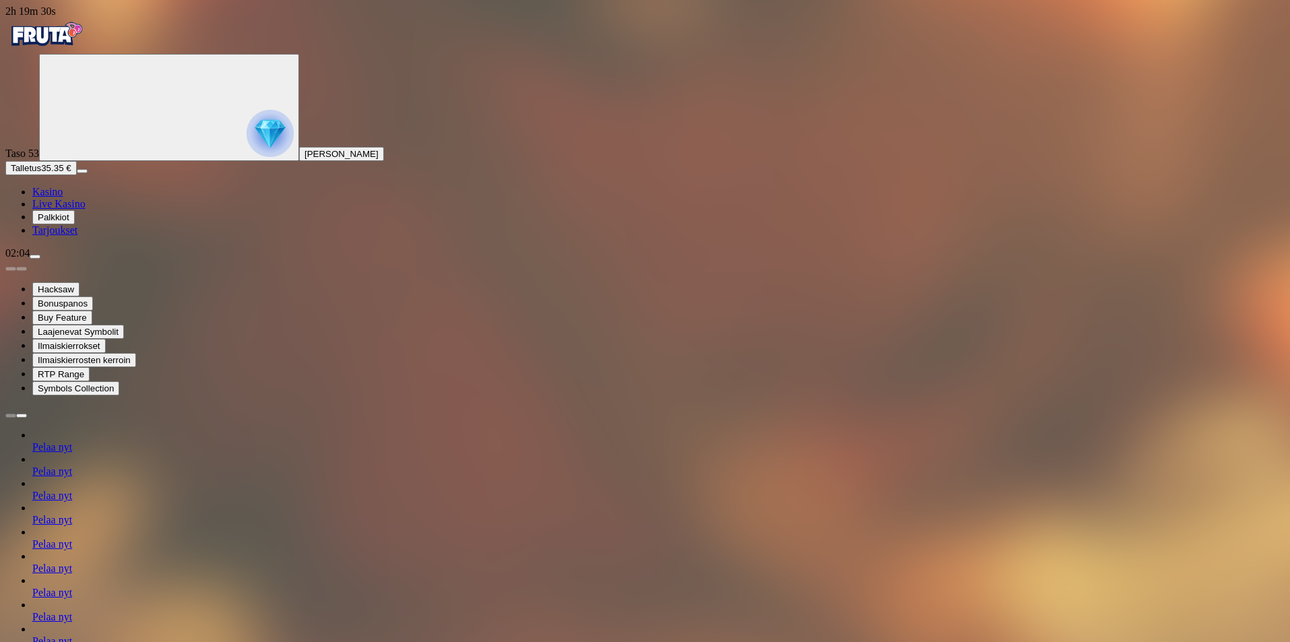
click at [40, 259] on button "menu" at bounding box center [35, 257] width 11 height 4
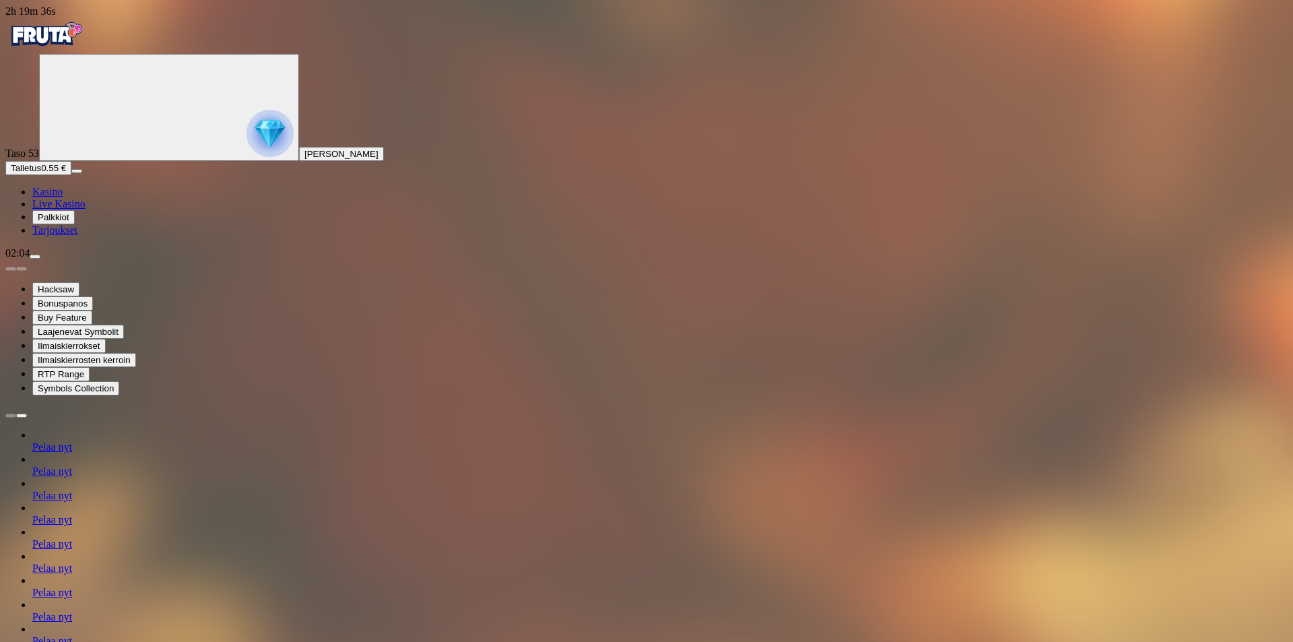
click at [94, 19] on div "Primary" at bounding box center [644, 36] width 1279 height 36
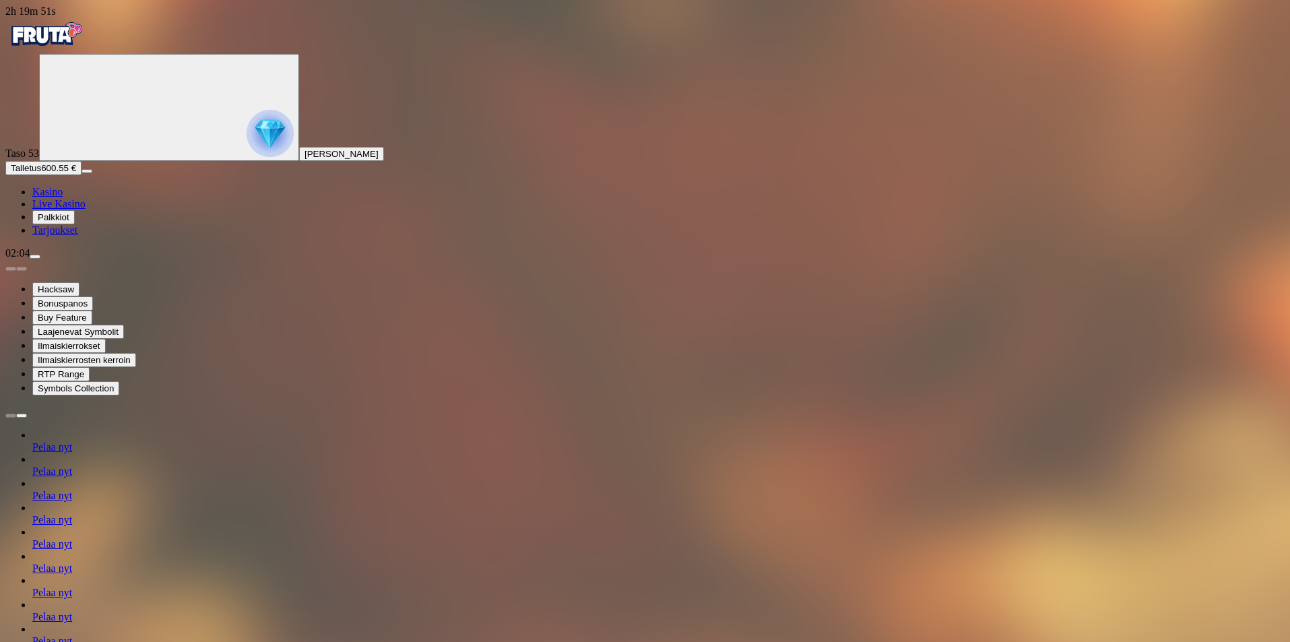
click at [86, 43] on img "Primary" at bounding box center [45, 35] width 81 height 34
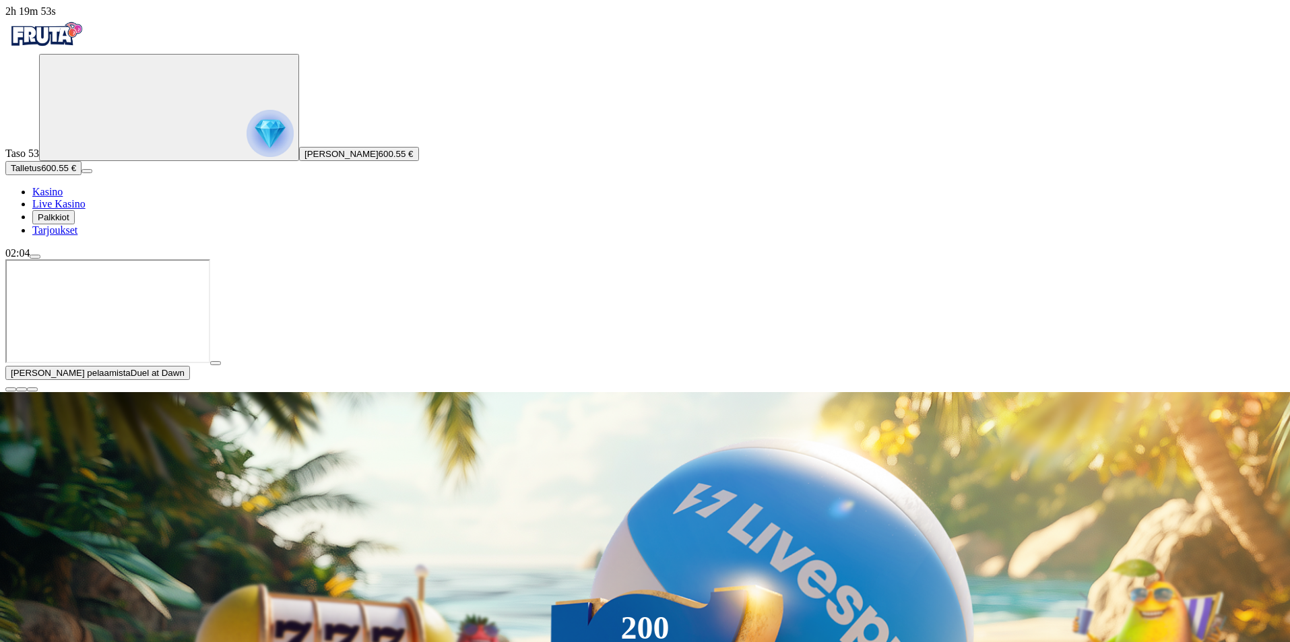
click at [11, 389] on span "close icon" at bounding box center [11, 389] width 0 height 0
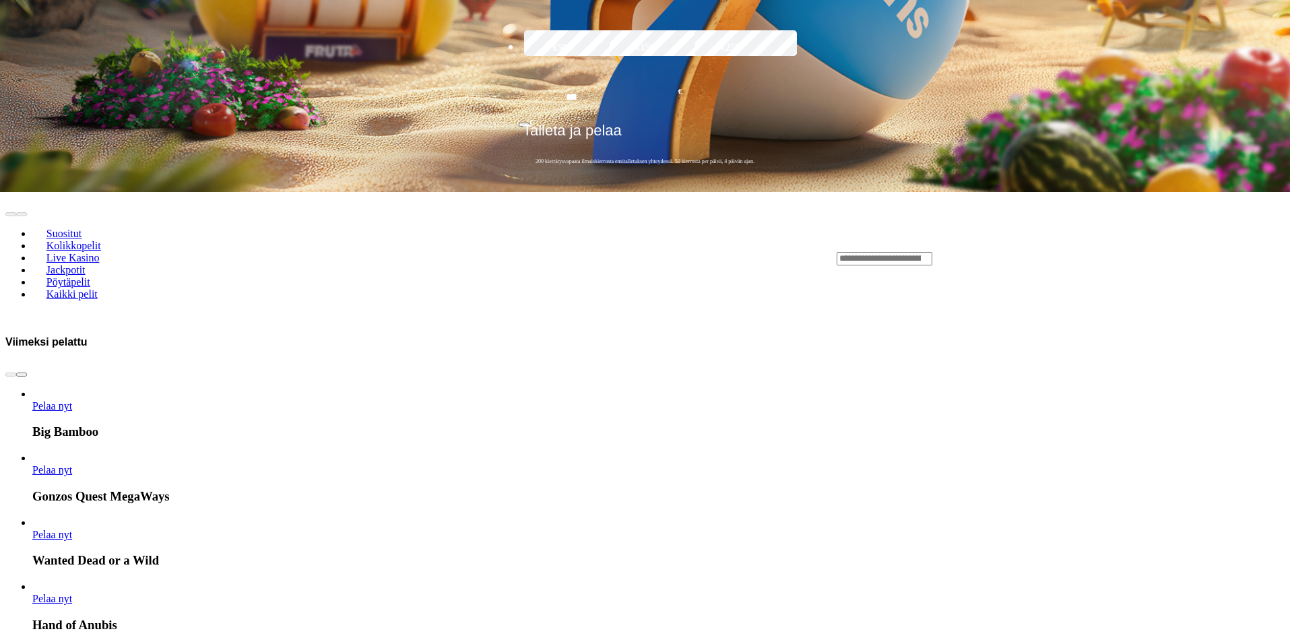
scroll to position [404, 0]
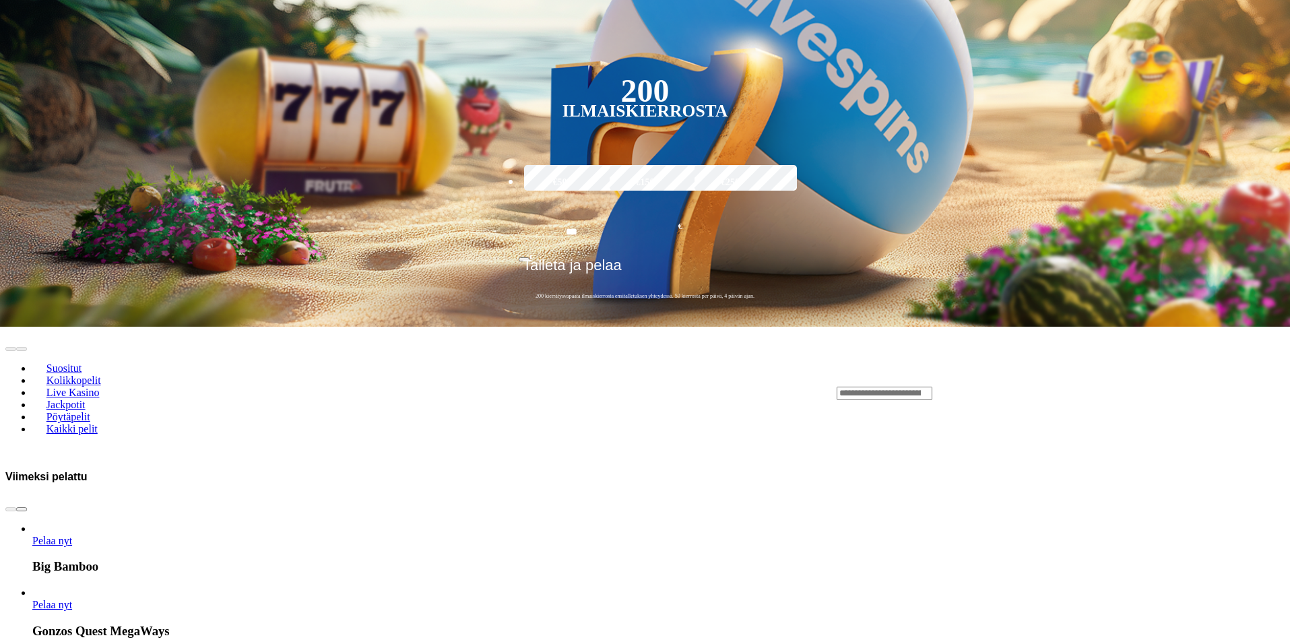
drag, startPoint x: 1001, startPoint y: 292, endPoint x: 972, endPoint y: 290, distance: 29.0
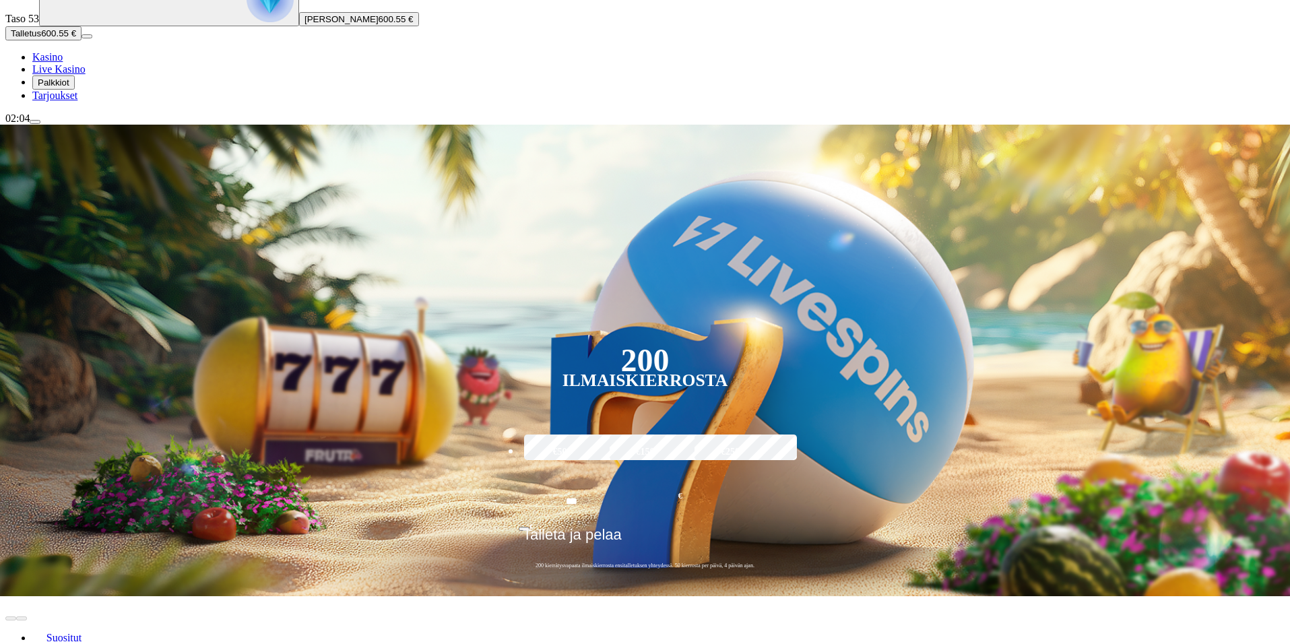
scroll to position [269, 0]
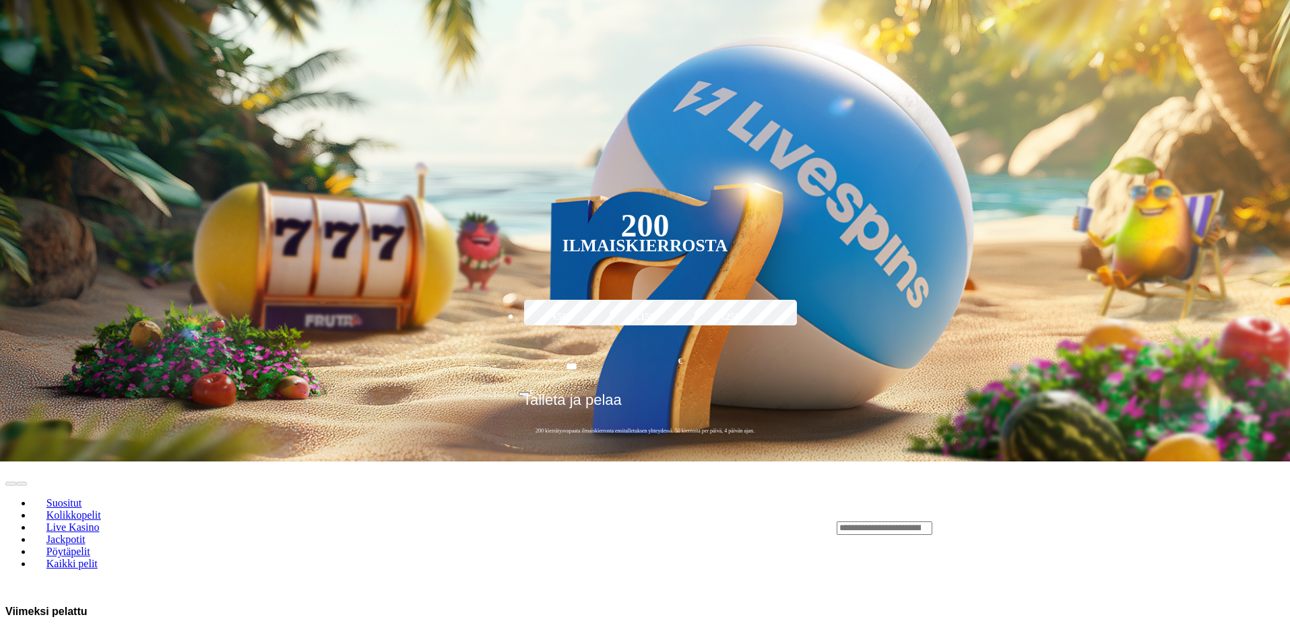
click at [22, 641] on span "chevron-right icon" at bounding box center [22, 644] width 0 height 0
drag, startPoint x: 394, startPoint y: 279, endPoint x: 668, endPoint y: 304, distance: 275.3
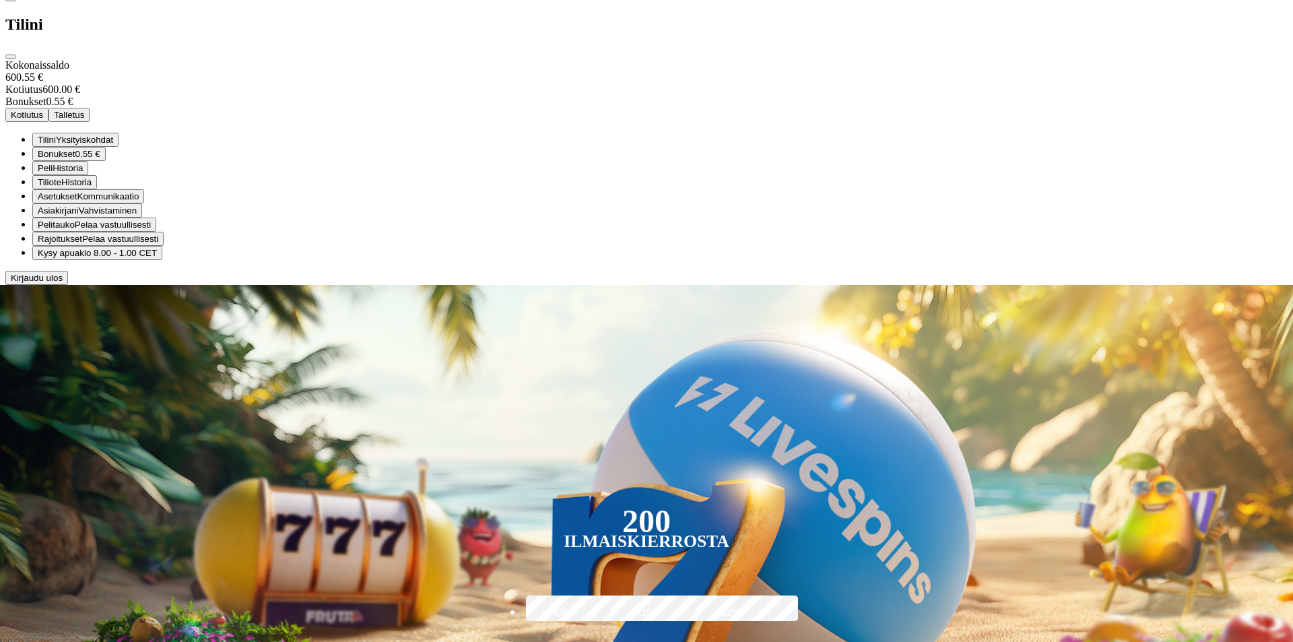
click at [11, 57] on span "close icon" at bounding box center [11, 57] width 0 height 0
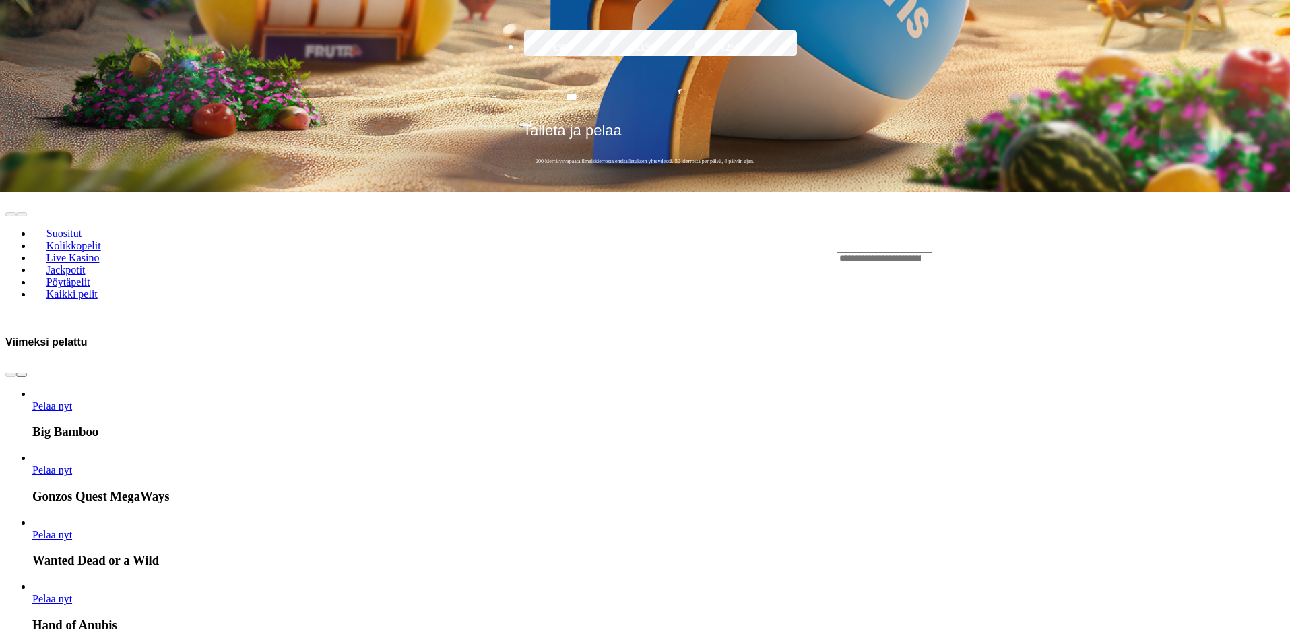
scroll to position [404, 0]
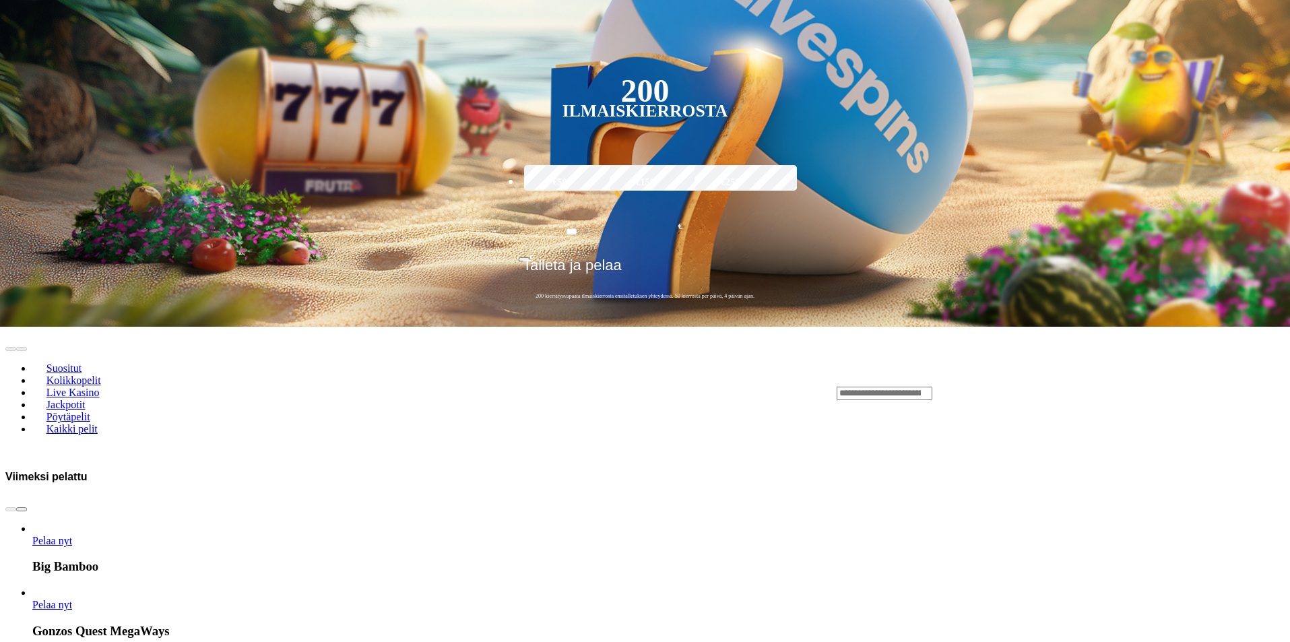
click at [22, 509] on span "chevron-right icon" at bounding box center [22, 509] width 0 height 0
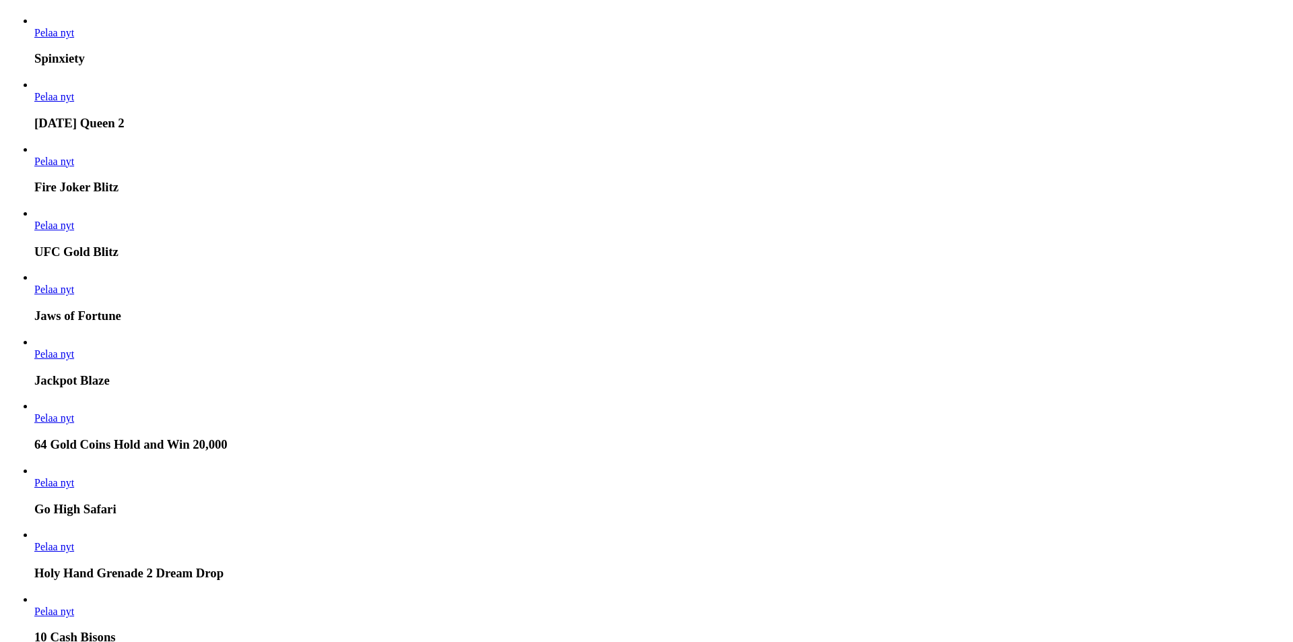
scroll to position [2265, 0]
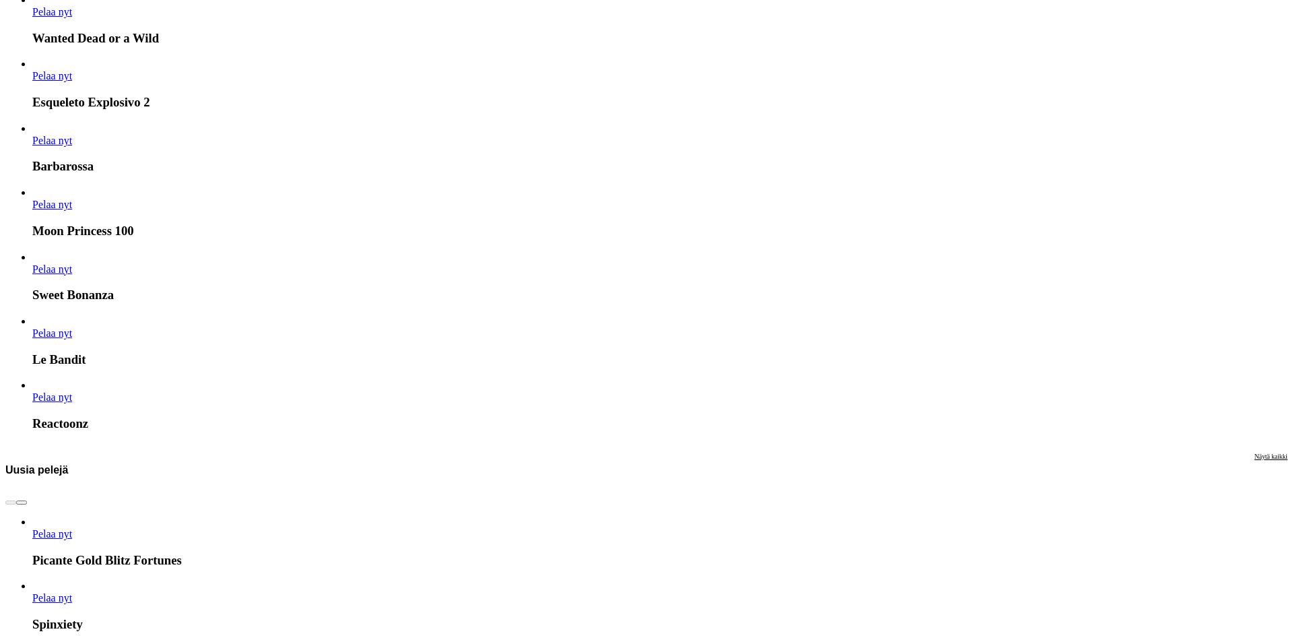
drag, startPoint x: 112, startPoint y: 622, endPoint x: 339, endPoint y: 88, distance: 580.3
drag, startPoint x: 315, startPoint y: 65, endPoint x: 377, endPoint y: 108, distance: 75.5
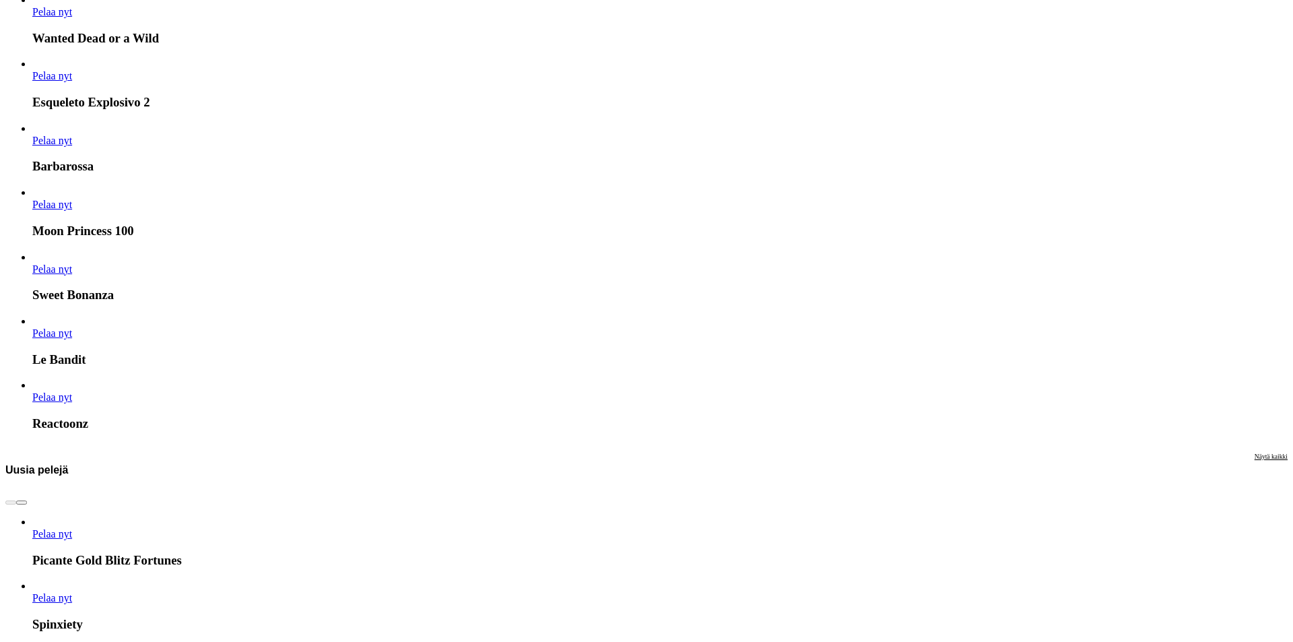
drag, startPoint x: 354, startPoint y: 71, endPoint x: 380, endPoint y: 73, distance: 26.3
drag, startPoint x: 317, startPoint y: 66, endPoint x: 347, endPoint y: 66, distance: 29.6
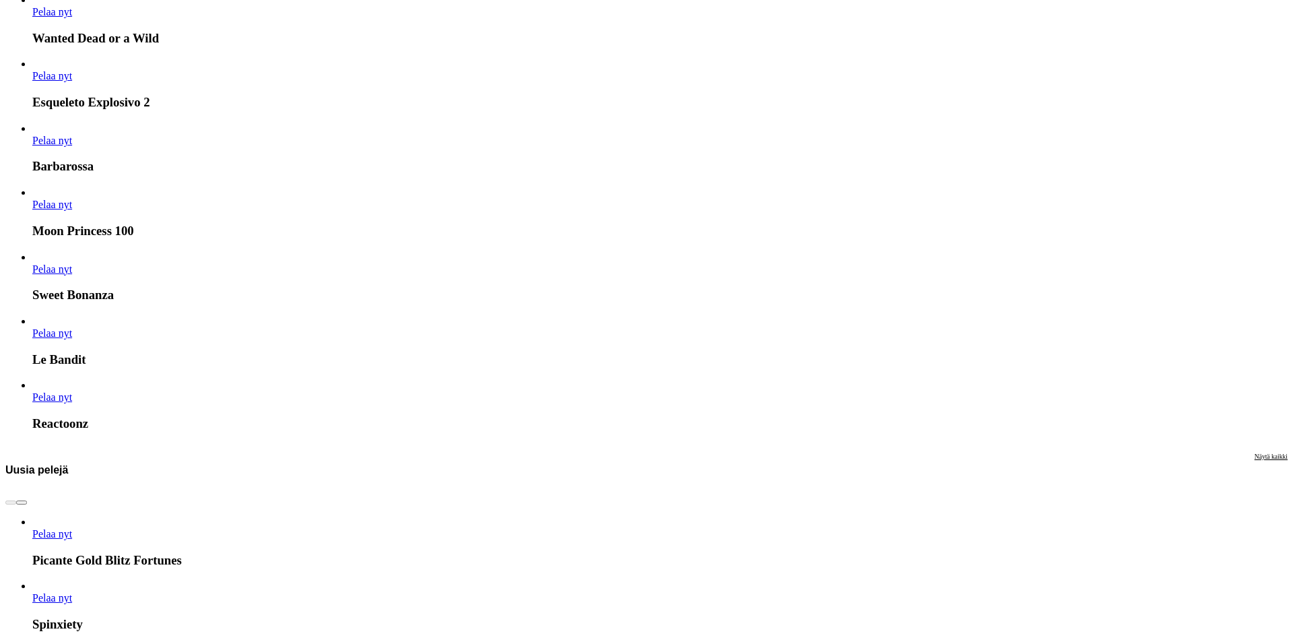
drag, startPoint x: 375, startPoint y: 67, endPoint x: 314, endPoint y: 70, distance: 61.3
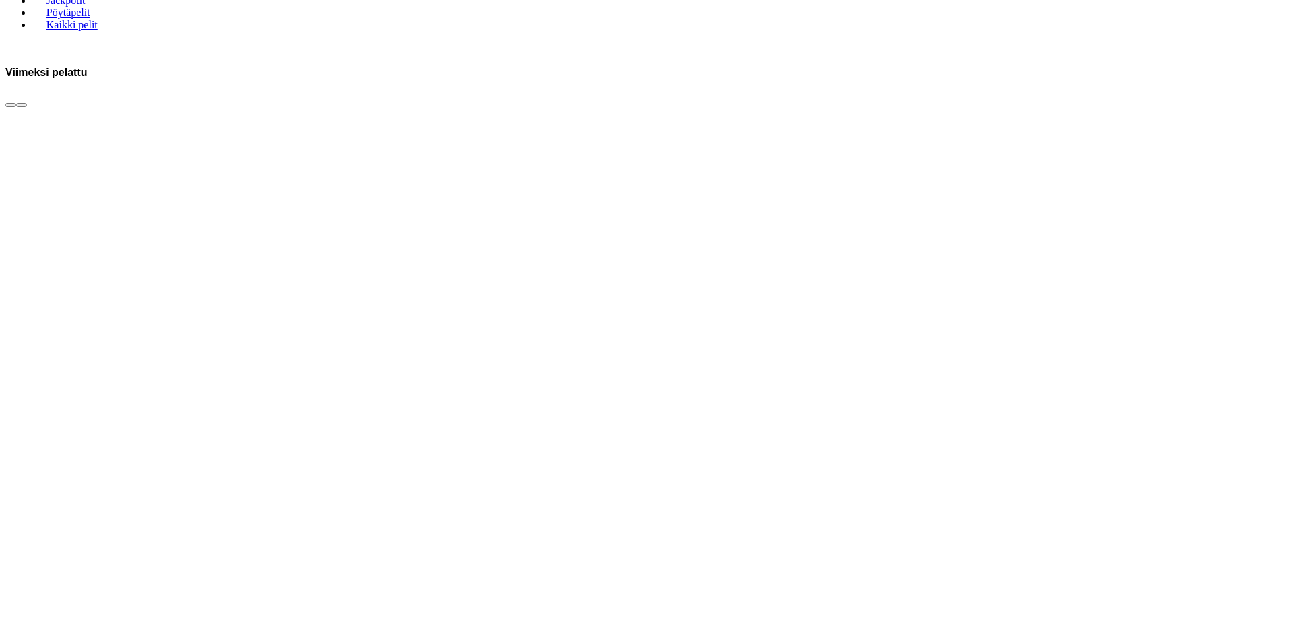
scroll to position [1078, 0]
drag, startPoint x: 962, startPoint y: 256, endPoint x: 627, endPoint y: 245, distance: 334.9
drag, startPoint x: 1094, startPoint y: 249, endPoint x: 670, endPoint y: 247, distance: 423.6
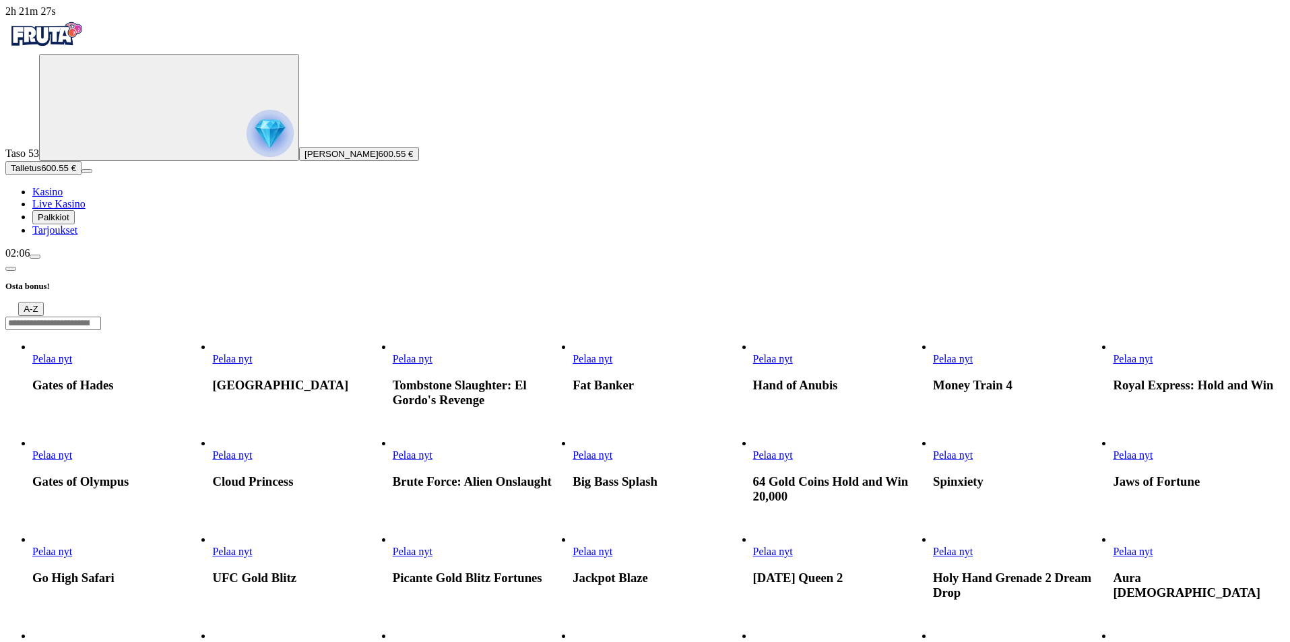
click at [101, 317] on input "Search" at bounding box center [53, 323] width 96 height 13
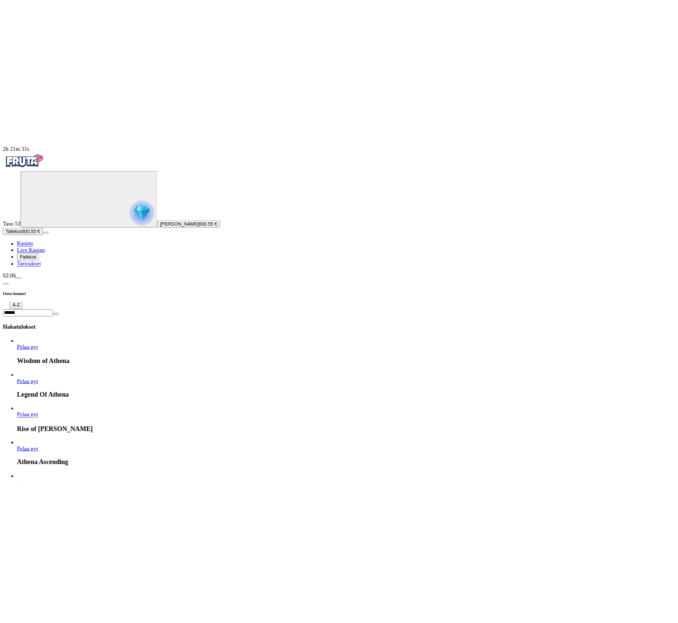
scroll to position [269, 0]
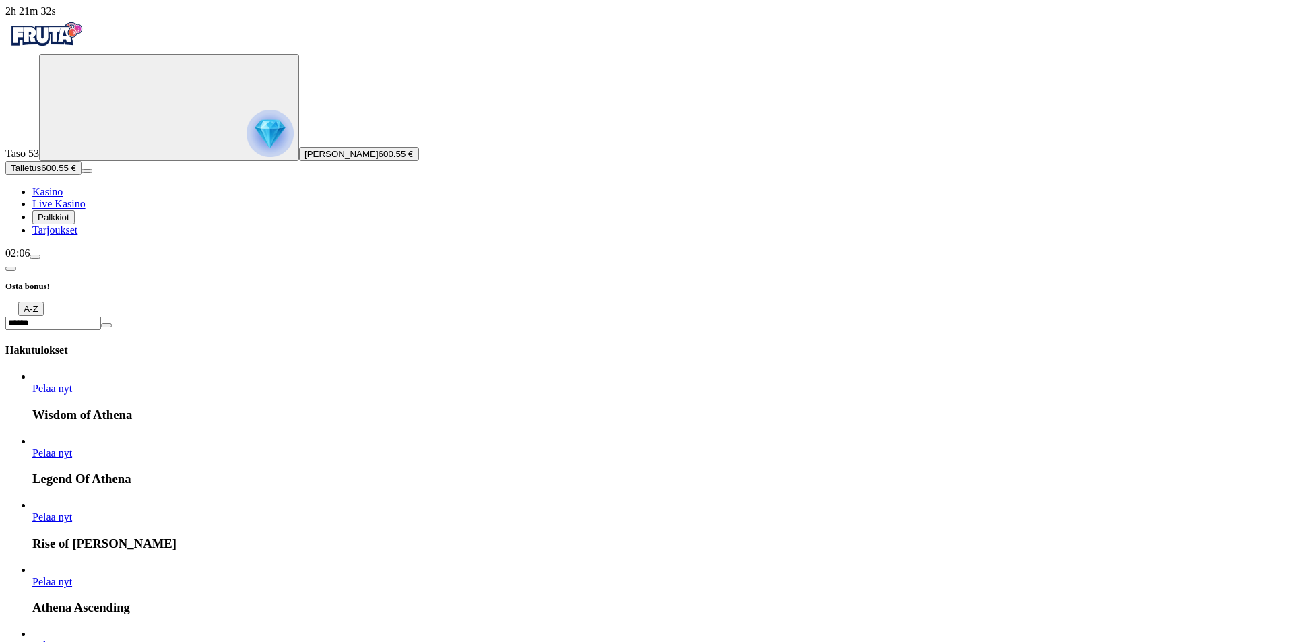
type input "******"
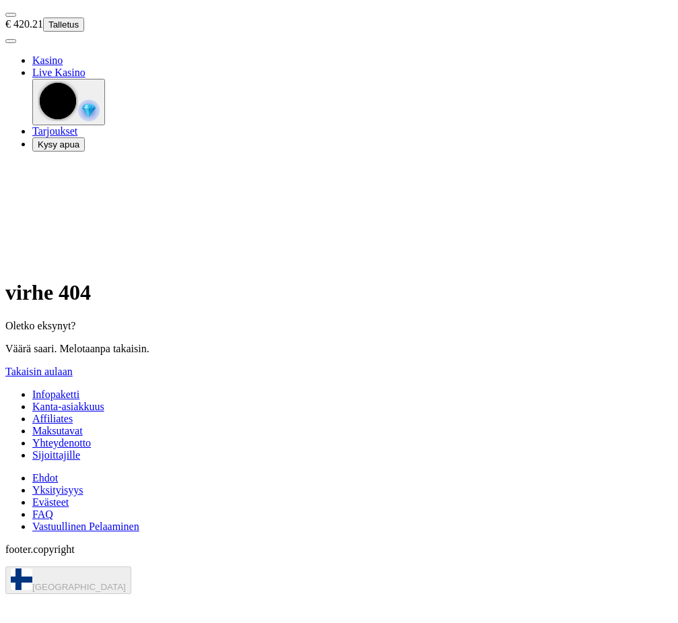
click at [73, 366] on link "Takaisin aulaan" at bounding box center [38, 371] width 67 height 11
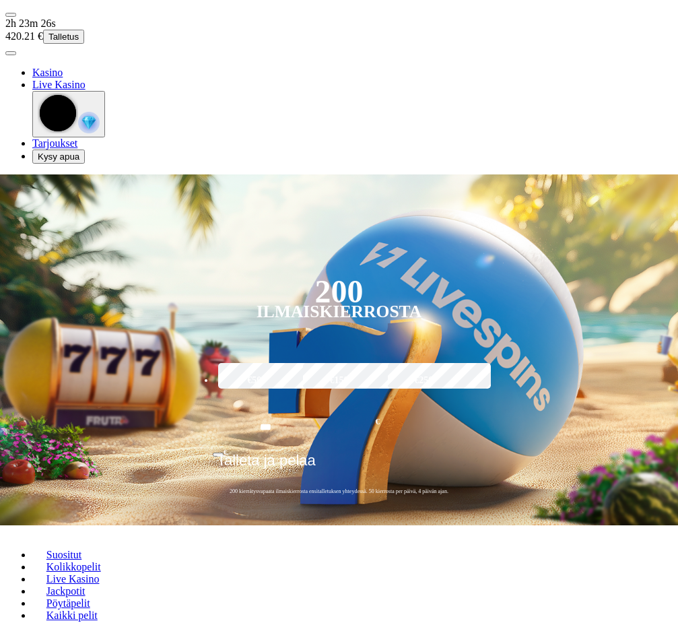
type input "*******"
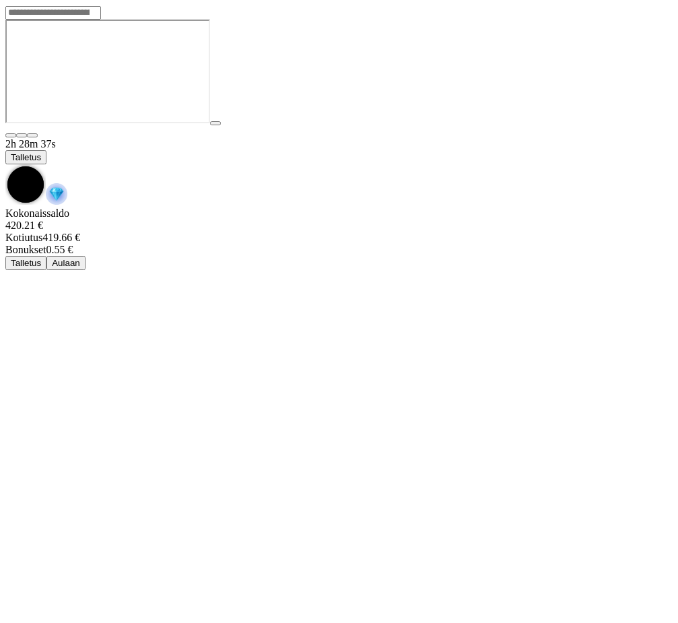
click at [5, 164] on span "chevron-down icon" at bounding box center [5, 164] width 0 height 0
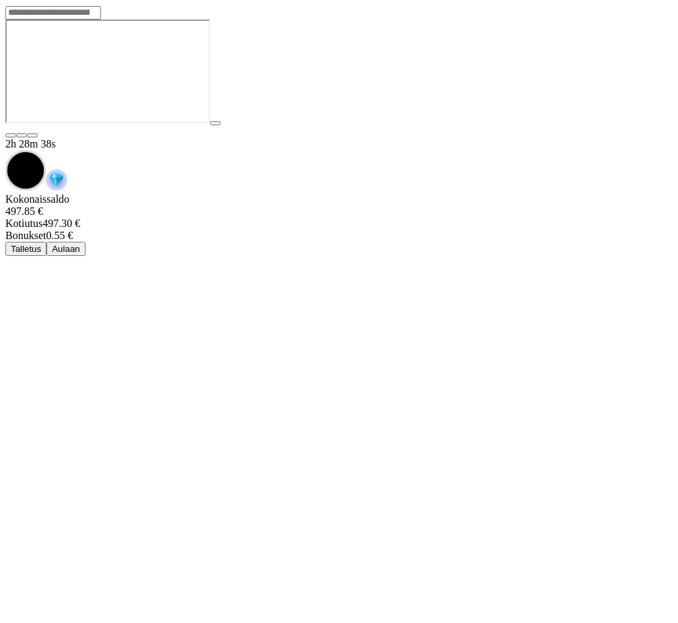
click at [86, 242] on button "Aulaan" at bounding box center [65, 249] width 39 height 14
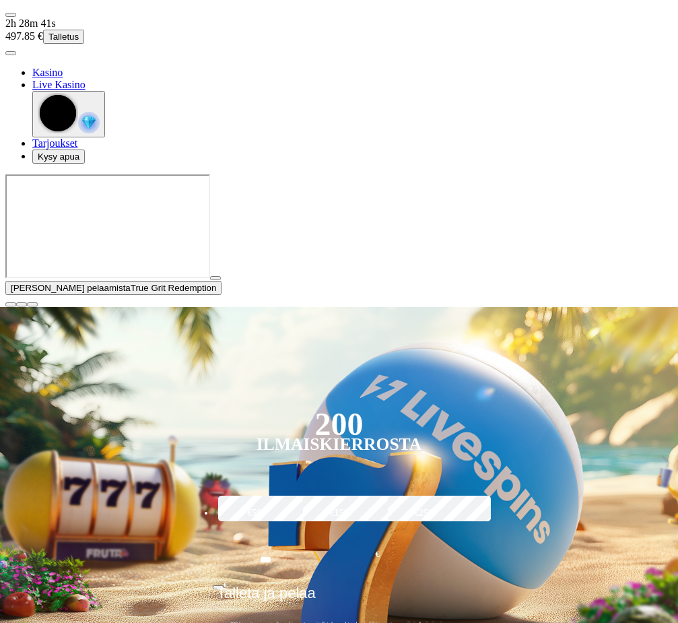
click at [11, 304] on span "close icon" at bounding box center [11, 304] width 0 height 0
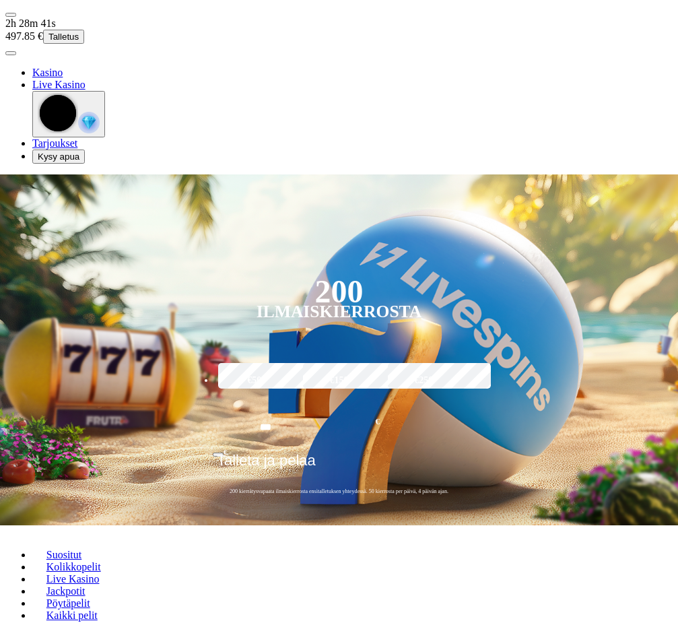
type input "*******"
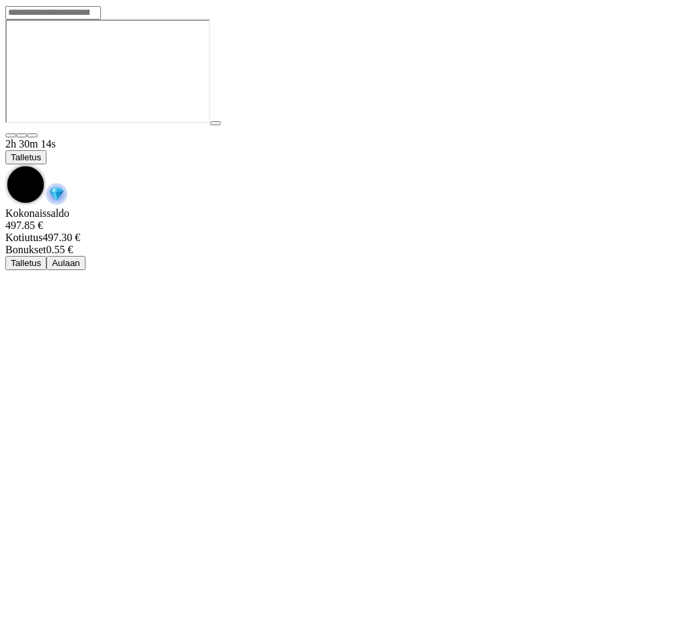
click at [5, 164] on span "chevron-down icon" at bounding box center [5, 164] width 0 height 0
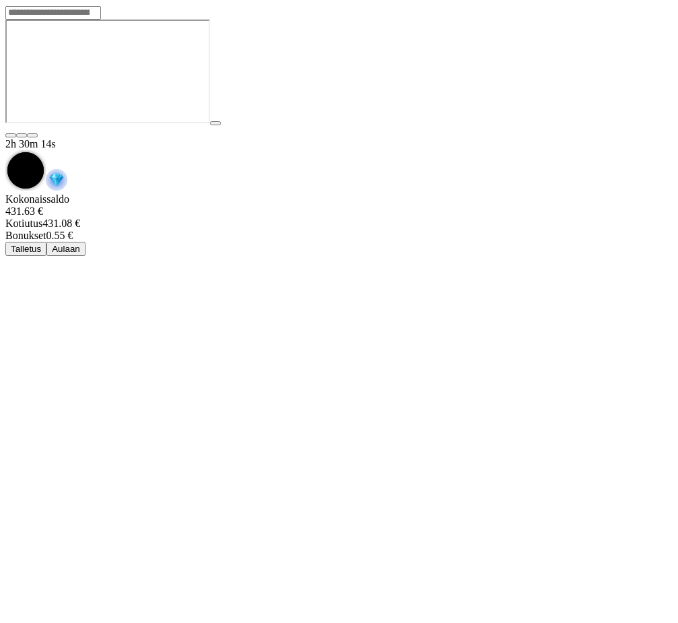
click at [86, 242] on button "Aulaan" at bounding box center [65, 249] width 39 height 14
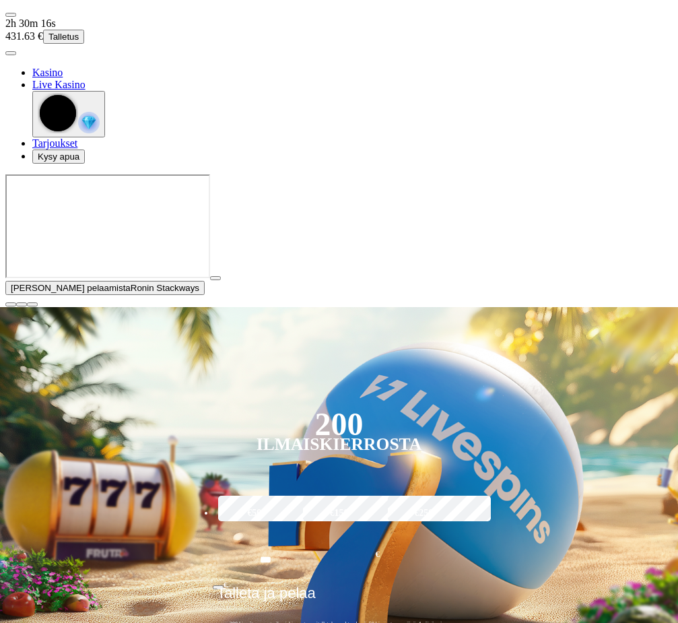
click at [11, 304] on span "close icon" at bounding box center [11, 304] width 0 height 0
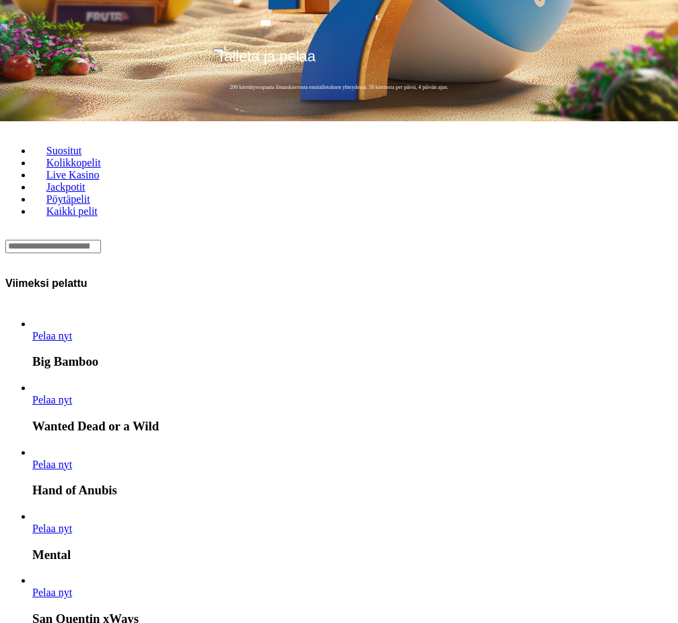
scroll to position [269, 0]
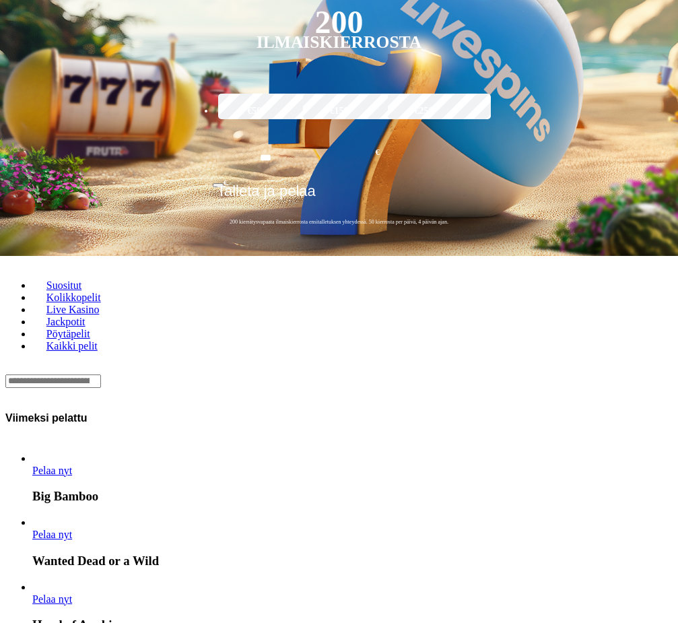
click at [401, 374] on div "Lobby" at bounding box center [338, 381] width 667 height 14
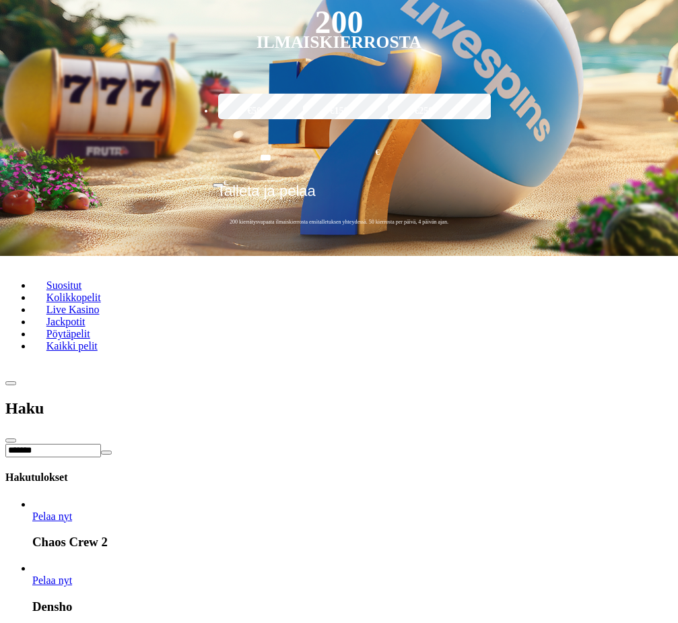
type input "*******"
drag, startPoint x: 531, startPoint y: 284, endPoint x: 536, endPoint y: 319, distance: 35.3
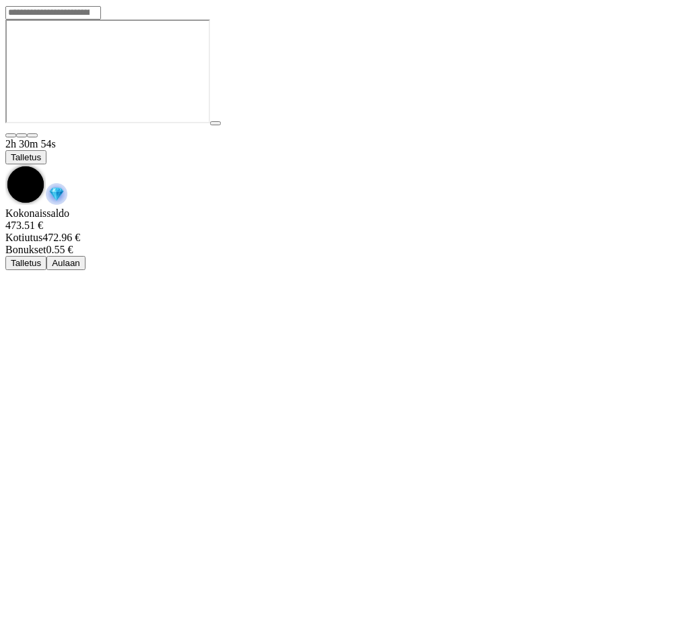
click at [5, 164] on span "chevron-down icon" at bounding box center [5, 164] width 0 height 0
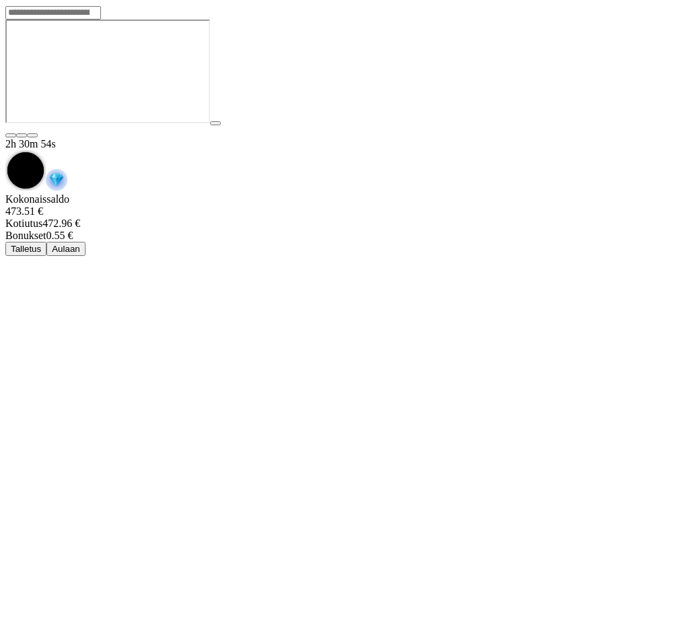
click at [80, 244] on span "Aulaan" at bounding box center [66, 249] width 28 height 10
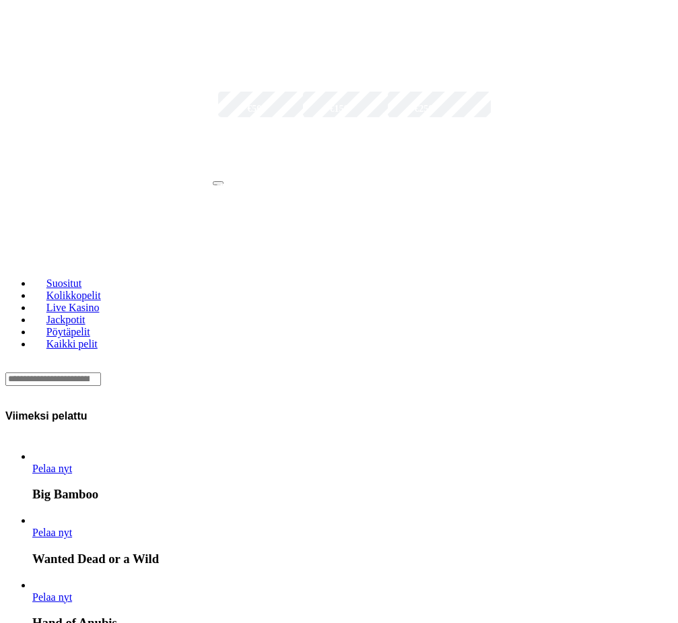
scroll to position [674, 0]
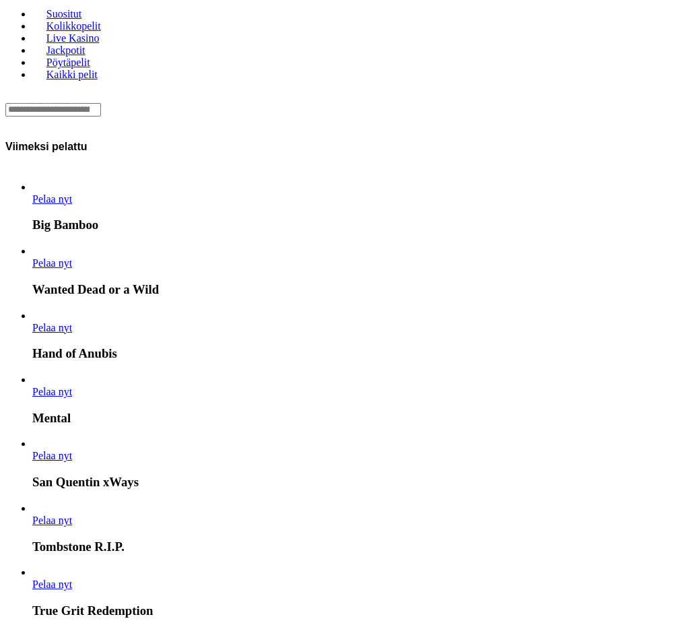
drag, startPoint x: 502, startPoint y: 238, endPoint x: 194, endPoint y: 227, distance: 308.0
drag, startPoint x: 583, startPoint y: 240, endPoint x: 329, endPoint y: 233, distance: 253.4
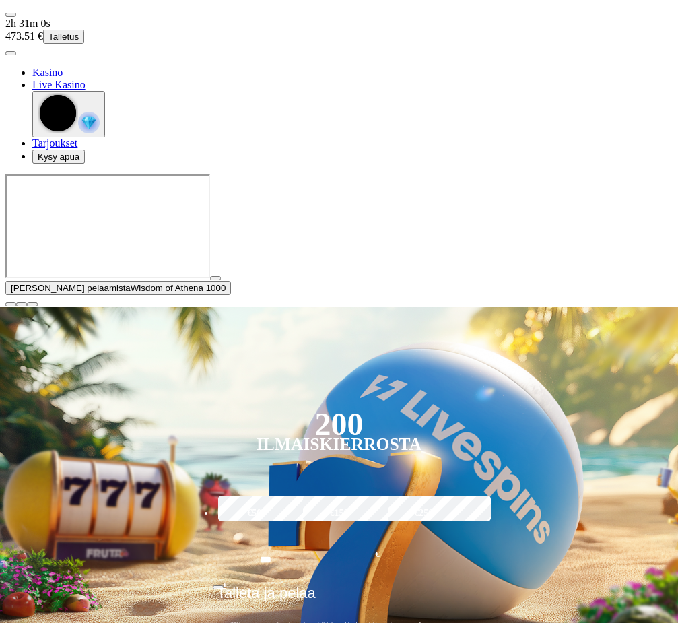
scroll to position [269, 0]
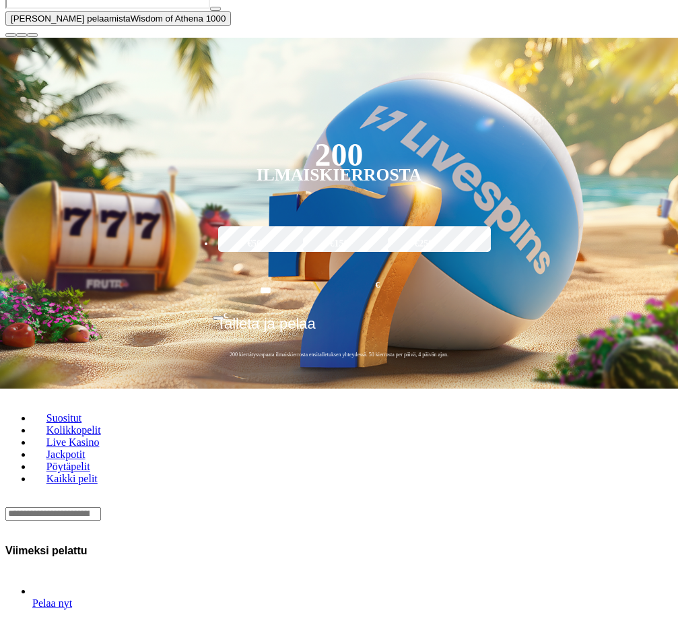
click at [329, 506] on div "Lobby" at bounding box center [338, 513] width 667 height 14
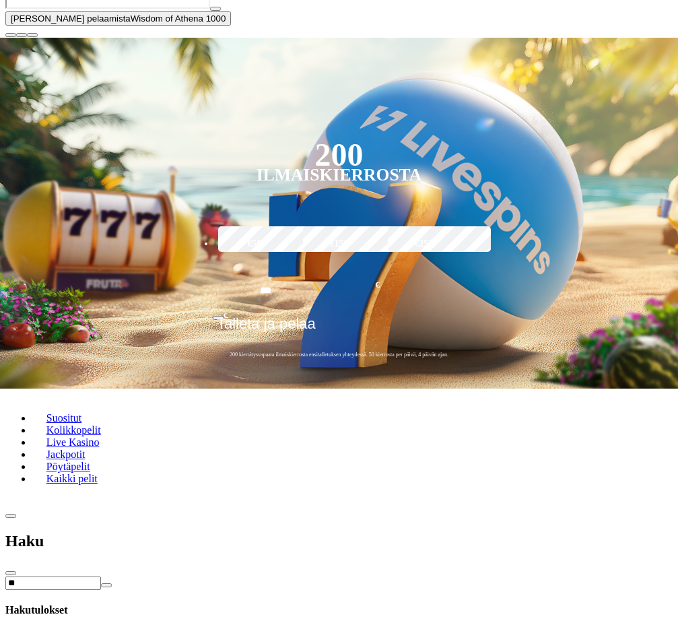
type input "*"
type input "*****"
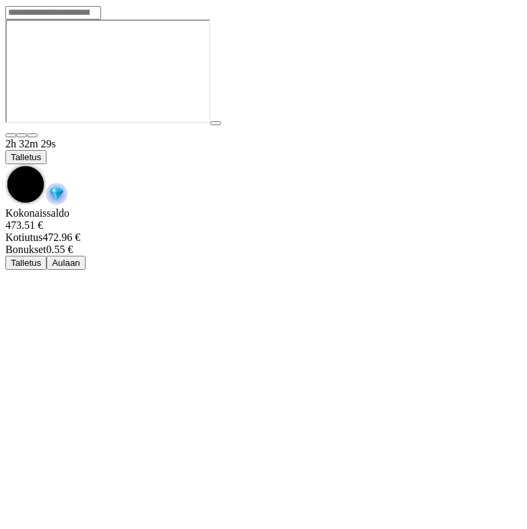
click at [5, 164] on span "chevron-down icon" at bounding box center [5, 164] width 0 height 0
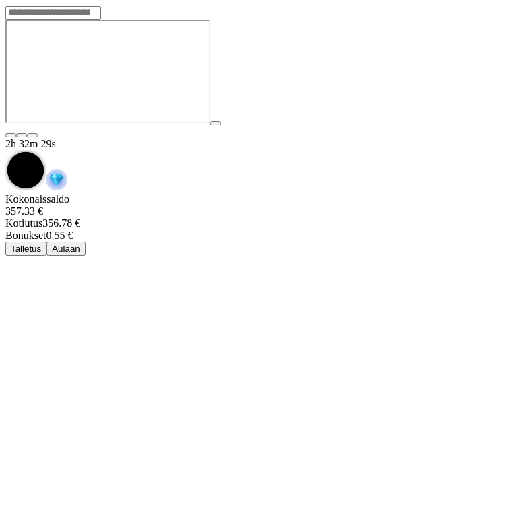
click at [86, 242] on button "Aulaan" at bounding box center [65, 249] width 39 height 14
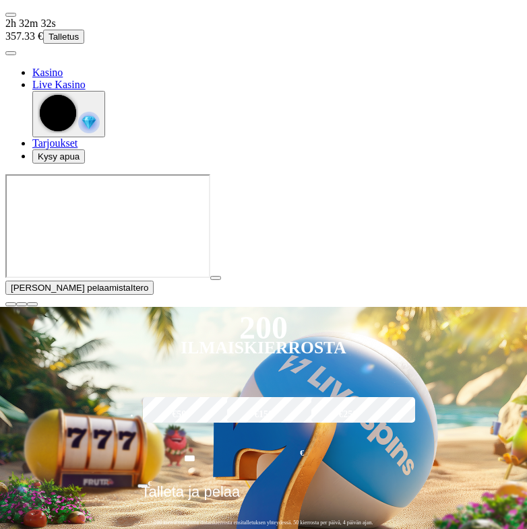
click at [11, 304] on span "close icon" at bounding box center [11, 304] width 0 height 0
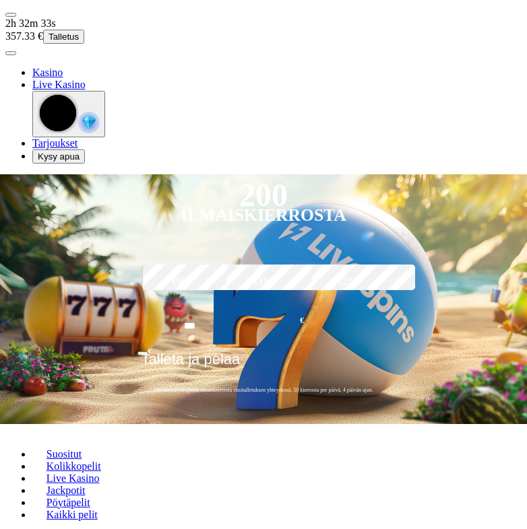
type input "********"
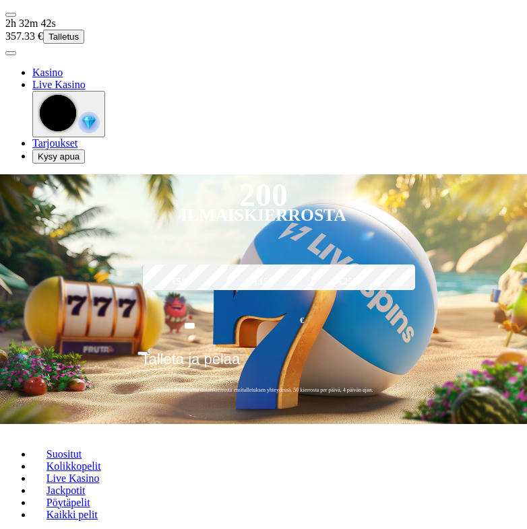
type input "****"
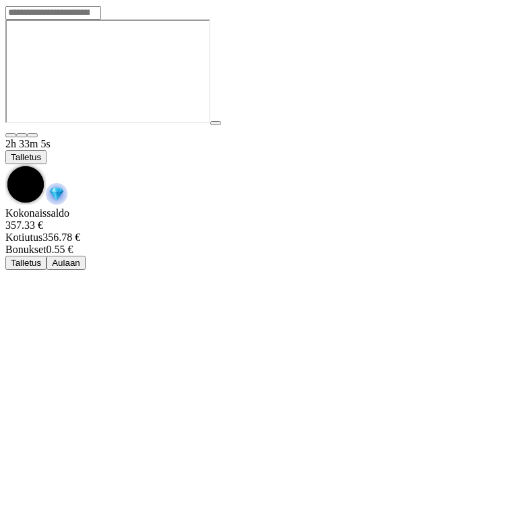
click at [5, 164] on span "chevron-down icon" at bounding box center [5, 164] width 0 height 0
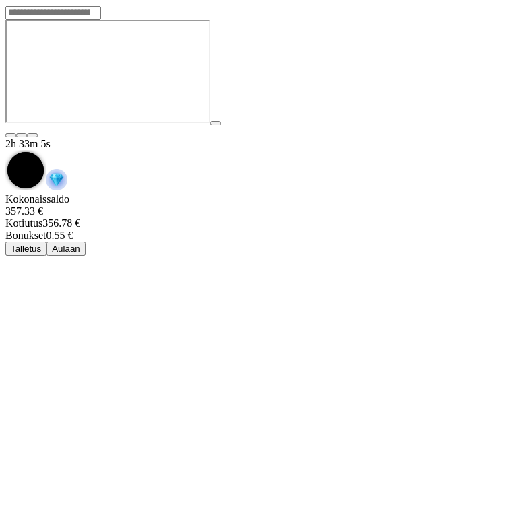
click at [80, 244] on span "Aulaan" at bounding box center [66, 249] width 28 height 10
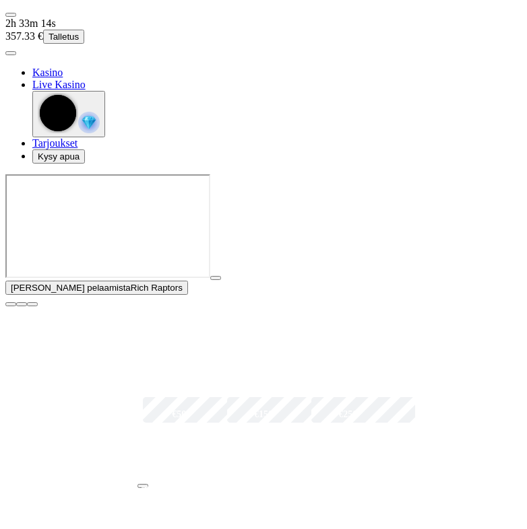
scroll to position [269, 0]
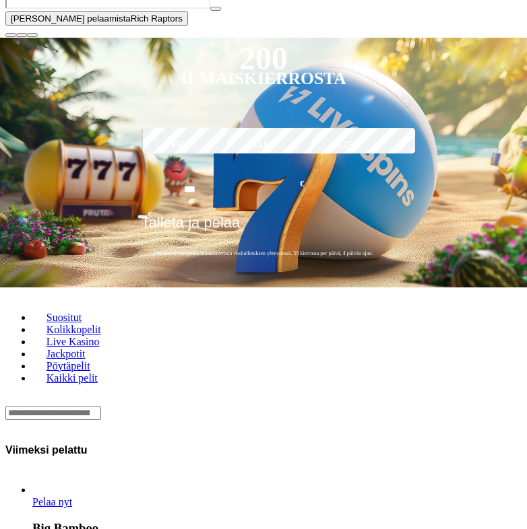
click at [11, 35] on span "close icon" at bounding box center [11, 35] width 0 height 0
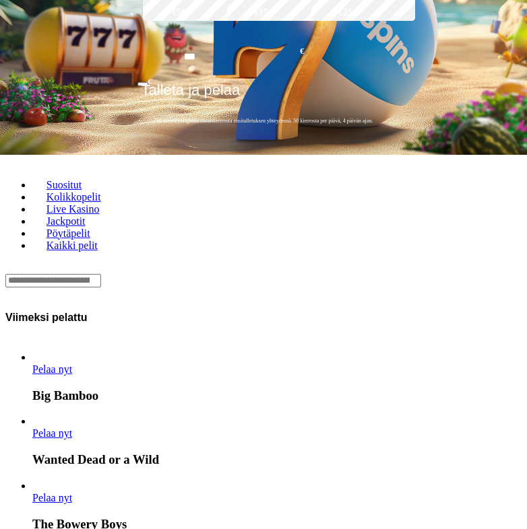
click at [280, 273] on div "Lobby" at bounding box center [263, 280] width 516 height 14
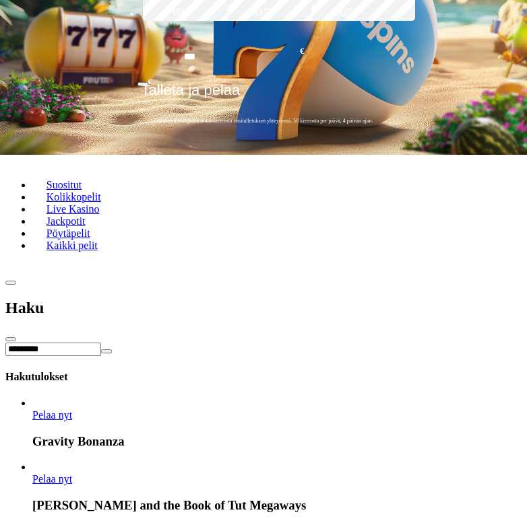
drag, startPoint x: 214, startPoint y: 253, endPoint x: 214, endPoint y: 265, distance: 12.8
drag, startPoint x: 201, startPoint y: 59, endPoint x: 199, endPoint y: 67, distance: 8.2
click at [201, 342] on div "*********" at bounding box center [263, 349] width 516 height 14
click at [101, 343] on input "*********" at bounding box center [53, 349] width 96 height 13
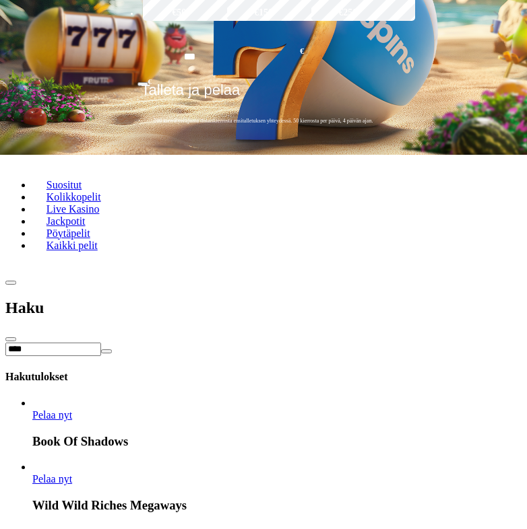
click at [101, 343] on input "****" at bounding box center [53, 349] width 96 height 13
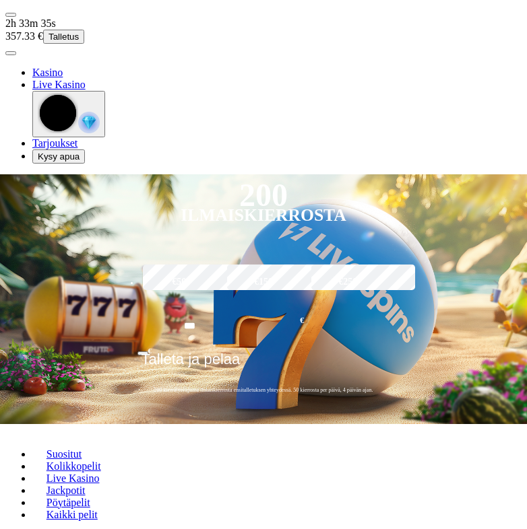
scroll to position [1751, 0]
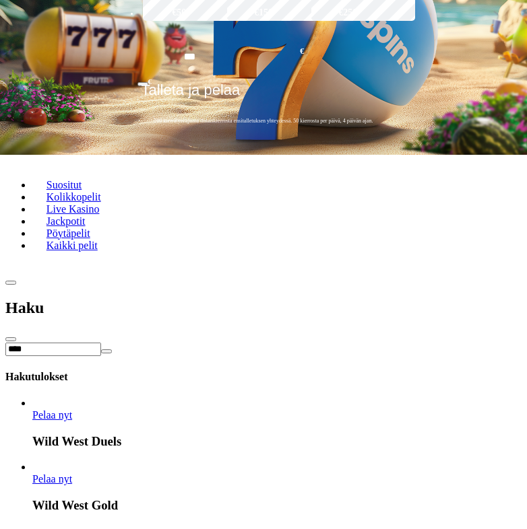
type input "****"
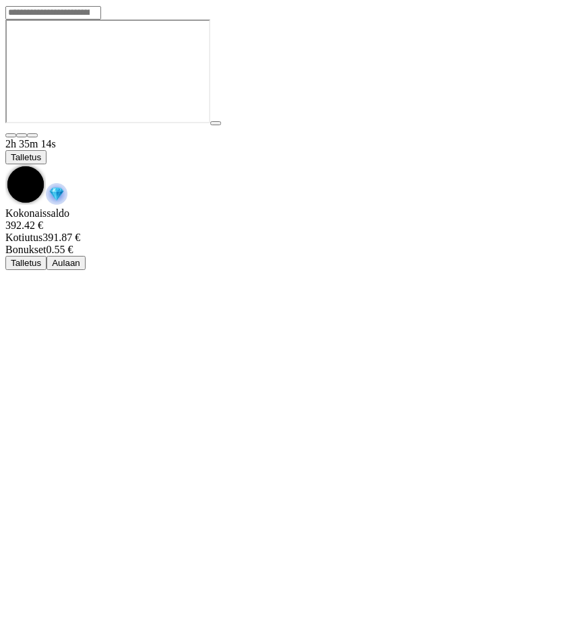
drag, startPoint x: 531, startPoint y: 14, endPoint x: 508, endPoint y: 25, distance: 25.9
click at [5, 164] on span "chevron-down icon" at bounding box center [5, 164] width 0 height 0
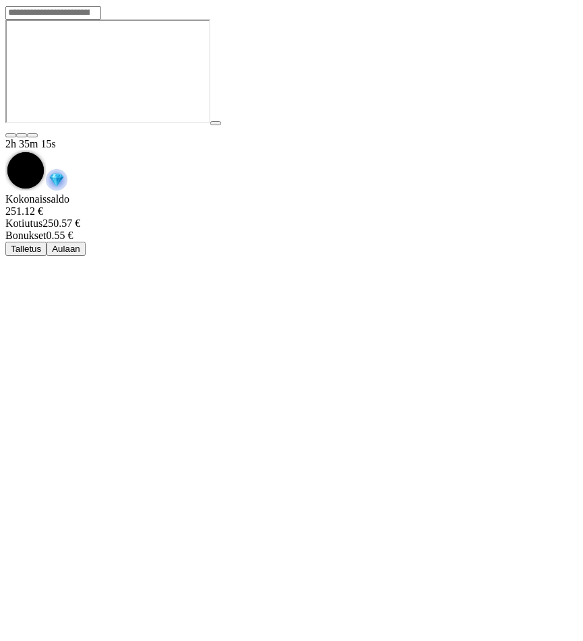
click at [80, 244] on span "Aulaan" at bounding box center [66, 249] width 28 height 10
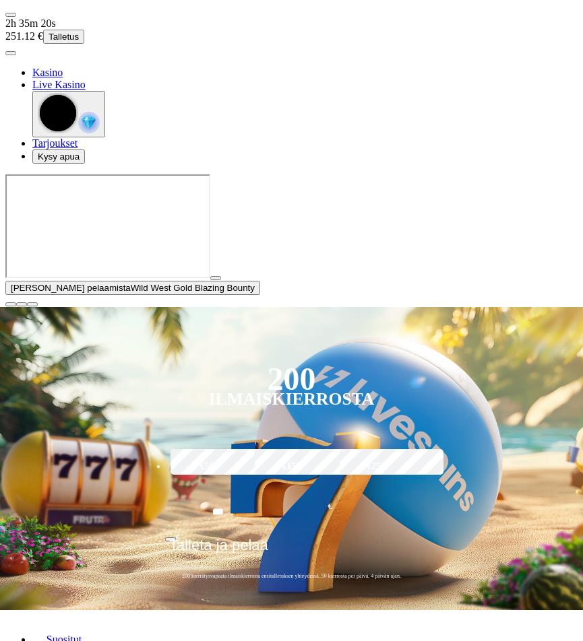
click at [11, 304] on span "close icon" at bounding box center [11, 304] width 0 height 0
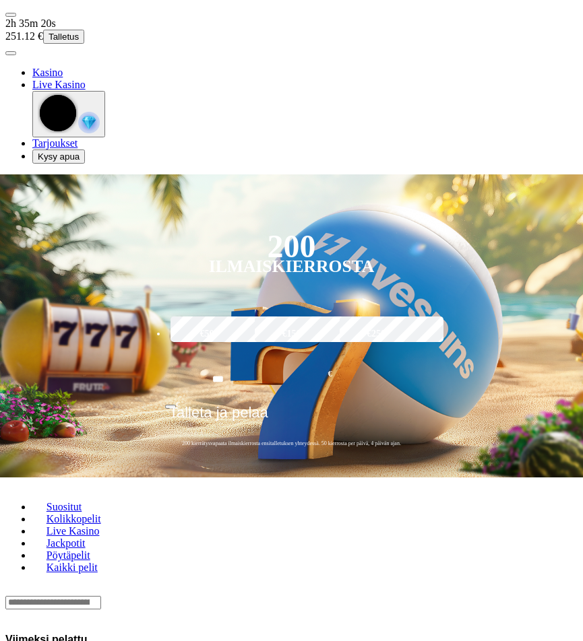
scroll to position [539, 0]
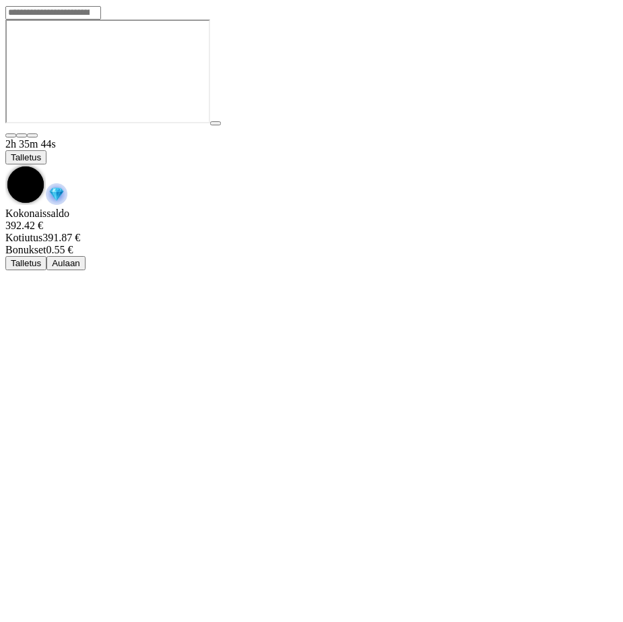
click at [5, 164] on span "chevron-down icon" at bounding box center [5, 164] width 0 height 0
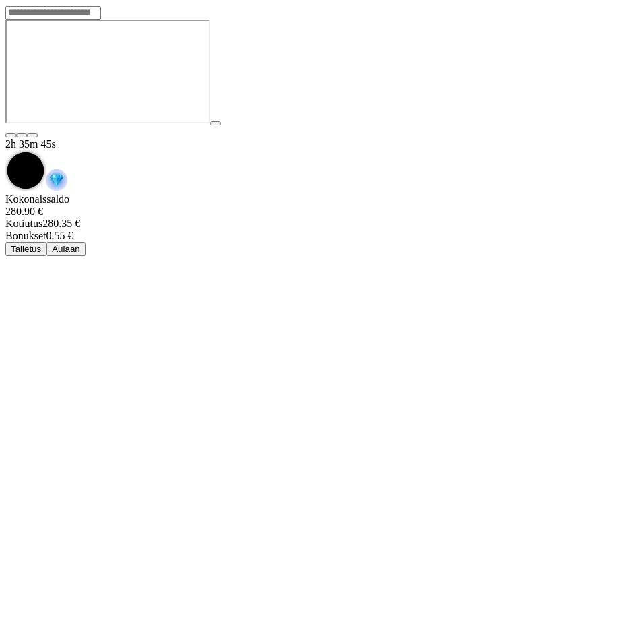
click at [86, 242] on button "Aulaan" at bounding box center [65, 249] width 39 height 14
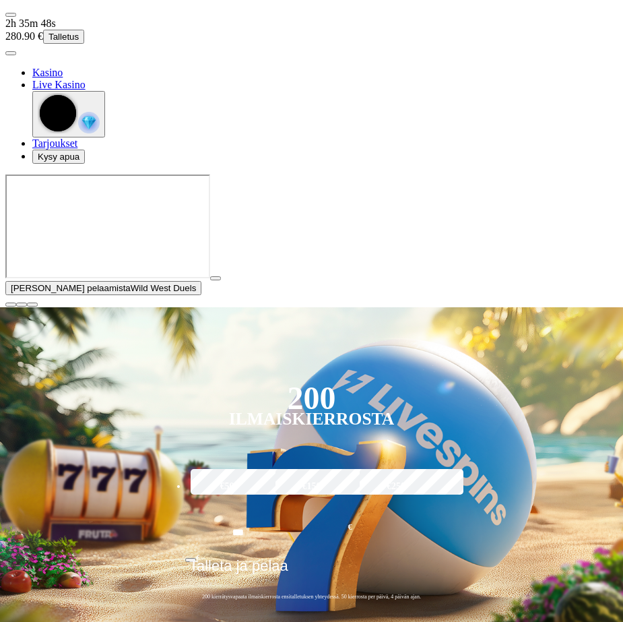
click at [11, 304] on span "close icon" at bounding box center [11, 304] width 0 height 0
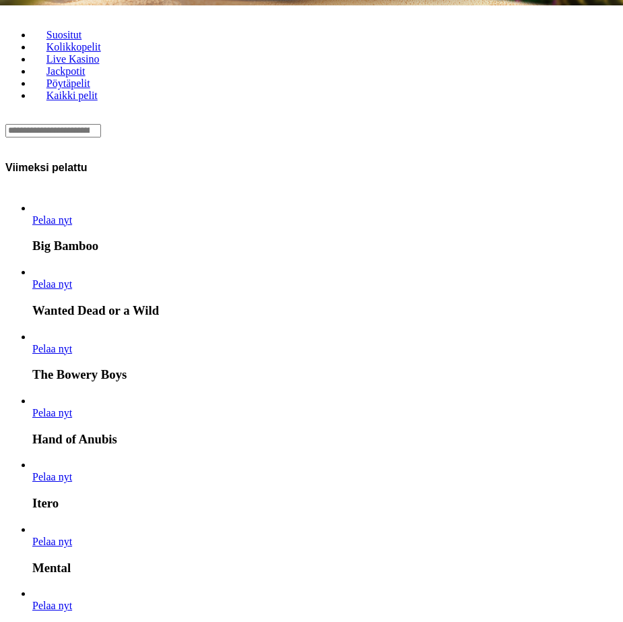
scroll to position [358, 0]
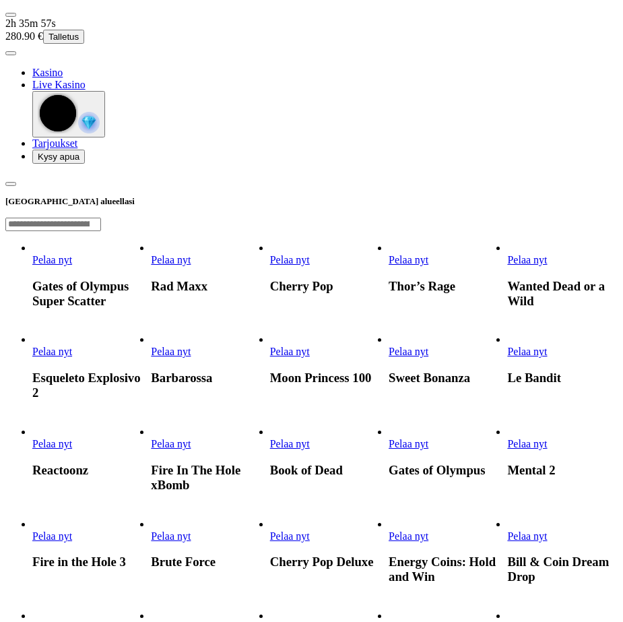
scroll to position [539, 0]
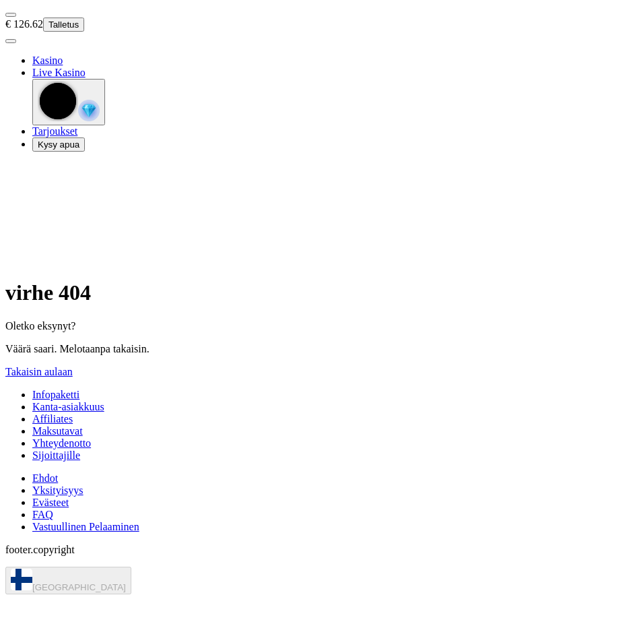
click at [290, 280] on div "virhe 404 Oletko eksynyt? Väärä saari. Melotaanpa takaisin. Takaisin aulaan" at bounding box center [311, 328] width 612 height 97
click at [73, 366] on span "Takaisin aulaan" at bounding box center [38, 371] width 67 height 11
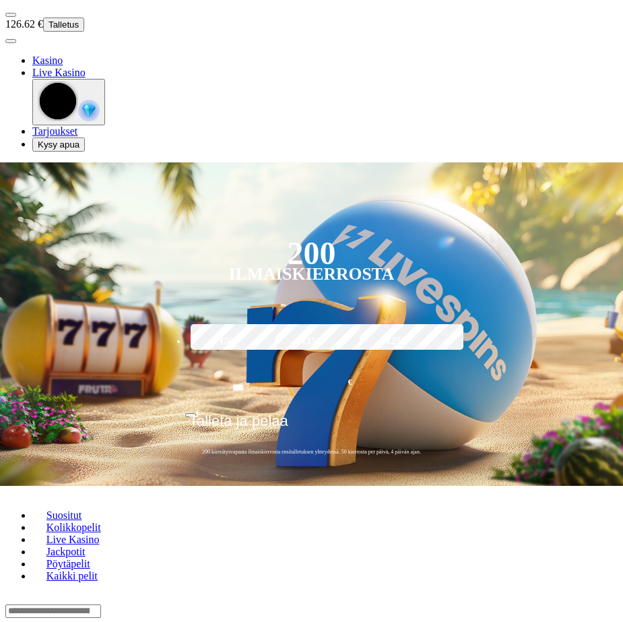
click at [225, 486] on header "Suositut Kolikkopelit Live Kasino Jackpotit Pöytäpelit Kaikki pelit" at bounding box center [311, 558] width 612 height 145
click at [222, 603] on div "Lobby" at bounding box center [311, 610] width 612 height 14
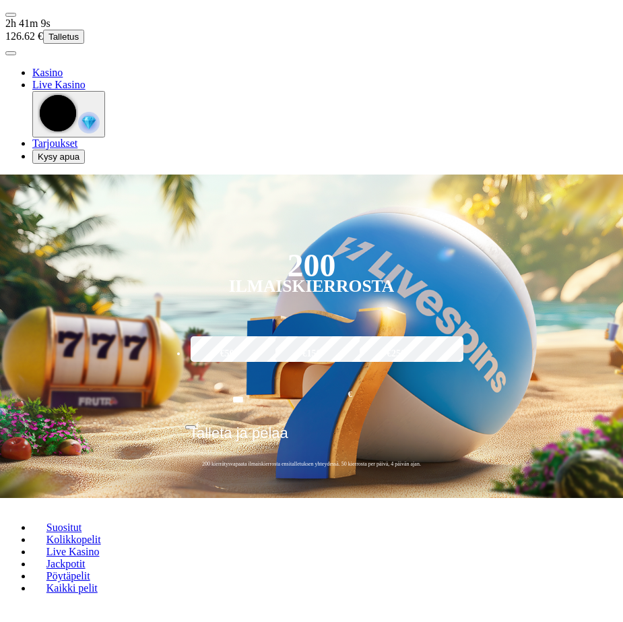
type input "*********"
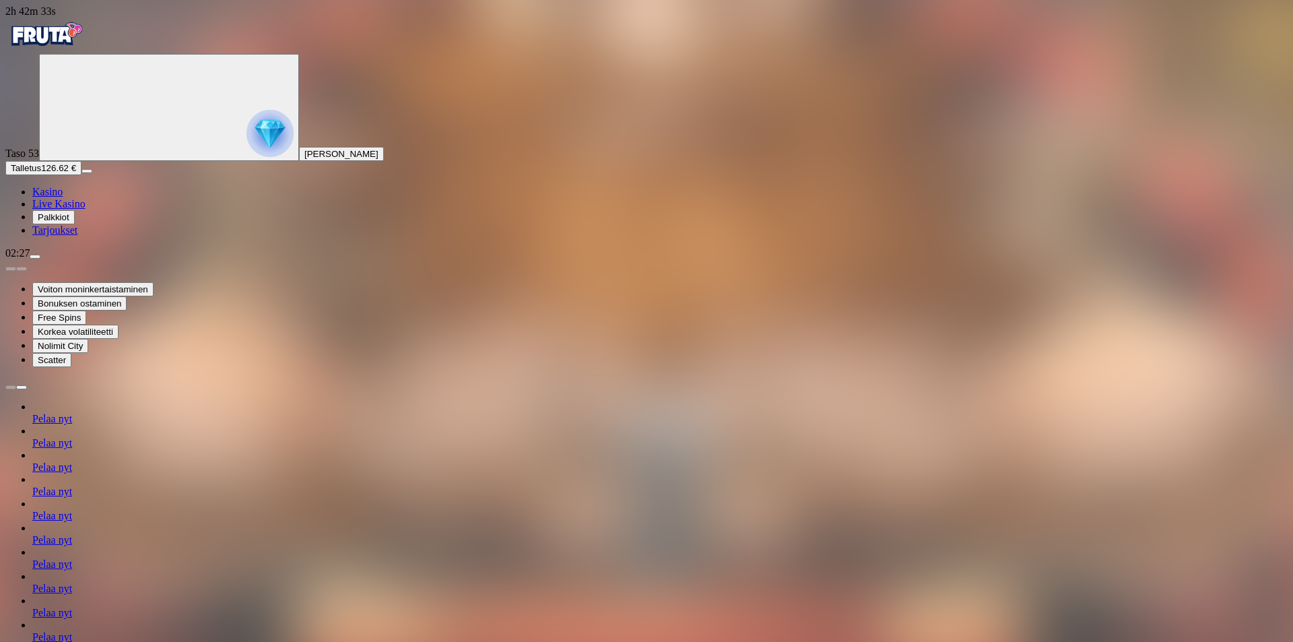
type input "**"
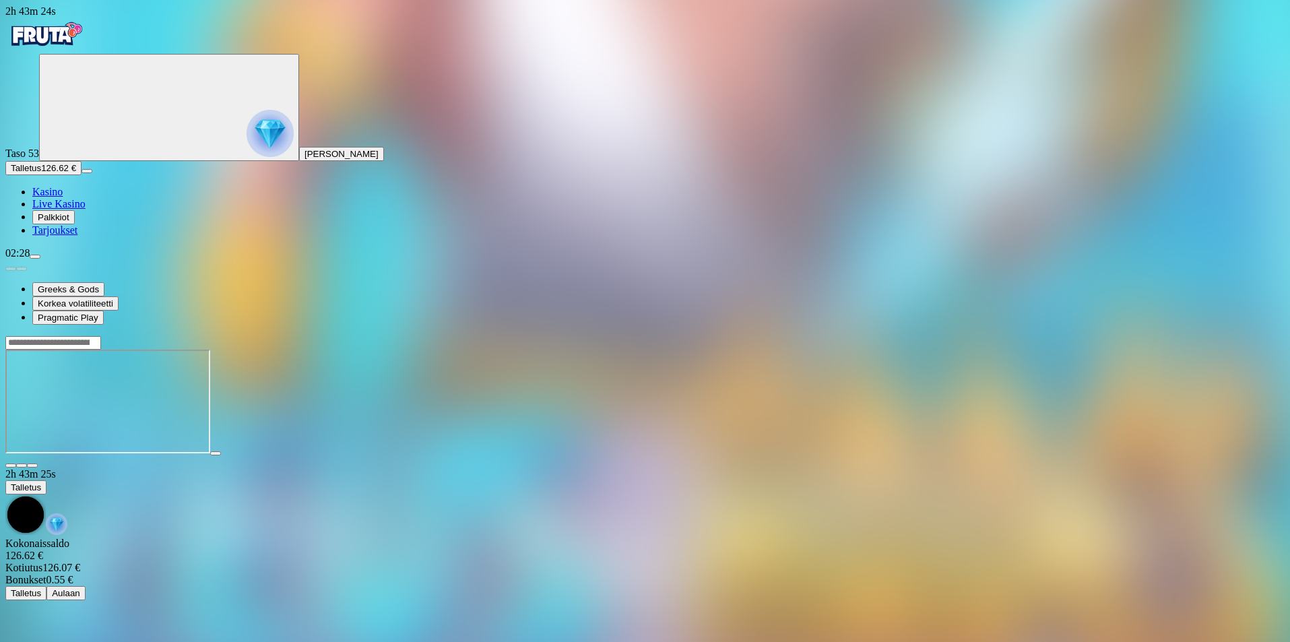
click at [86, 39] on img "Primary" at bounding box center [45, 35] width 81 height 34
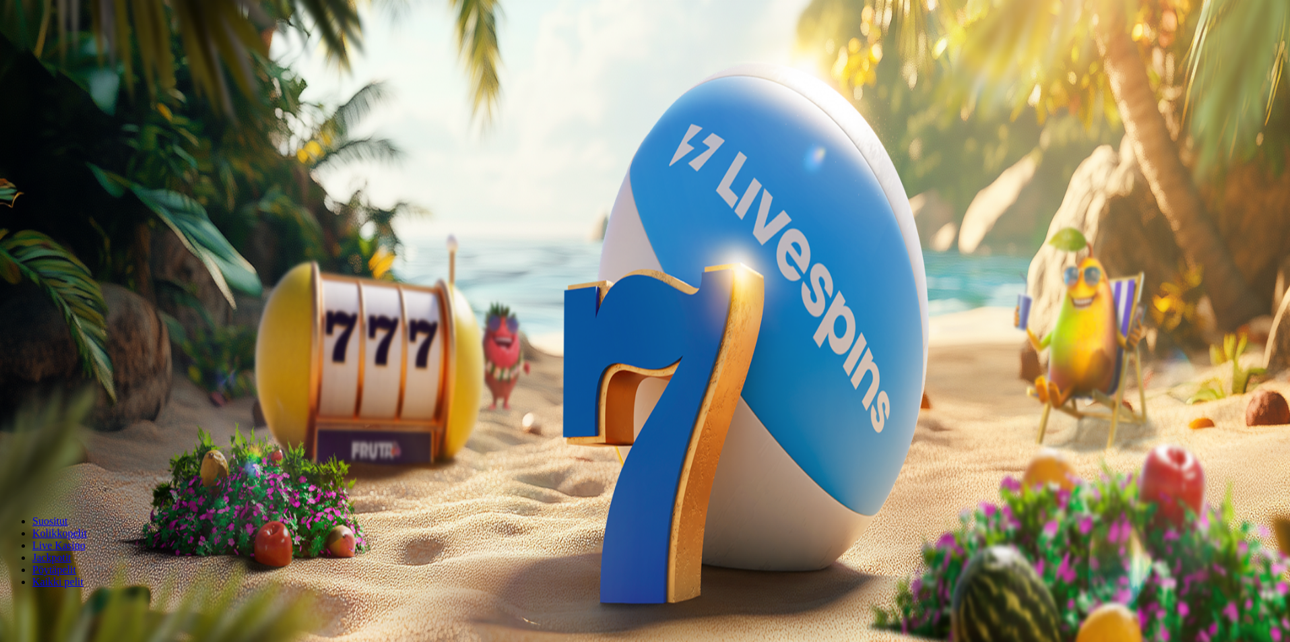
click at [71, 175] on button "Talletus 0.60 €" at bounding box center [38, 168] width 66 height 14
drag, startPoint x: 243, startPoint y: 265, endPoint x: 238, endPoint y: 282, distance: 17.0
drag, startPoint x: 273, startPoint y: 286, endPoint x: 50, endPoint y: 284, distance: 222.9
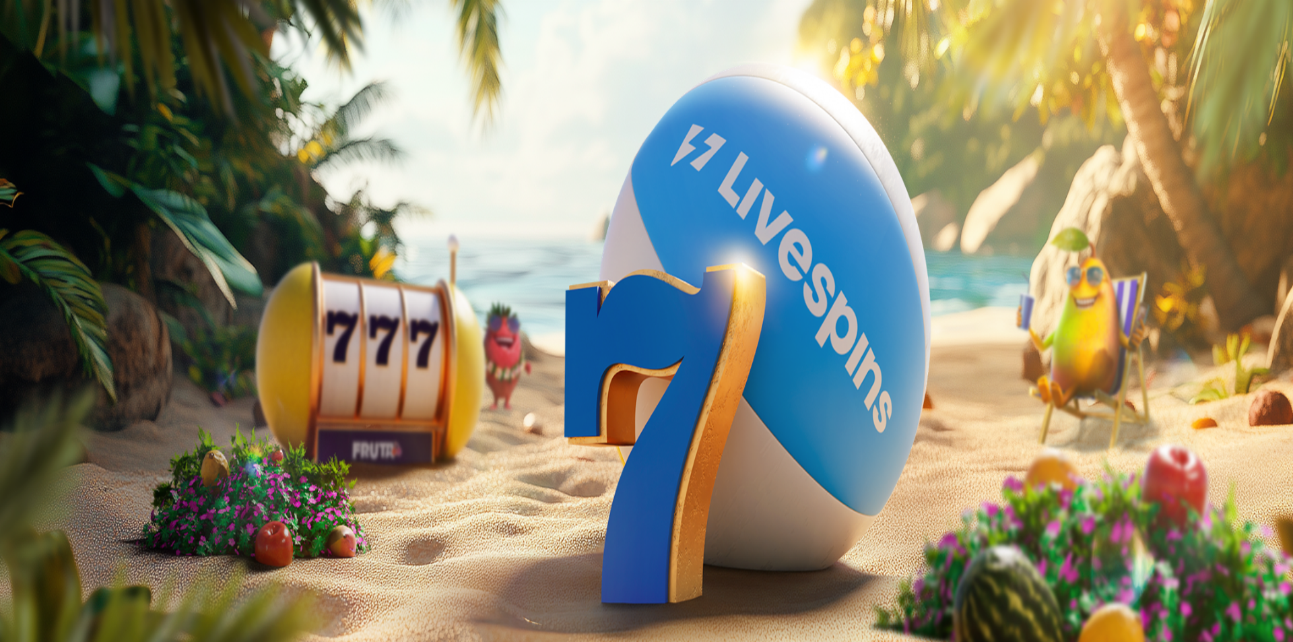
type input "***"
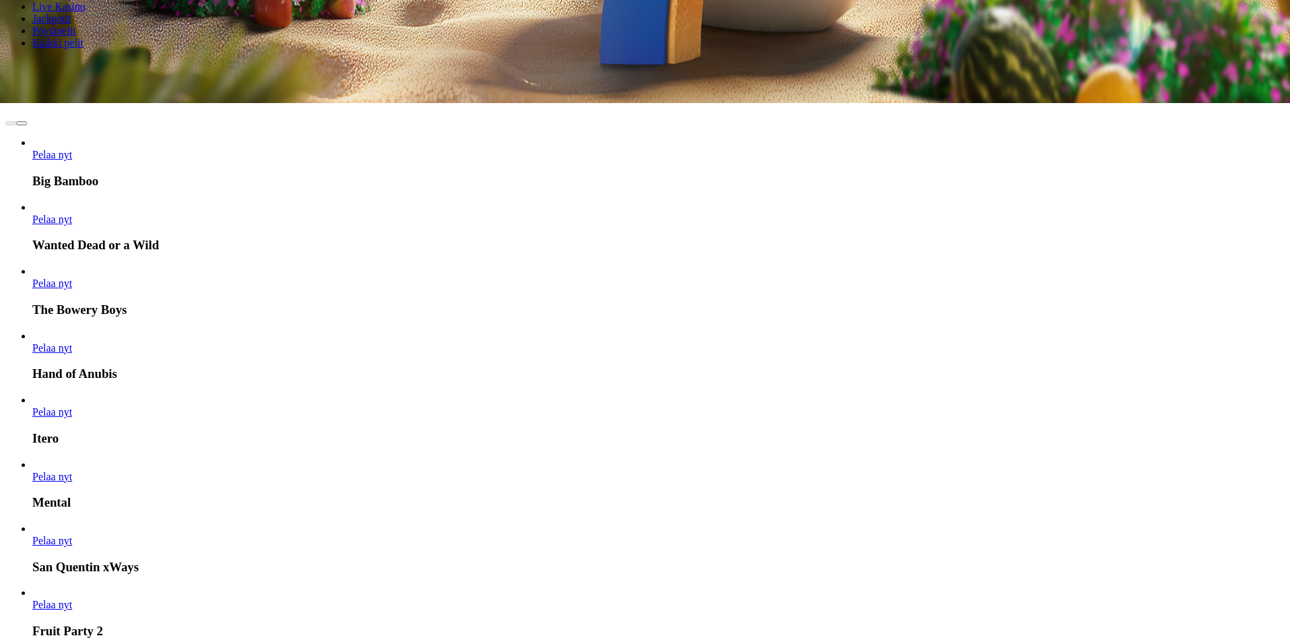
scroll to position [404, 0]
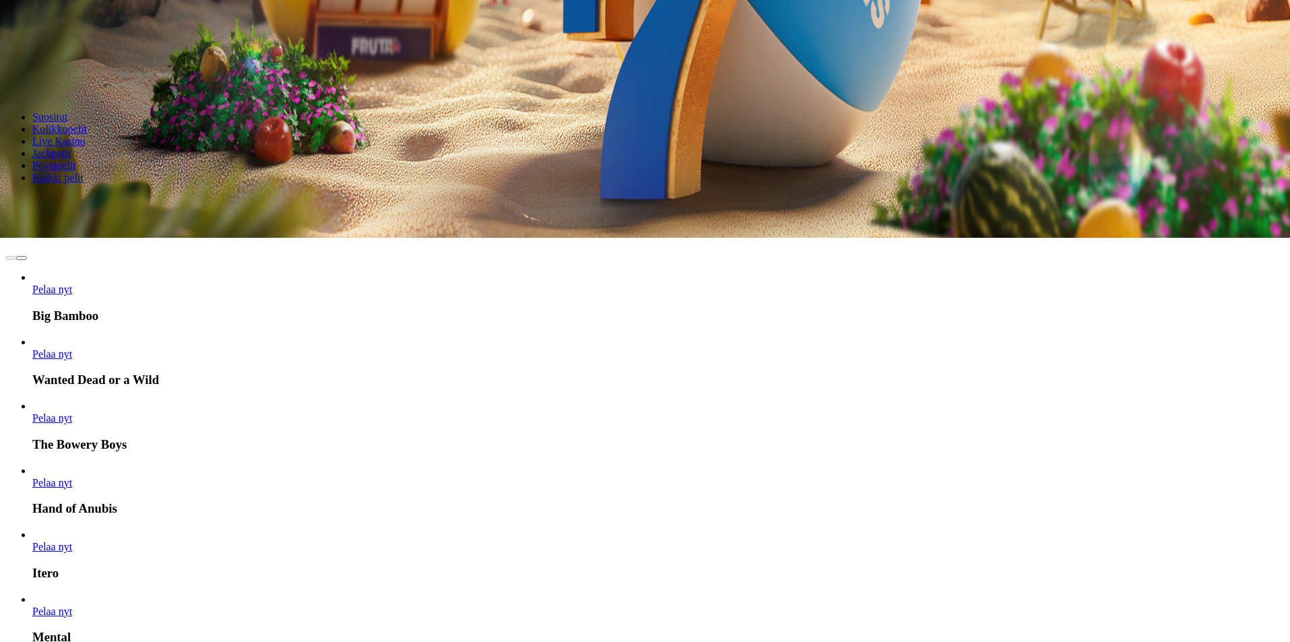
click at [72, 605] on span "Pelaa nyt" at bounding box center [52, 610] width 40 height 11
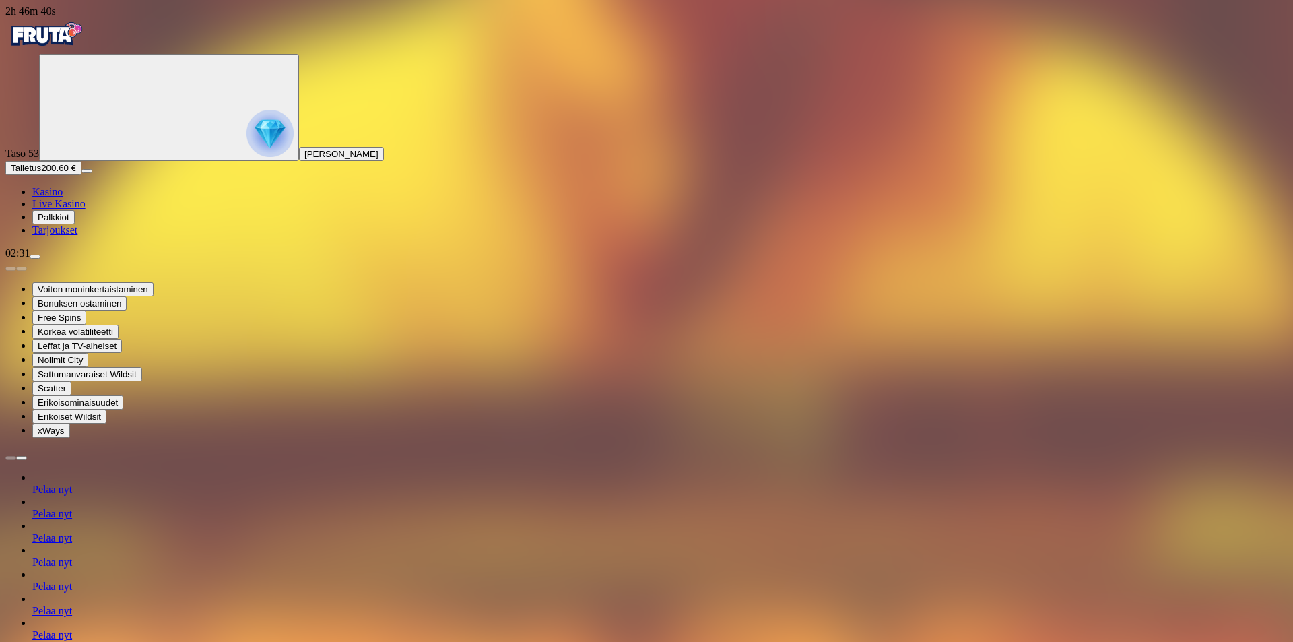
type input "*****"
drag, startPoint x: 1087, startPoint y: 153, endPoint x: 922, endPoint y: 108, distance: 171.1
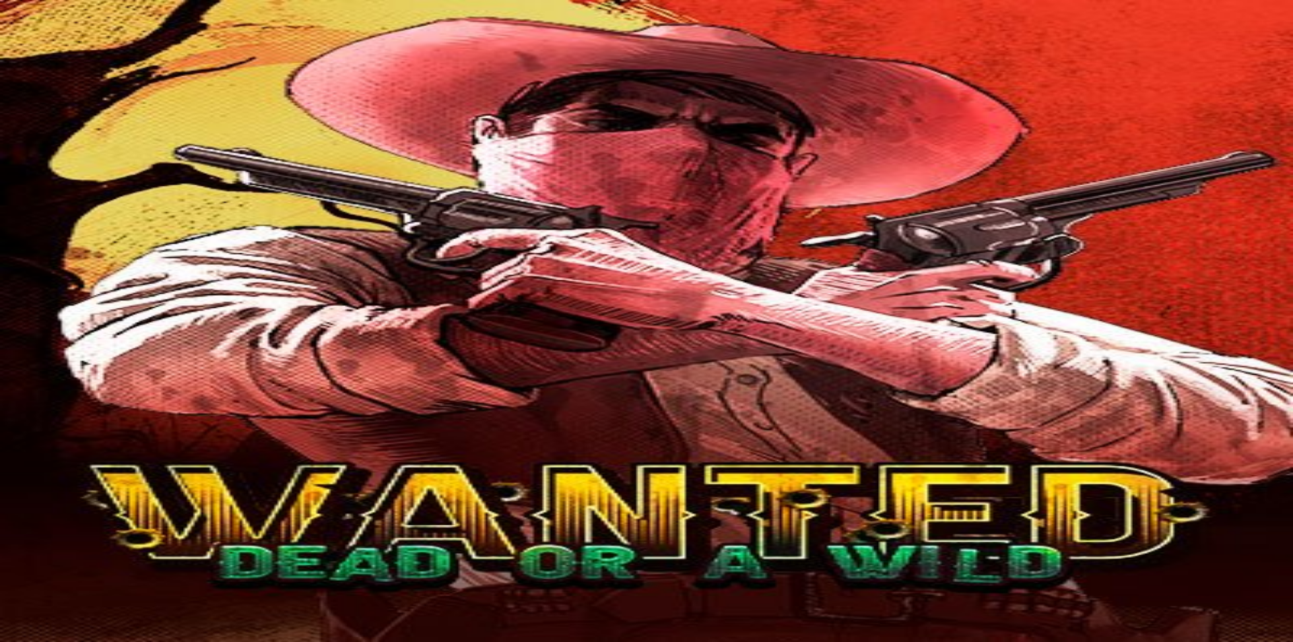
click at [78, 51] on img "Primary" at bounding box center [45, 35] width 81 height 34
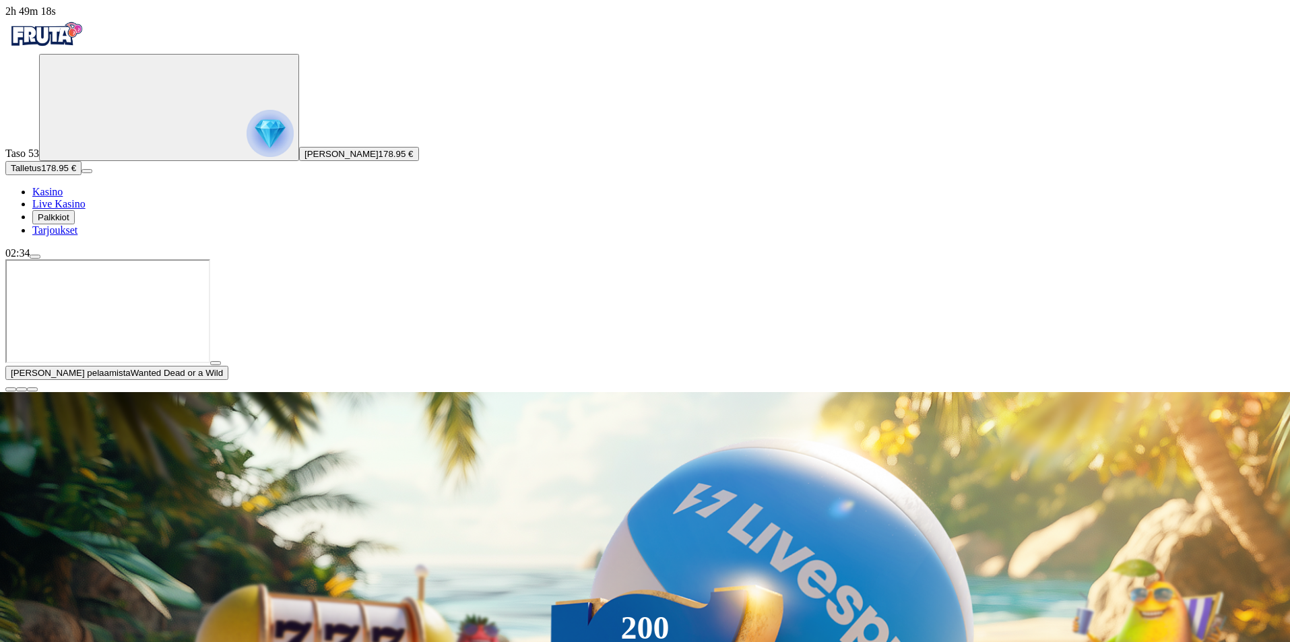
click at [247, 157] on img "Primary" at bounding box center [270, 133] width 47 height 47
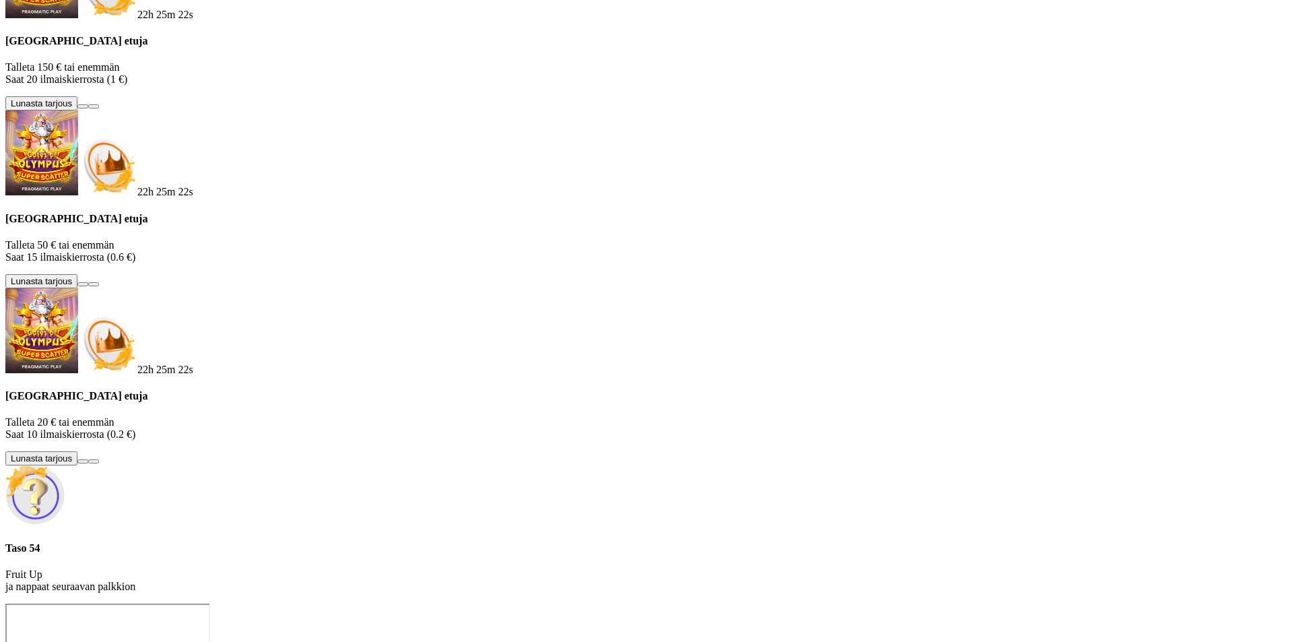
scroll to position [56, 0]
